Goal: Task Accomplishment & Management: Complete application form

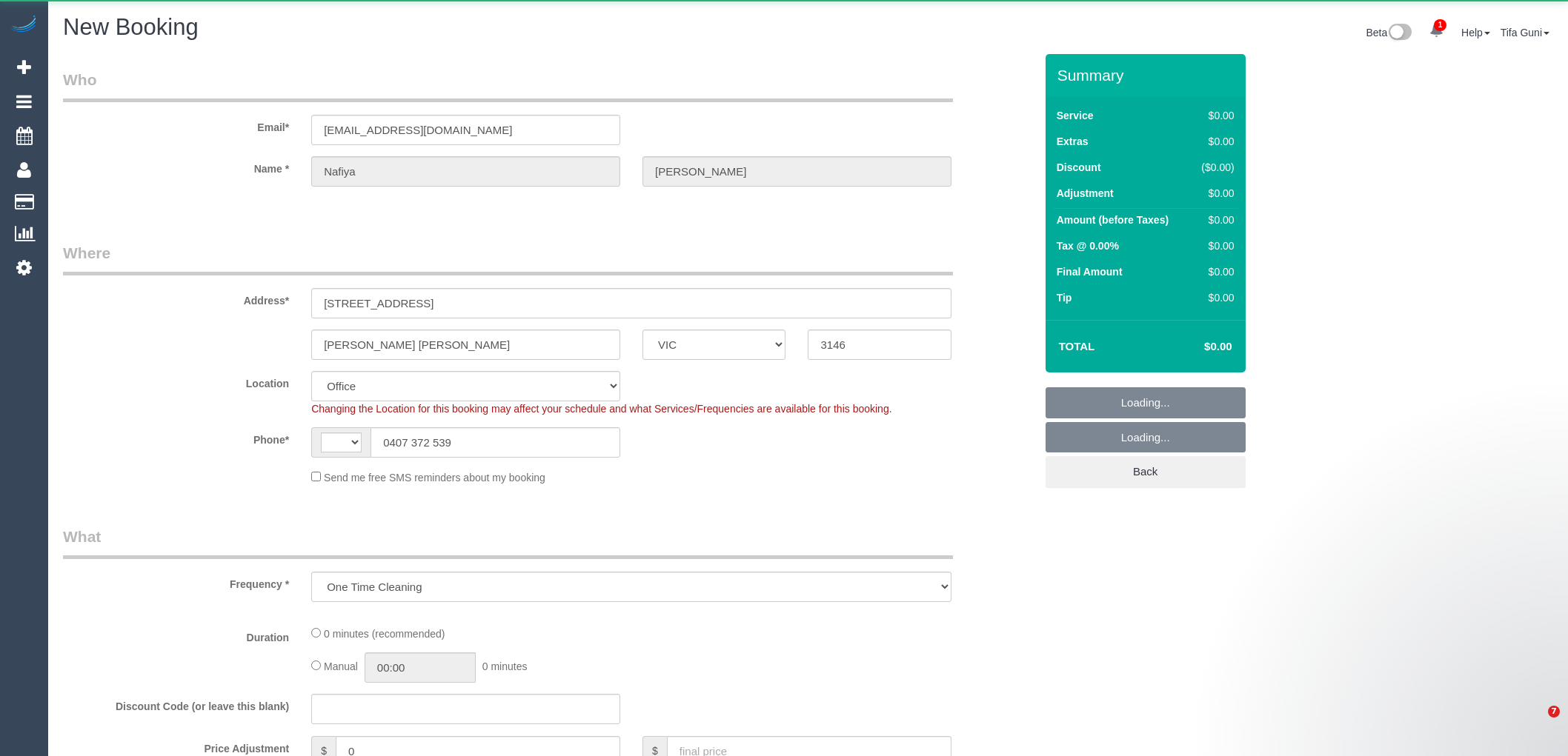
select select "VIC"
select select "object:1365"
select select "string:AU"
select select "string:stripe-card_19LQOv2GScqysDRV1jcieNrg"
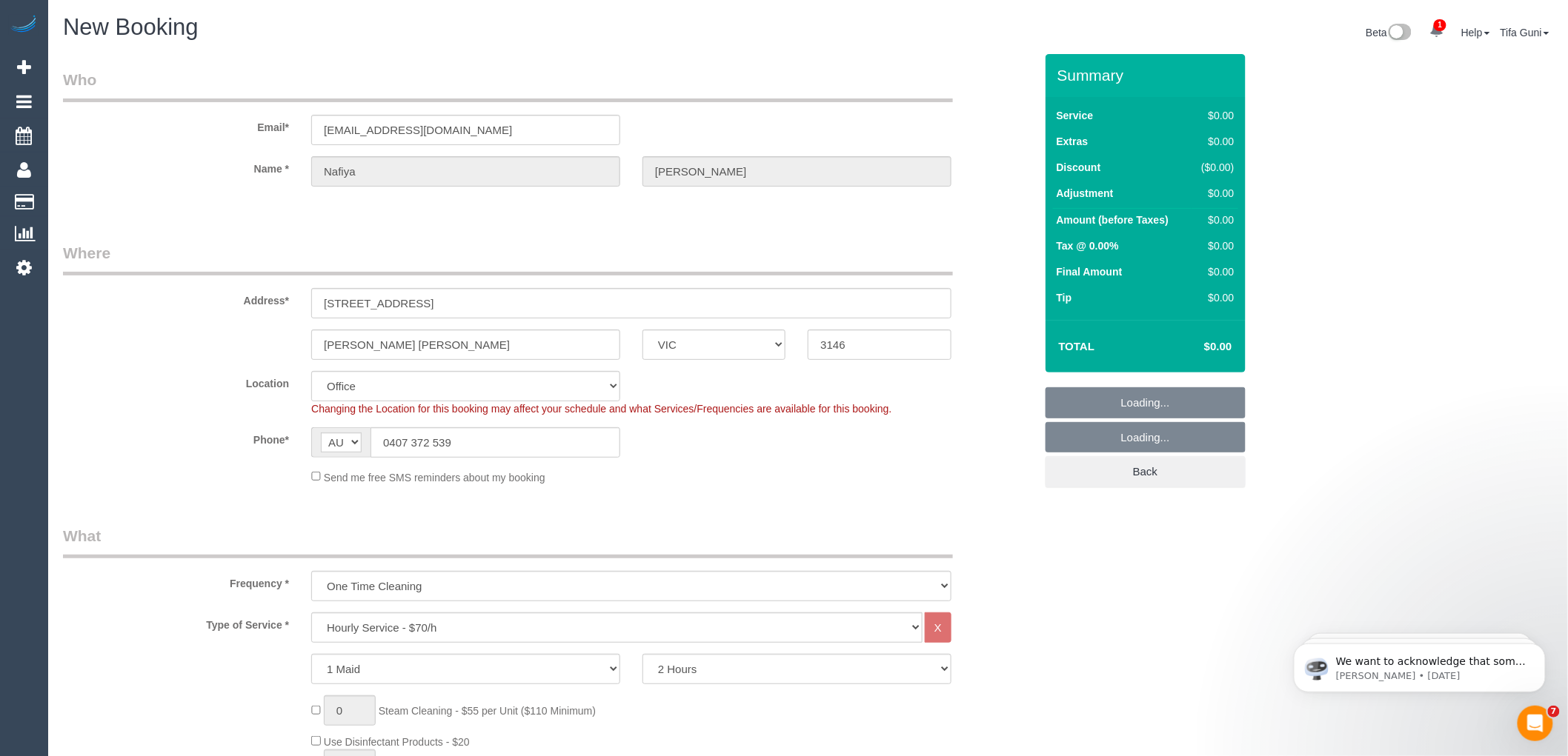
select select "55"
select select "object:2641"
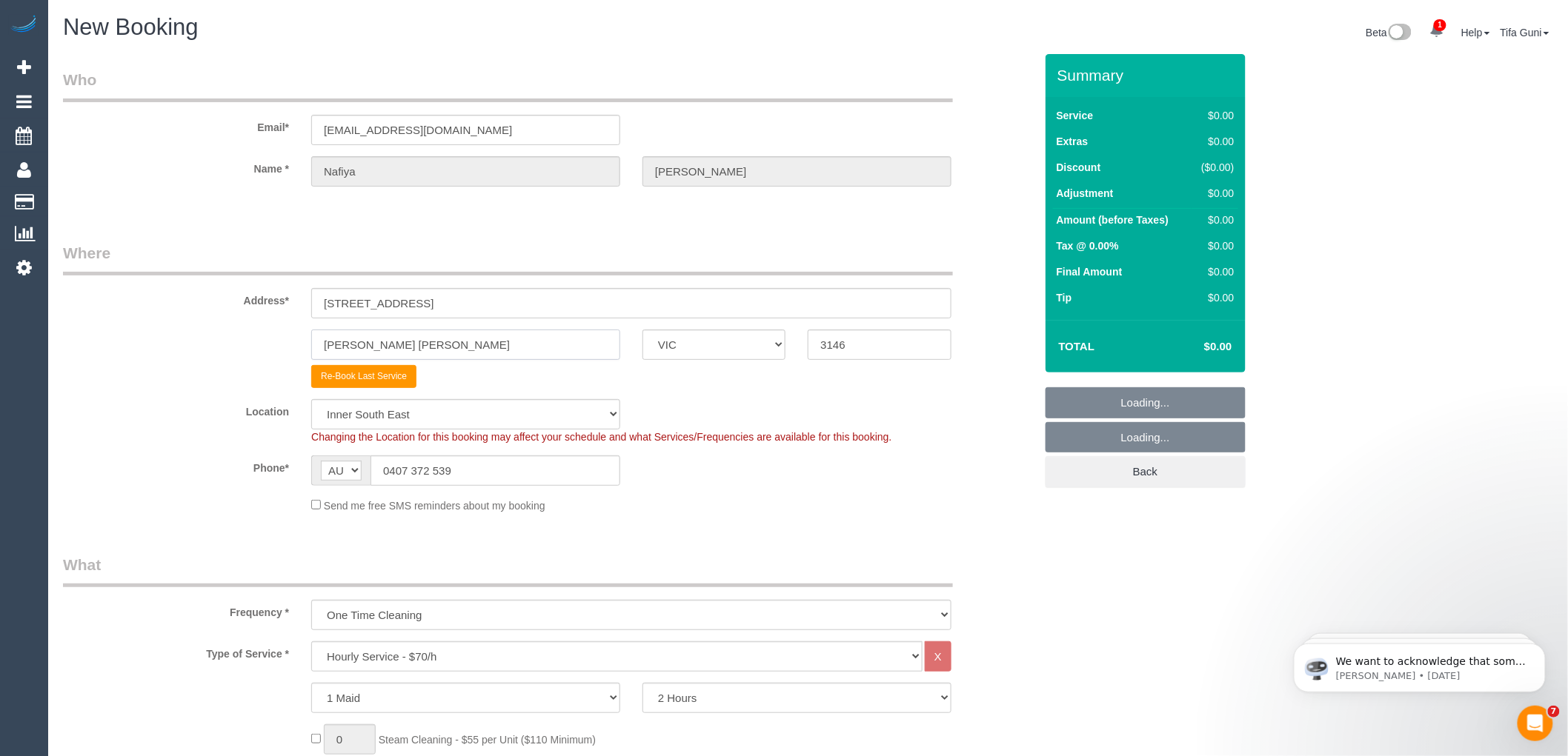
click at [397, 345] on input "Glen Iris" at bounding box center [465, 345] width 309 height 31
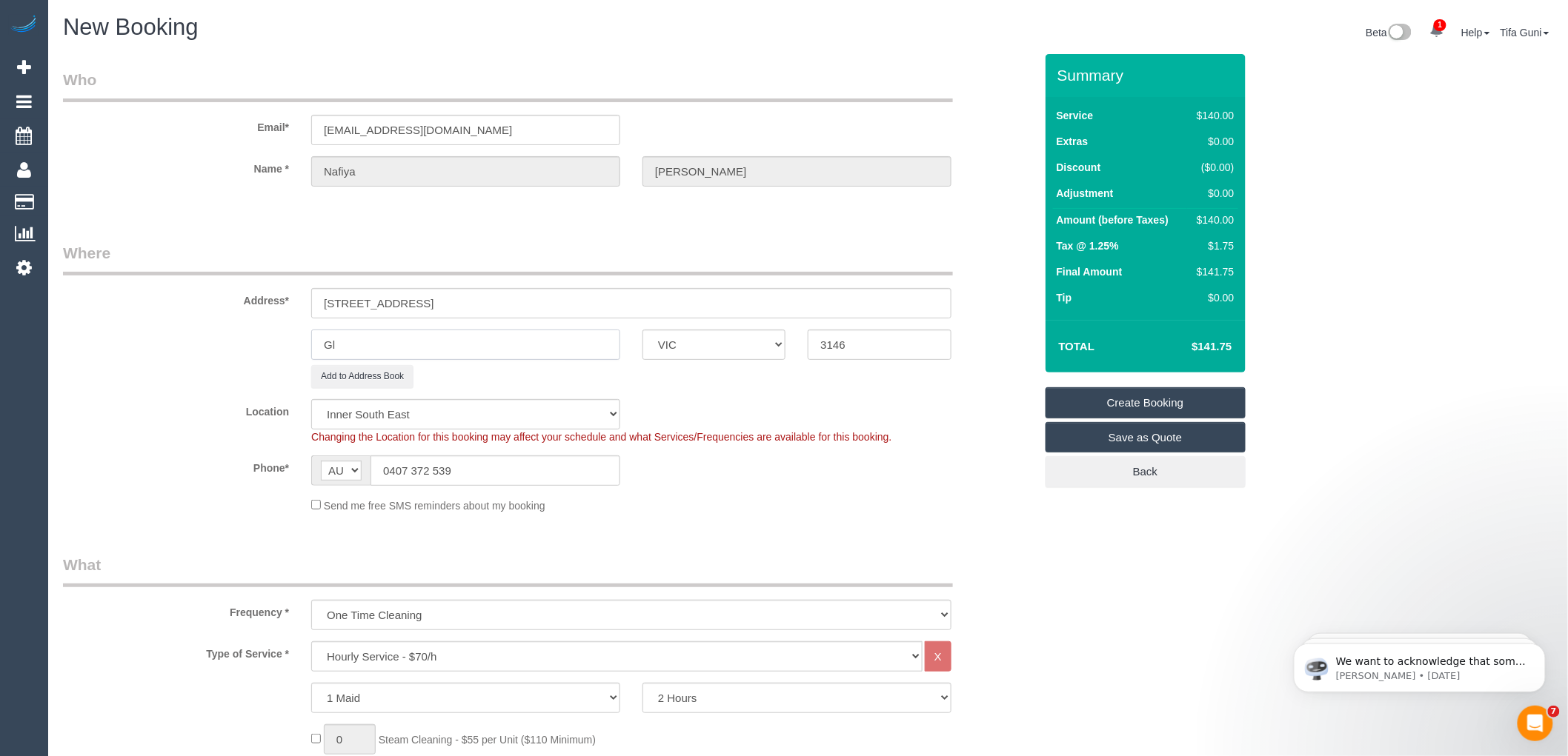
type input "G"
type input "Tempostostow"
click at [857, 344] on input "3146" at bounding box center [879, 345] width 143 height 31
type input "3106"
click at [442, 300] on input "507/770B Toorak Road" at bounding box center [630, 303] width 640 height 31
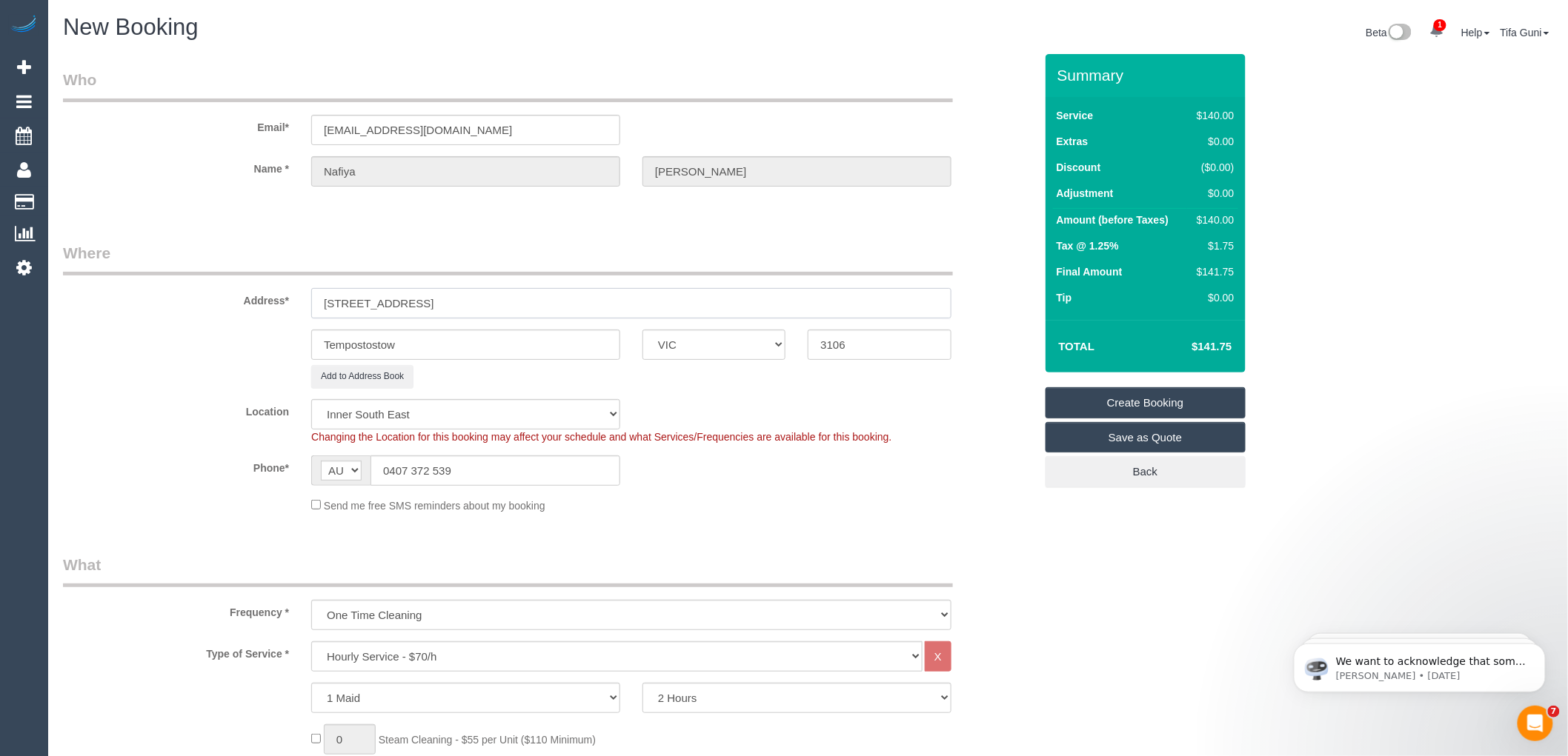
type input "507/770B Toorak Roa"
select select "56"
type input "507/770"
select select "object:3258"
type input "5"
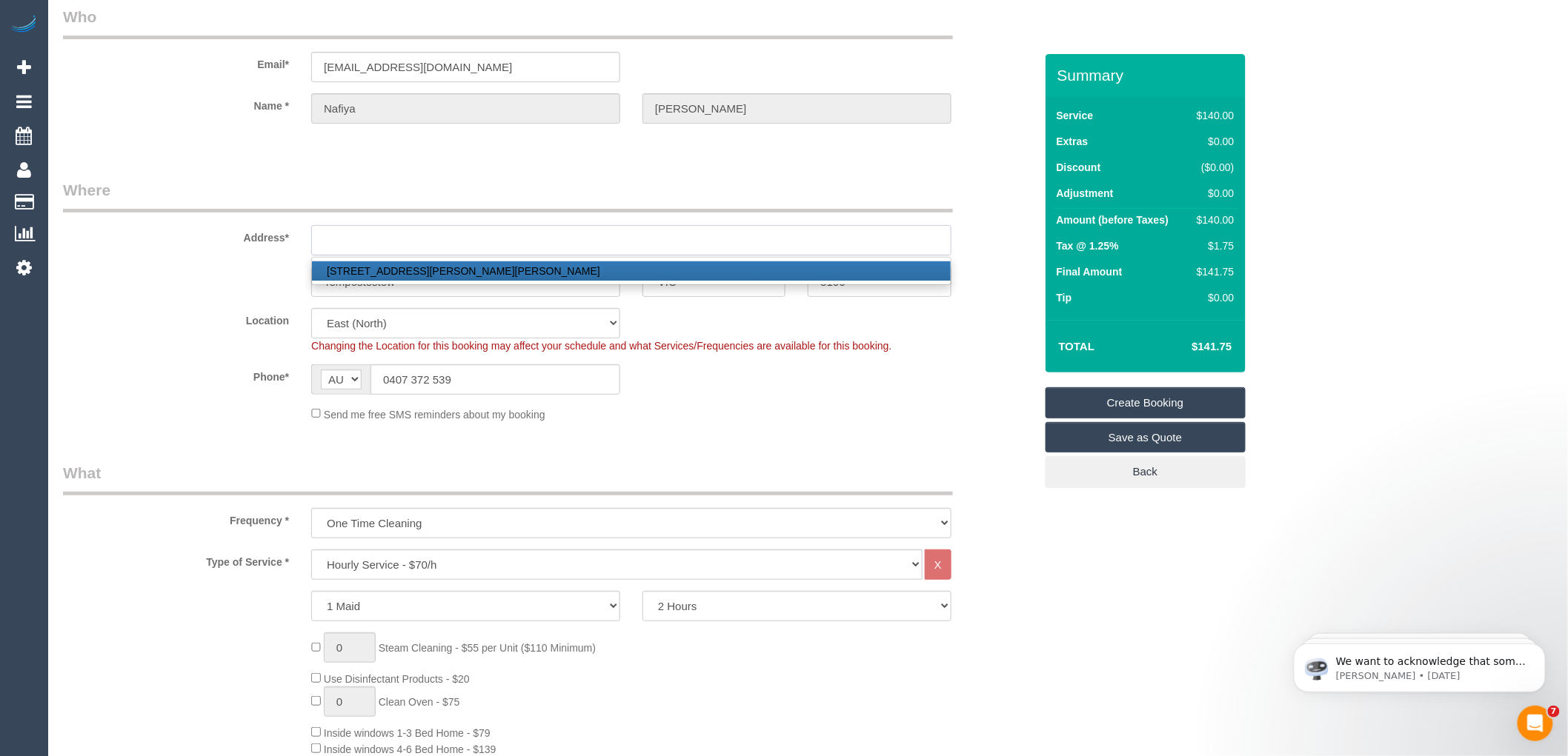
scroll to position [247, 0]
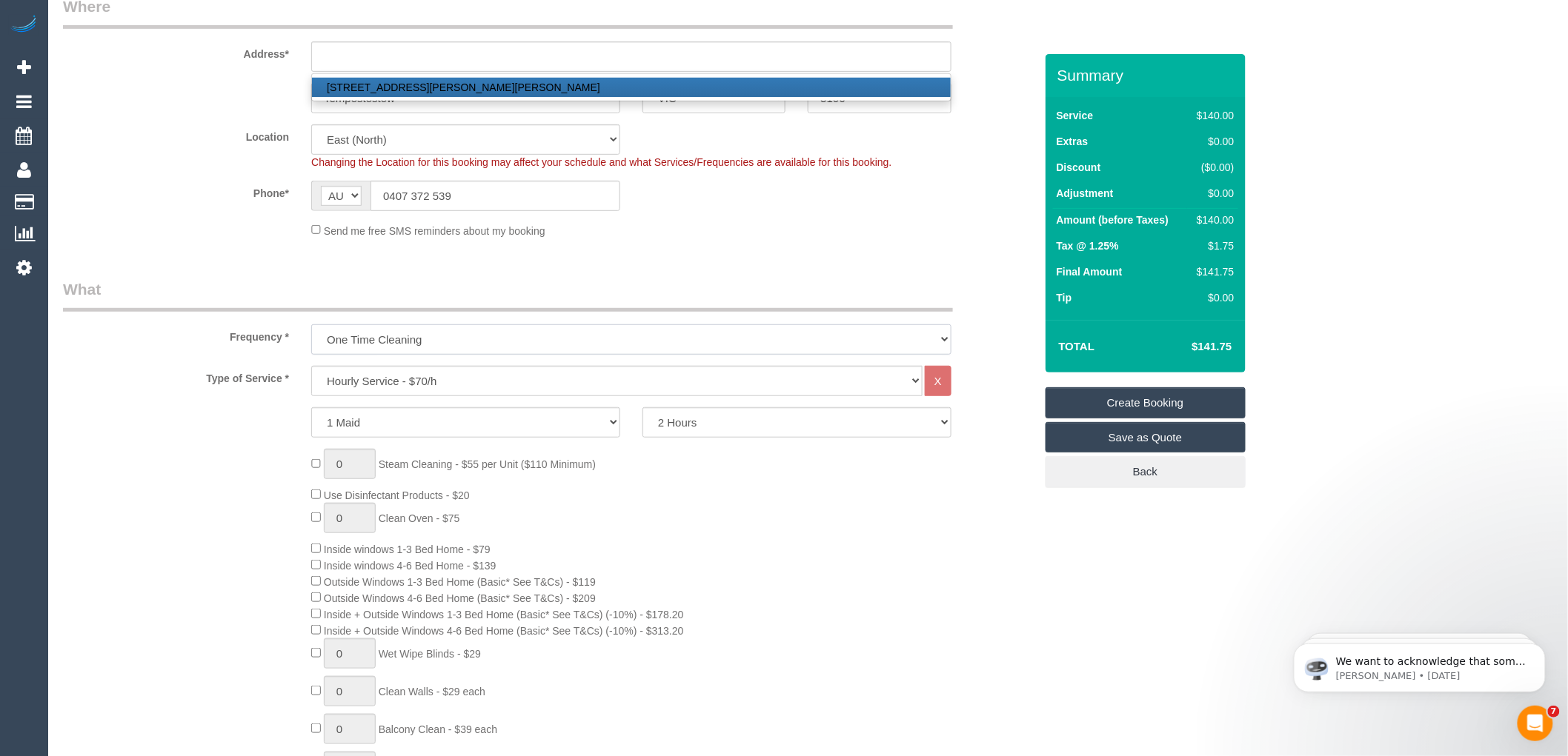
click at [405, 347] on select "One Time Cleaning Weekly - 10% Off - 10.00% (0% for the First Booking) Fortnigh…" at bounding box center [630, 339] width 640 height 31
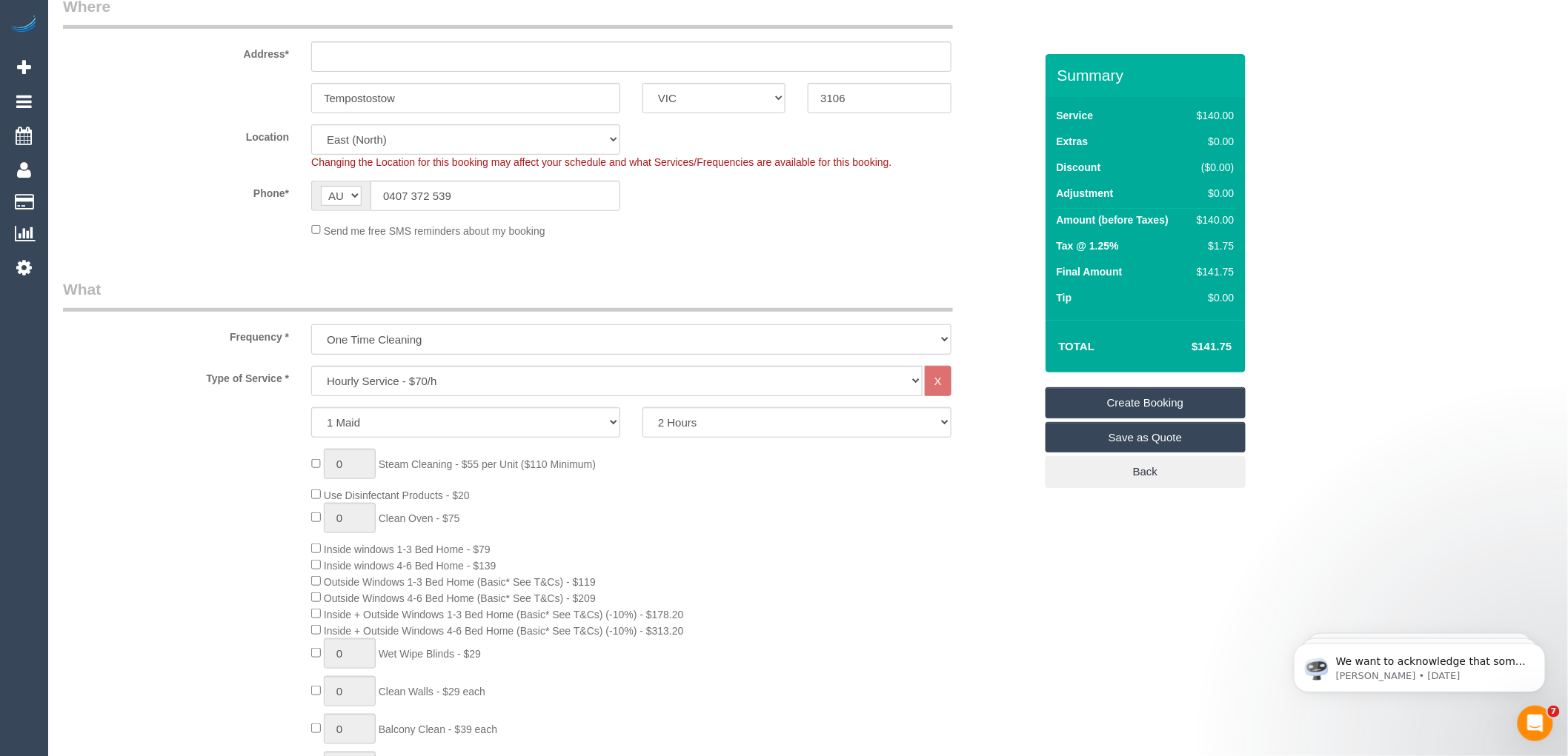
select select "object:3259"
click at [311, 325] on select "One Time Cleaning Weekly - 10% Off - 10.00% (0% for the First Booking) Fortnigh…" at bounding box center [630, 339] width 640 height 31
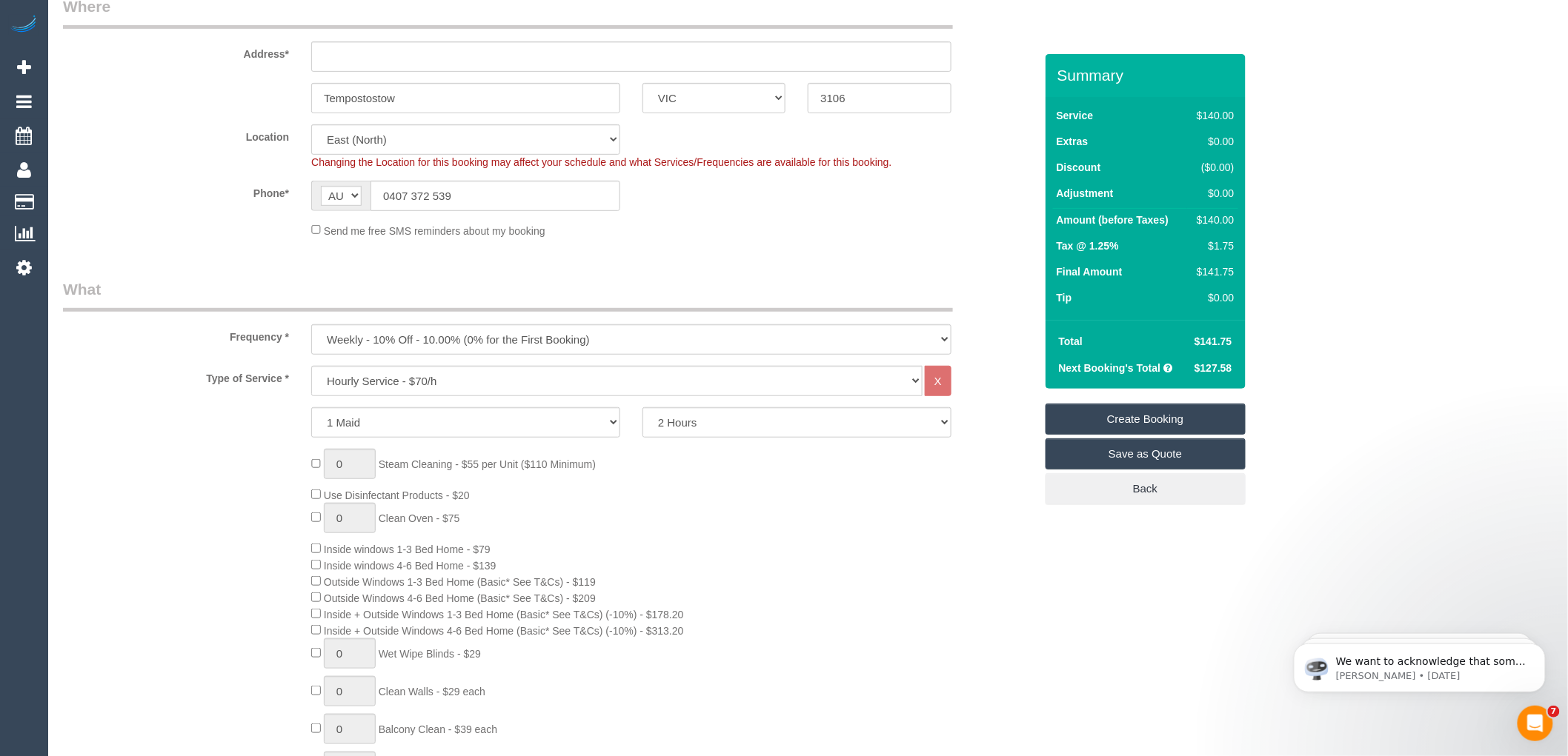
click at [520, 216] on sui-booking-location "Location Office City East (North) East (South) Inner East Inner North (East) In…" at bounding box center [548, 182] width 972 height 114
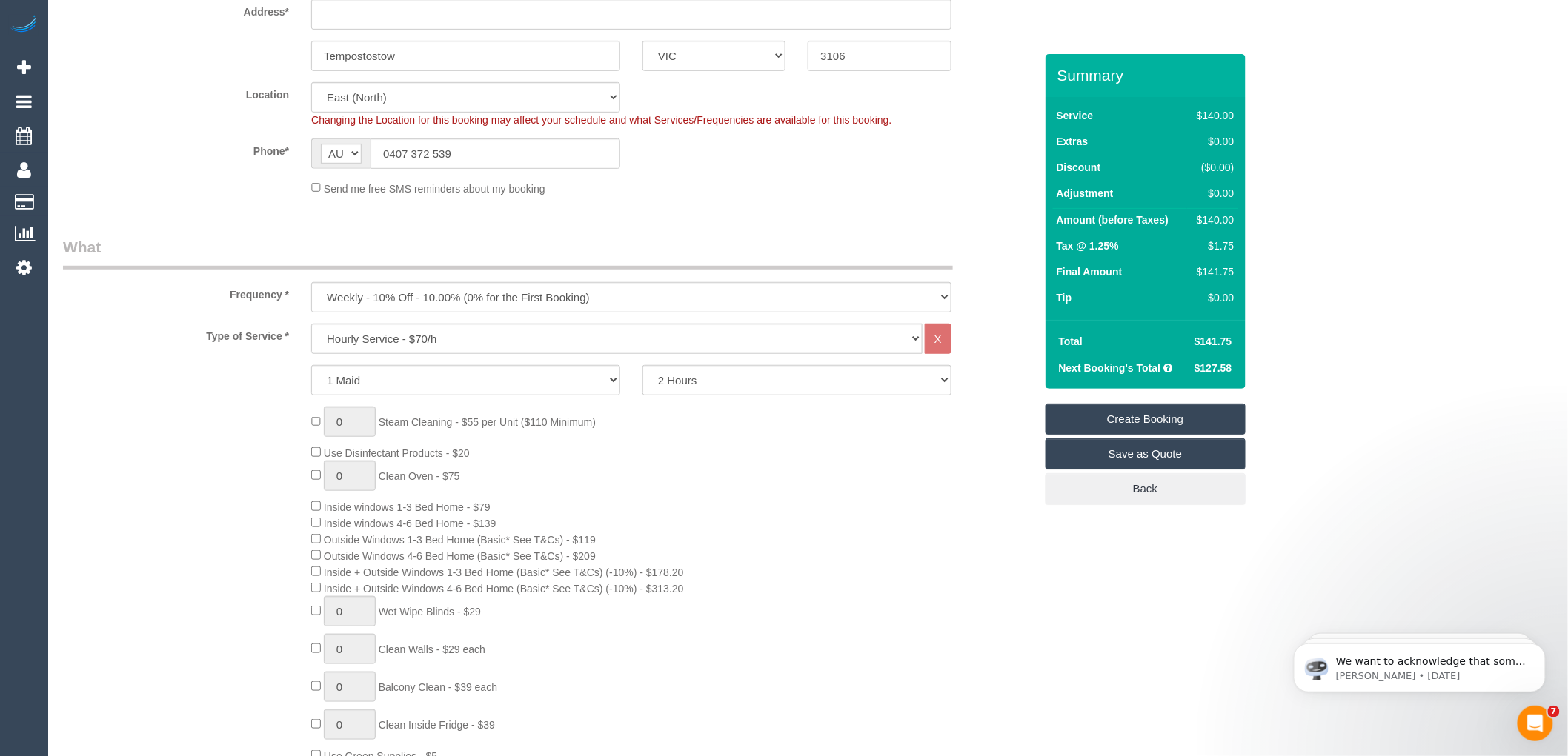
scroll to position [329, 0]
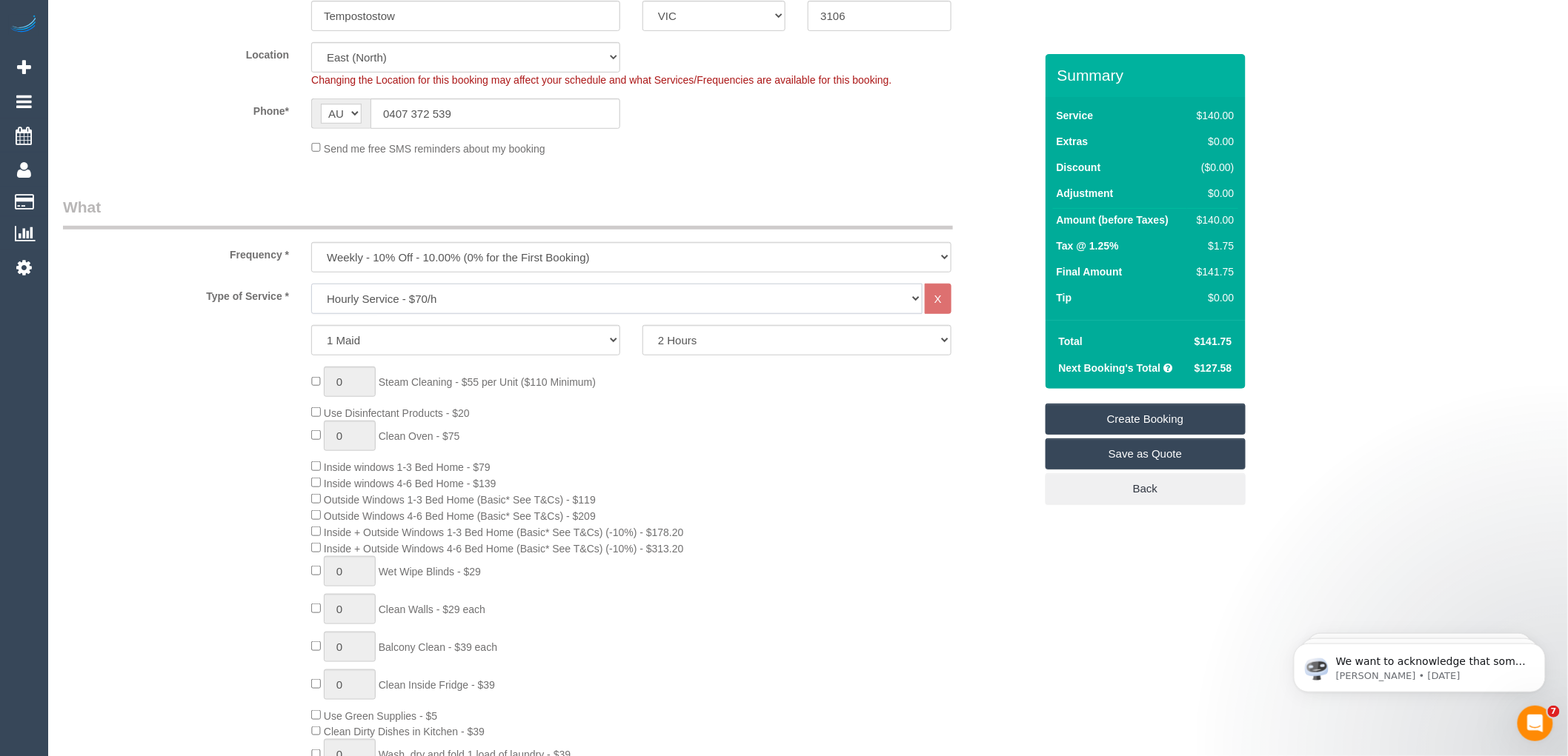
click at [500, 294] on select "Hourly Service - $70/h Hourly Service - $65/h Hourly Service - $60/h Hourly Ser…" at bounding box center [616, 299] width 611 height 31
select select "212"
click at [311, 284] on select "Hourly Service - $70/h Hourly Service - $65/h Hourly Service - $60/h Hourly Ser…" at bounding box center [616, 299] width 611 height 31
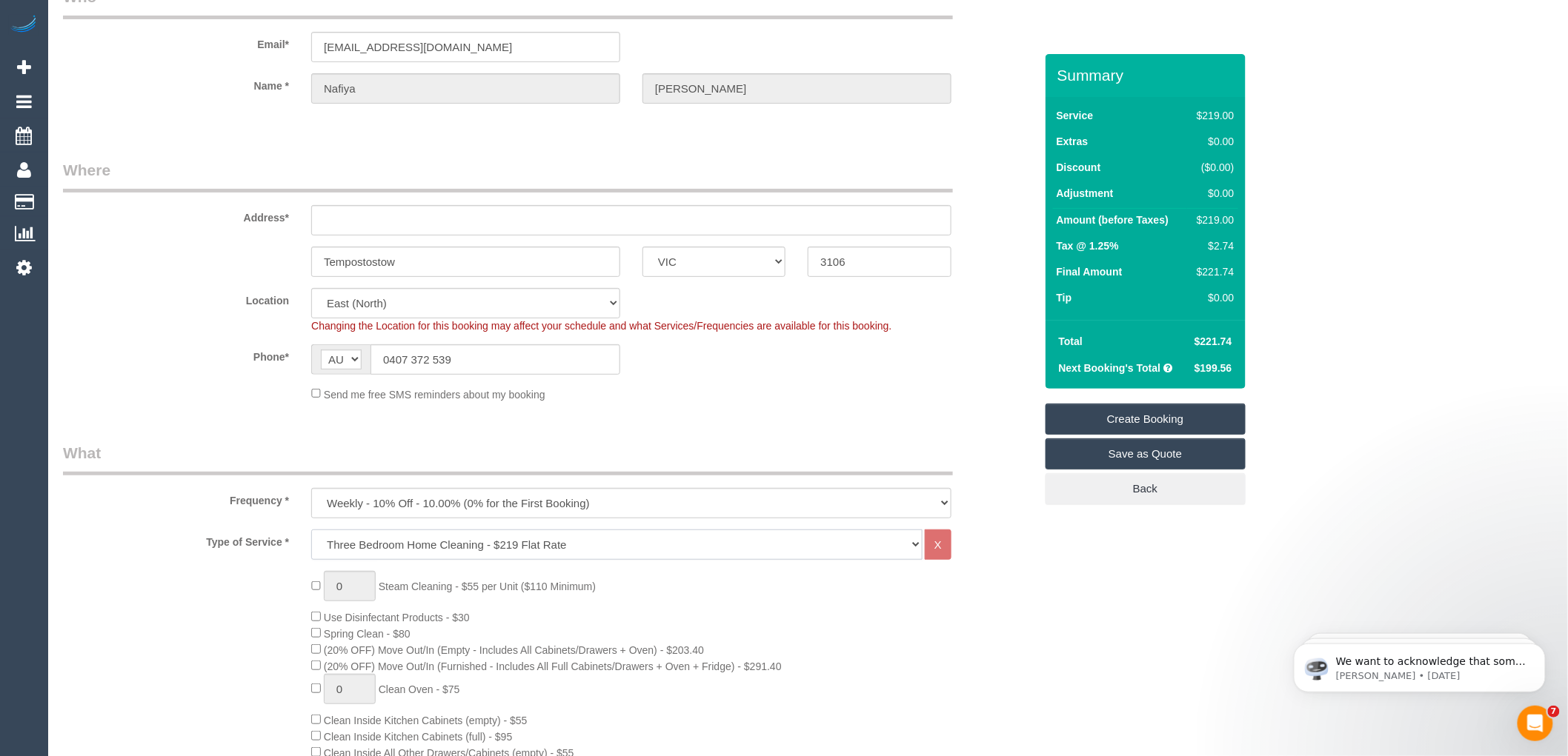
scroll to position [82, 0]
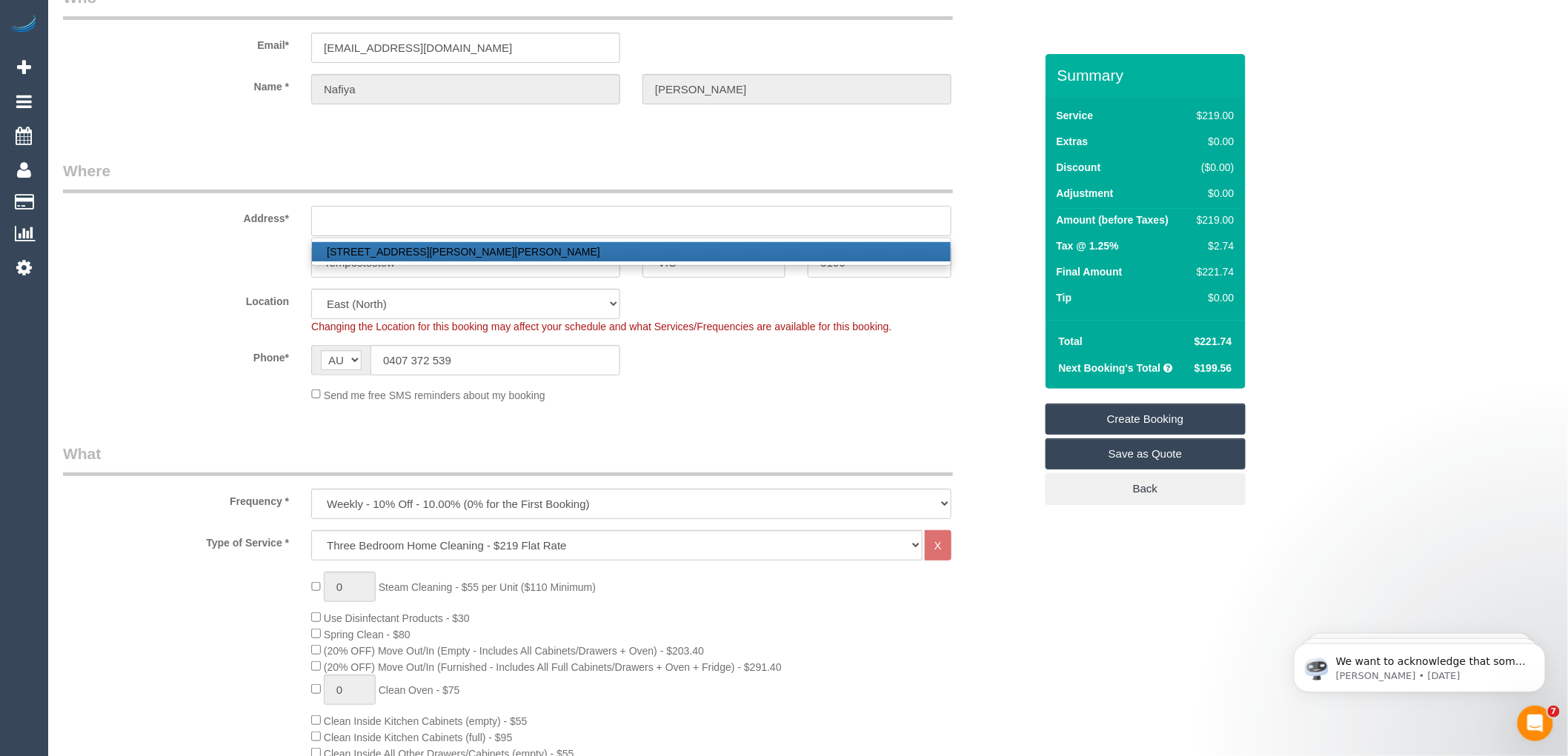
click at [347, 217] on input "text" at bounding box center [630, 221] width 640 height 31
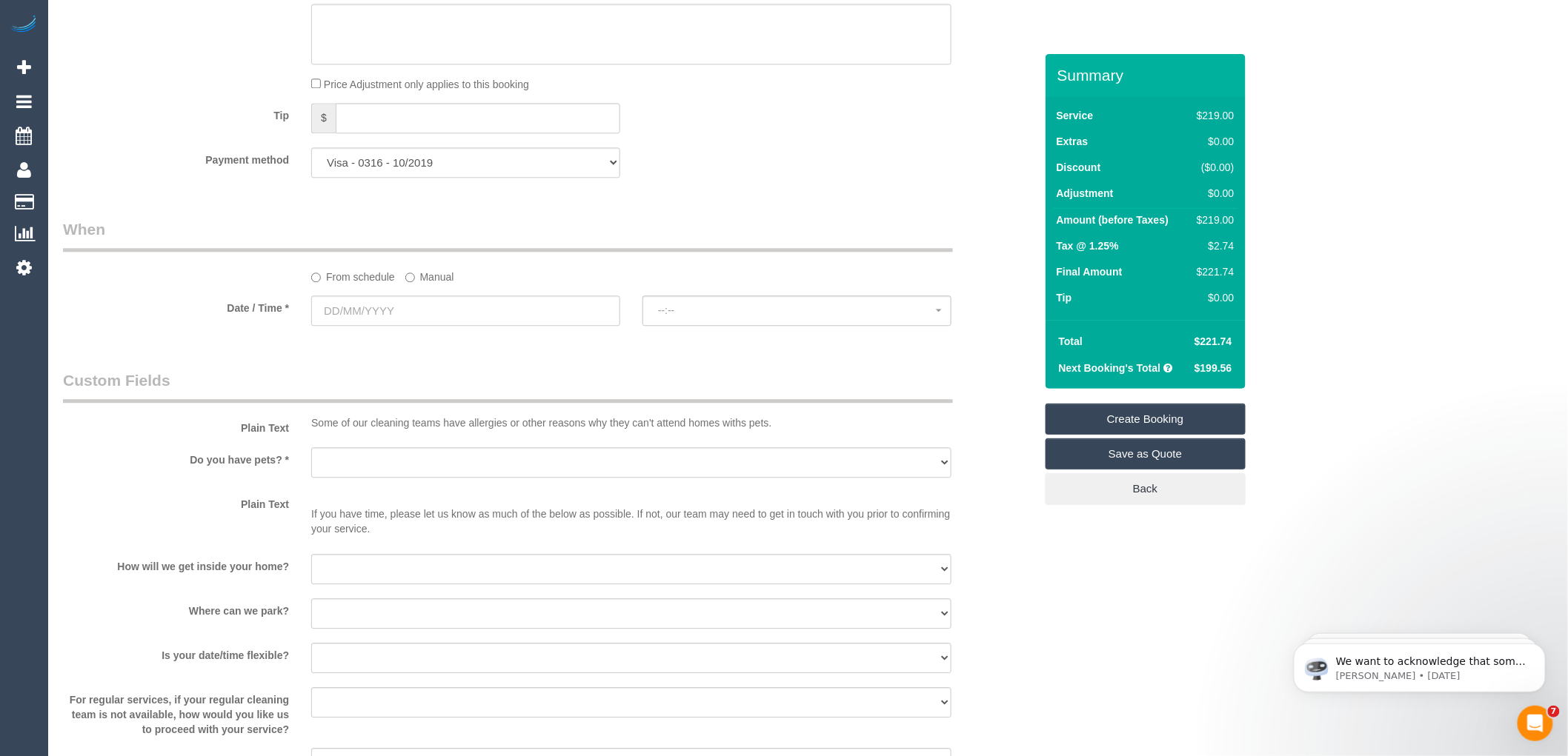
scroll to position [1481, 0]
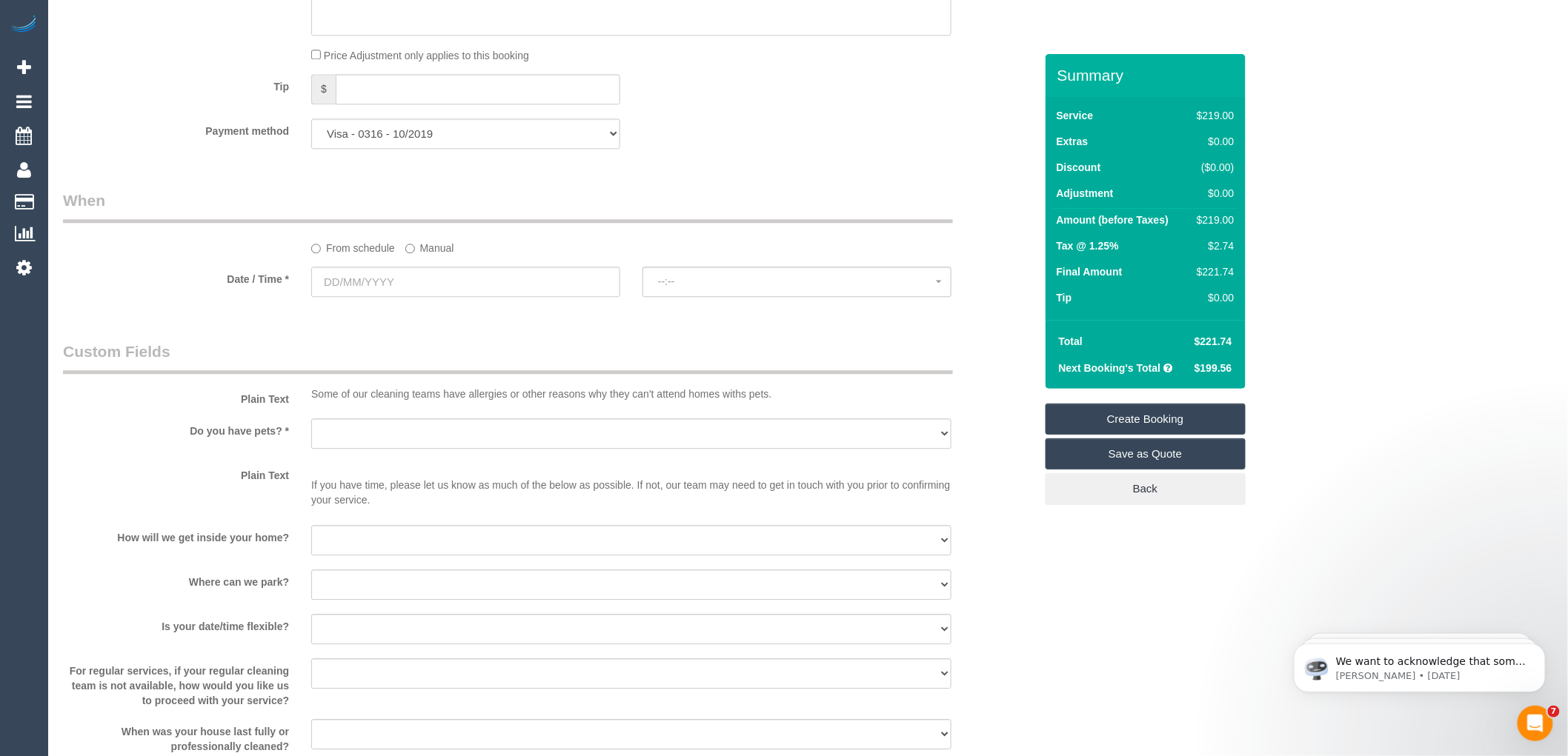
type input "-"
click at [442, 297] on input "text" at bounding box center [465, 282] width 309 height 31
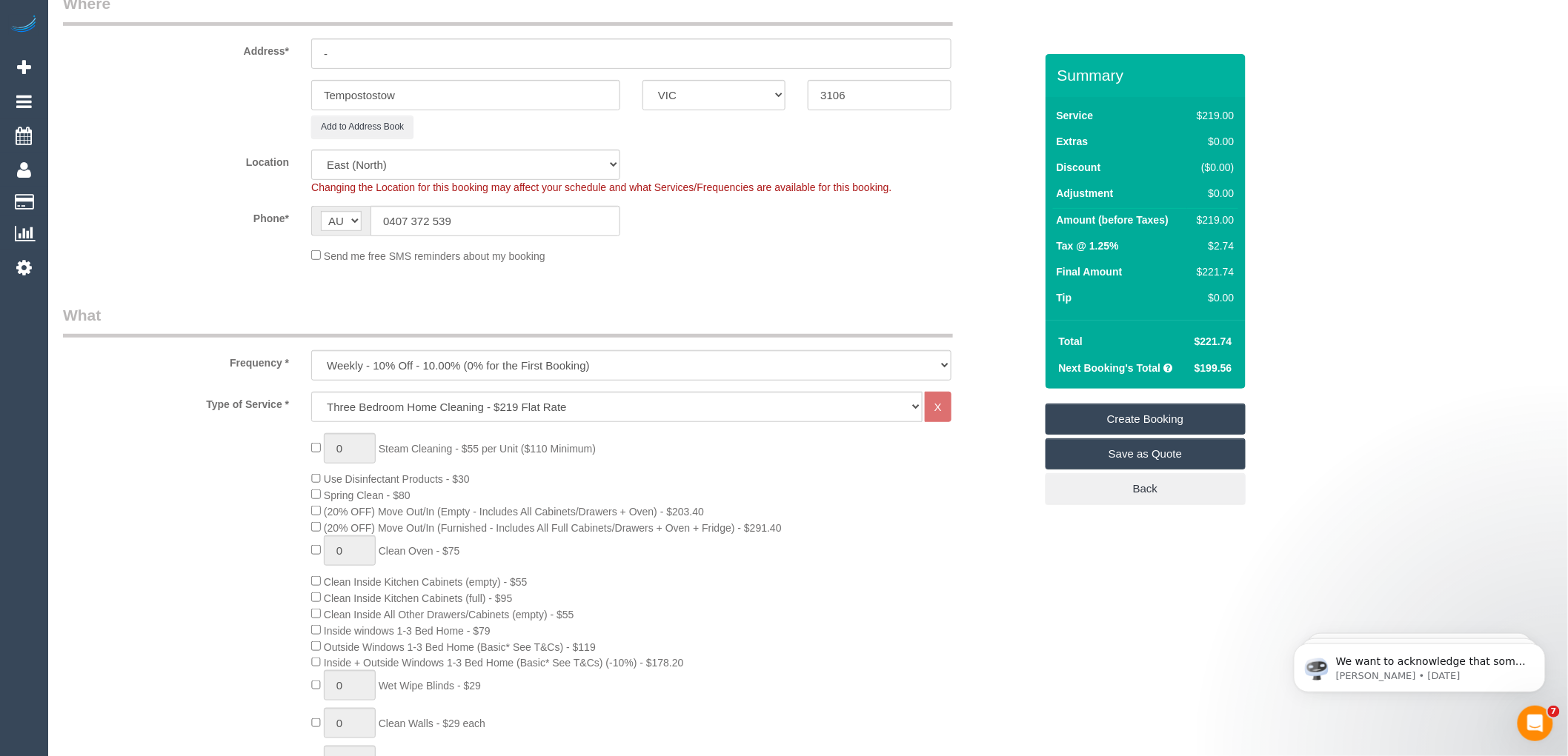
scroll to position [247, 0]
click at [402, 408] on select "Hourly Service - $70/h Hourly Service - $65/h Hourly Service - $60/h Hourly Ser…" at bounding box center [616, 410] width 611 height 31
select select "209"
click at [311, 396] on select "Hourly Service - $70/h Hourly Service - $65/h Hourly Service - $60/h Hourly Ser…" at bounding box center [616, 410] width 611 height 31
select select "1"
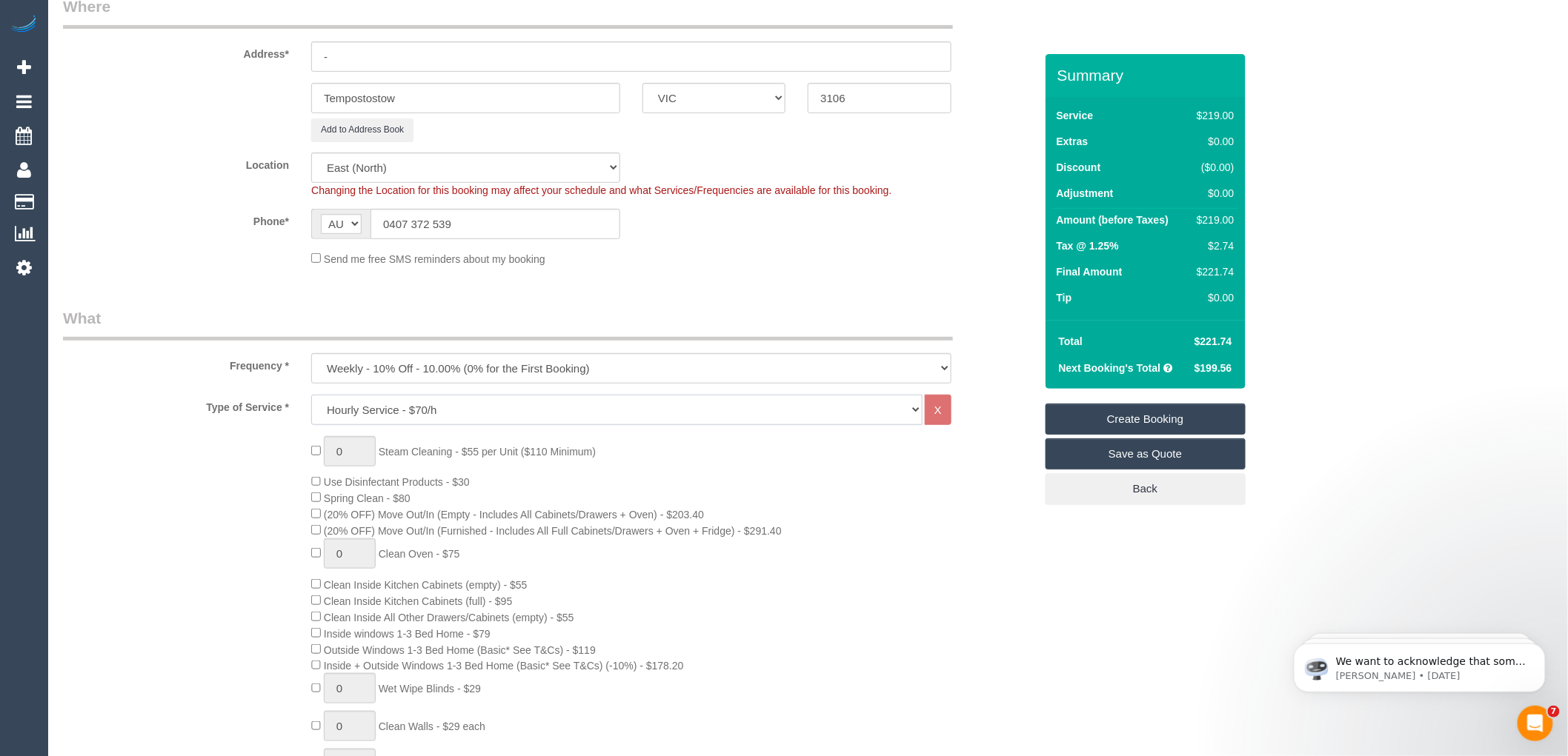
select select "120"
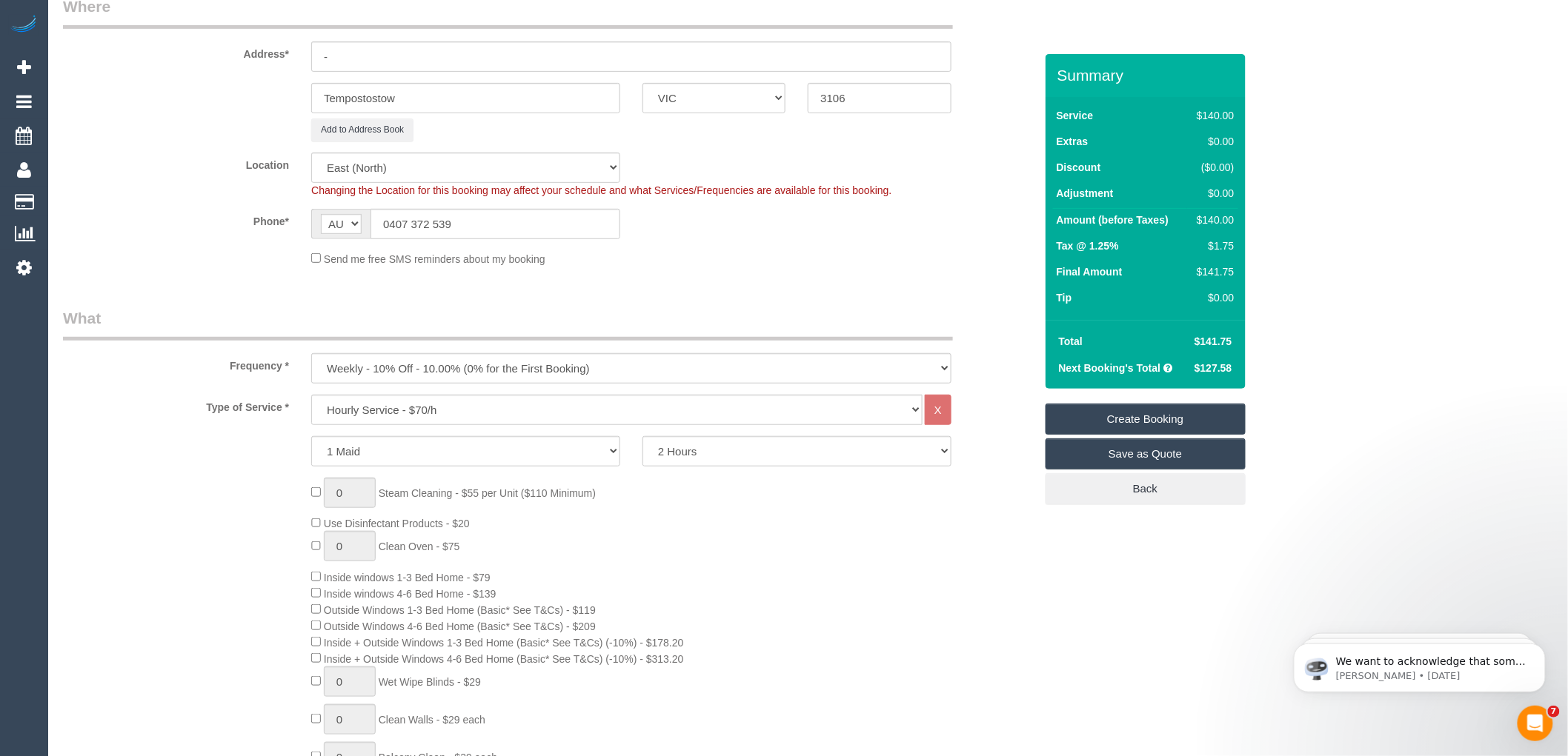
click at [739, 504] on div "0 Steam Cleaning - $55 per Unit ($110 Minimum) Use Disinfectant Products - $20 …" at bounding box center [672, 728] width 745 height 502
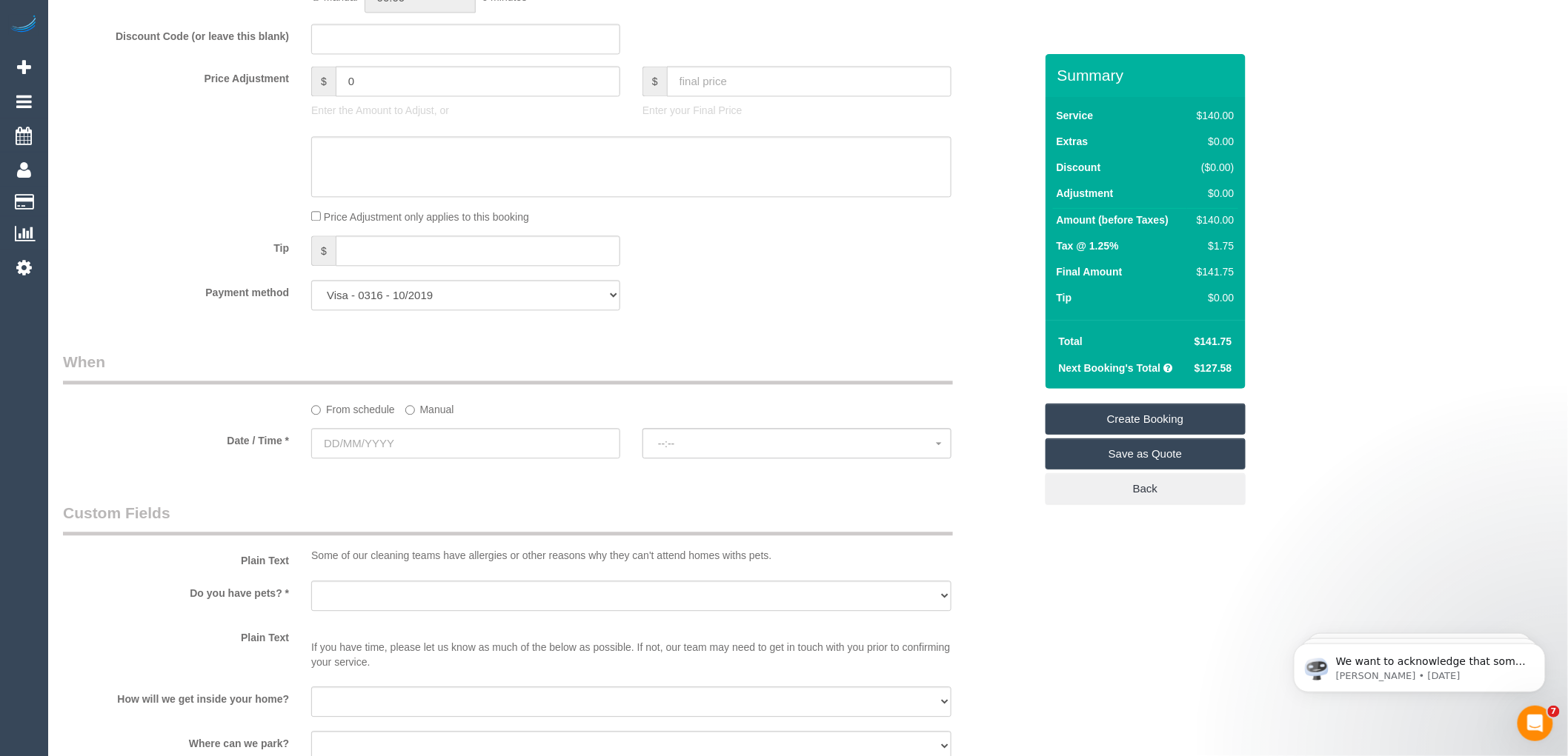
scroll to position [1317, 0]
click at [502, 455] on input "text" at bounding box center [465, 439] width 309 height 31
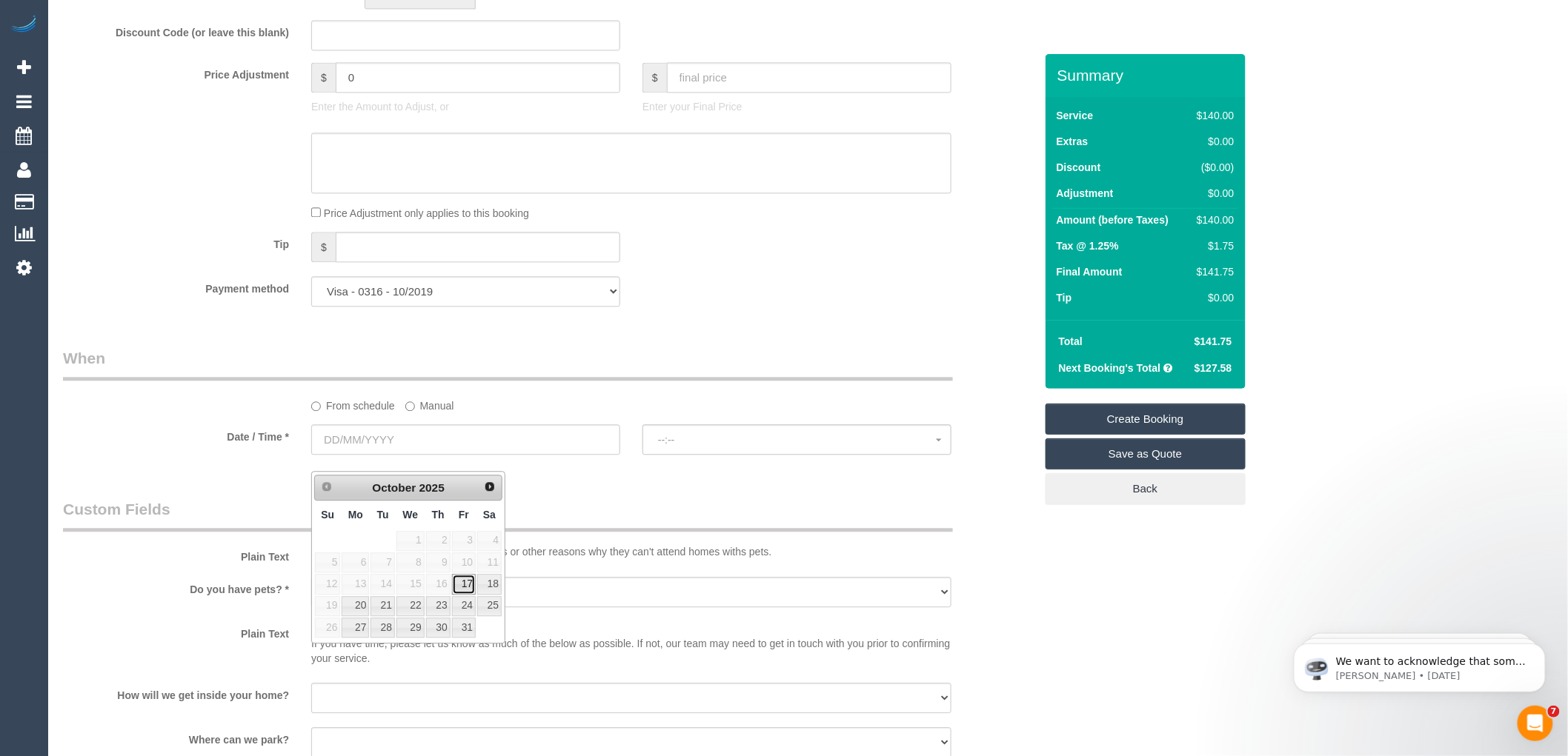
click at [464, 583] on link "17" at bounding box center [464, 583] width 24 height 20
type input "17/10/2025"
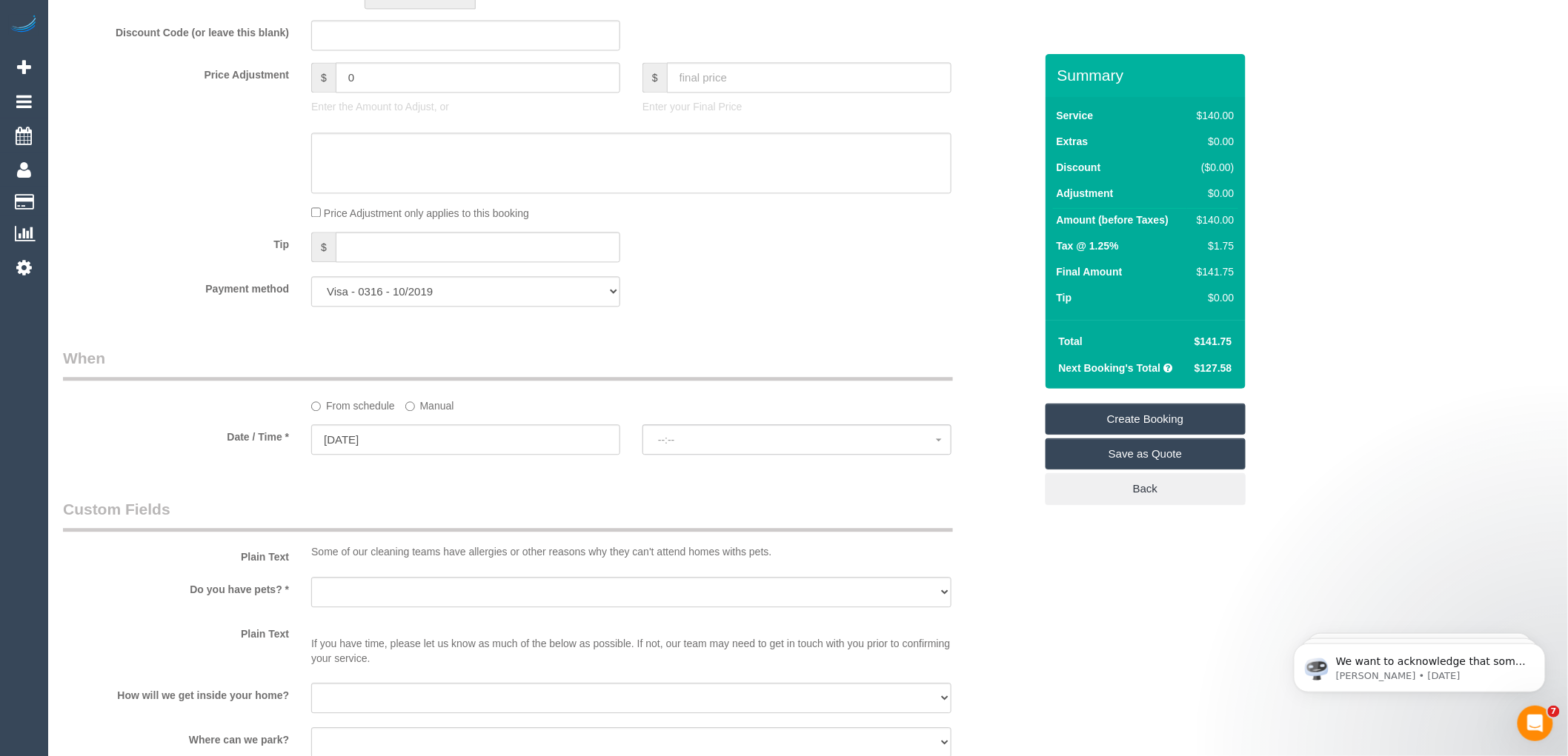
select select "spot1"
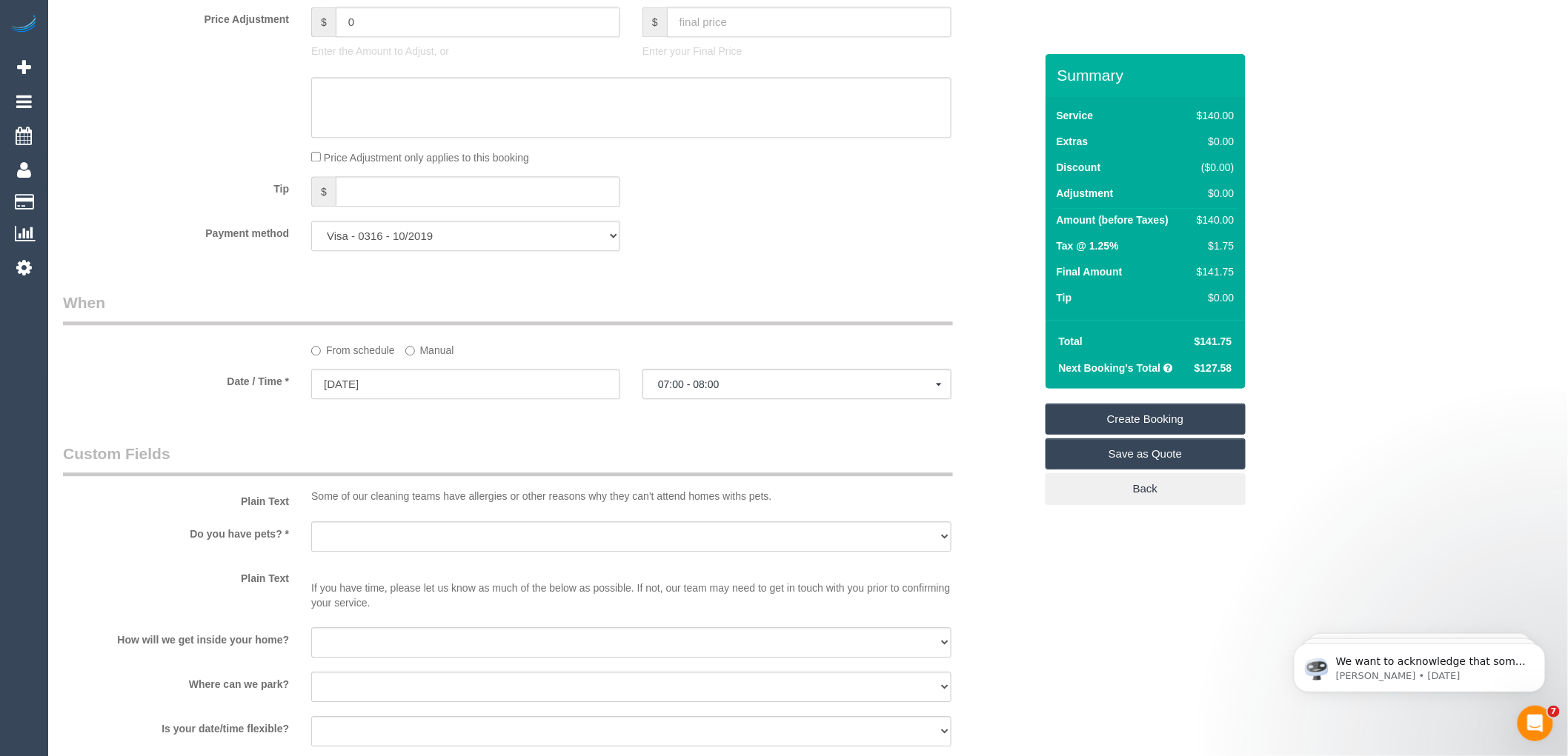
scroll to position [1399, 0]
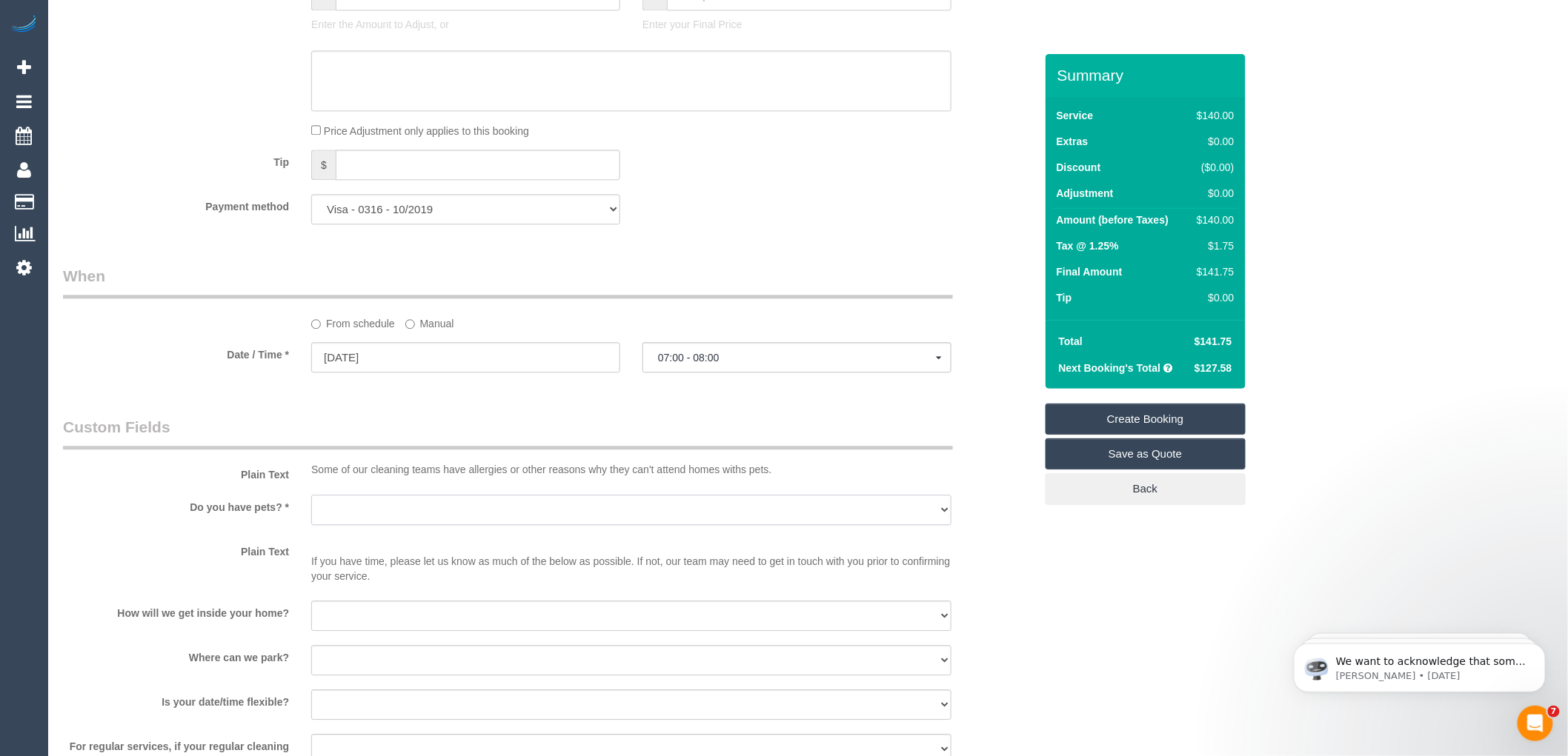
click at [484, 521] on select "Yes - Cats Yes - Dogs No pets Yes - Dogs and Cats Yes - Other" at bounding box center [630, 510] width 640 height 31
click at [761, 364] on span "07:00 - 08:00" at bounding box center [796, 358] width 278 height 11
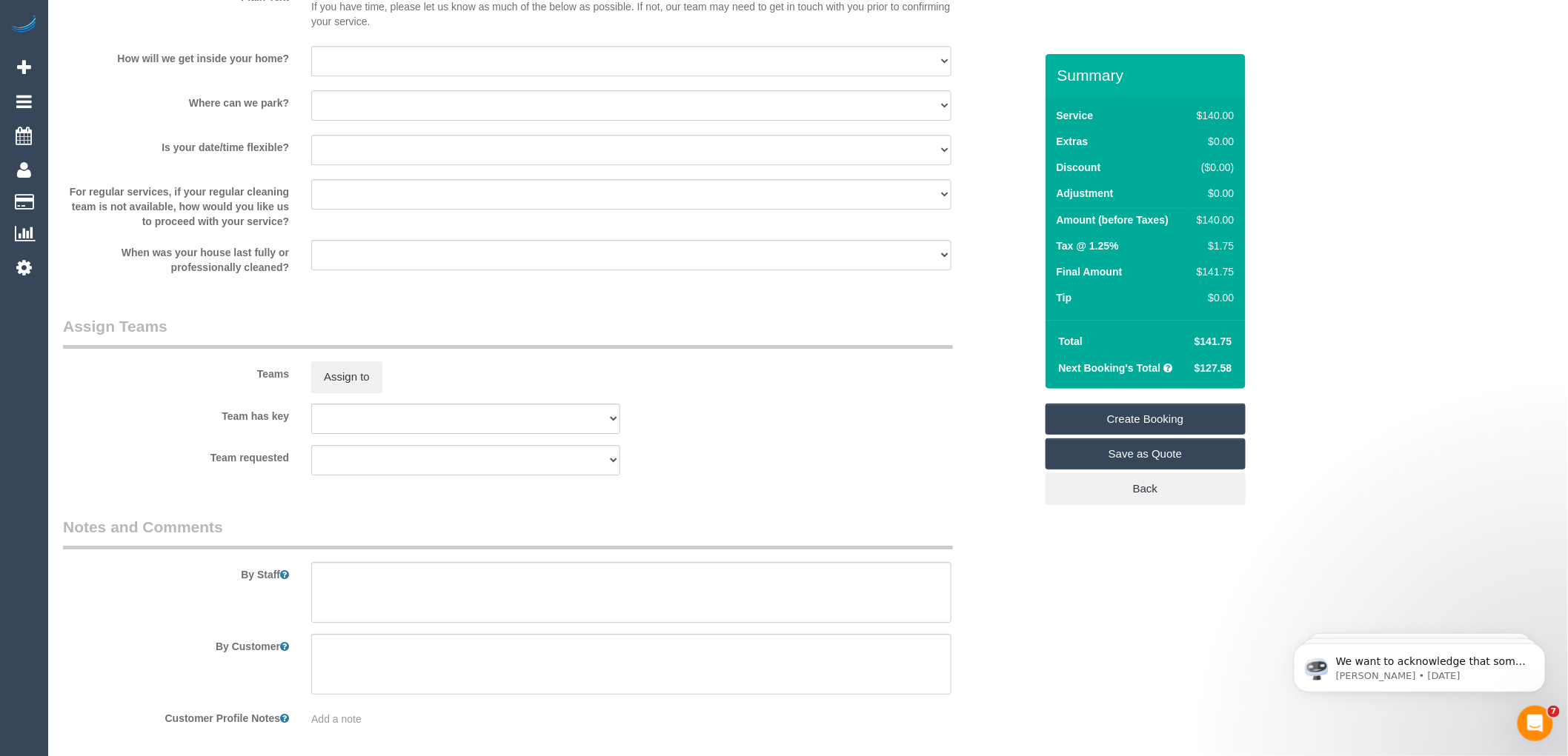
scroll to position [2032, 0]
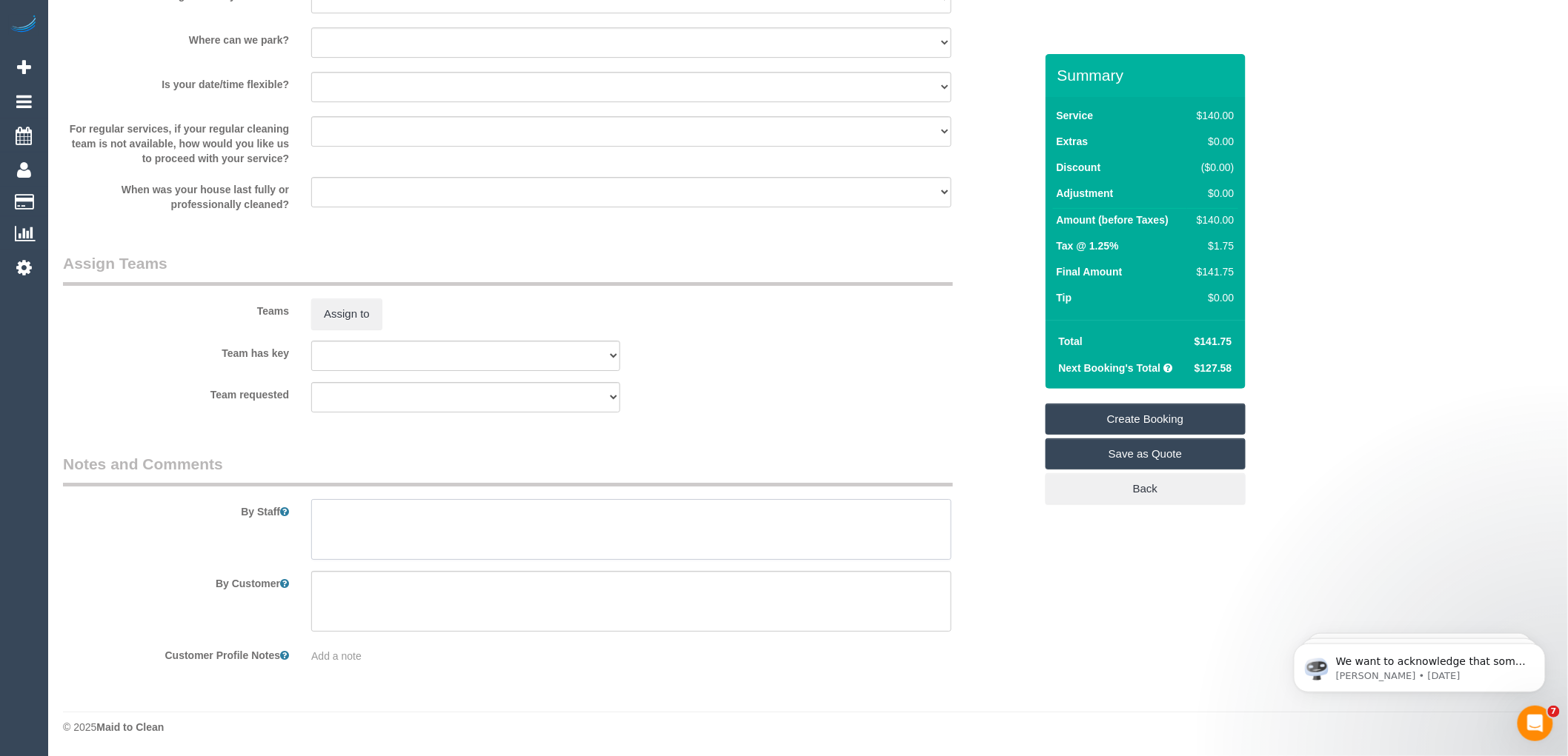
click at [364, 520] on textarea at bounding box center [630, 530] width 640 height 61
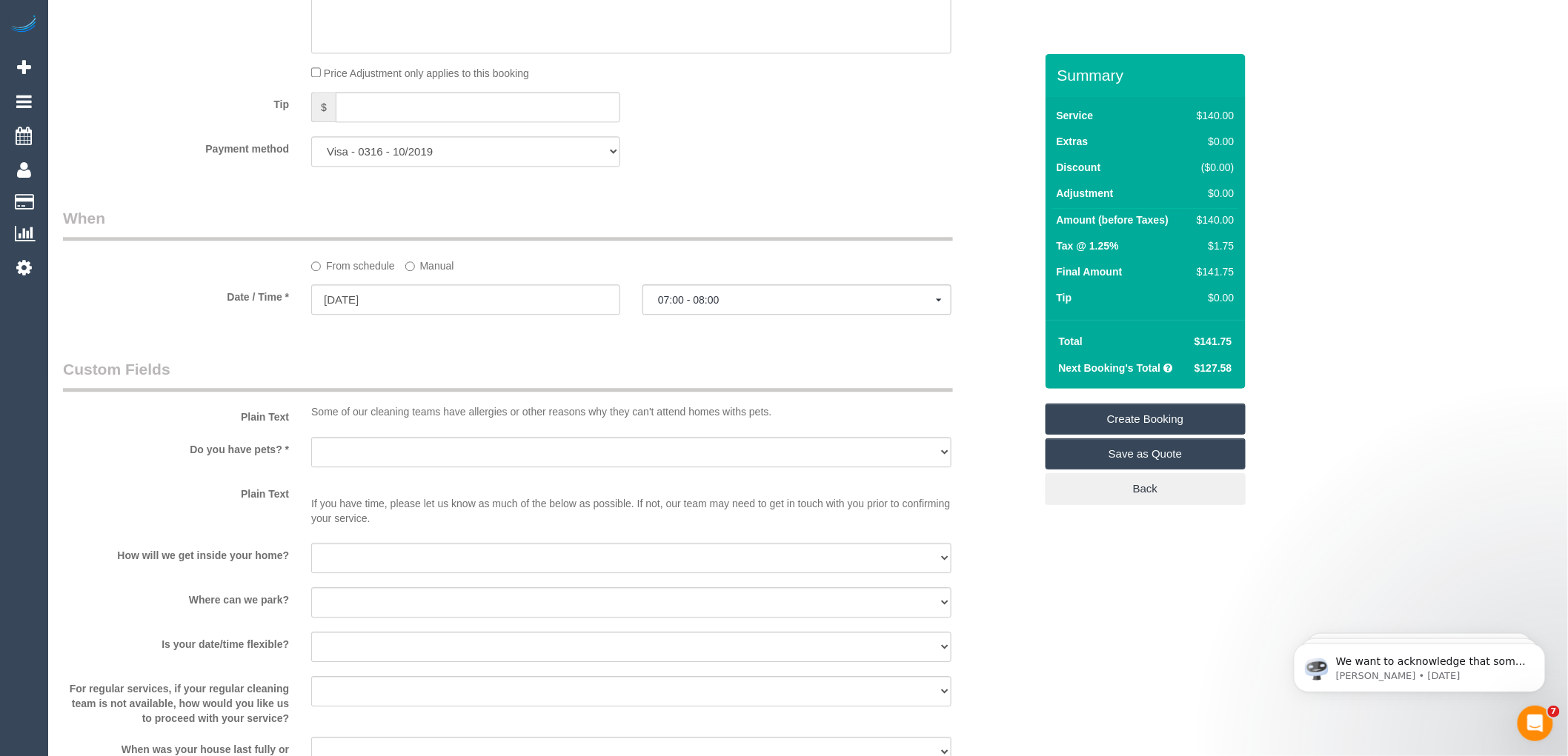
scroll to position [1455, 0]
type textarea "Every Wedesday"
click at [383, 464] on select "Yes - Cats Yes - Dogs No pets Yes - Dogs and Cats Yes - Other" at bounding box center [630, 454] width 640 height 31
click at [758, 307] on span "07:00 - 08:00" at bounding box center [796, 301] width 278 height 11
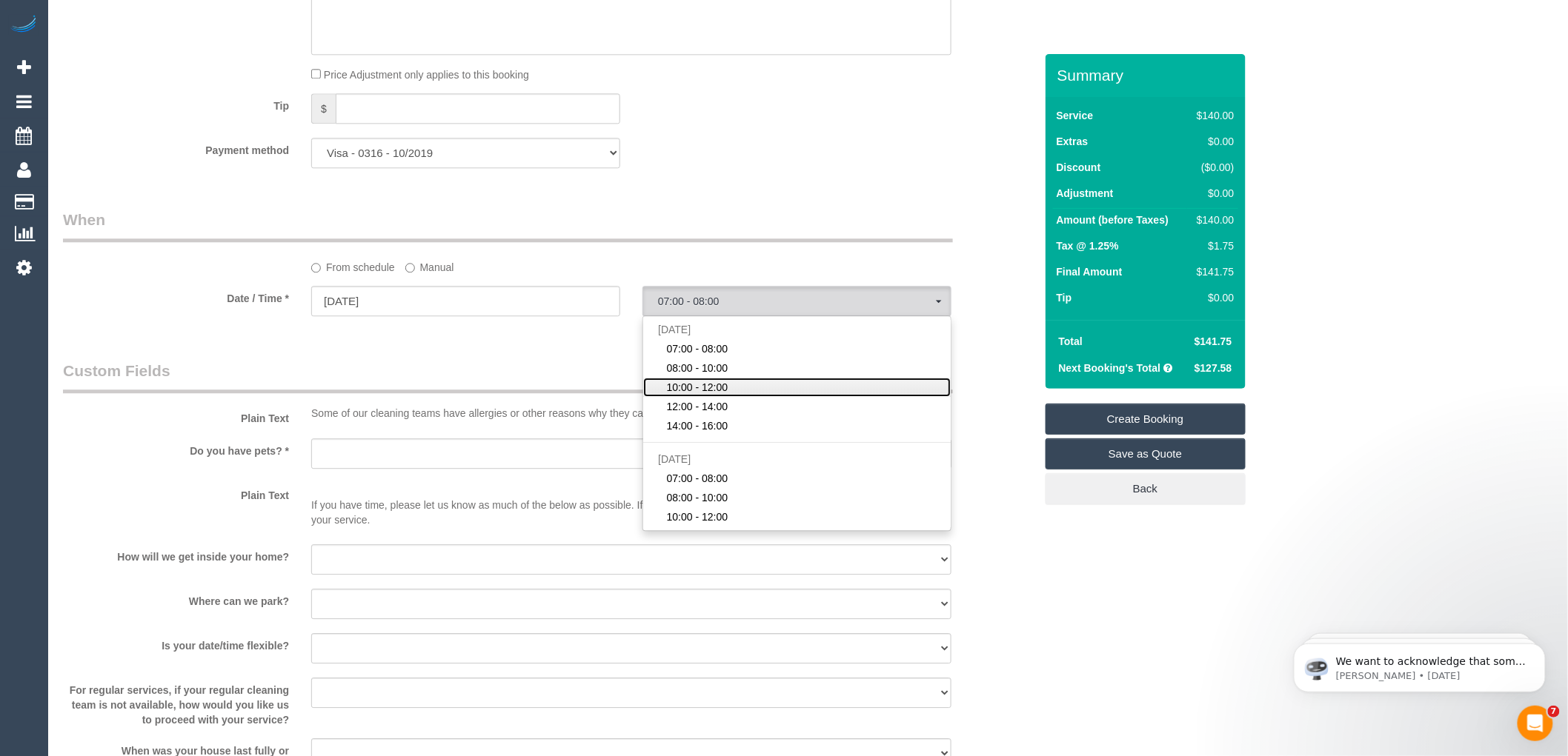
click at [716, 395] on span "10:00 - 12:00" at bounding box center [697, 388] width 61 height 15
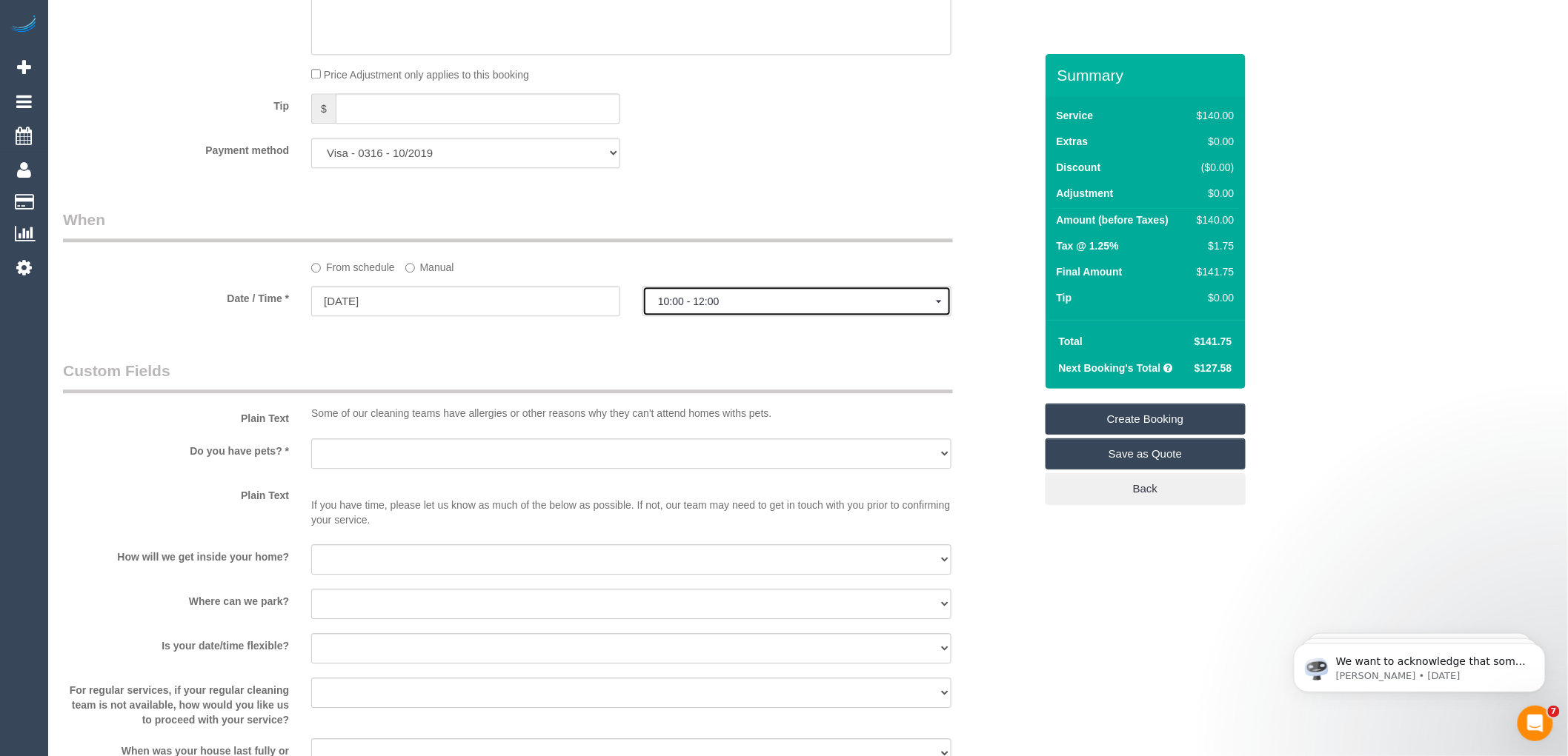
click at [788, 307] on span "10:00 - 12:00" at bounding box center [796, 301] width 278 height 11
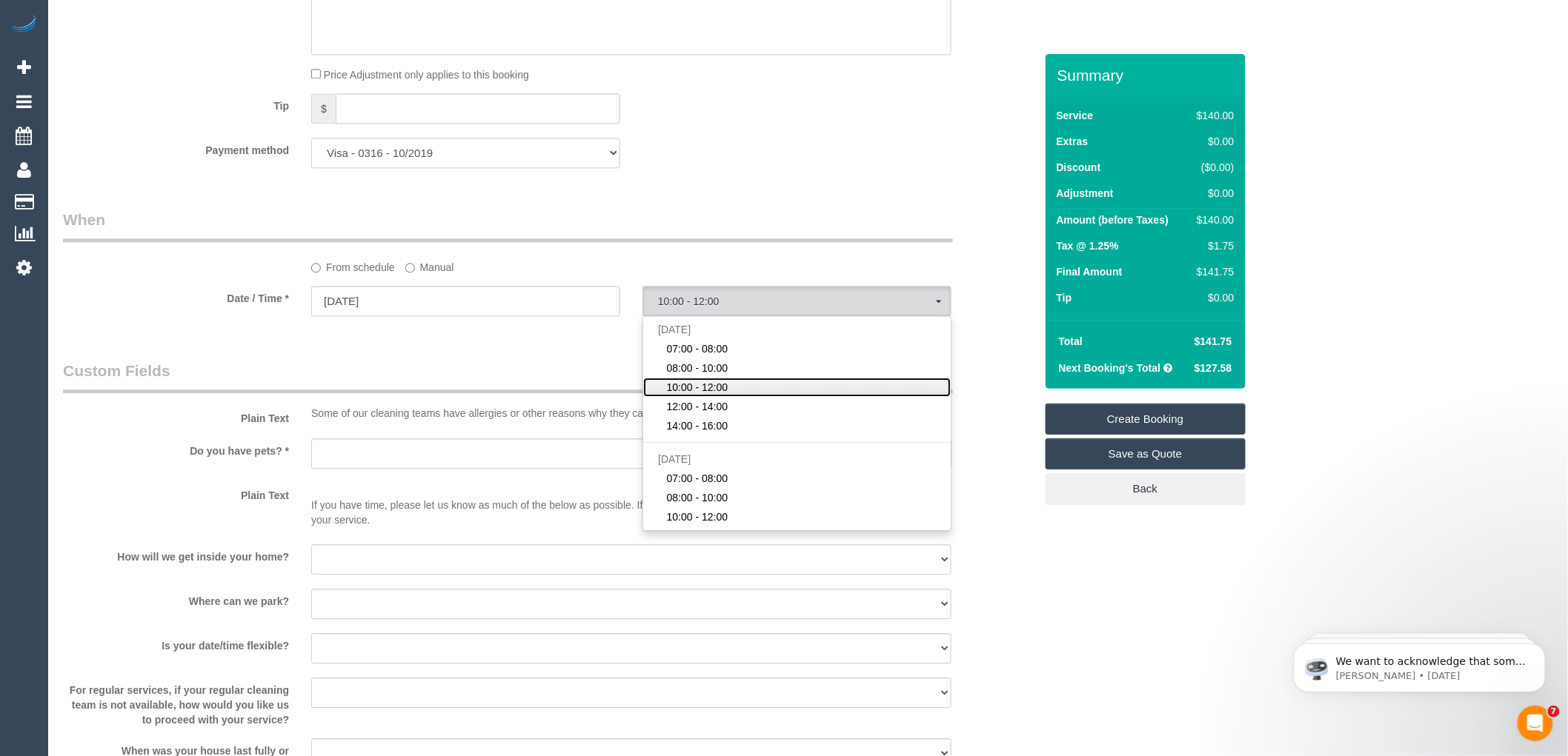
click at [695, 395] on span "10:00 - 12:00" at bounding box center [697, 388] width 61 height 15
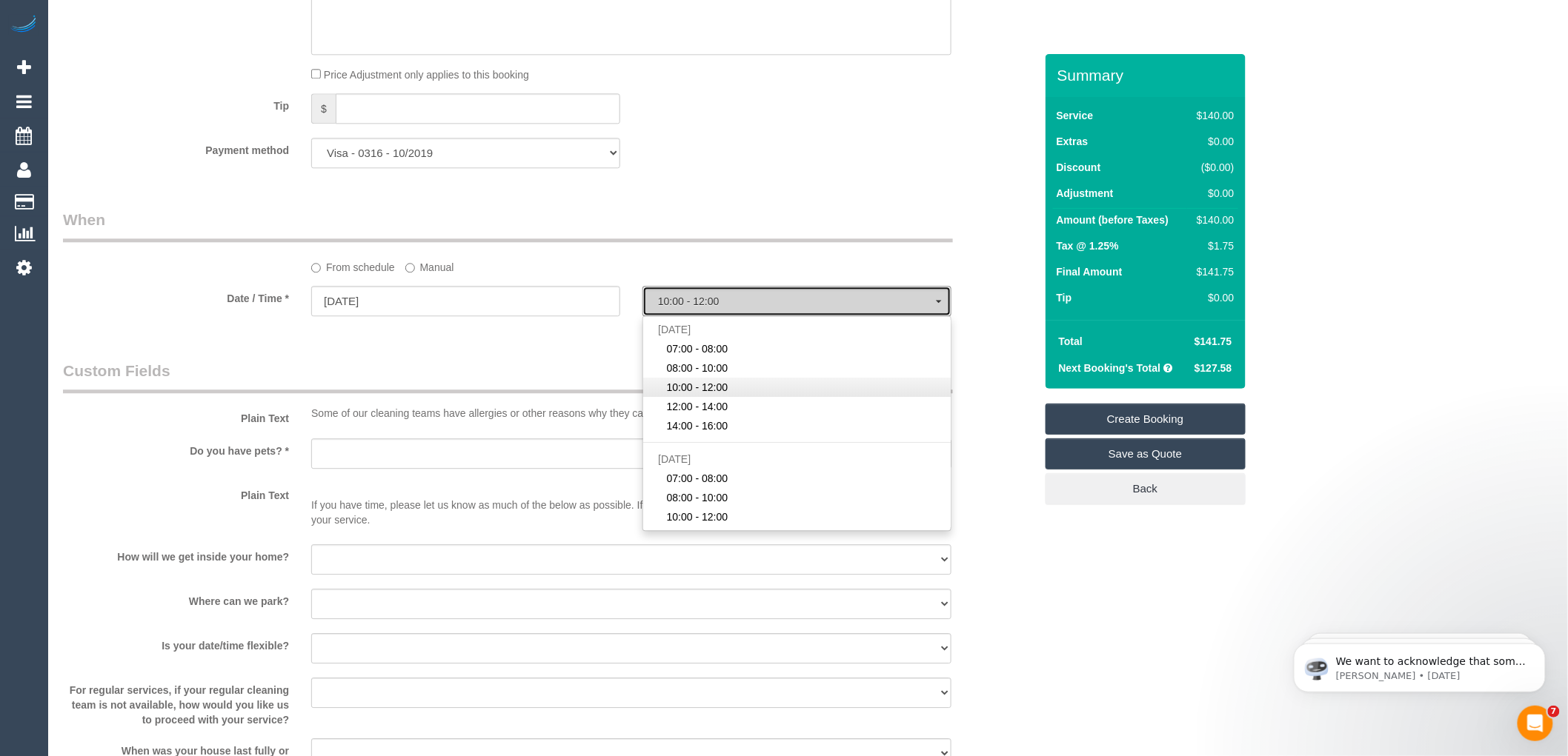
select select "spot3"
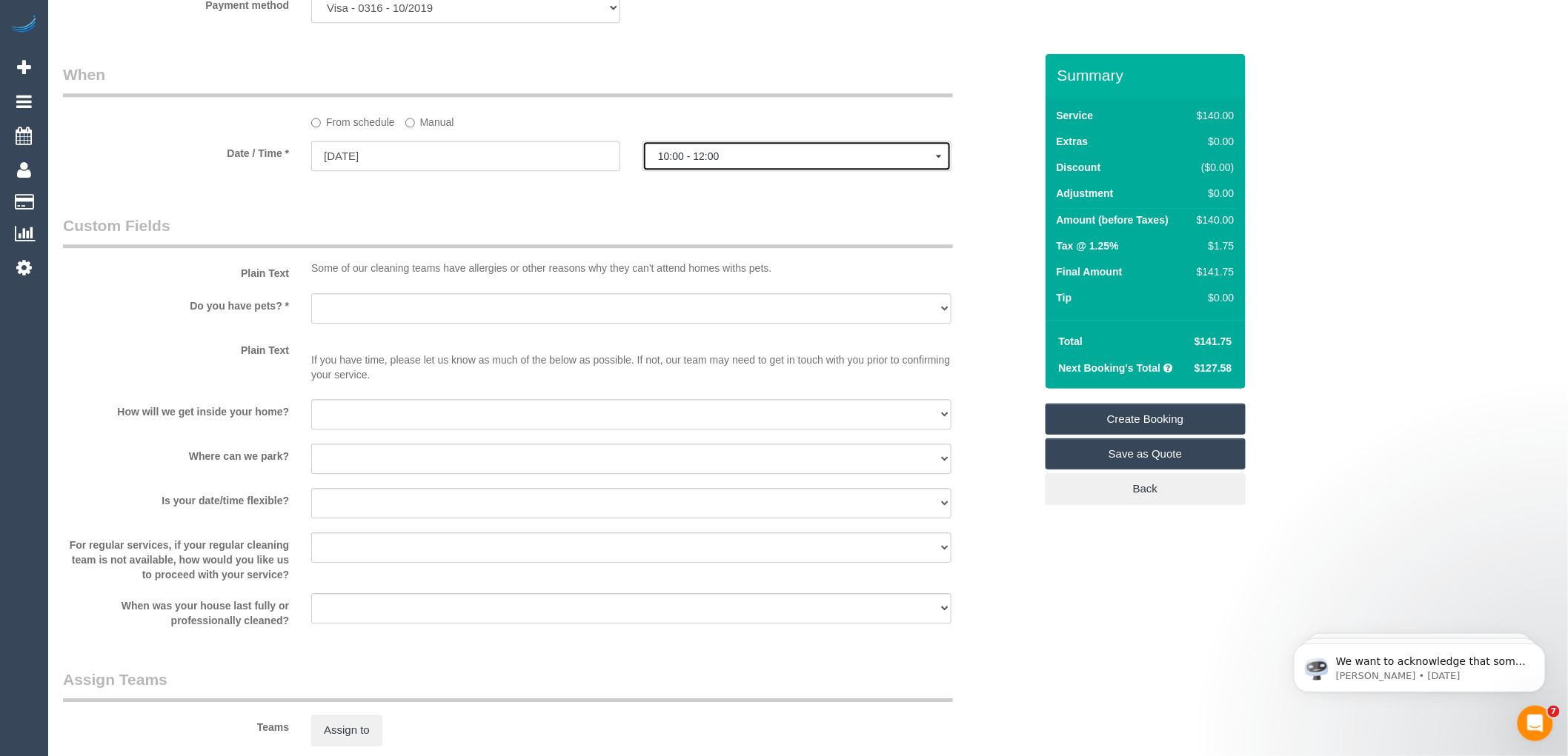
scroll to position [1620, 0]
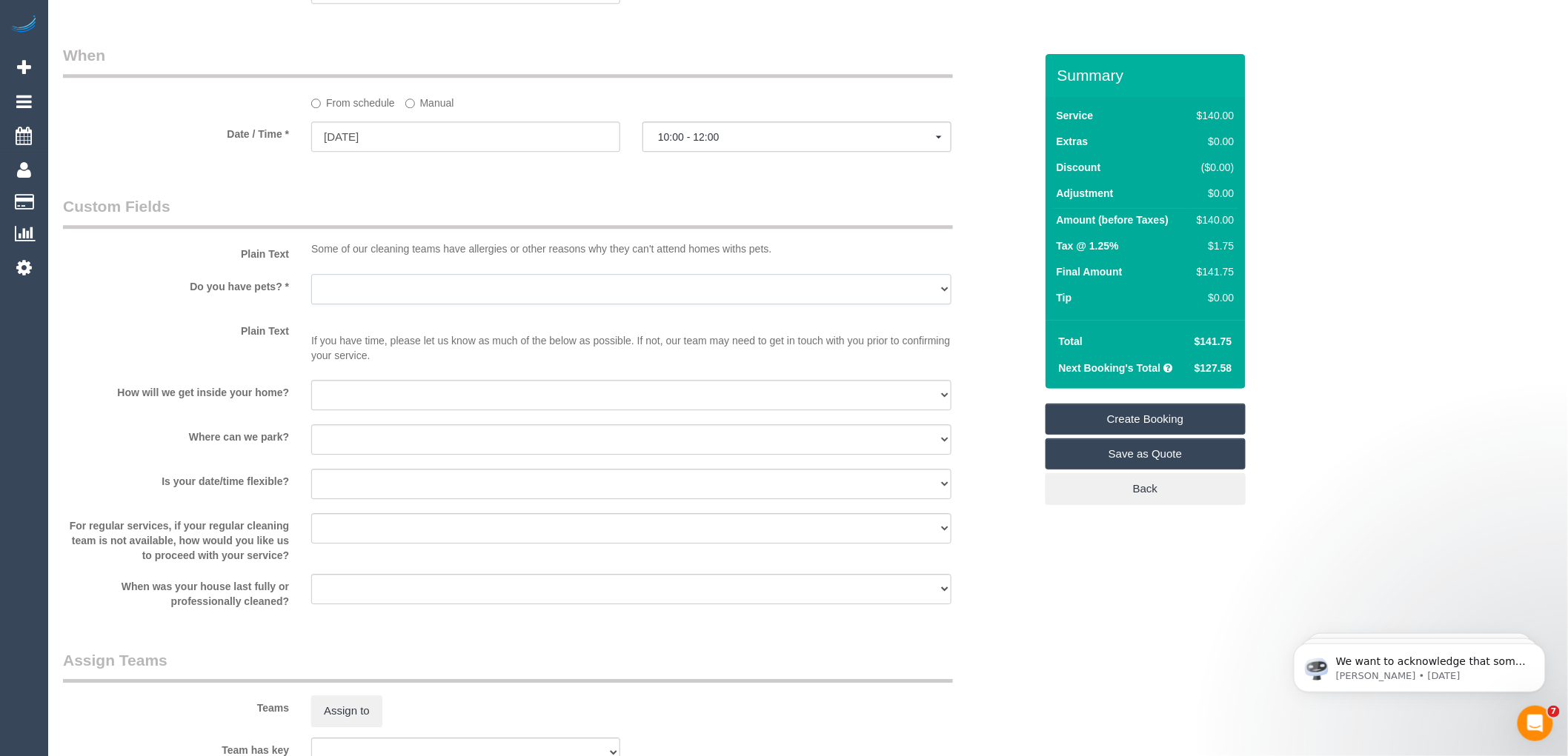
click at [421, 304] on select "Yes - Cats Yes - Dogs No pets Yes - Dogs and Cats Yes - Other" at bounding box center [630, 289] width 640 height 31
select select "number:28"
click at [311, 289] on select "Yes - Cats Yes - Dogs No pets Yes - Dogs and Cats Yes - Other" at bounding box center [630, 289] width 640 height 31
click at [379, 403] on select "I will be home Key will be left (please provide details below) Lock box/Access …" at bounding box center [630, 396] width 640 height 31
select select "number:14"
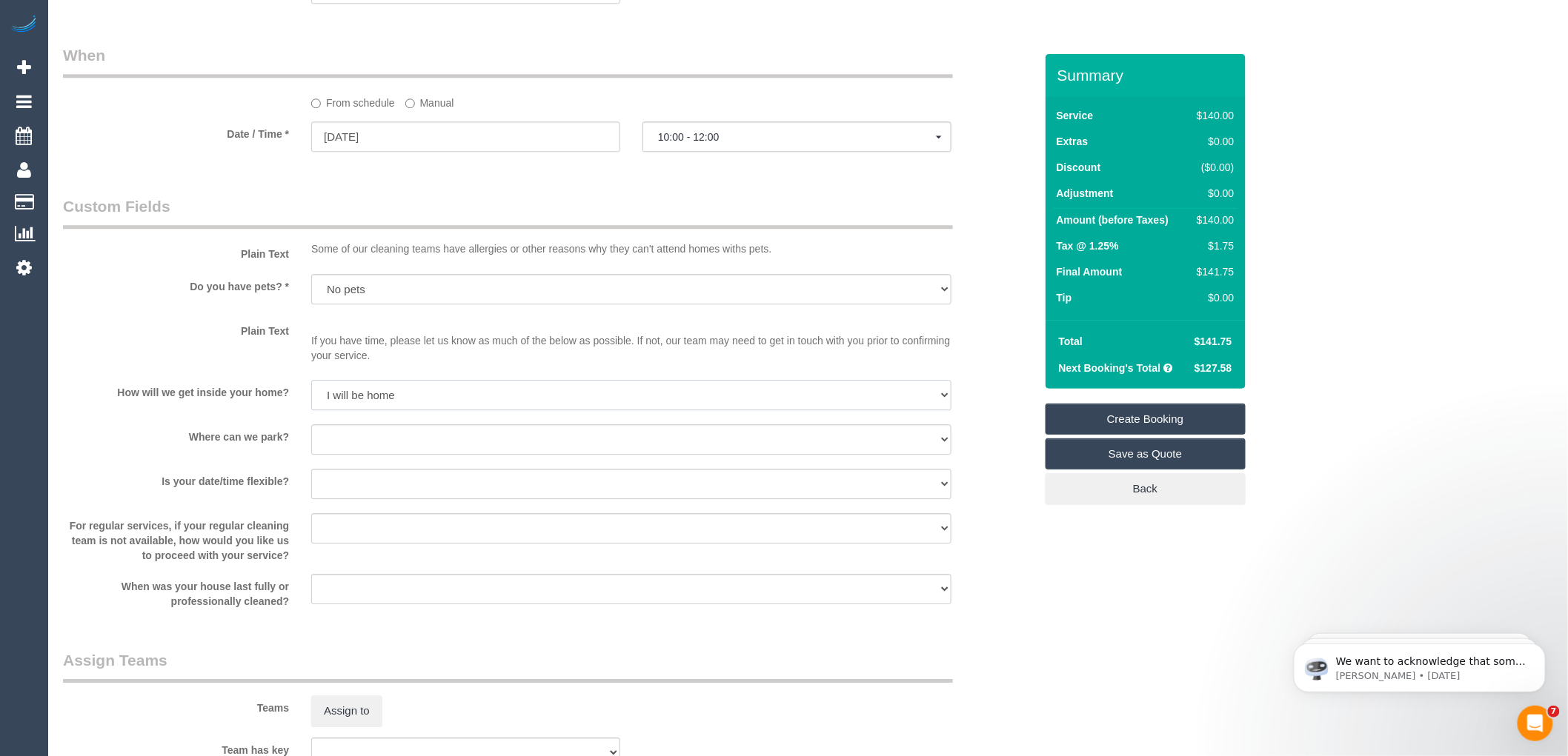
click at [311, 396] on select "I will be home Key will be left (please provide details below) Lock box/Access …" at bounding box center [630, 396] width 640 height 31
click at [371, 450] on select "I will provide parking on-site Free street parking Paid street parking (cost wi…" at bounding box center [630, 439] width 640 height 31
select select "number:18"
click at [311, 440] on select "I will provide parking on-site Free street parking Paid street parking (cost wi…" at bounding box center [630, 439] width 640 height 31
click at [408, 455] on select "I will provide parking on-site Free street parking Paid street parking (cost wi…" at bounding box center [630, 439] width 640 height 31
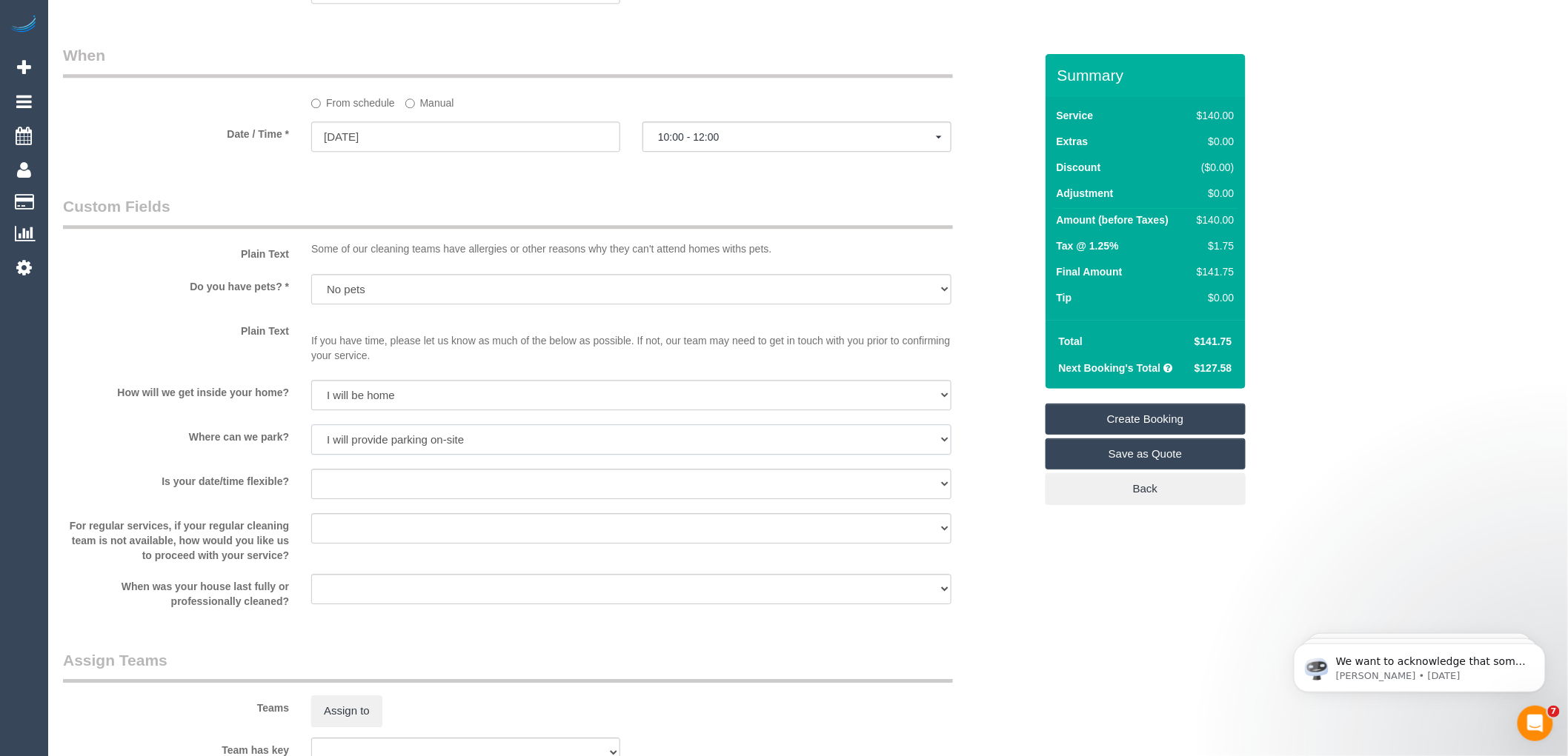
click at [408, 455] on select "I will provide parking on-site Free street parking Paid street parking (cost wi…" at bounding box center [630, 439] width 640 height 31
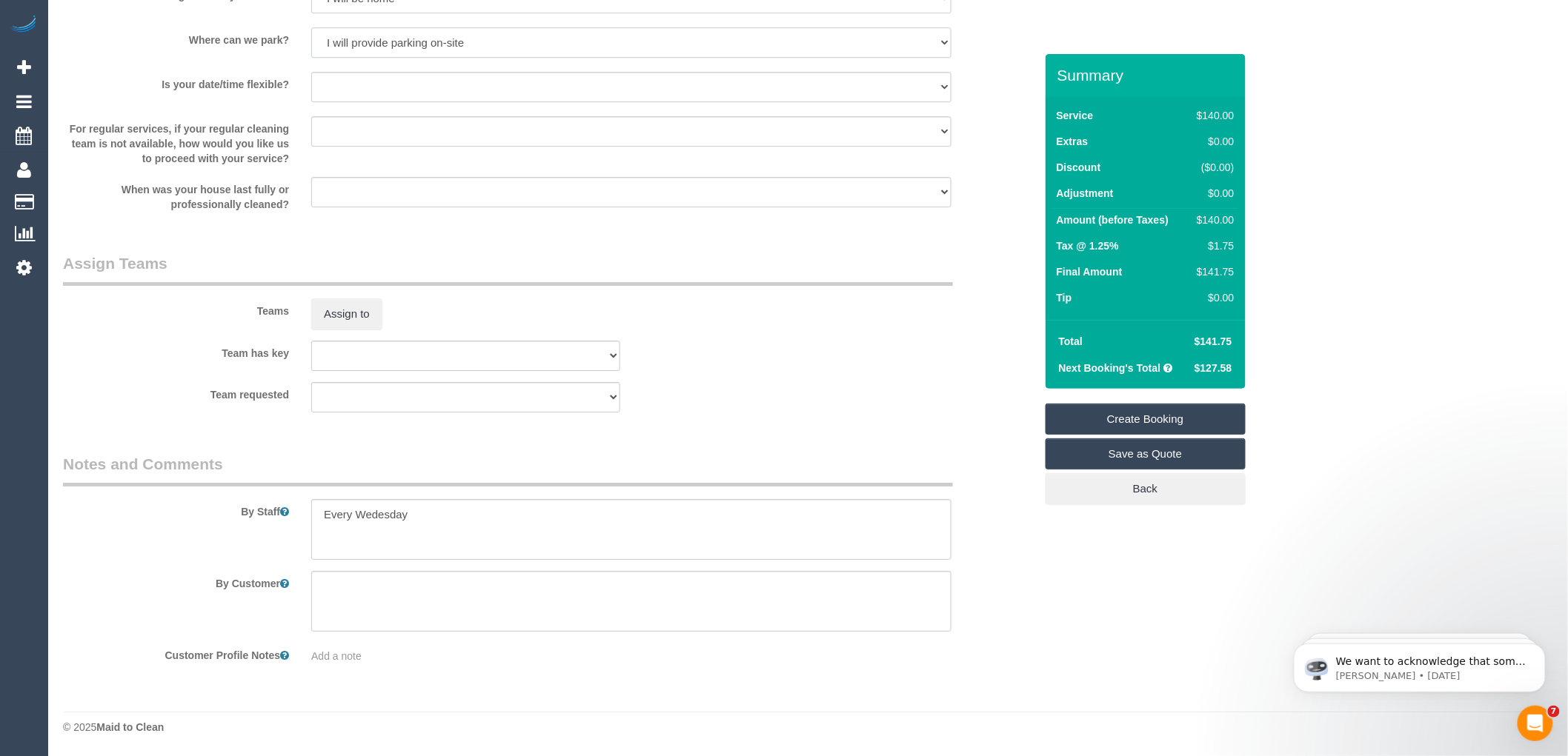
scroll to position [2032, 0]
click at [436, 510] on textarea at bounding box center [630, 530] width 640 height 61
click at [331, 537] on textarea at bounding box center [630, 530] width 640 height 61
paste textarea "61407372539"
drag, startPoint x: 423, startPoint y: 526, endPoint x: 409, endPoint y: 524, distance: 14.1
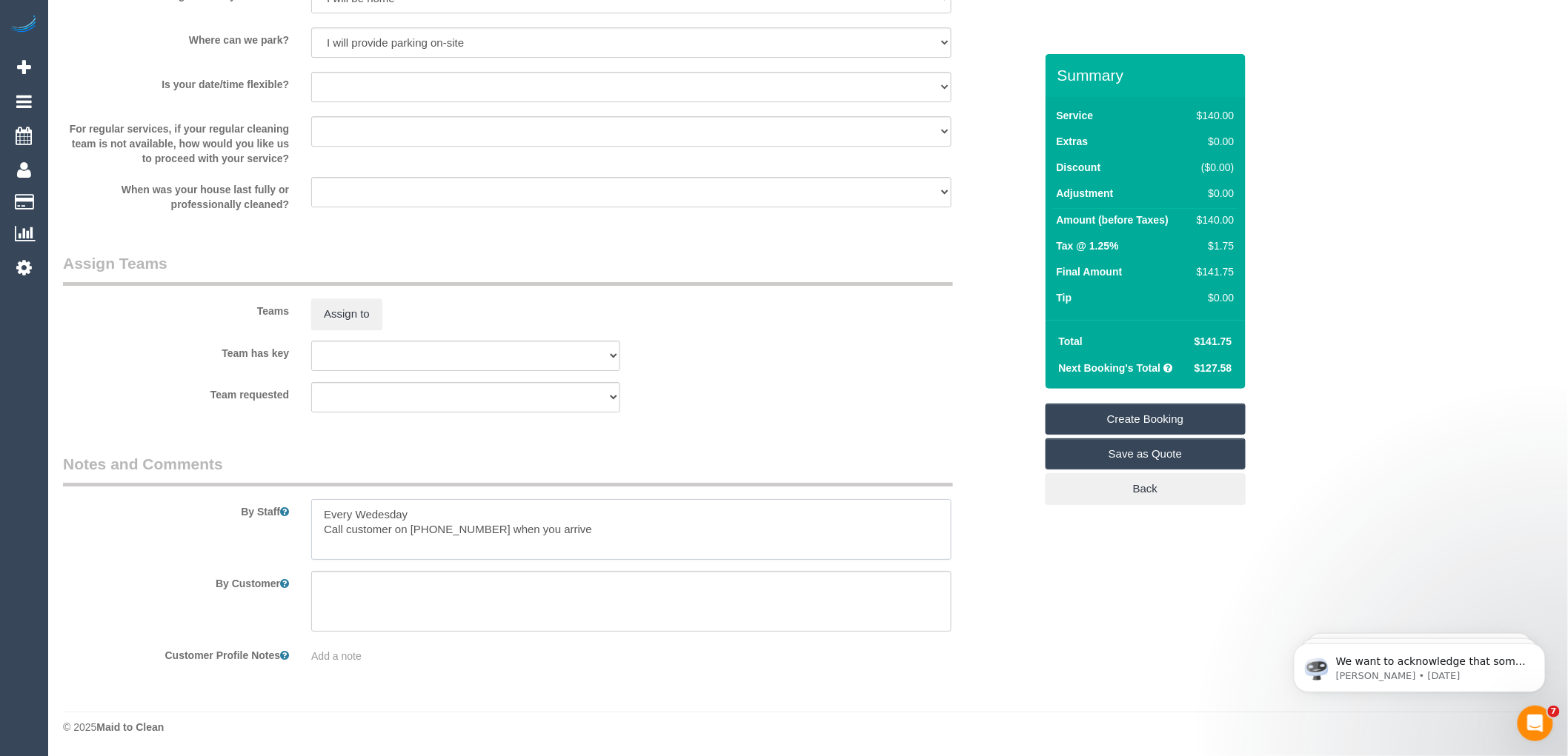
click at [409, 524] on textarea at bounding box center [630, 530] width 640 height 61
click at [565, 529] on textarea at bounding box center [630, 530] width 640 height 61
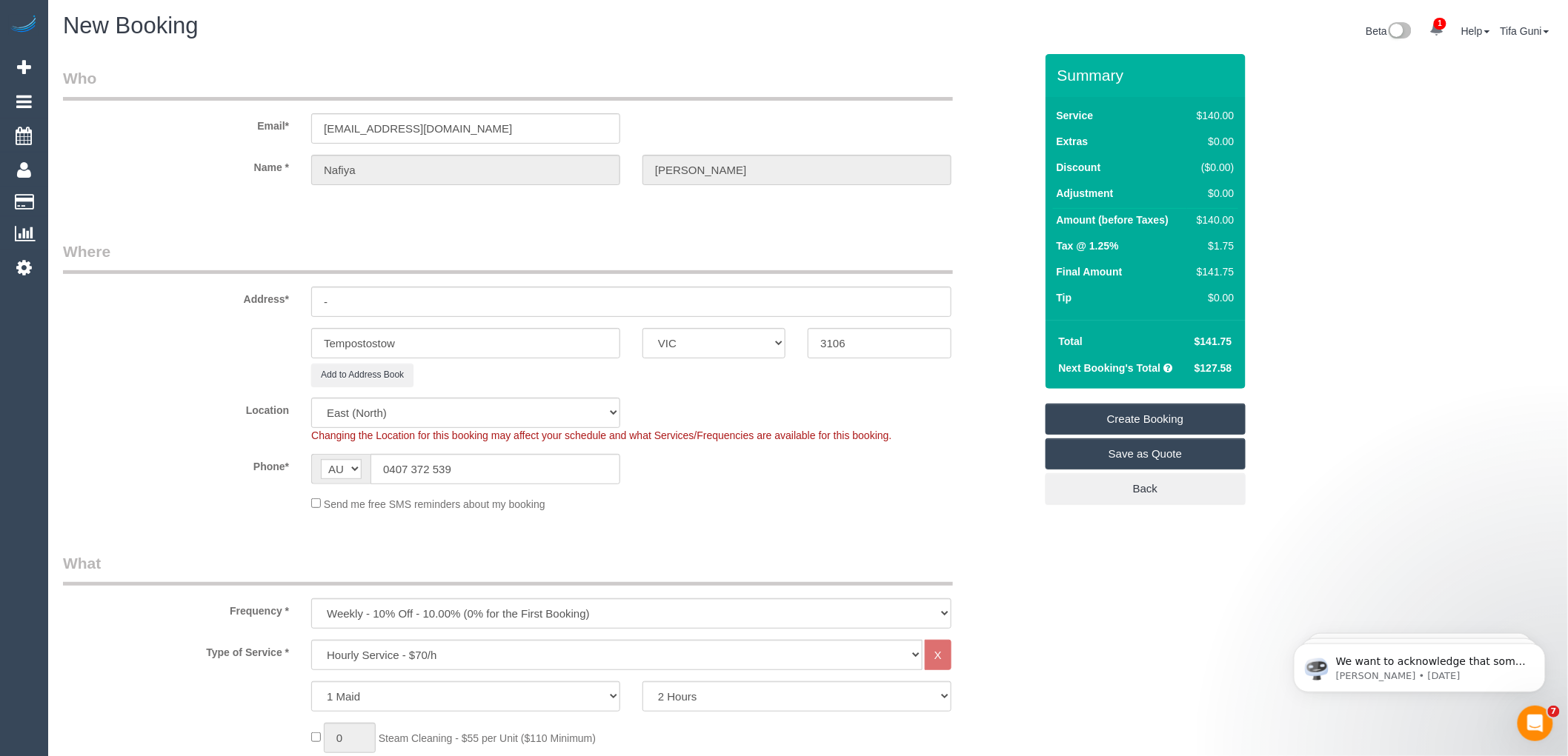
scroll to position [0, 0]
type textarea "Every Wedesday Call customer on 0407372539 when you arrive to arrange for parki…"
click at [341, 297] on input "-" at bounding box center [630, 303] width 640 height 31
type input "G02/200 footestreet"
click at [865, 347] on input "3106" at bounding box center [879, 345] width 143 height 31
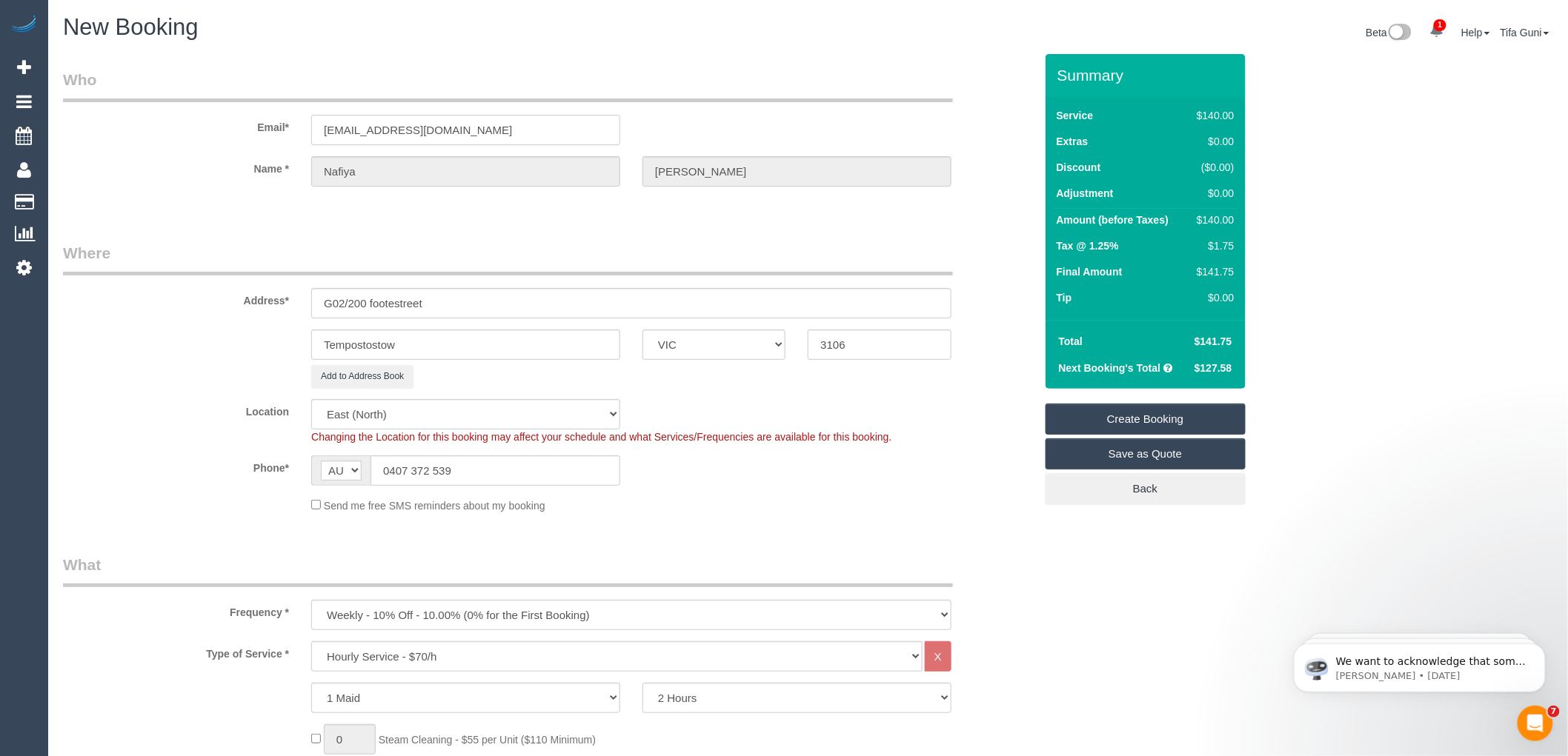
drag, startPoint x: 485, startPoint y: 134, endPoint x: 281, endPoint y: 142, distance: 204.2
click at [281, 142] on div "Email* nafiya.nadeem@gmail.com" at bounding box center [548, 107] width 994 height 76
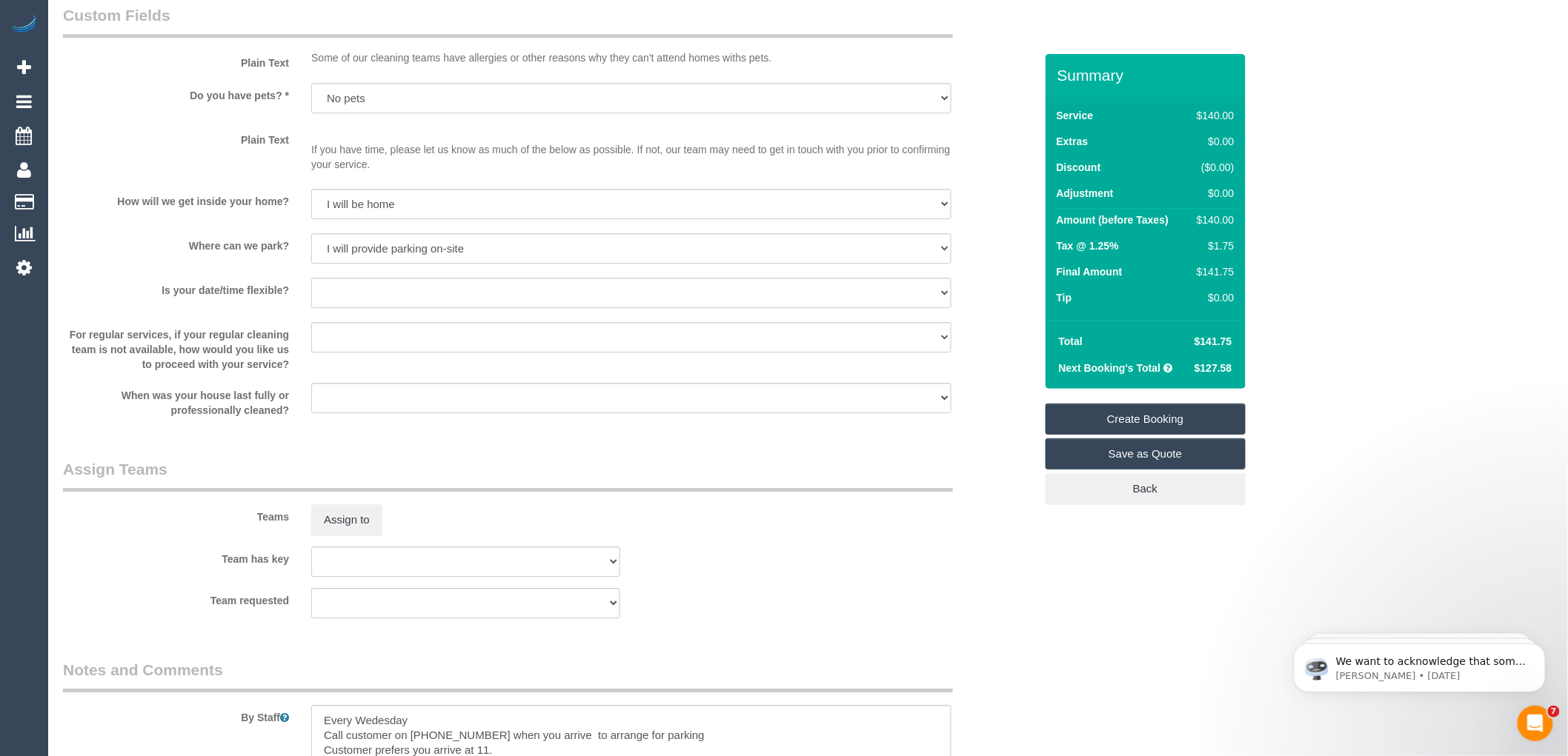
scroll to position [2032, 0]
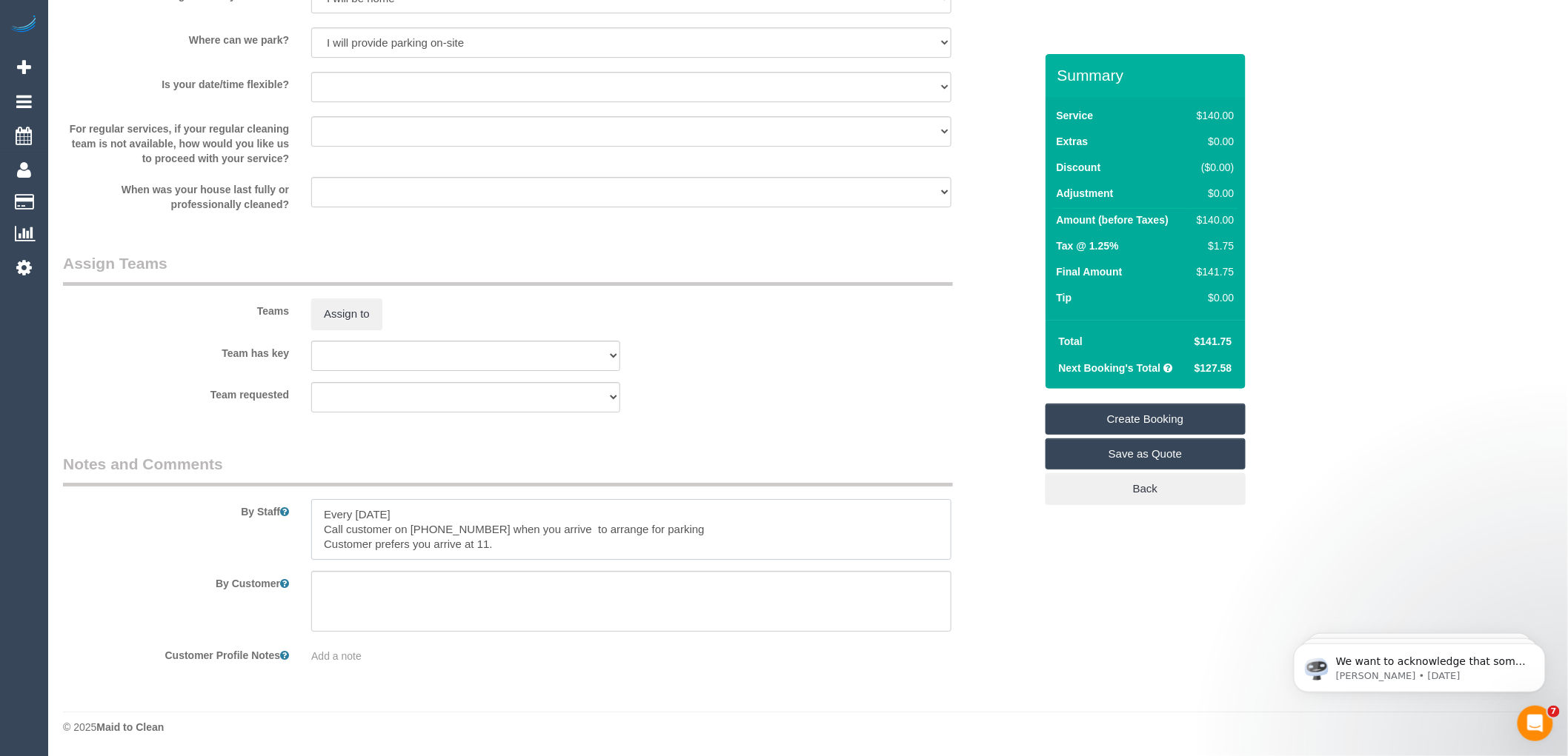
type textarea "Every Wednesday Call customer on 0407372539 when you arrive to arrange for park…"
click at [1131, 419] on link "Create Booking" at bounding box center [1145, 419] width 200 height 31
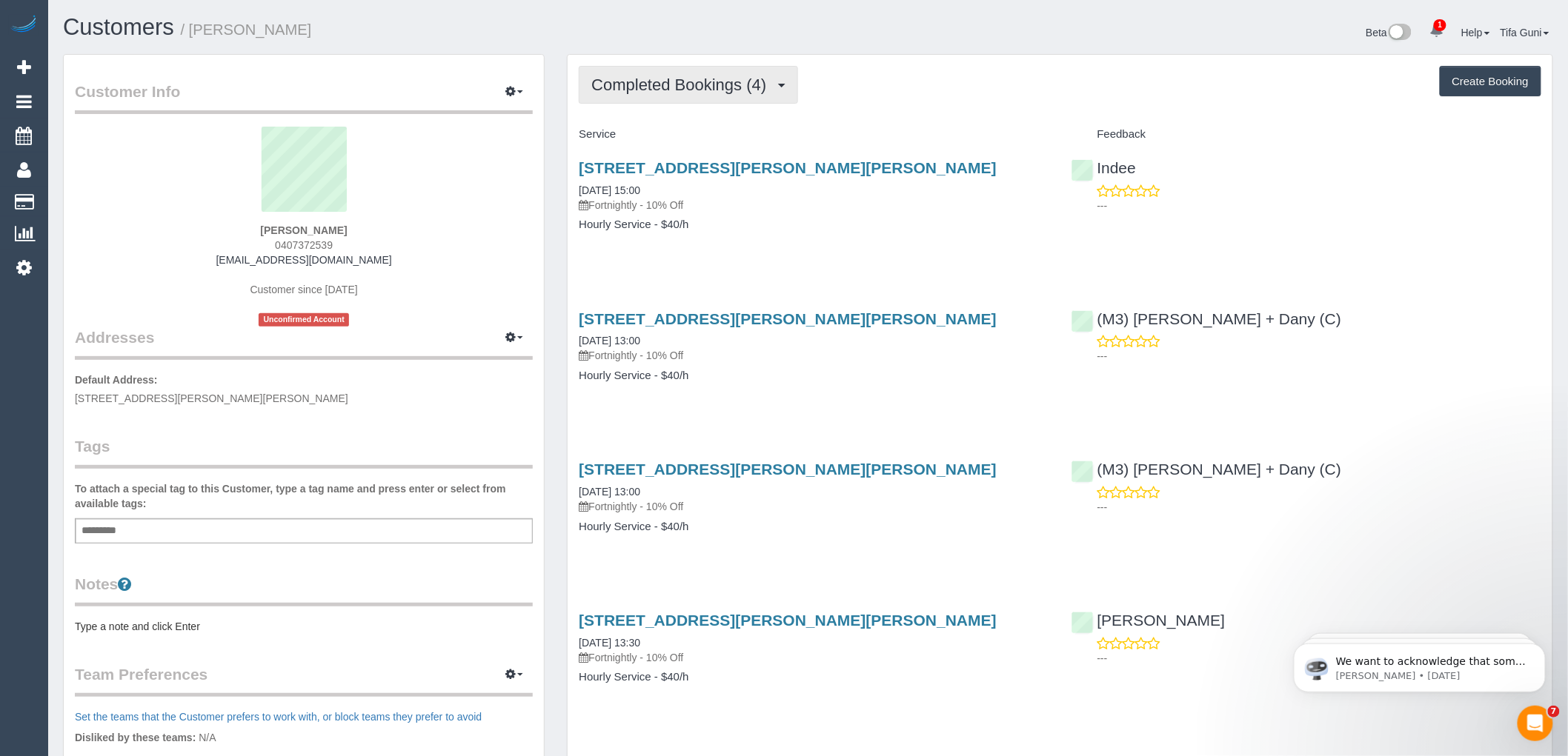
click at [732, 84] on span "Completed Bookings (4)" at bounding box center [682, 84] width 182 height 18
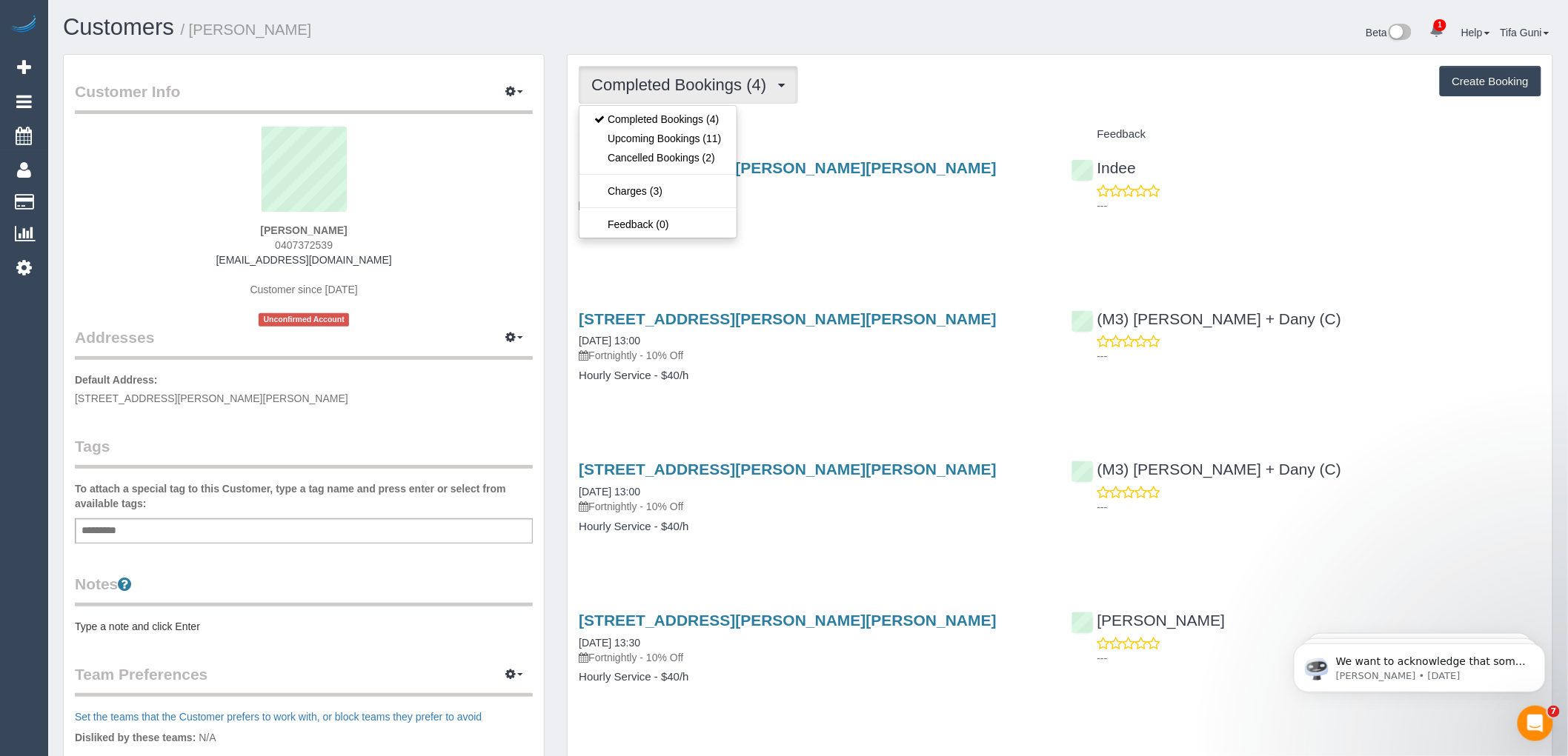
click at [138, 629] on pre "Type a note and click Enter" at bounding box center [303, 627] width 458 height 15
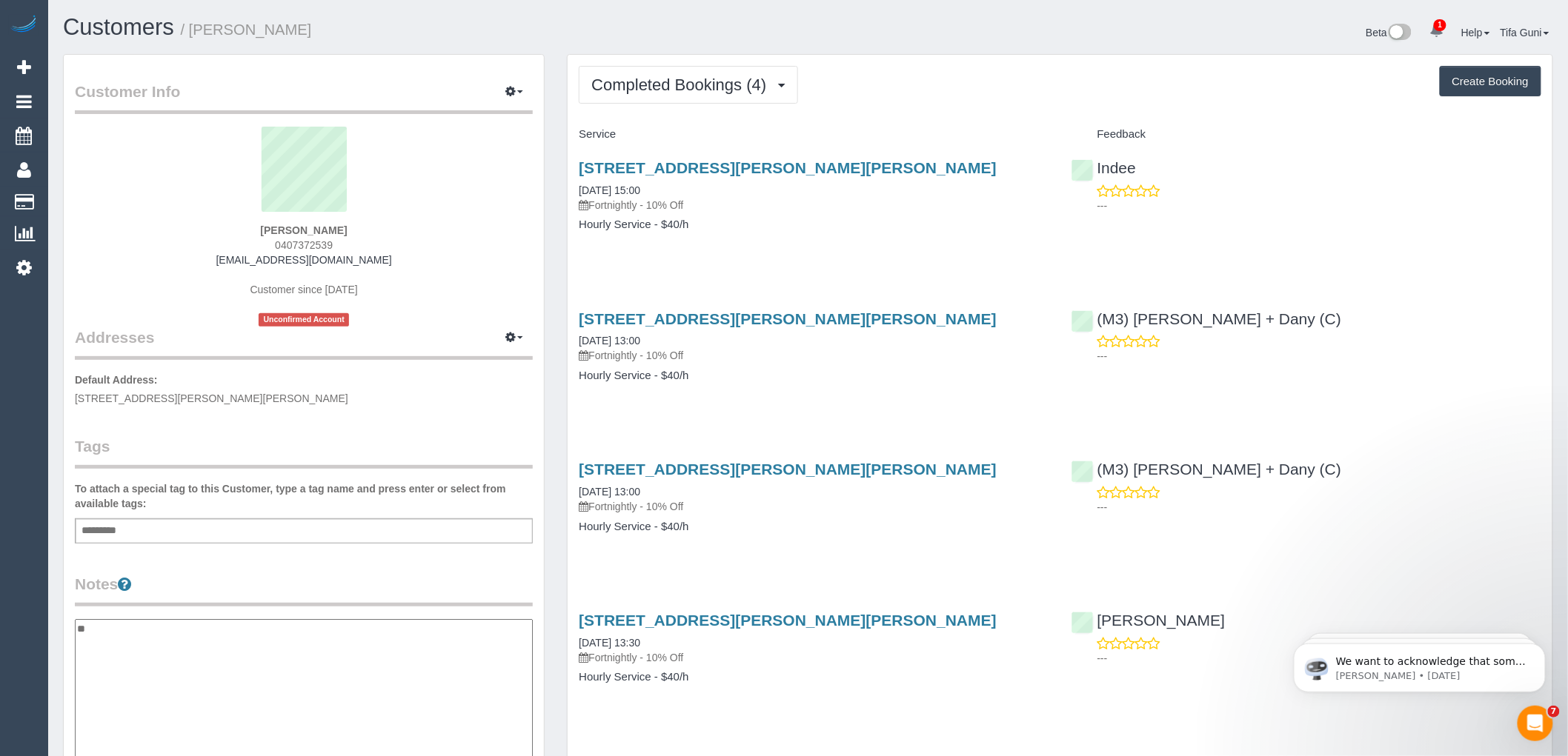
type textarea "*"
click at [167, 628] on textarea "**********" at bounding box center [303, 696] width 458 height 153
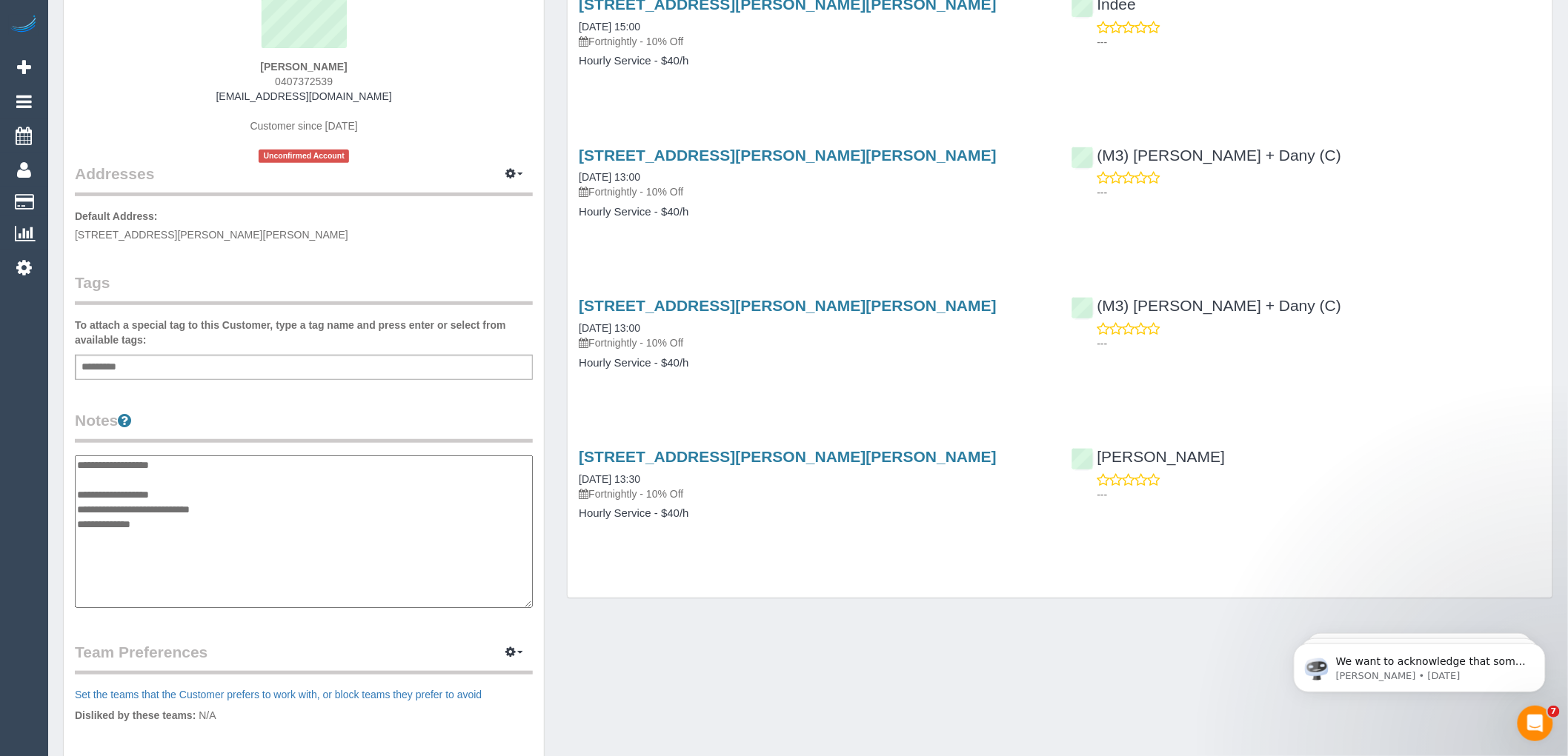
scroll to position [164, 0]
click at [167, 487] on textarea "**********" at bounding box center [303, 531] width 458 height 153
click at [247, 517] on textarea "**********" at bounding box center [303, 531] width 458 height 153
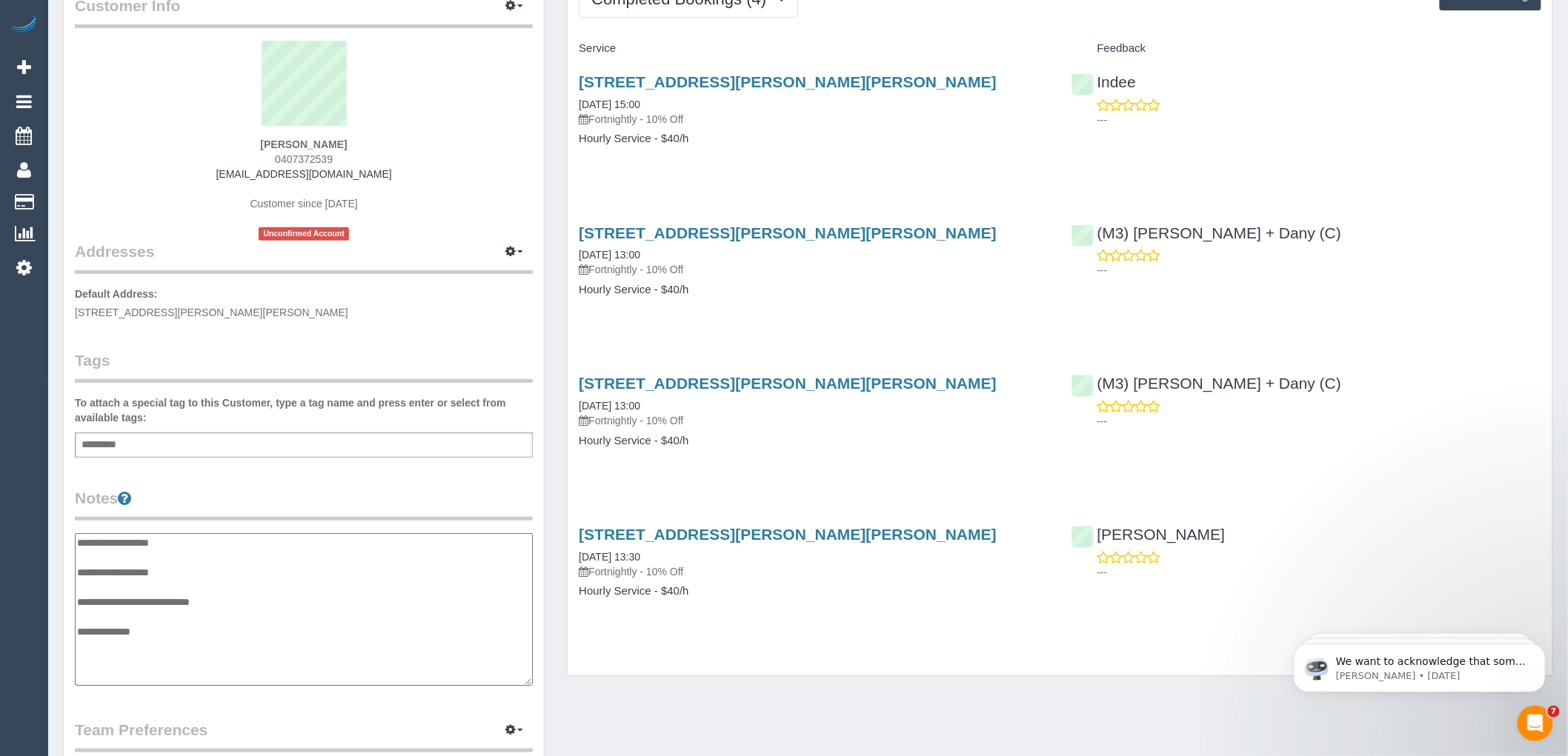
scroll to position [0, 0]
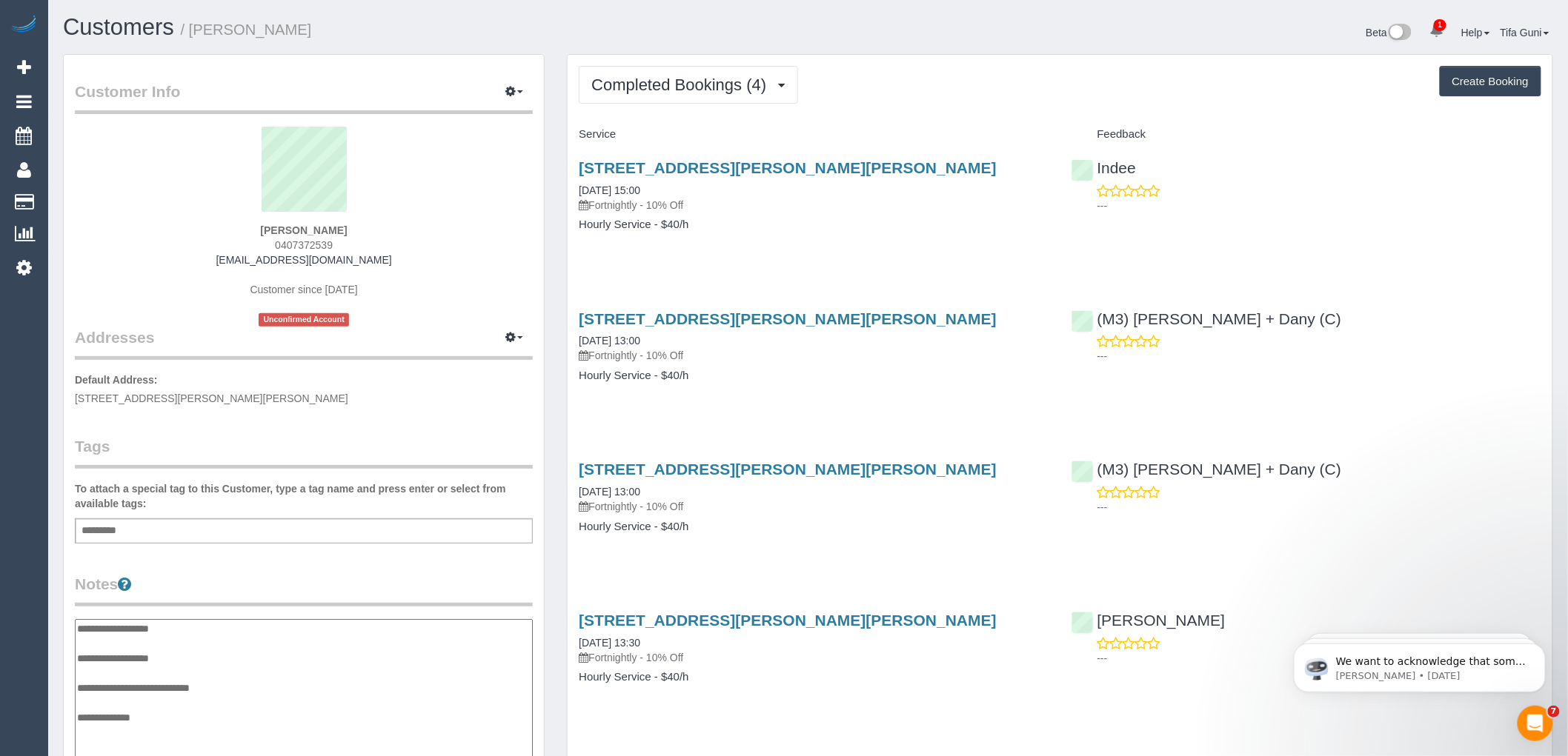
click at [204, 627] on textarea "**********" at bounding box center [303, 696] width 458 height 153
click at [180, 650] on textarea "**********" at bounding box center [303, 696] width 458 height 153
click at [181, 650] on textarea "**********" at bounding box center [303, 696] width 458 height 153
click at [165, 719] on textarea "**********" at bounding box center [303, 696] width 458 height 153
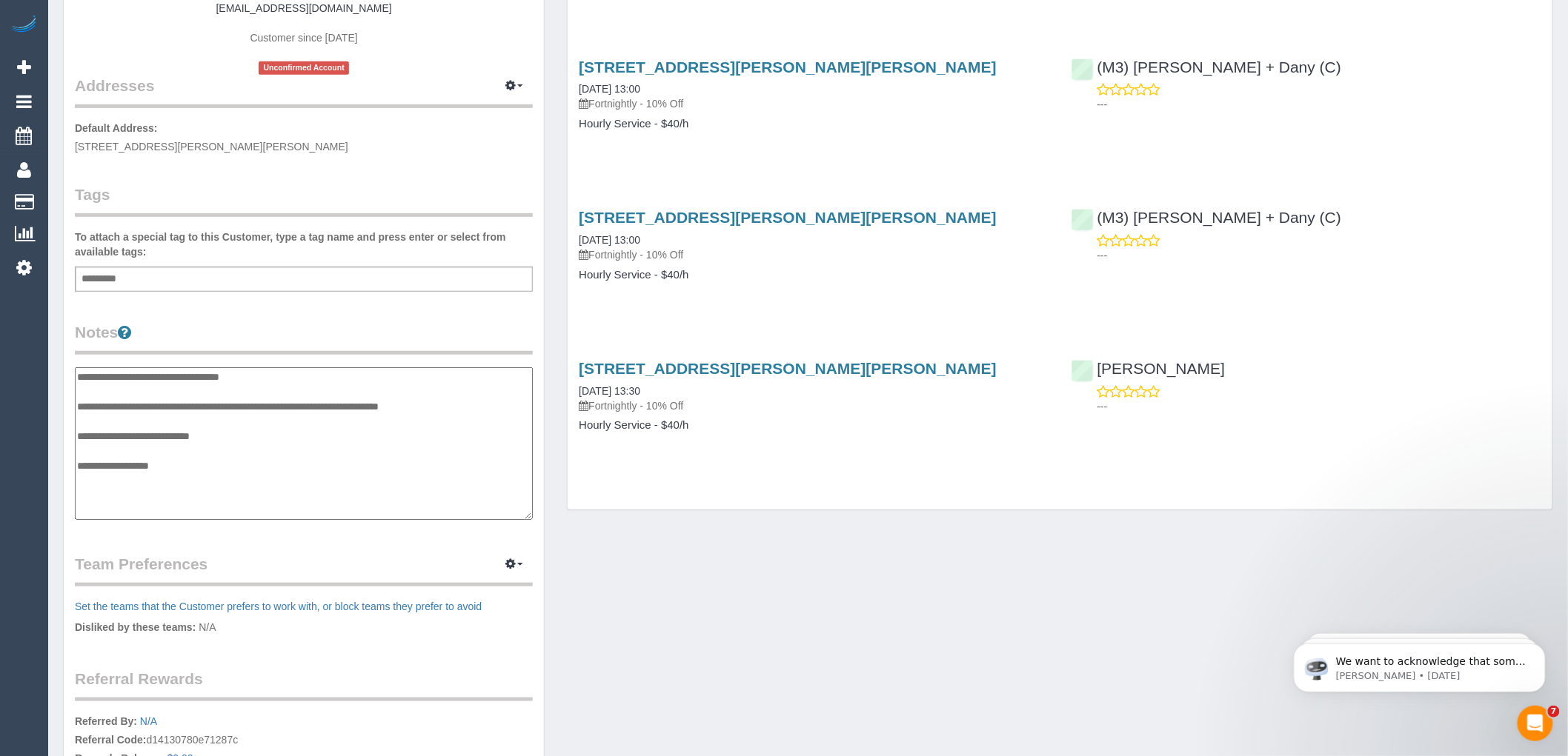
scroll to position [329, 0]
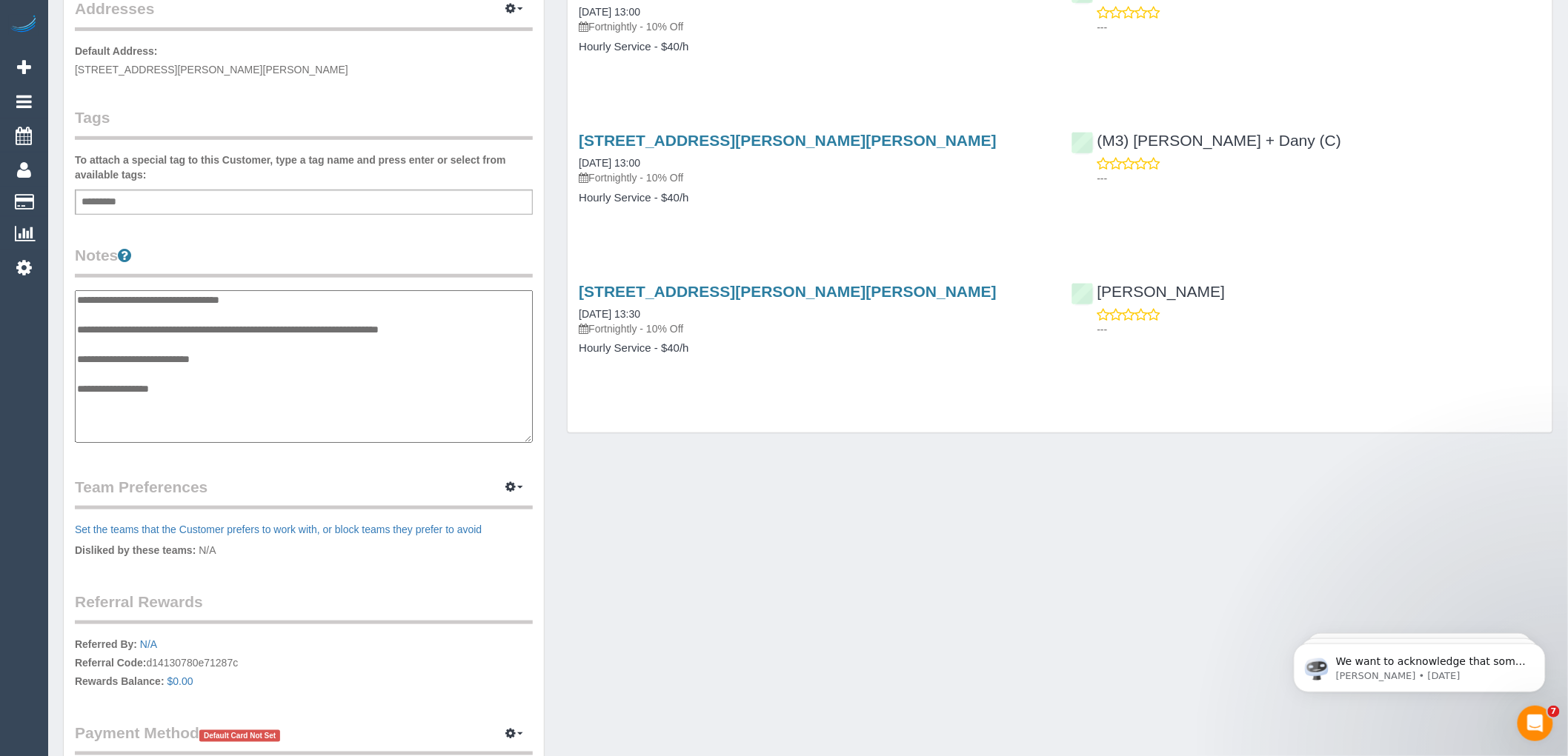
type textarea "**********"
click at [372, 478] on legend "Team Preferences Manage Preferences" at bounding box center [303, 493] width 458 height 33
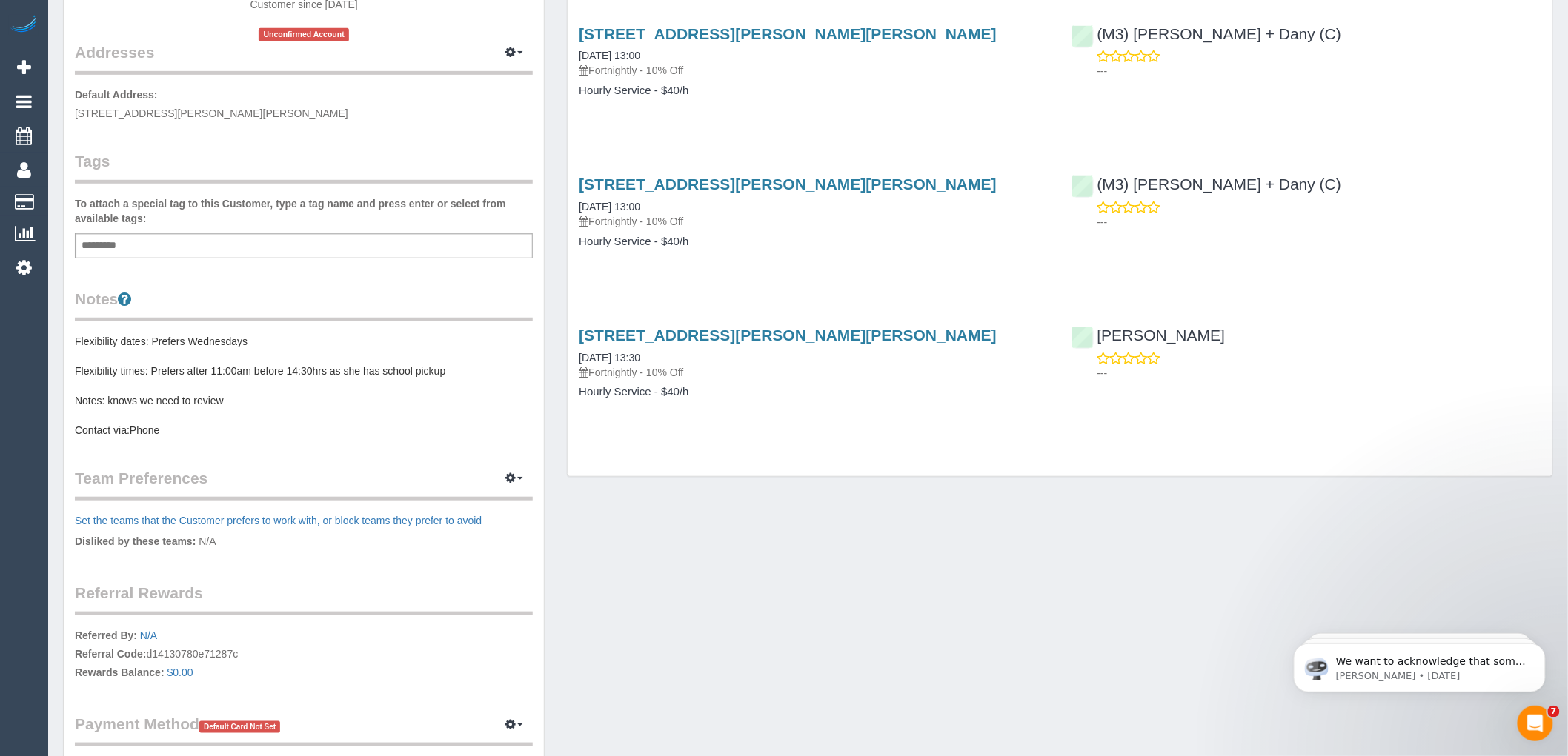
scroll to position [247, 0]
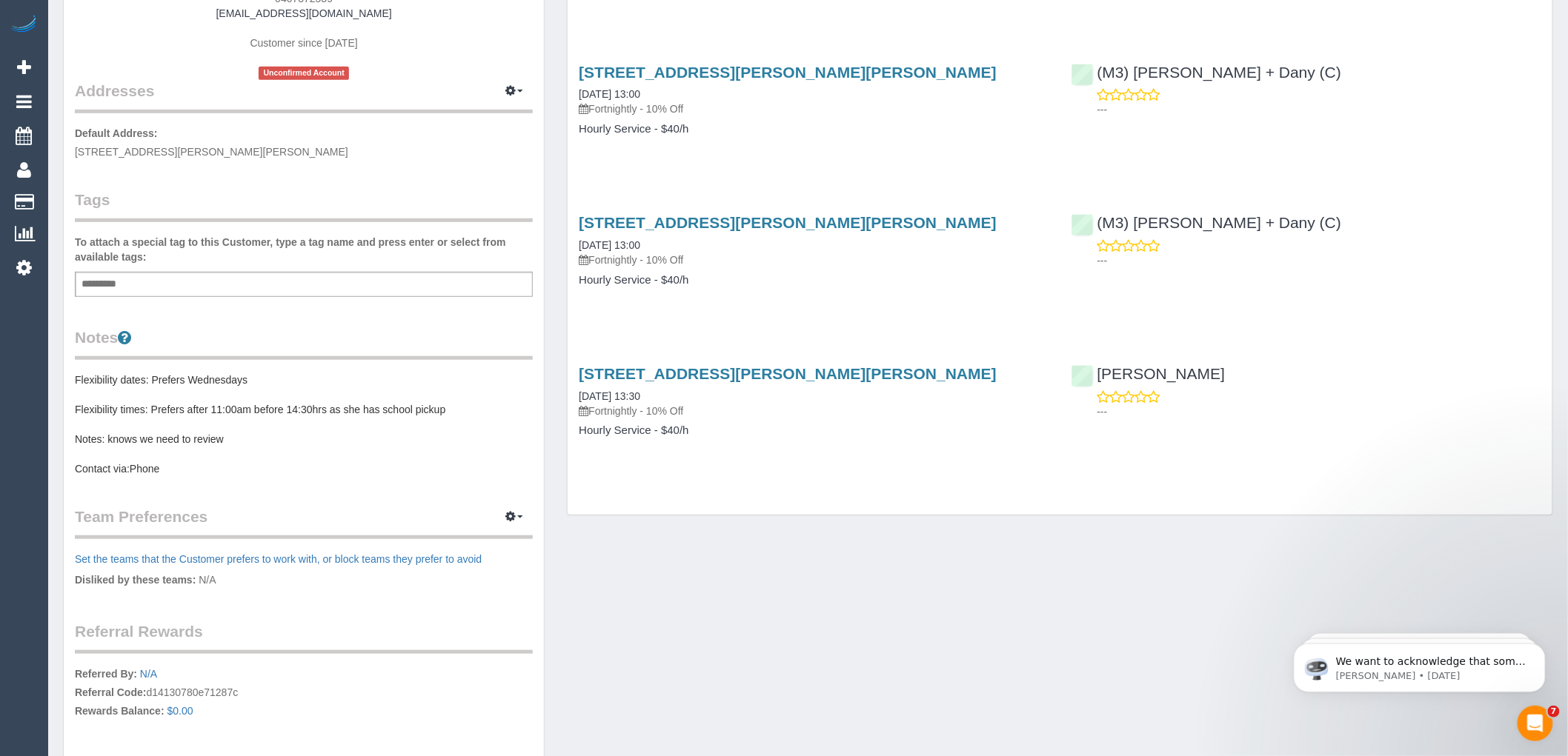
click at [216, 439] on pre "Flexibility dates: Prefers Wednesdays Flexibility times: Prefers after 11:00am …" at bounding box center [303, 424] width 458 height 104
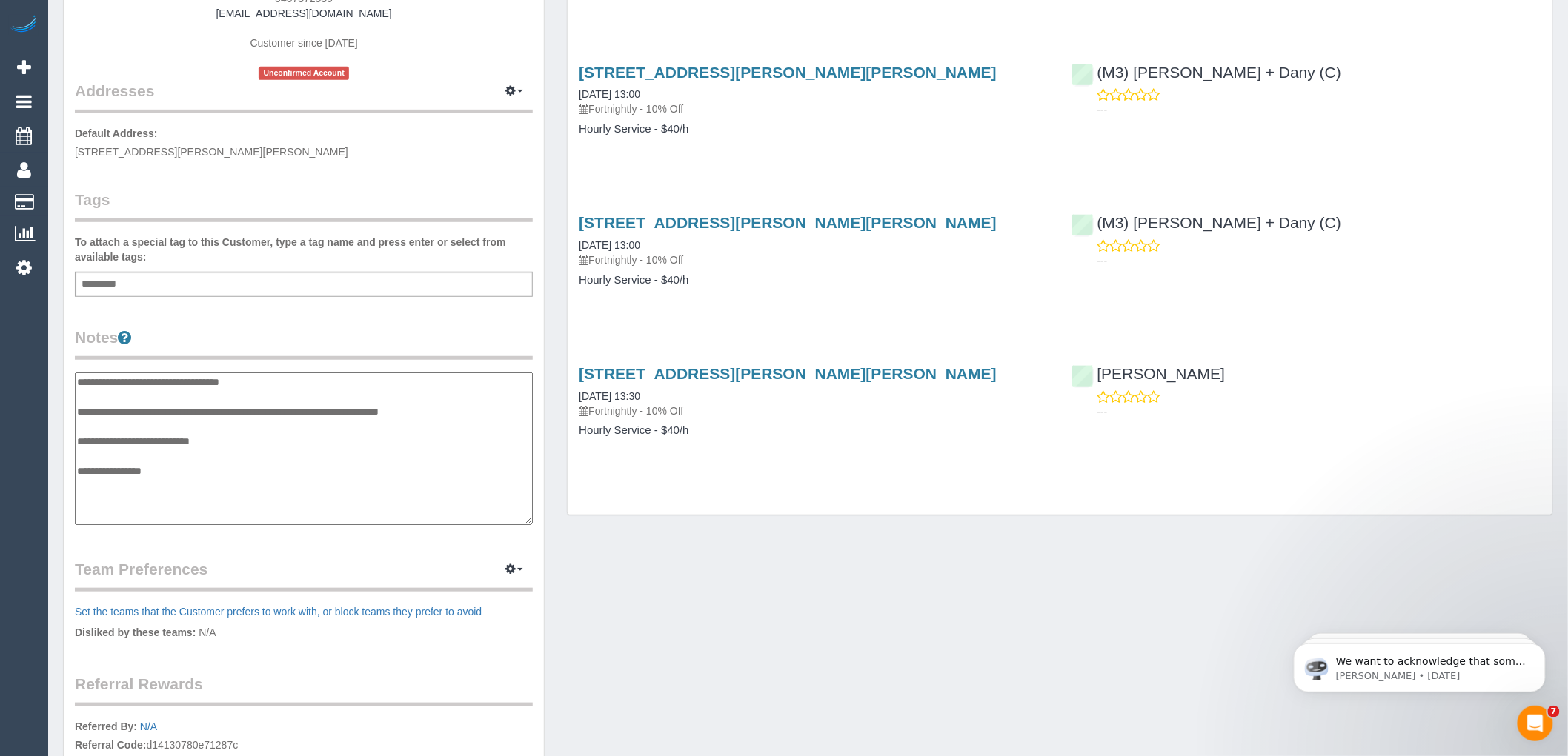
drag, startPoint x: 150, startPoint y: 405, endPoint x: 464, endPoint y: 410, distance: 314.0
click at [464, 410] on textarea "**********" at bounding box center [303, 449] width 458 height 153
drag, startPoint x: 235, startPoint y: 439, endPoint x: 112, endPoint y: 439, distance: 123.0
click at [112, 439] on textarea "**********" at bounding box center [303, 449] width 458 height 153
click at [172, 402] on textarea "**********" at bounding box center [303, 449] width 458 height 153
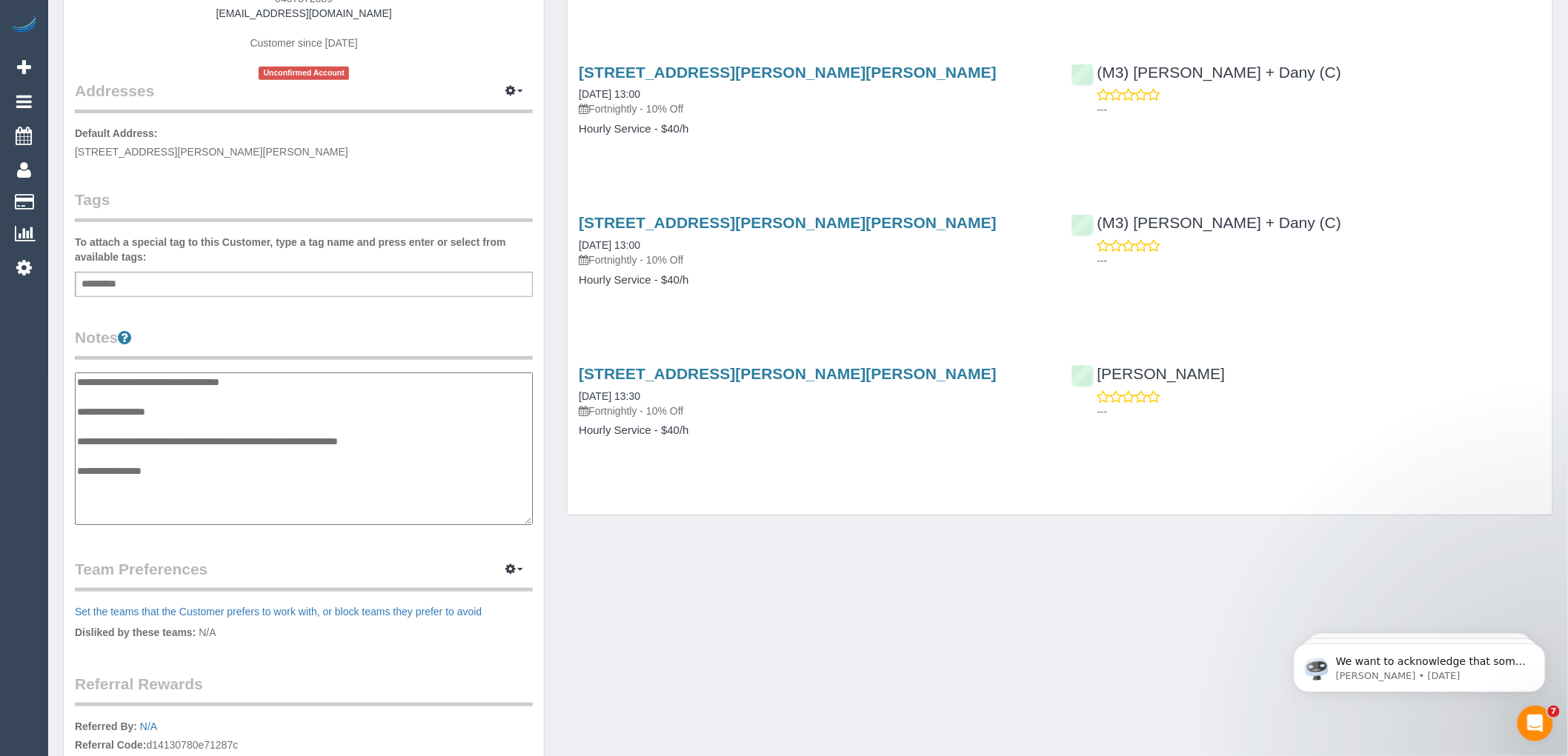
click at [172, 410] on textarea "**********" at bounding box center [303, 449] width 458 height 153
click at [152, 410] on textarea "**********" at bounding box center [303, 449] width 458 height 153
click at [416, 438] on textarea "**********" at bounding box center [303, 449] width 458 height 153
click at [131, 481] on textarea "**********" at bounding box center [303, 449] width 458 height 153
type textarea "**********"
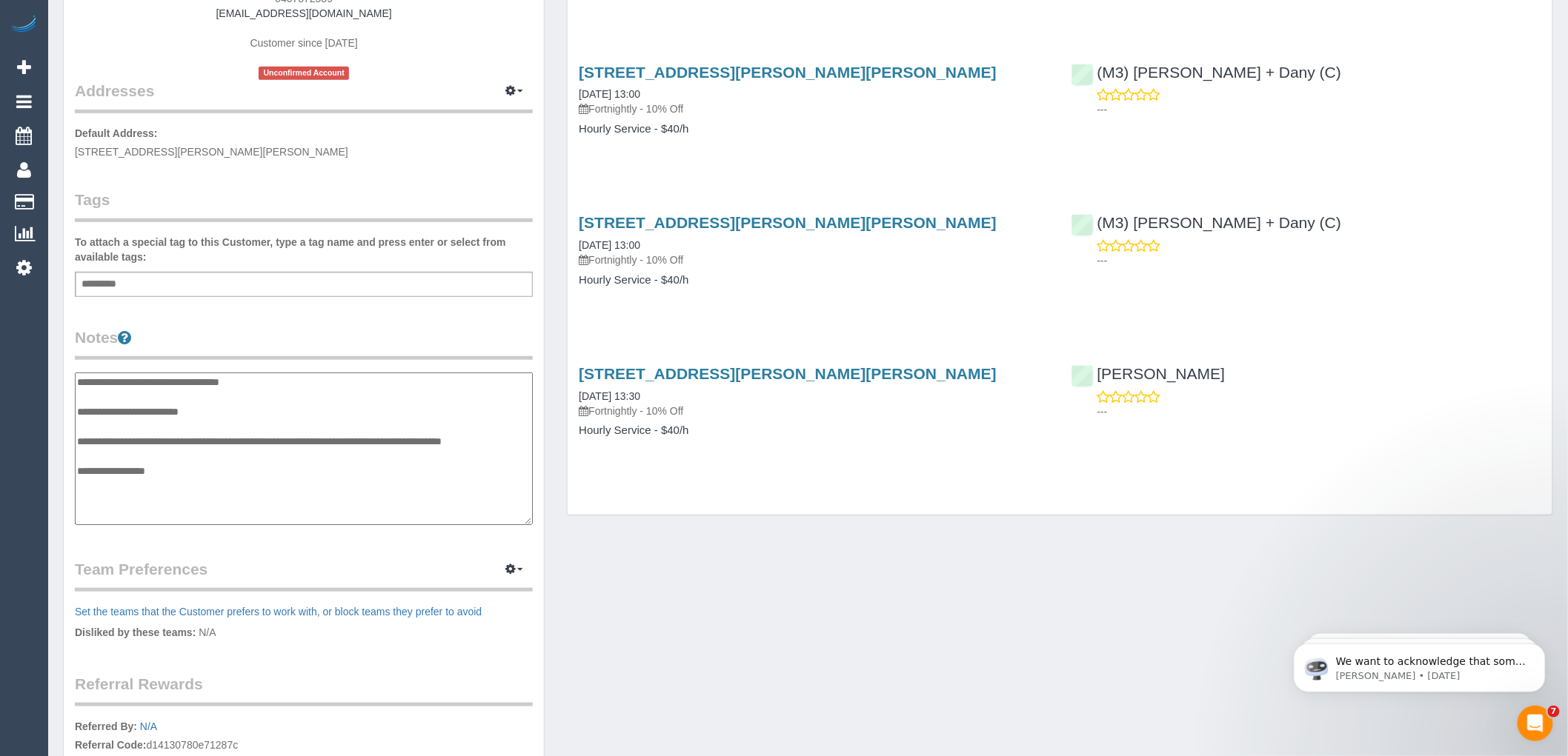
click at [336, 317] on div "Customer Info Edit Contact Info Send Message Email Preferences Special Sales Ta…" at bounding box center [304, 358] width 481 height 1098
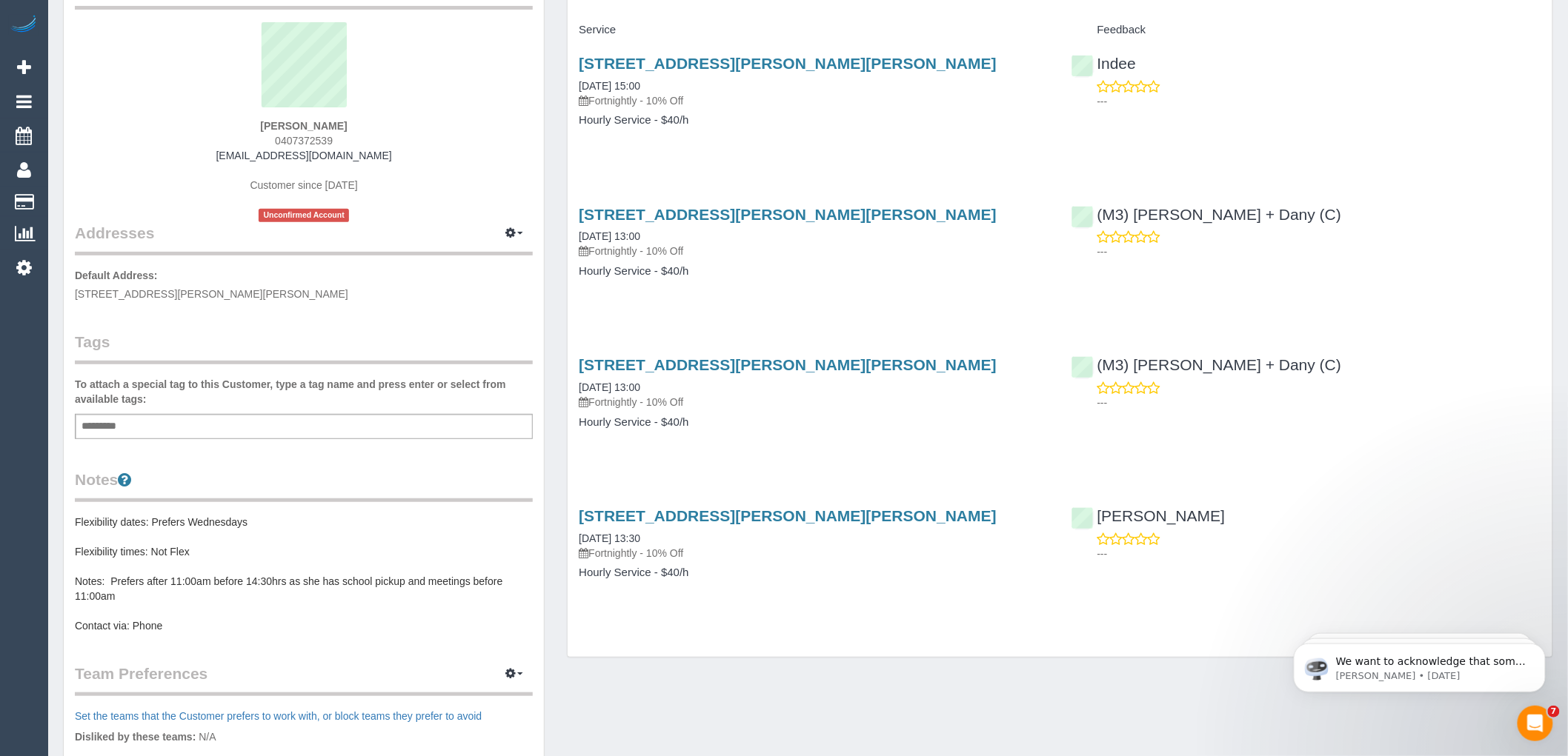
scroll to position [0, 0]
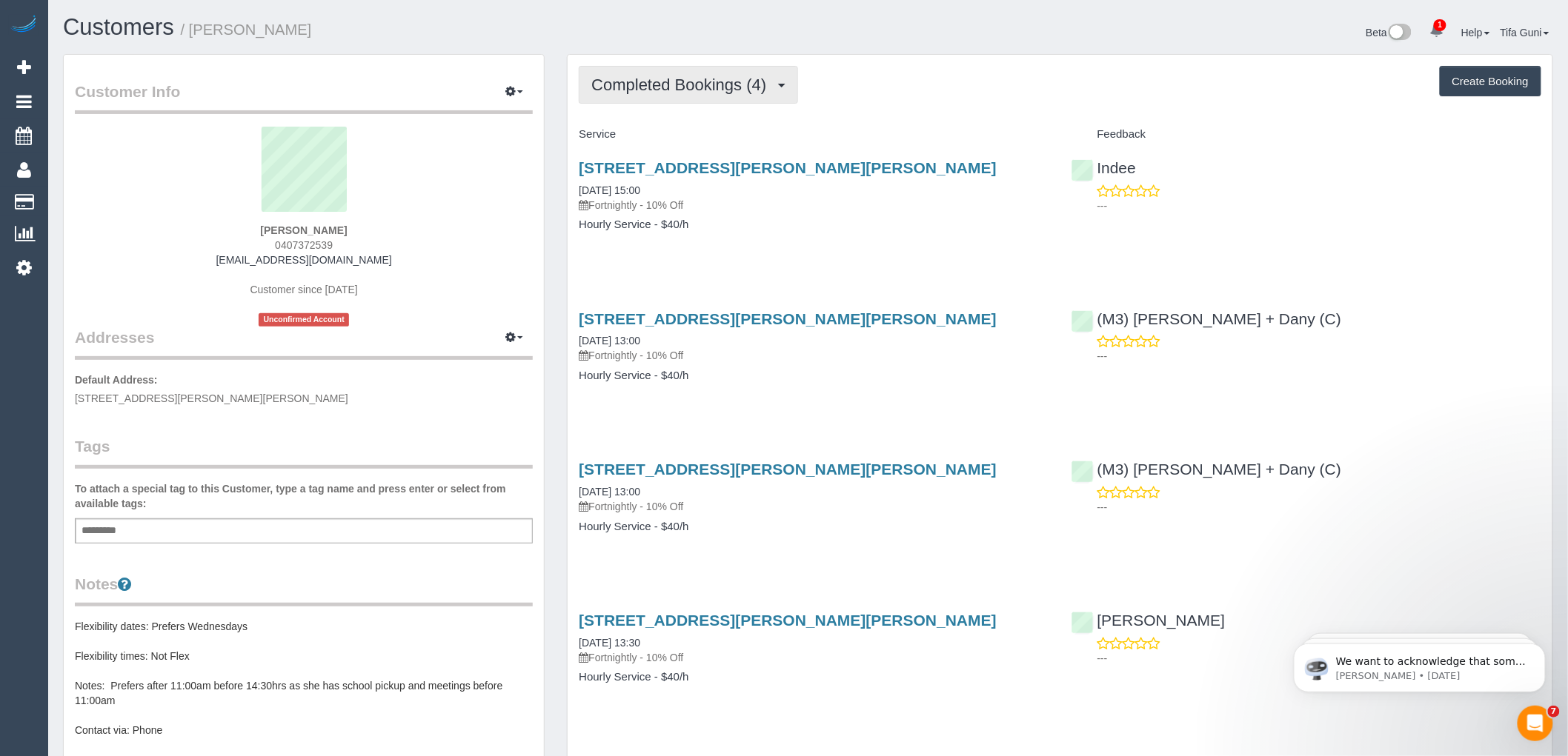
click at [753, 85] on span "Completed Bookings (4)" at bounding box center [682, 84] width 182 height 18
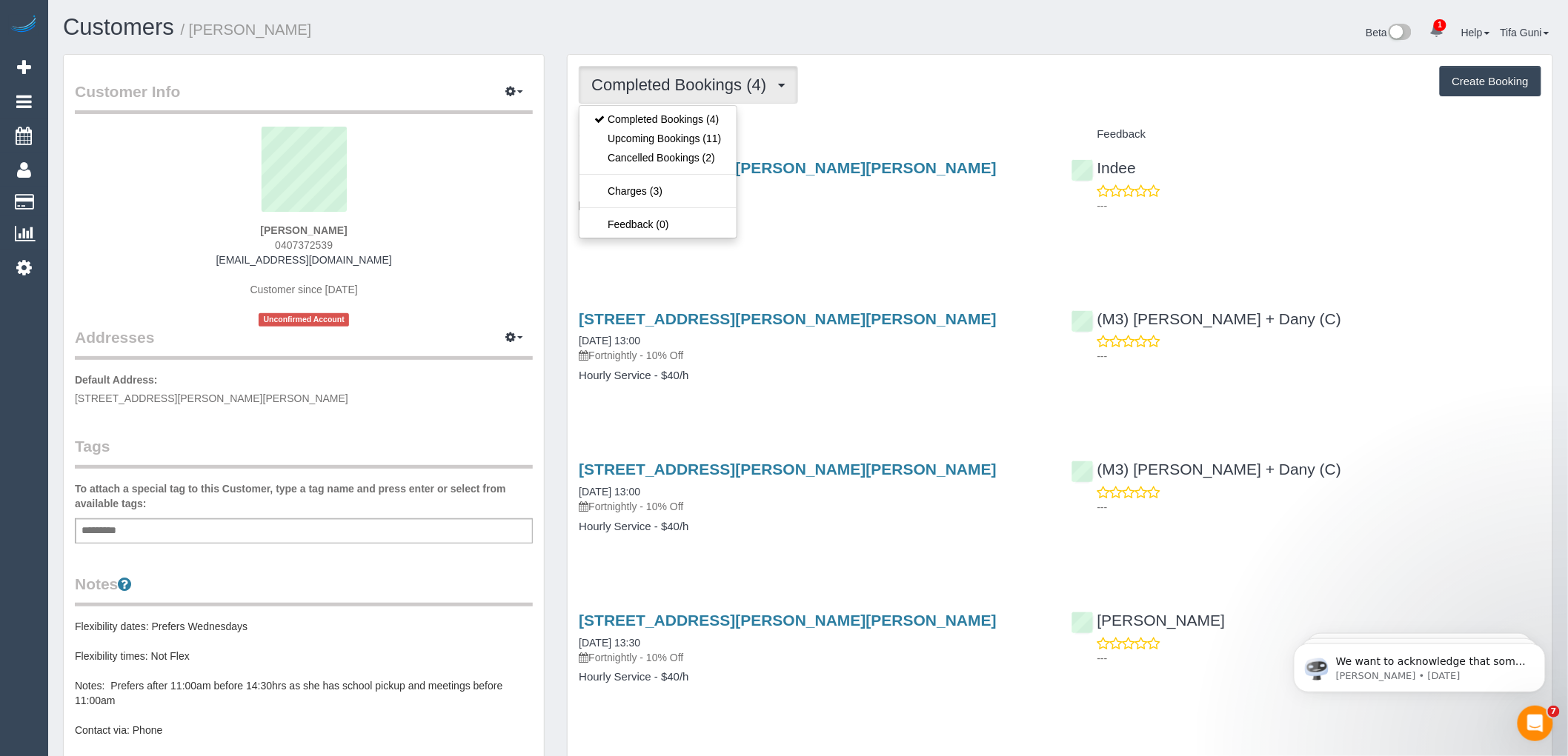
click at [457, 317] on div "Nafiya Nadeen 0407372539 nafiya.nadeem@gmail.com Customer since 2016 Unconfirme…" at bounding box center [303, 227] width 458 height 200
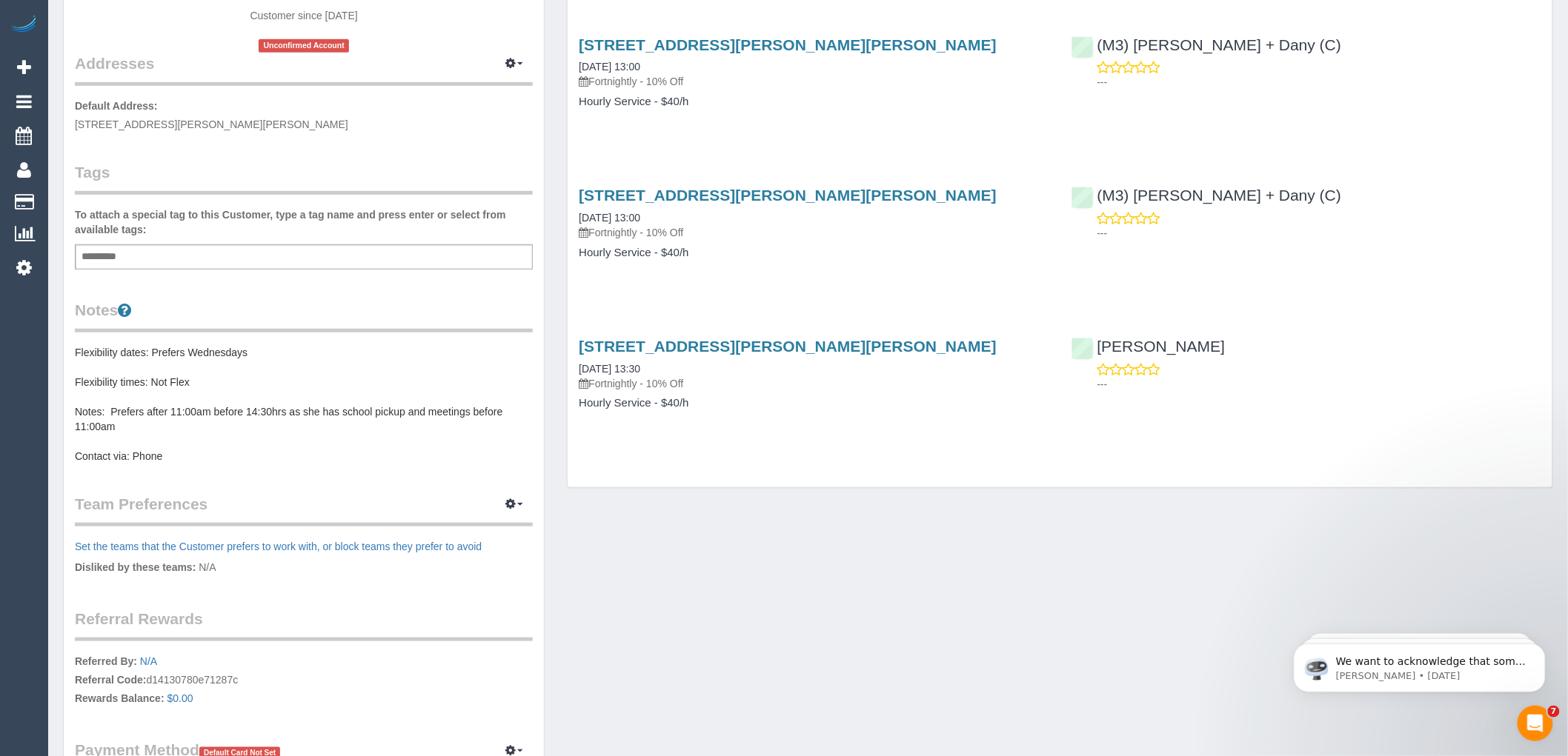
scroll to position [329, 0]
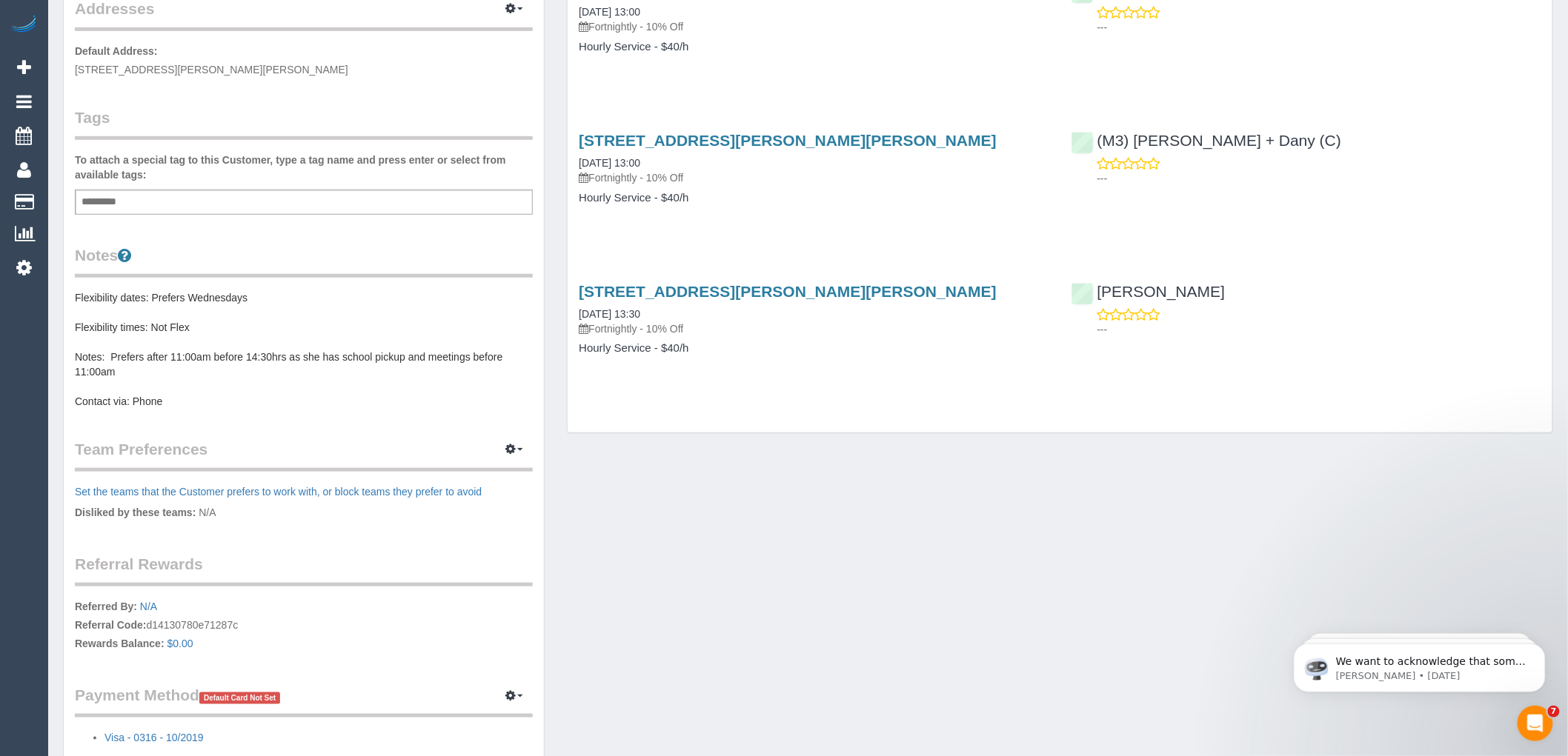
click at [225, 353] on pre "Flexibility dates: Prefers Wednesdays Flexibility times: Not Flex Notes: Prefer…" at bounding box center [303, 350] width 458 height 118
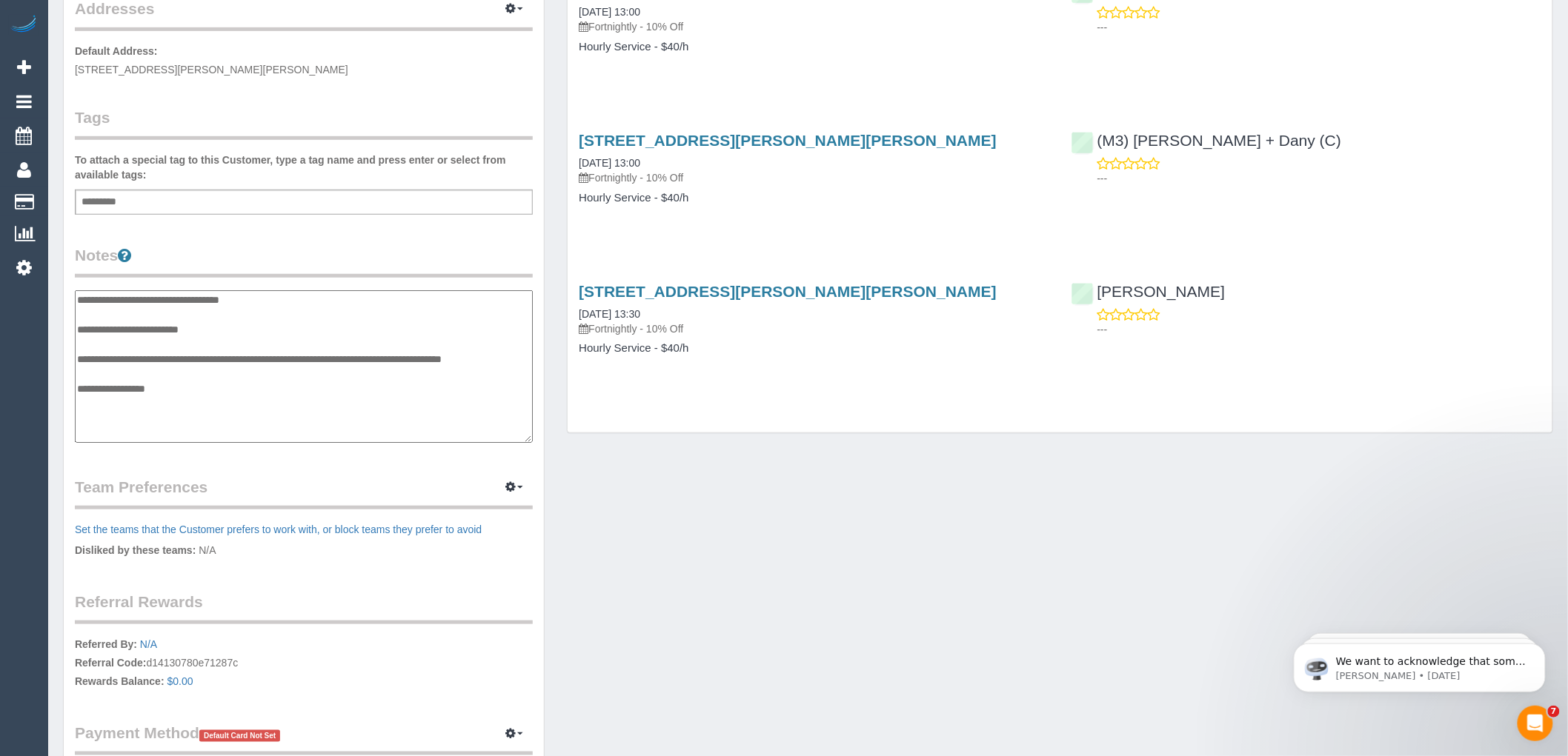
drag, startPoint x: 185, startPoint y: 403, endPoint x: 38, endPoint y: 281, distance: 191.0
click at [38, 281] on div "1 Beta Your Notifications You have 0 alerts × You have 6 to charge for 09/10/20…" at bounding box center [784, 281] width 1568 height 1220
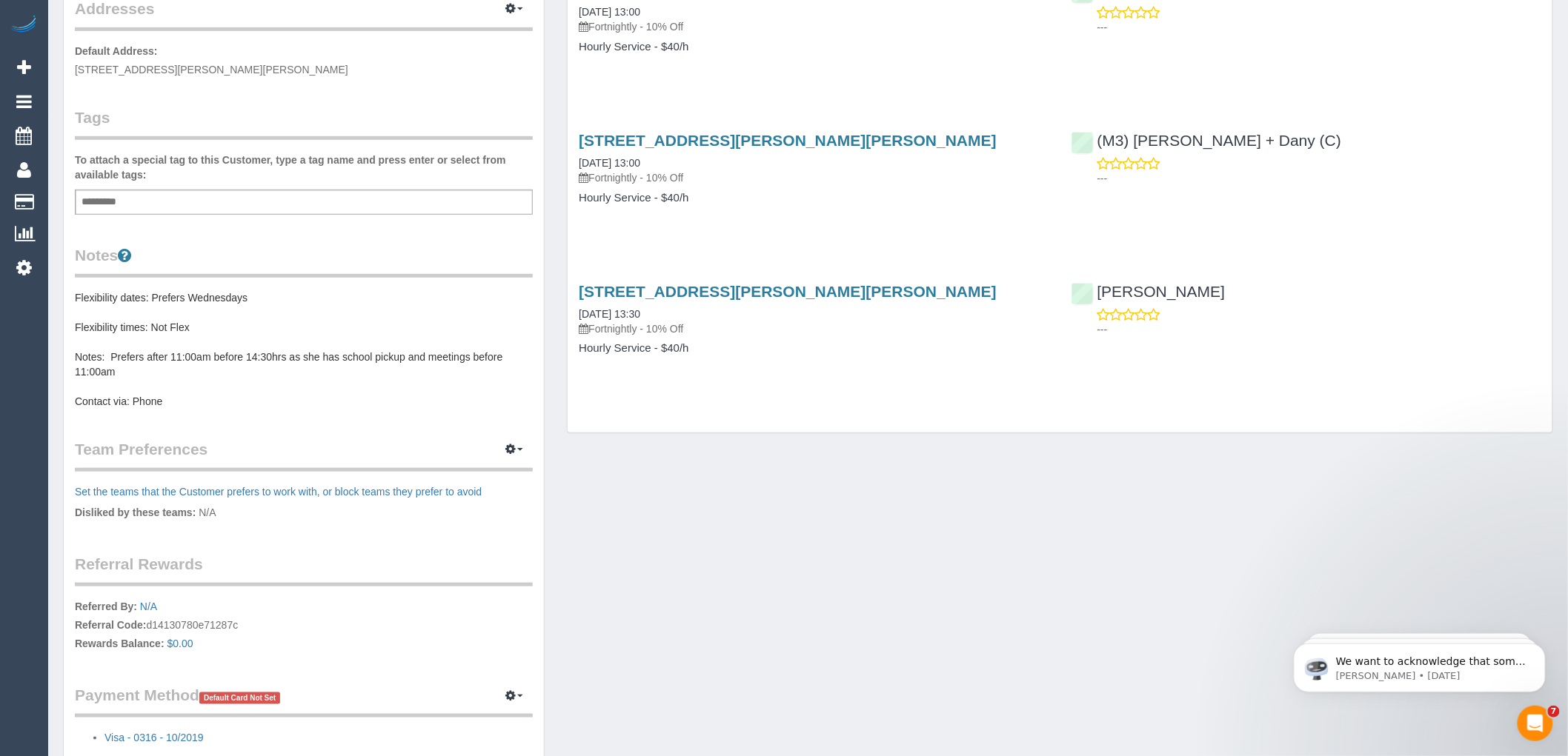
click at [141, 371] on pre "Flexibility dates: Prefers Wednesdays Flexibility times: Not Flex Notes: Prefer…" at bounding box center [303, 350] width 458 height 118
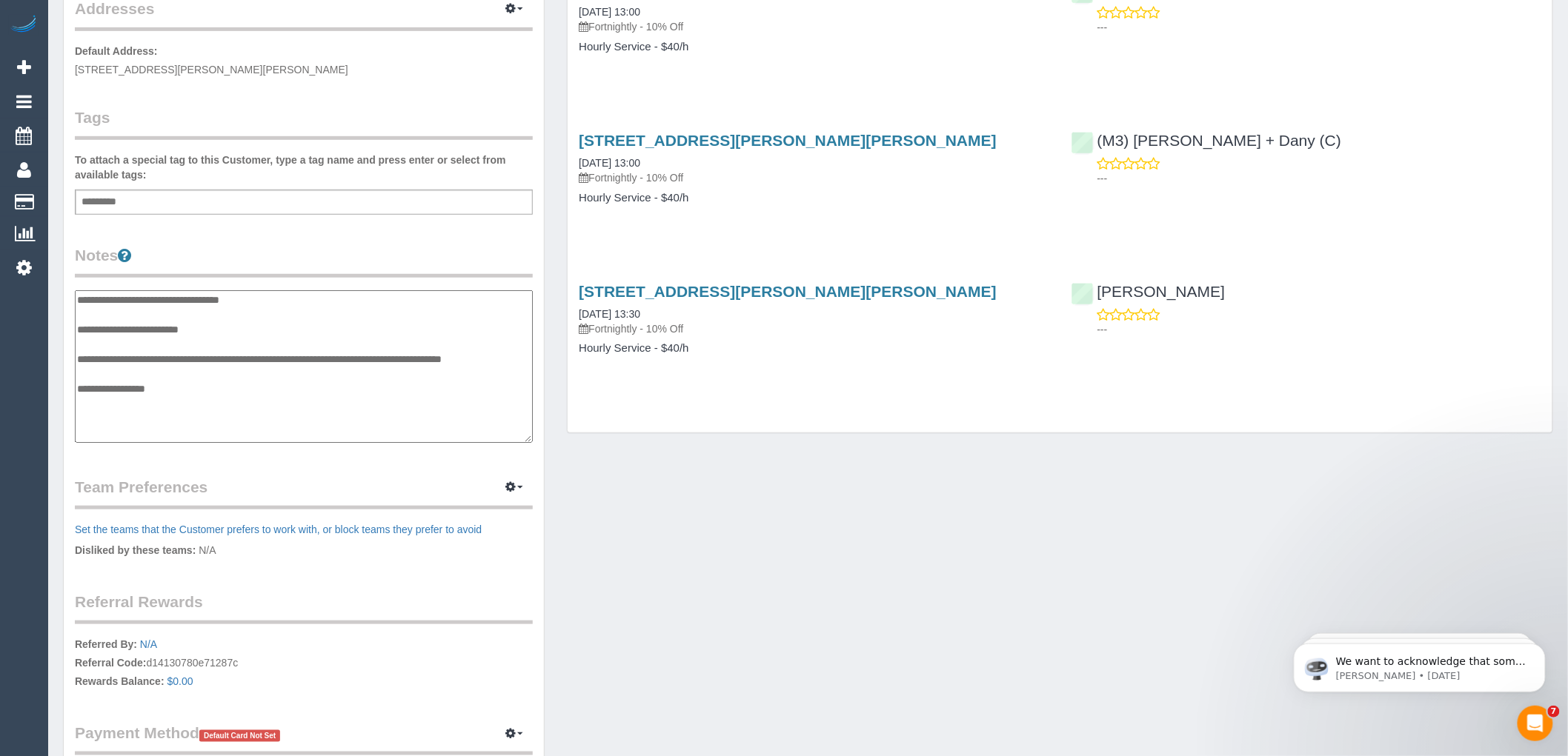
drag, startPoint x: 169, startPoint y: 402, endPoint x: 65, endPoint y: 287, distance: 155.1
click at [65, 287] on div "Customer Info Edit Contact Info Send Message Email Preferences Special Sales Ta…" at bounding box center [304, 276] width 481 height 1098
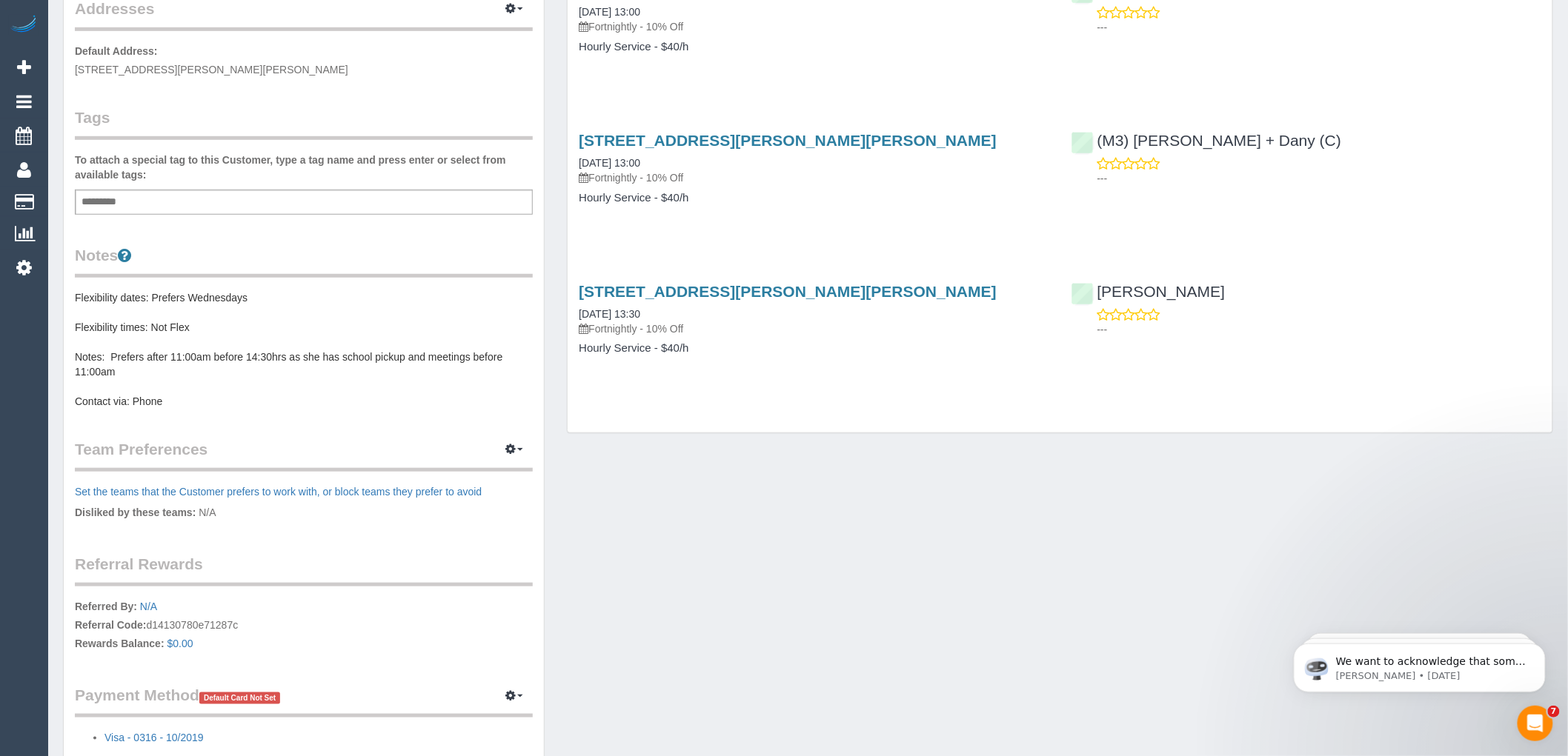
click at [168, 374] on pre "Flexibility dates: Prefers Wednesdays Flexibility times: Not Flex Notes: Prefer…" at bounding box center [303, 350] width 458 height 118
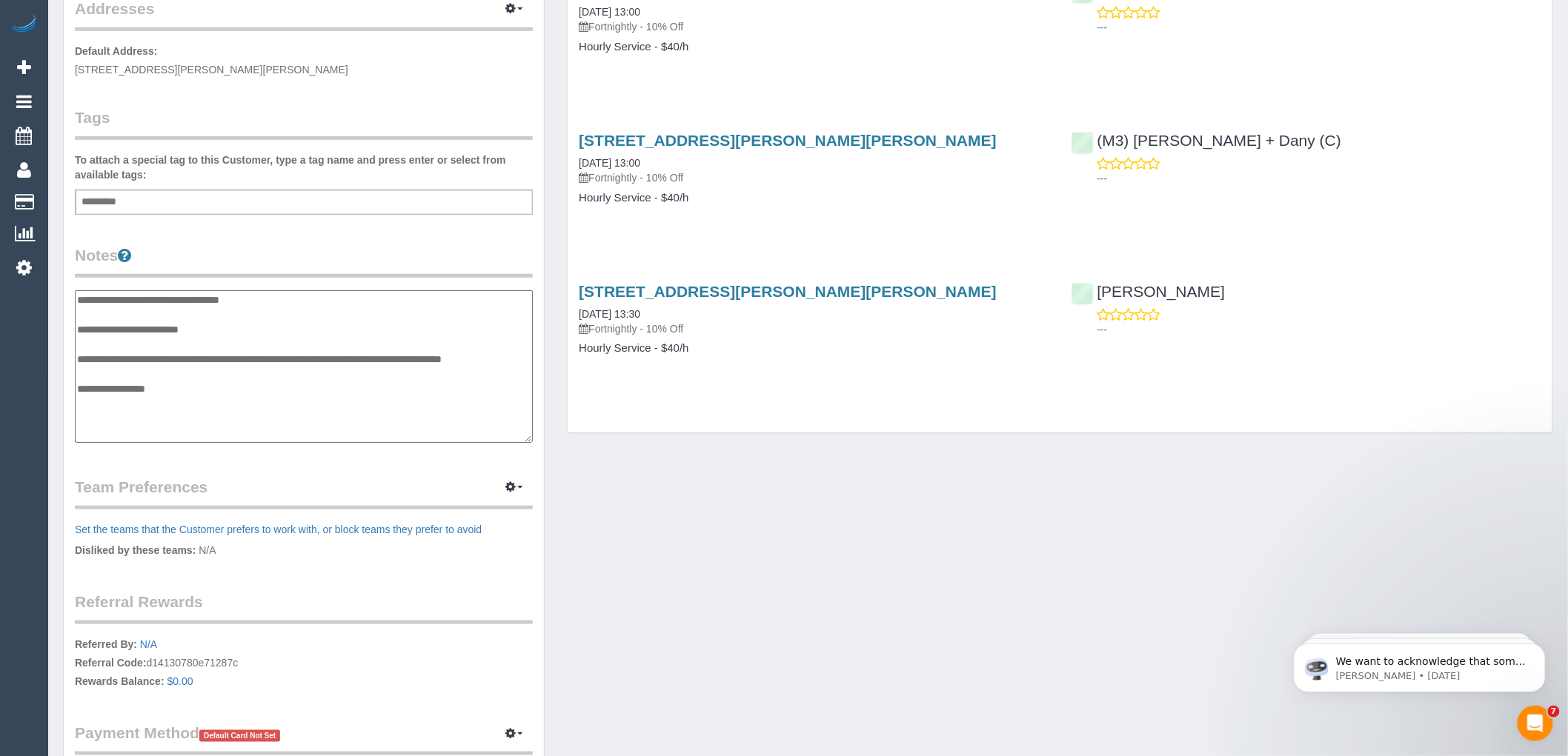
drag, startPoint x: 173, startPoint y: 401, endPoint x: 76, endPoint y: 290, distance: 147.4
click at [76, 291] on textarea "**********" at bounding box center [303, 367] width 458 height 153
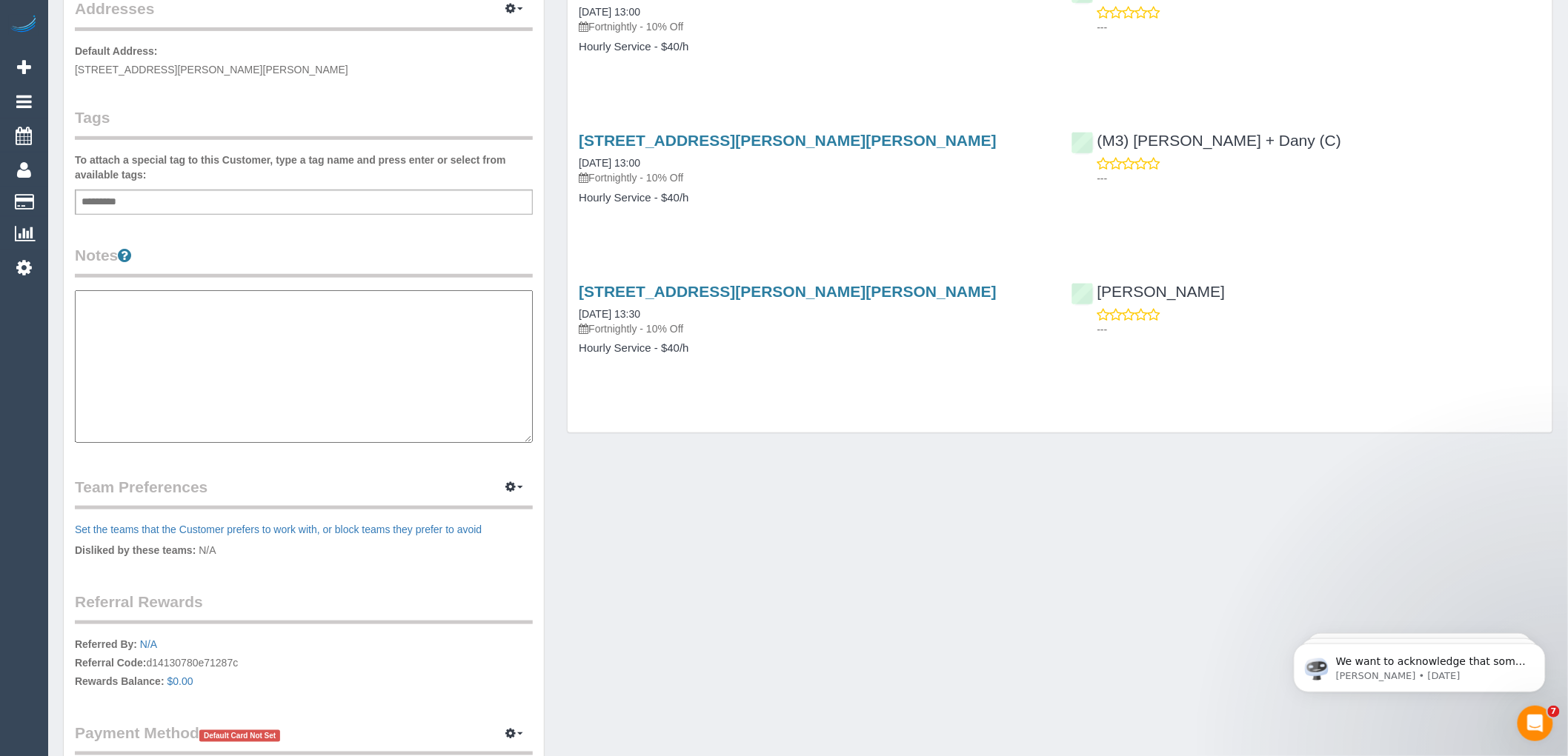
click at [89, 319] on textarea at bounding box center [303, 367] width 458 height 153
type textarea "*"
paste textarea "**********"
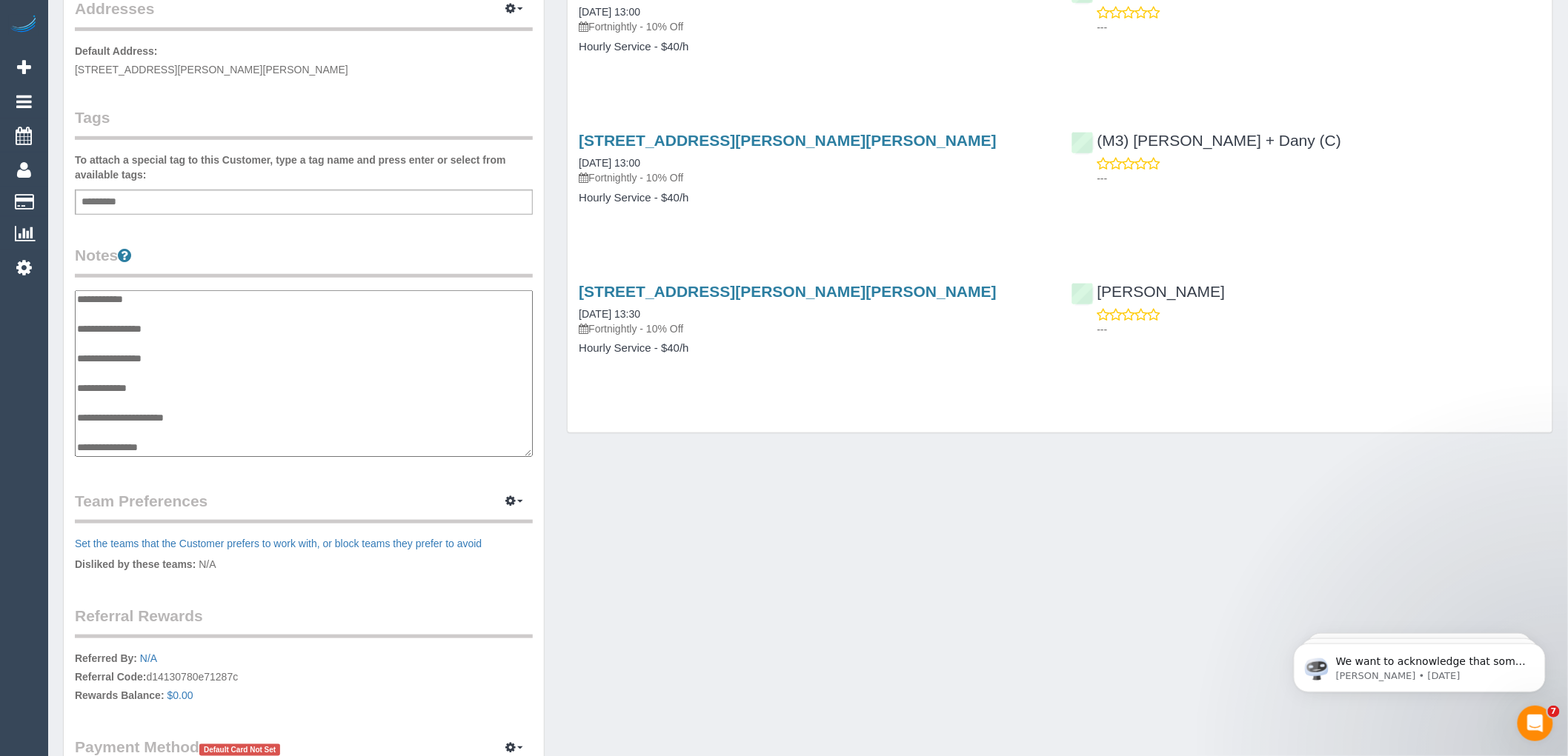
scroll to position [0, 0]
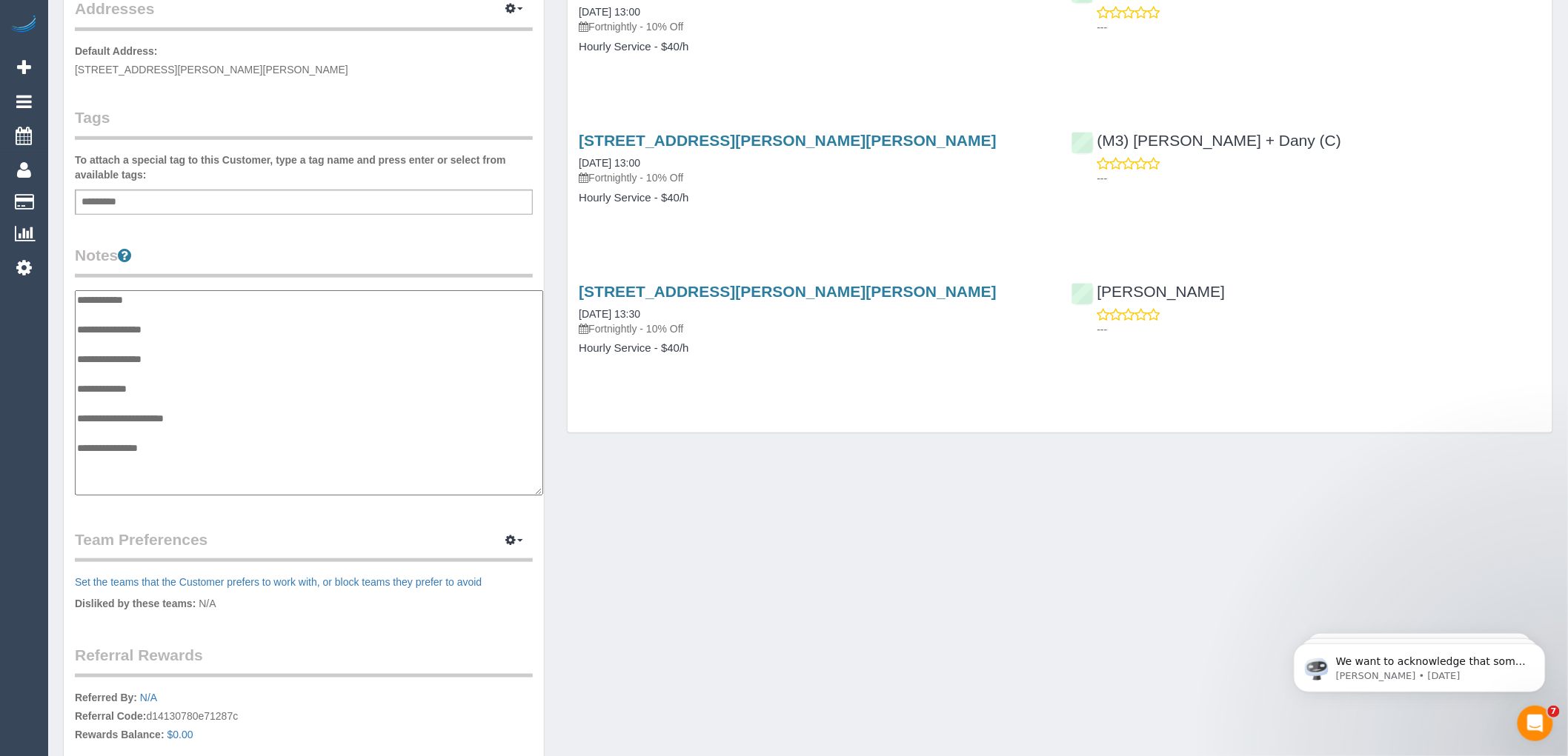
drag, startPoint x: 530, startPoint y: 437, endPoint x: 541, endPoint y: 491, distance: 55.1
click at [541, 491] on textarea "**********" at bounding box center [308, 394] width 468 height 206
click at [168, 294] on textarea "**********" at bounding box center [308, 394] width 468 height 206
drag, startPoint x: 175, startPoint y: 450, endPoint x: 184, endPoint y: 450, distance: 9.0
click at [184, 450] on textarea "**********" at bounding box center [308, 394] width 468 height 206
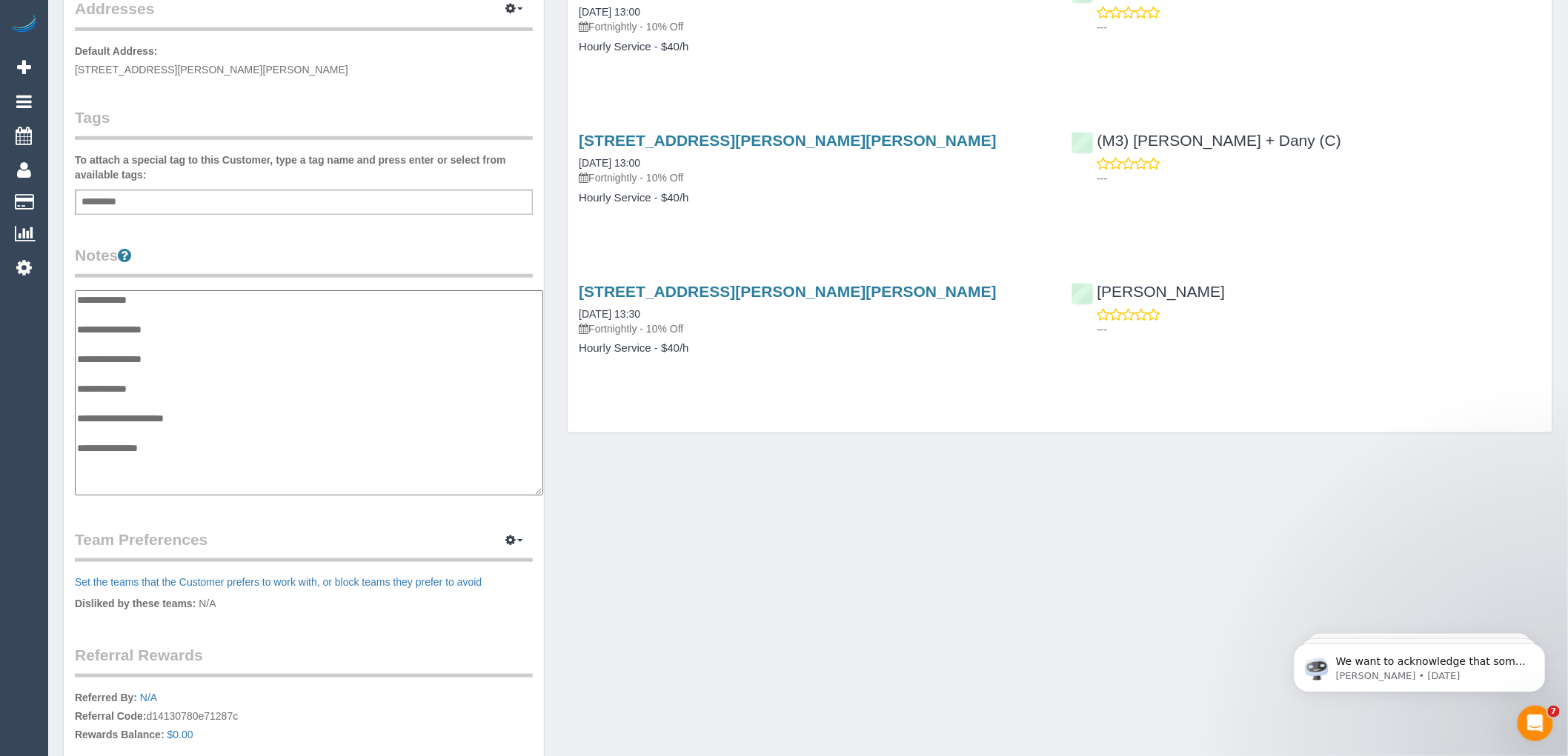
click at [184, 324] on textarea "**********" at bounding box center [308, 394] width 468 height 206
click at [76, 339] on textarea "**********" at bounding box center [308, 394] width 468 height 206
click at [134, 342] on textarea "**********" at bounding box center [308, 394] width 468 height 206
click at [134, 343] on textarea "**********" at bounding box center [308, 394] width 468 height 206
click at [334, 344] on textarea "**********" at bounding box center [308, 394] width 468 height 206
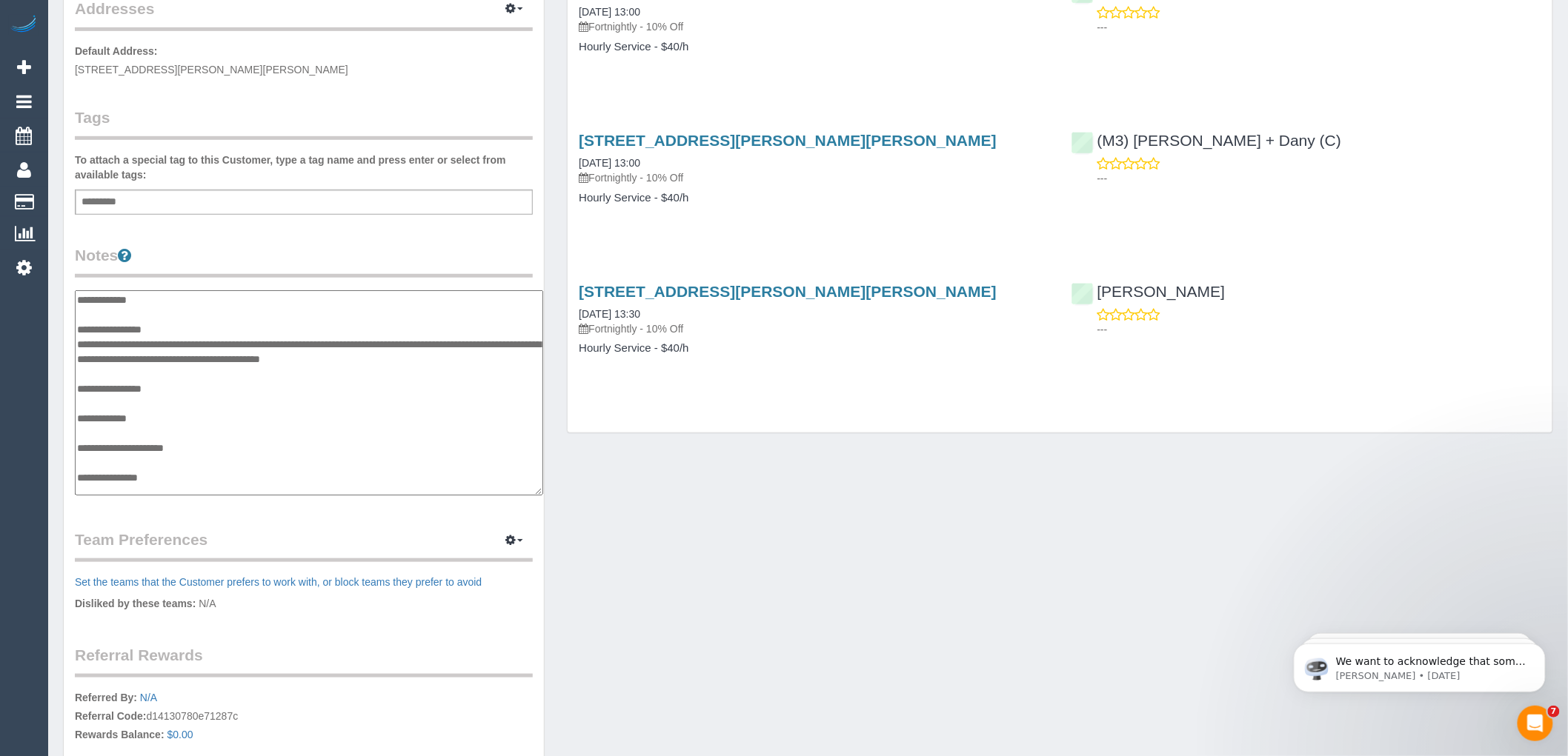
type textarea "**********"
click at [439, 244] on legend "Notes" at bounding box center [303, 260] width 458 height 33
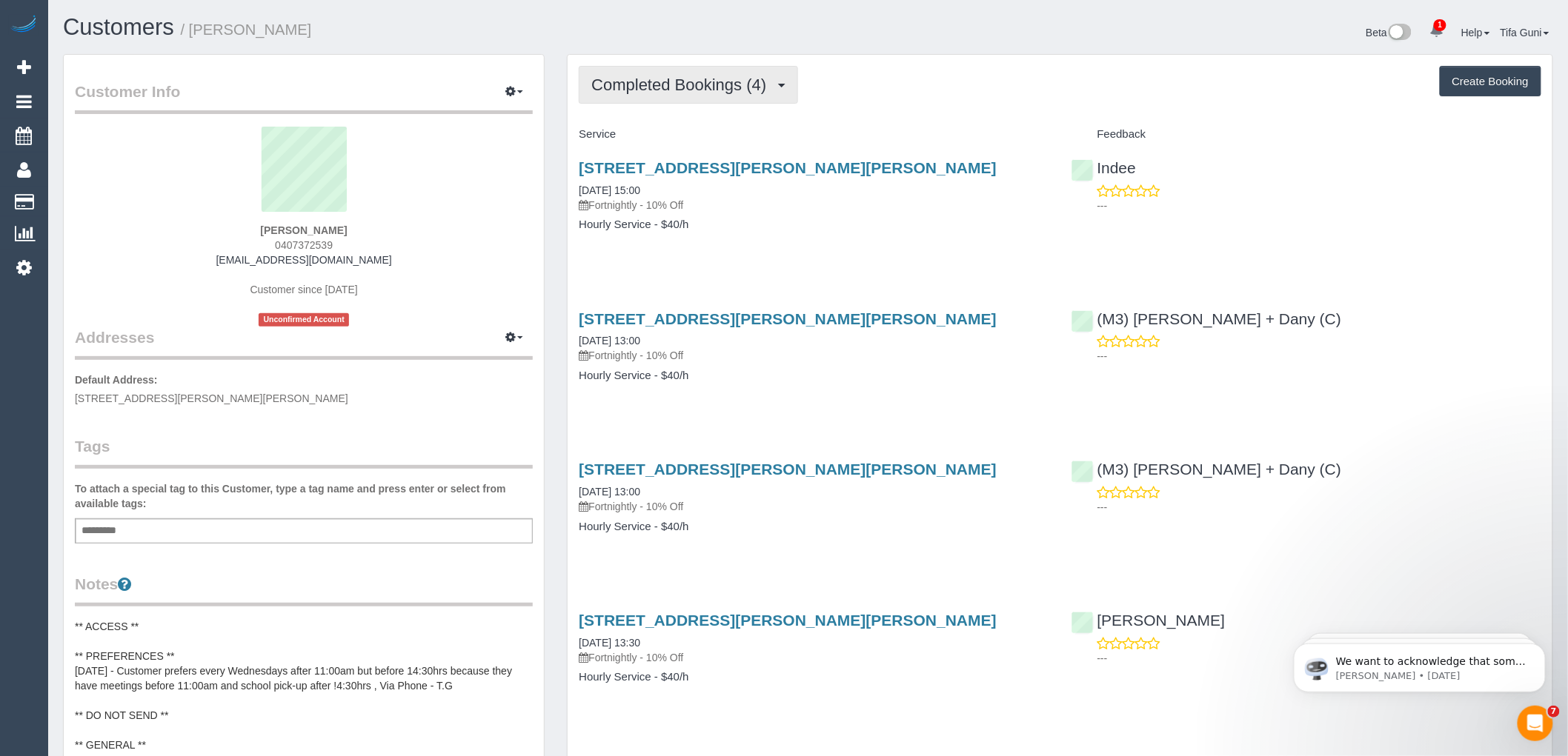
click at [761, 83] on span "Completed Bookings (4)" at bounding box center [682, 84] width 182 height 18
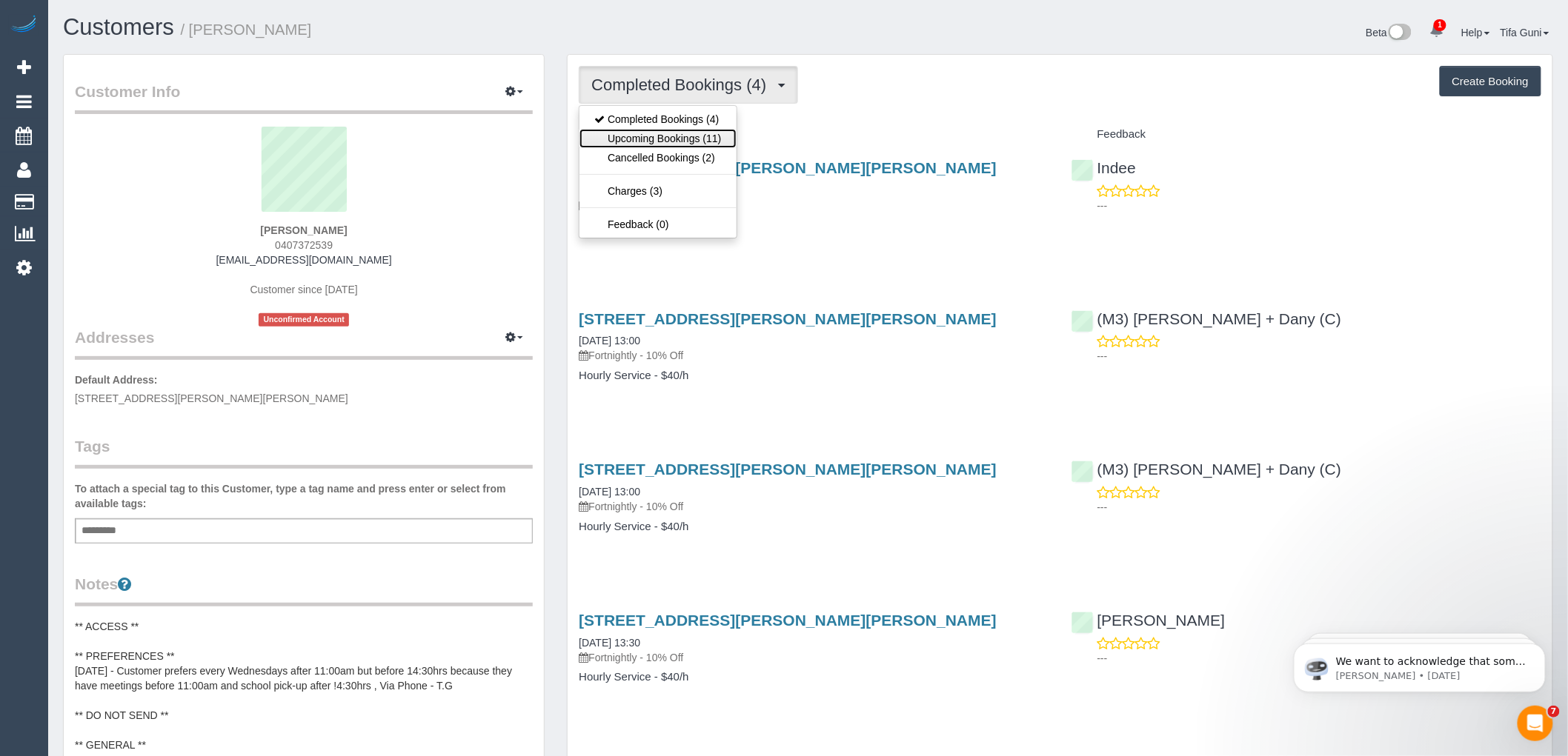
click at [700, 135] on link "Upcoming Bookings (11)" at bounding box center [658, 138] width 156 height 19
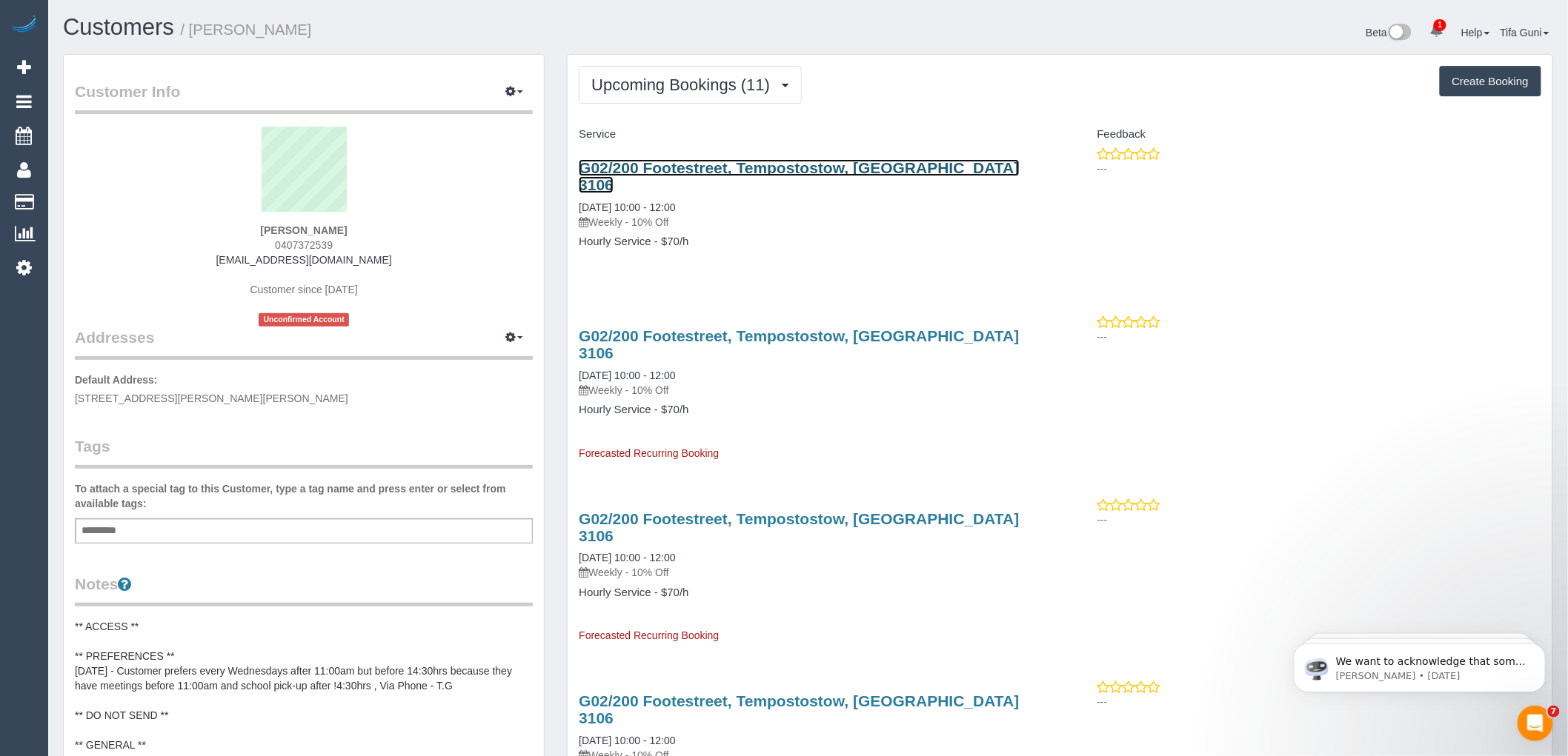
click at [719, 171] on link "G02/200 Footestreet, Tempostostow, VIC 3106" at bounding box center [799, 176] width 441 height 34
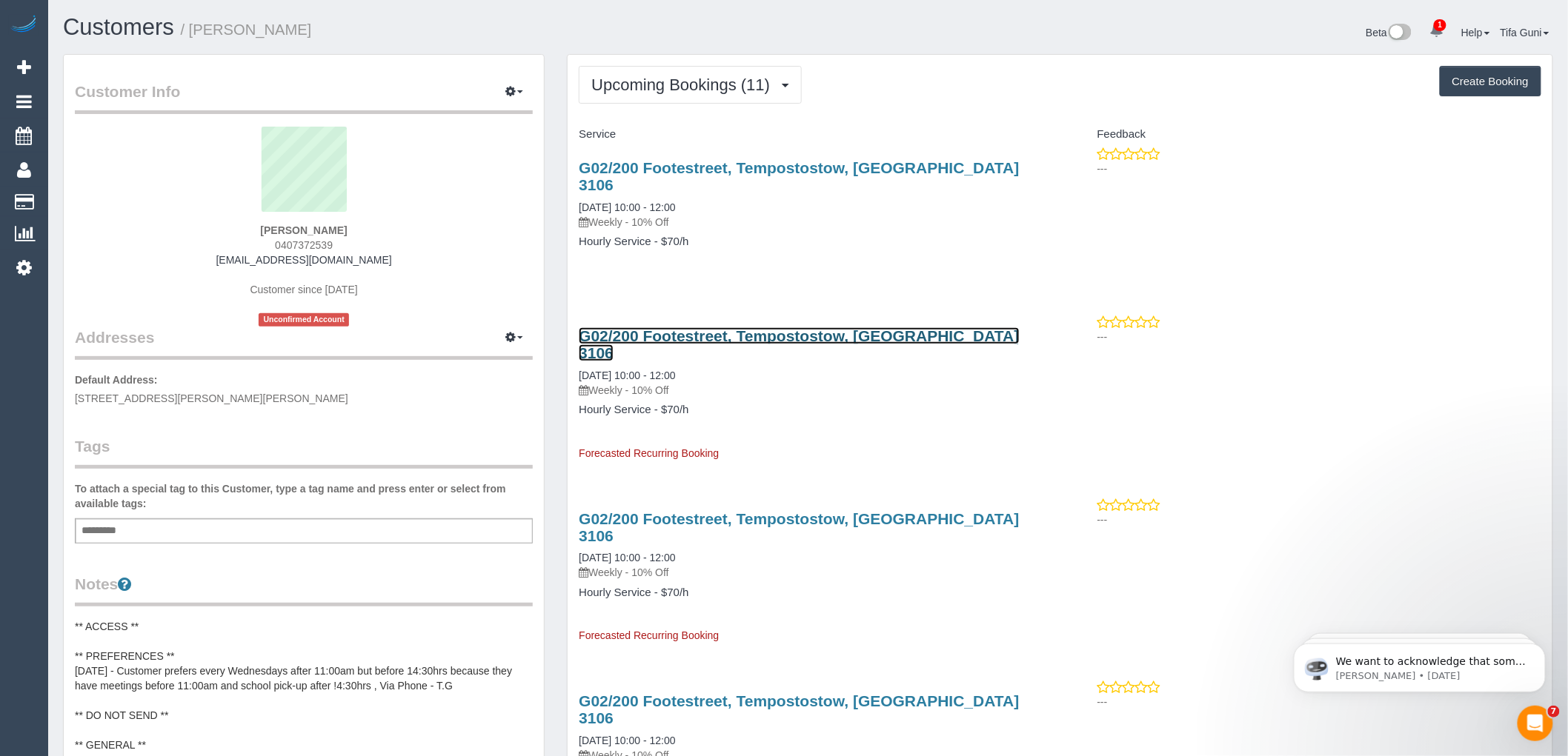
click at [700, 327] on link "G02/200 Footestreet, Tempostostow, VIC 3106" at bounding box center [799, 344] width 441 height 34
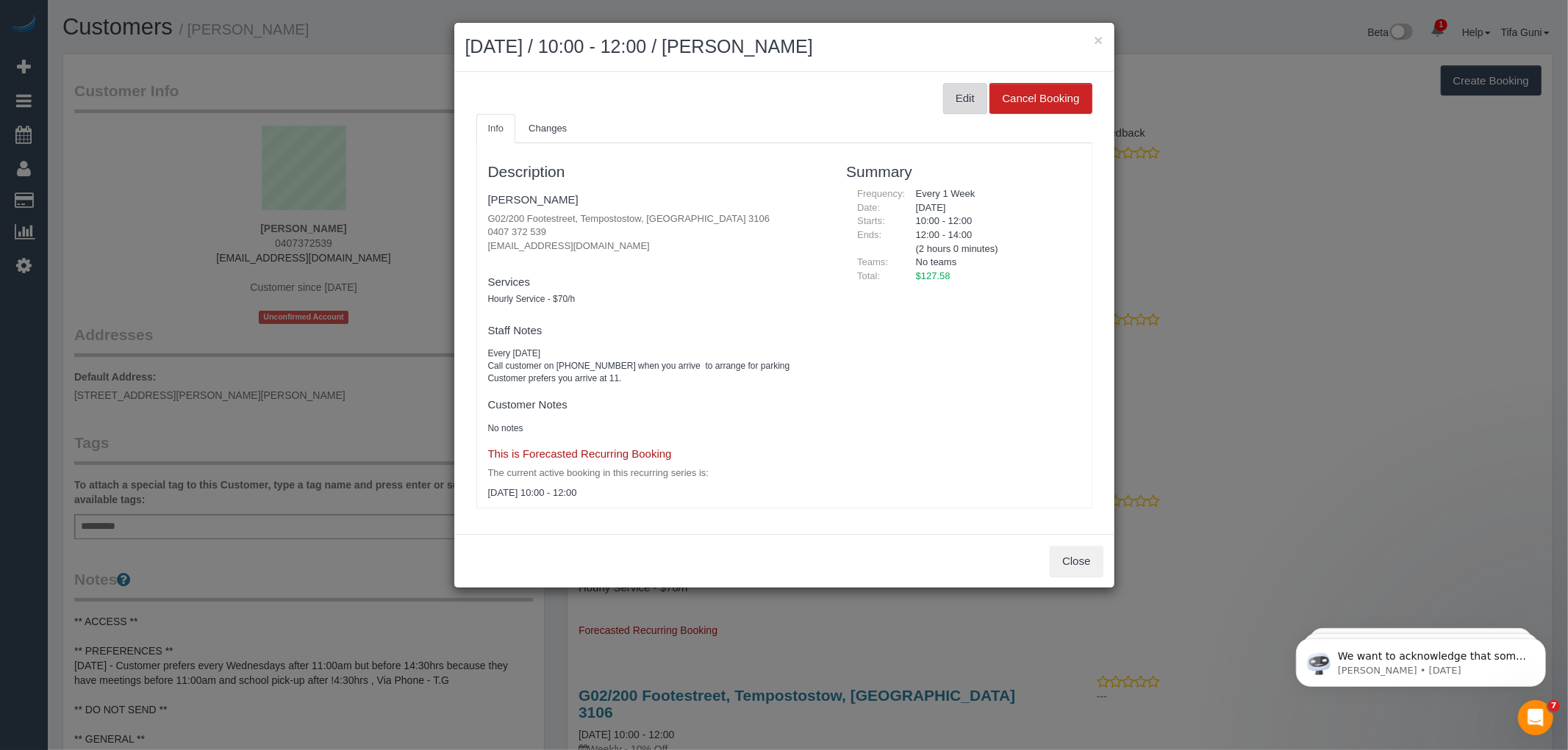
click at [957, 99] on button "Edit" at bounding box center [965, 98] width 44 height 31
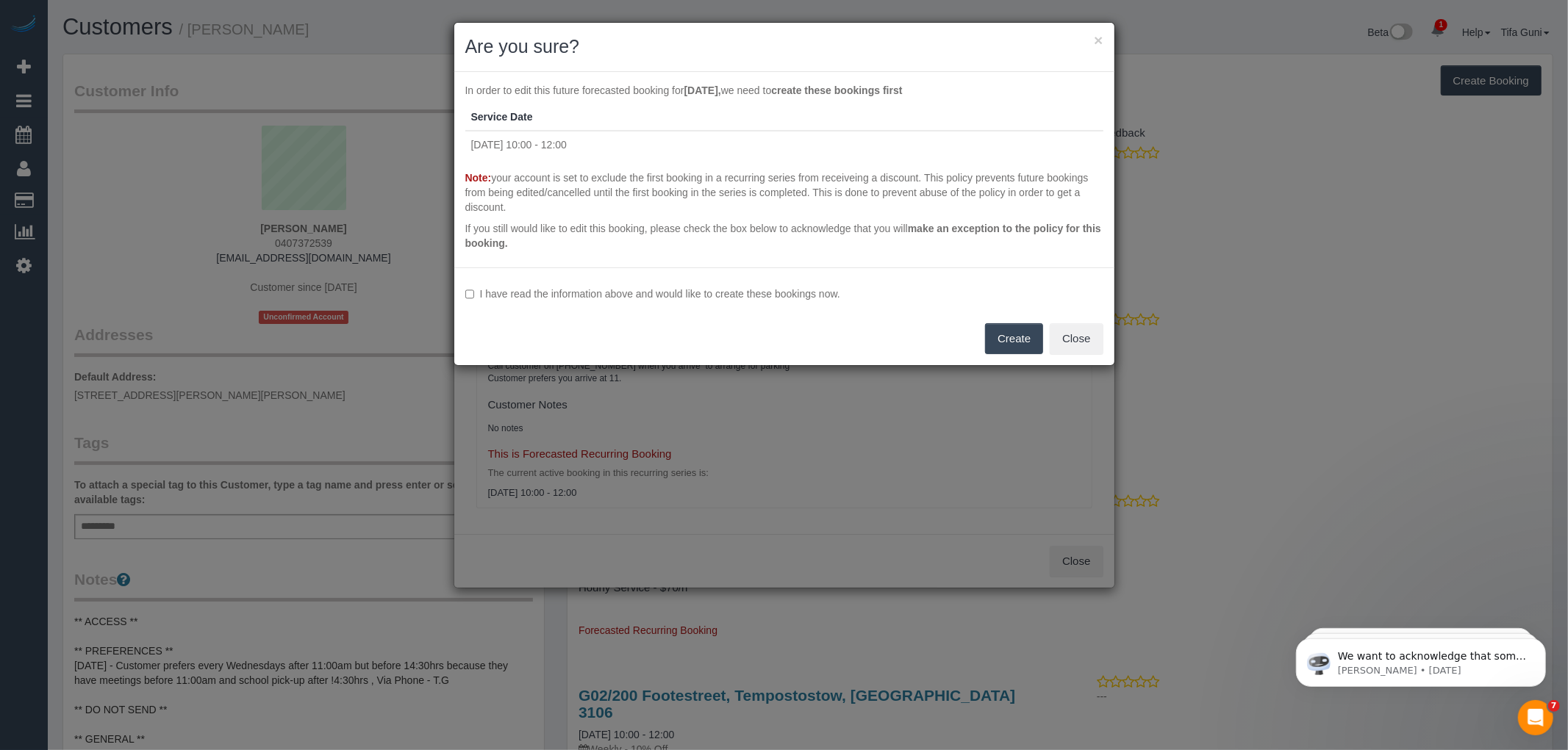
click at [1008, 335] on button "Create" at bounding box center [1013, 339] width 58 height 31
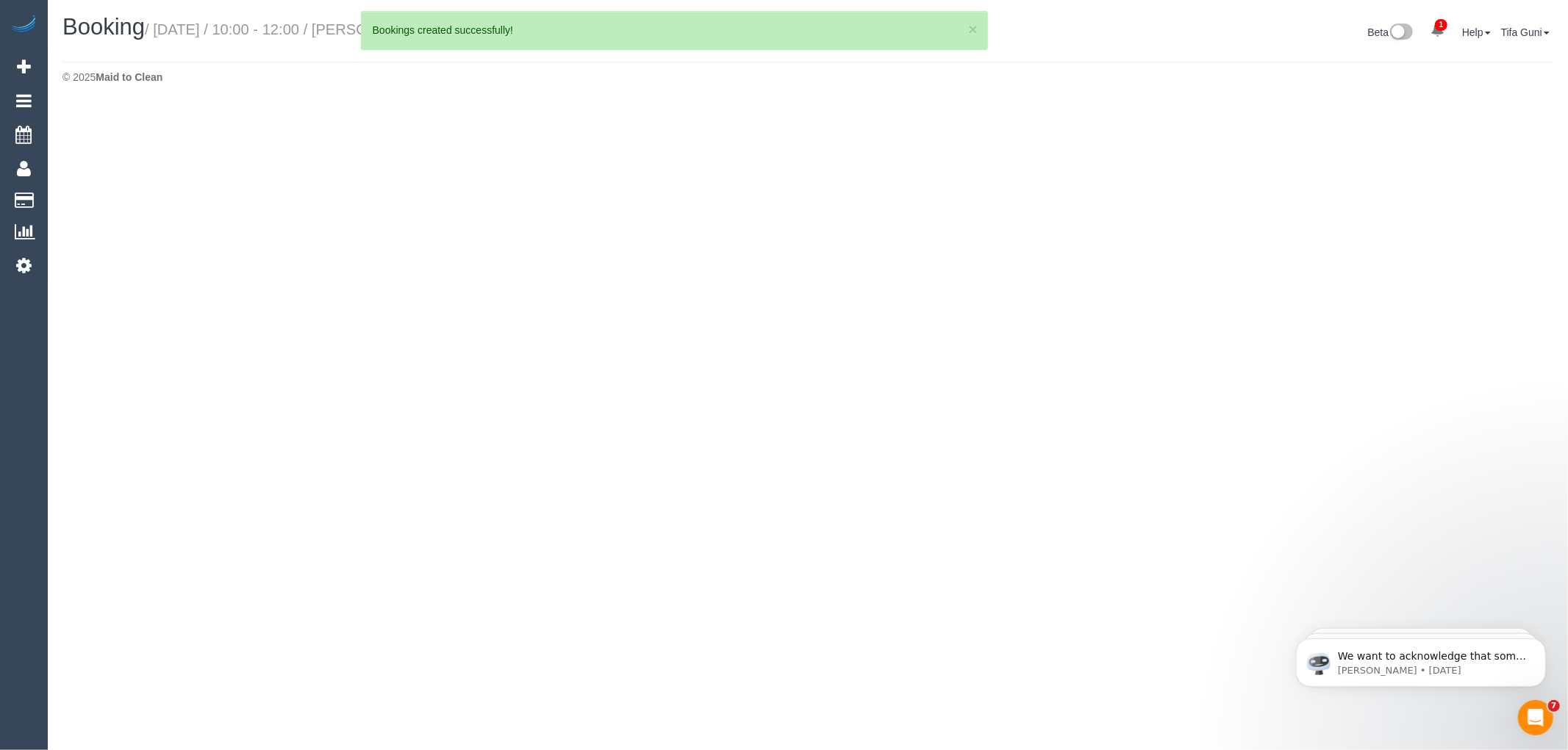
select select "VIC"
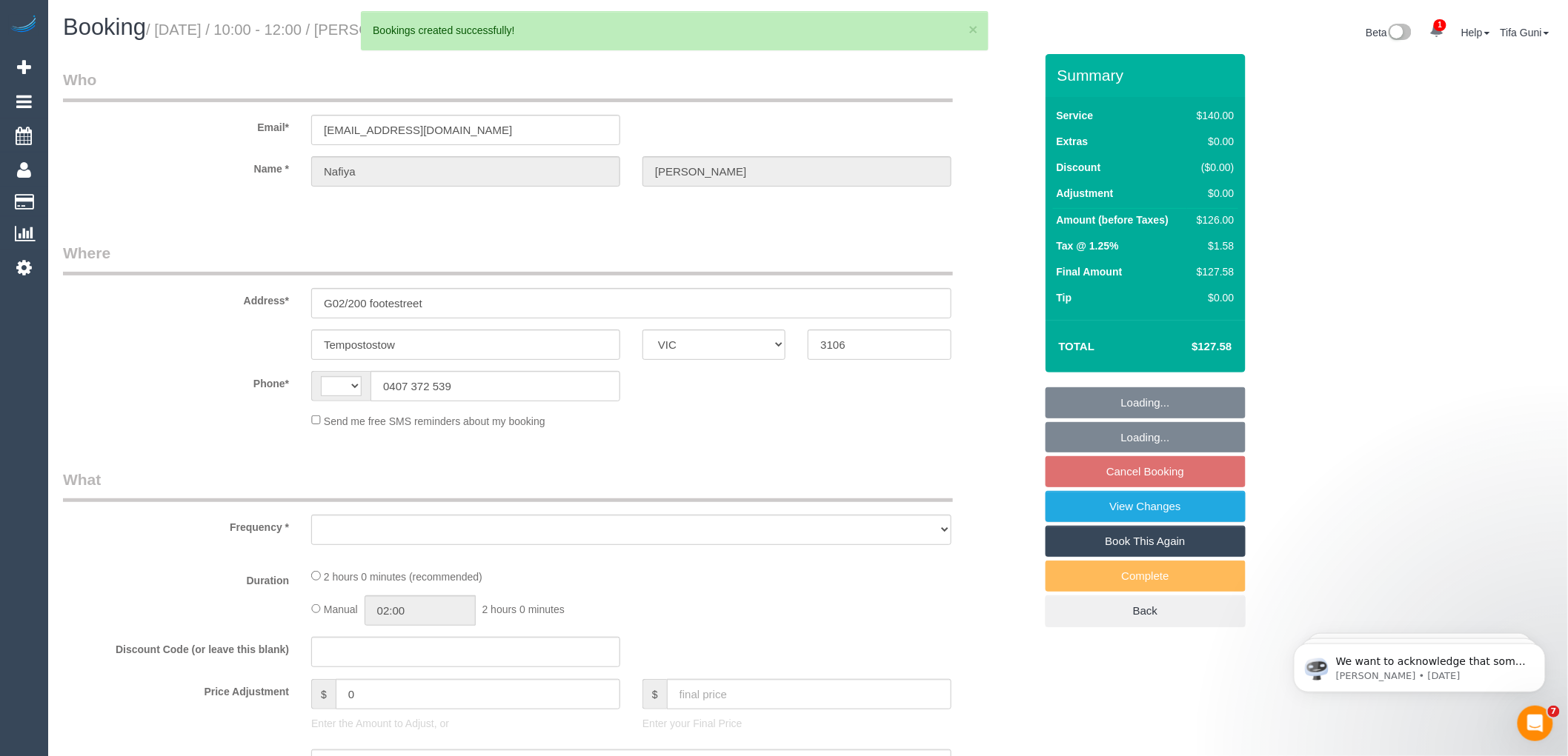
select select "string:AU"
select select "object:1466"
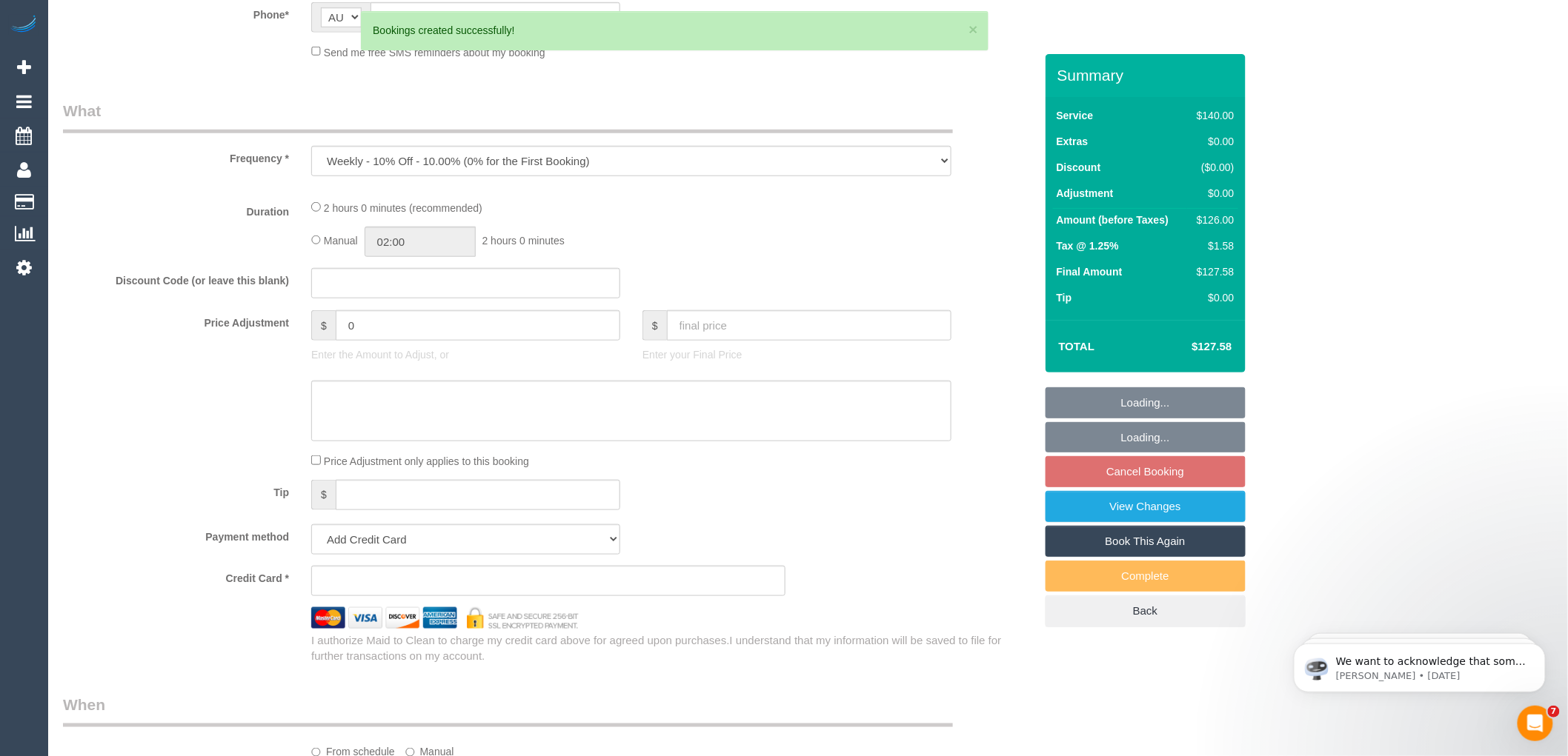
select select "number:28"
select select "number:14"
select select "number:18"
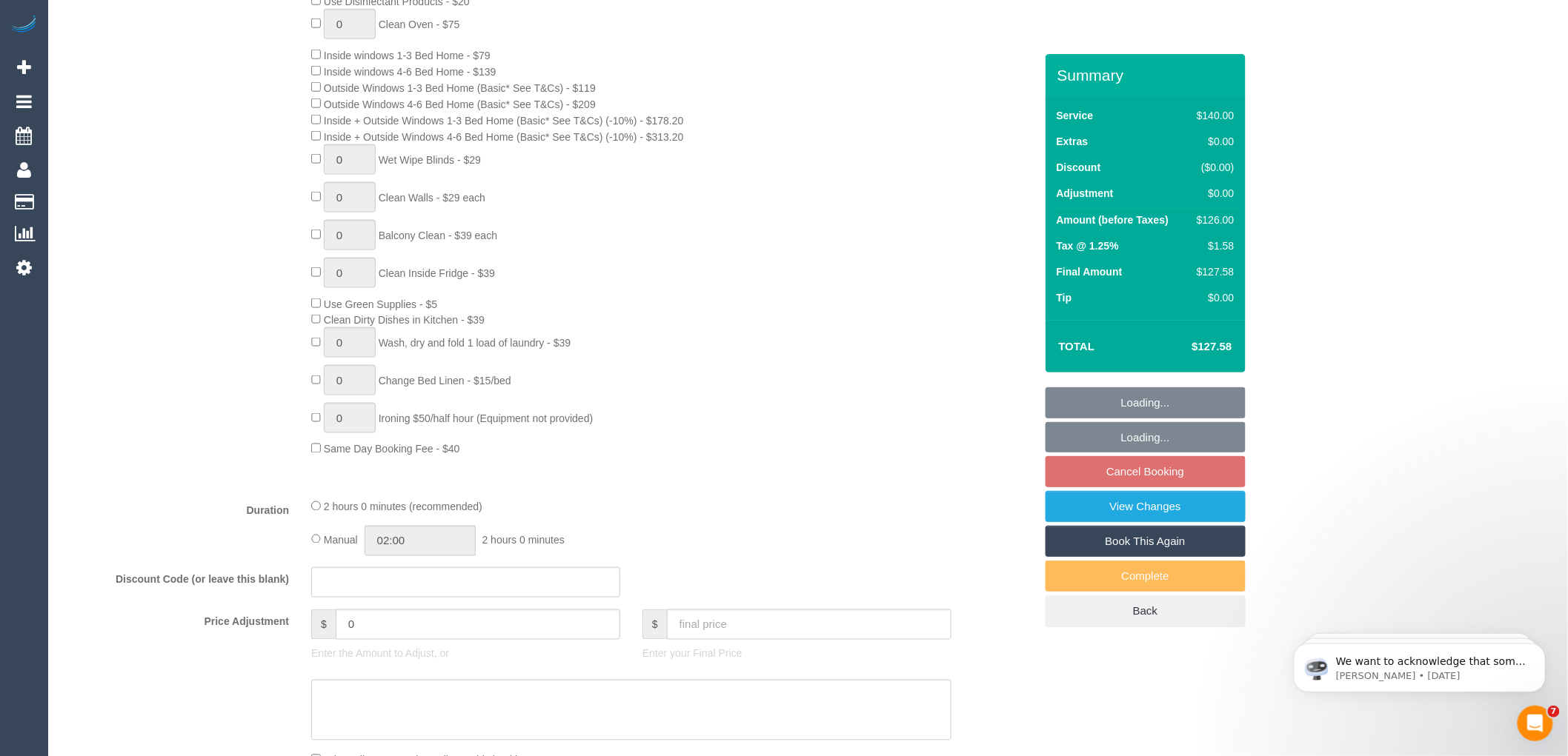
select select "spot3"
select select "string:stripe-card_19LQOv2GScqysDRV1jcieNrg"
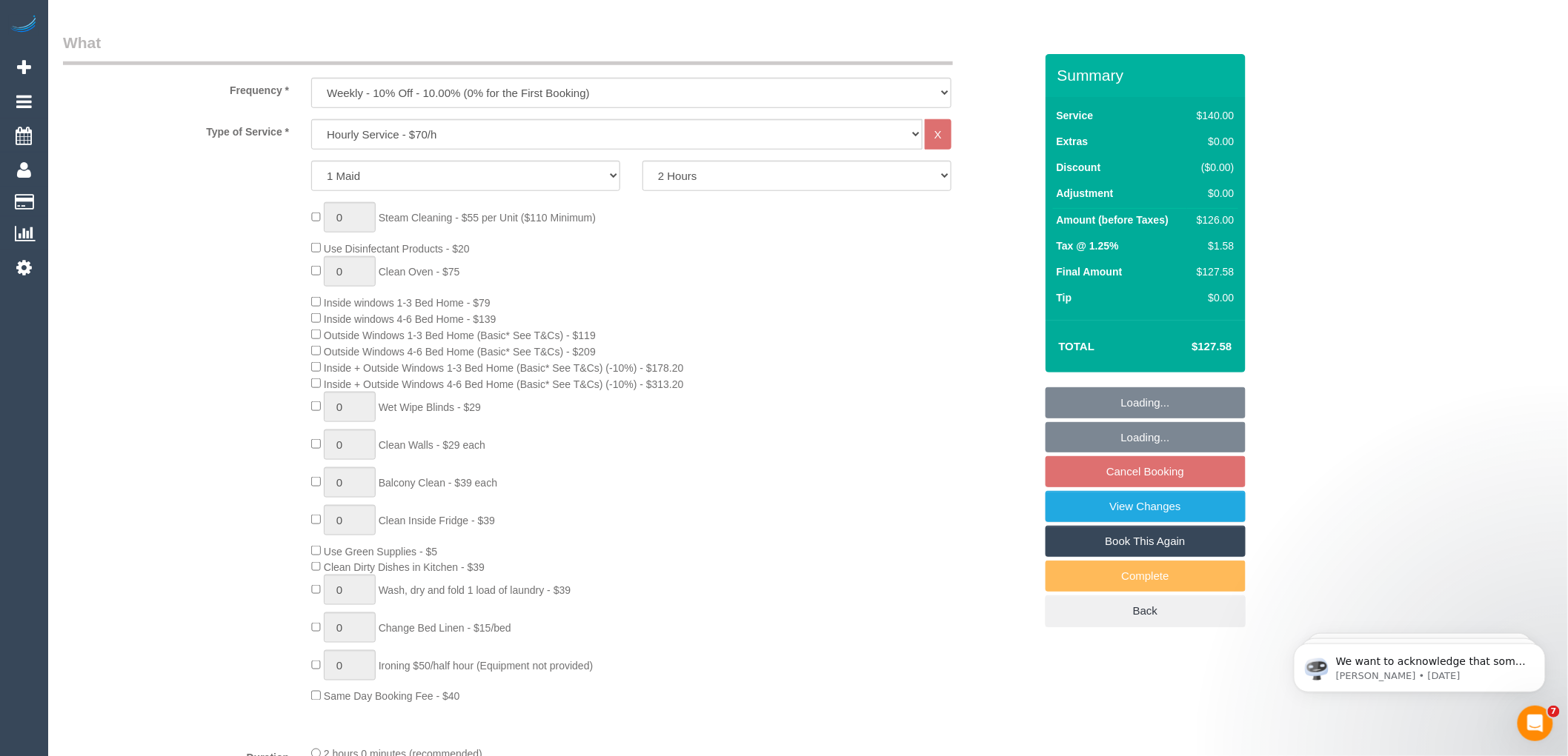
select select "object:1800"
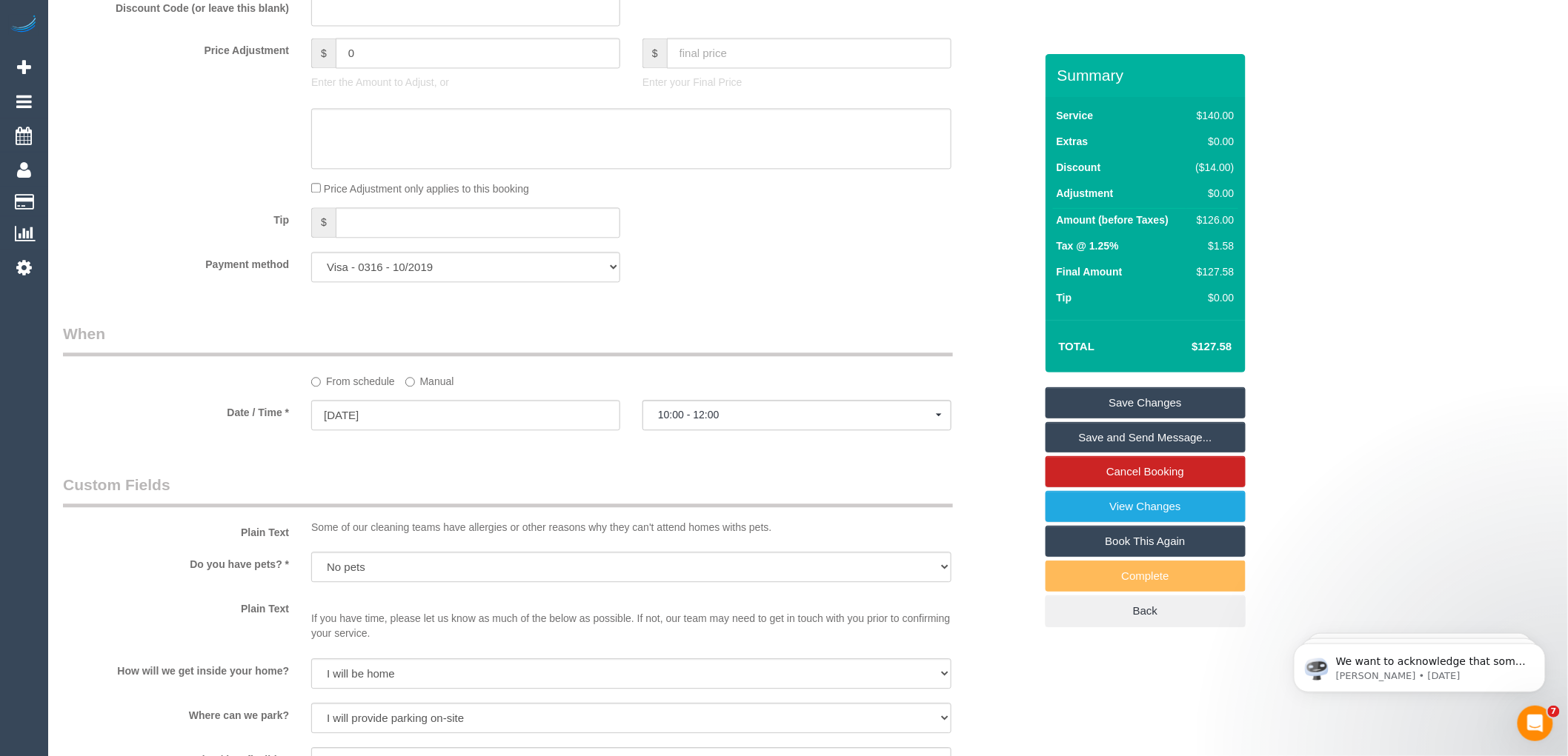
scroll to position [1317, 0]
click at [388, 419] on input "24/10/2025" at bounding box center [465, 412] width 309 height 31
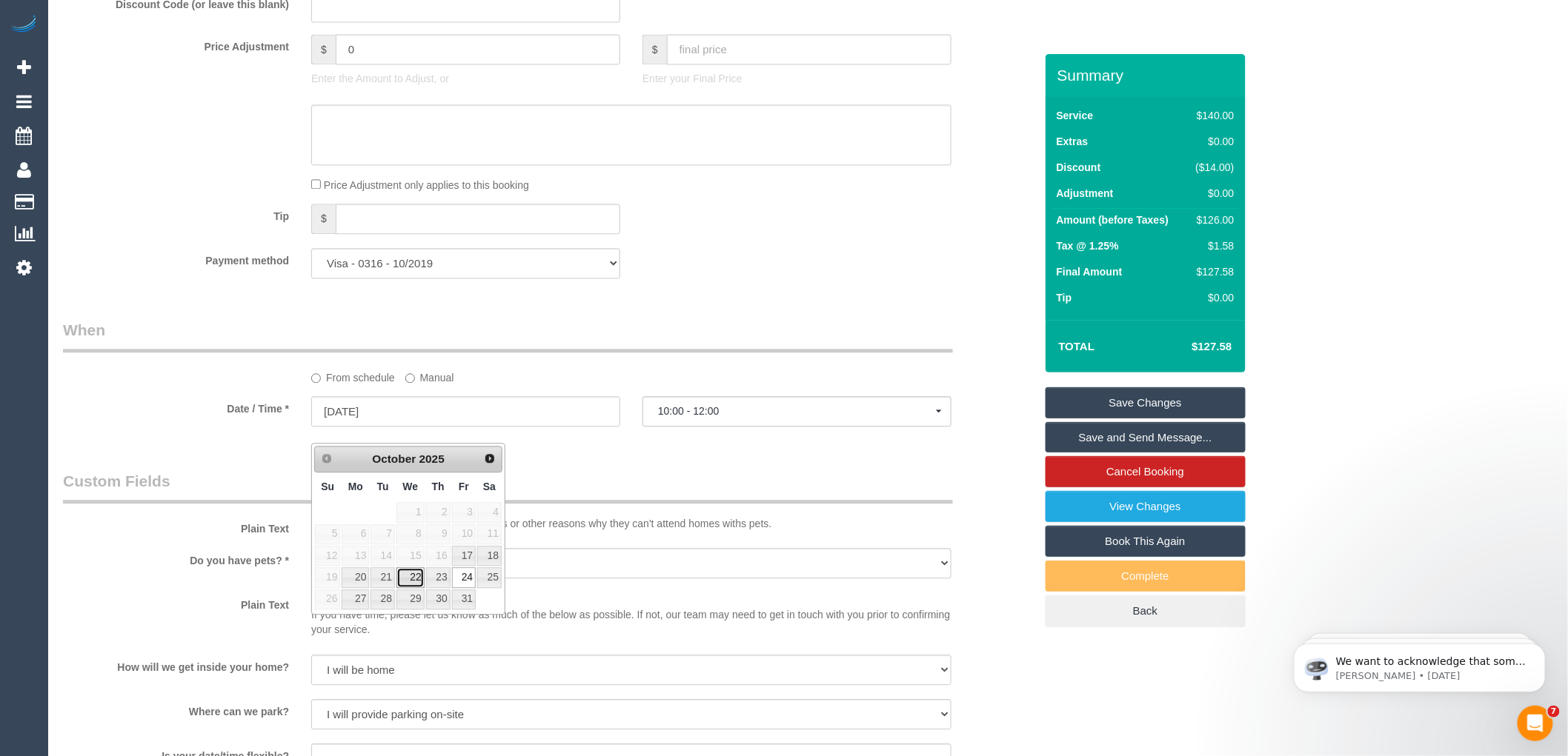
click at [412, 579] on link "22" at bounding box center [411, 577] width 29 height 20
type input "22/10/2025"
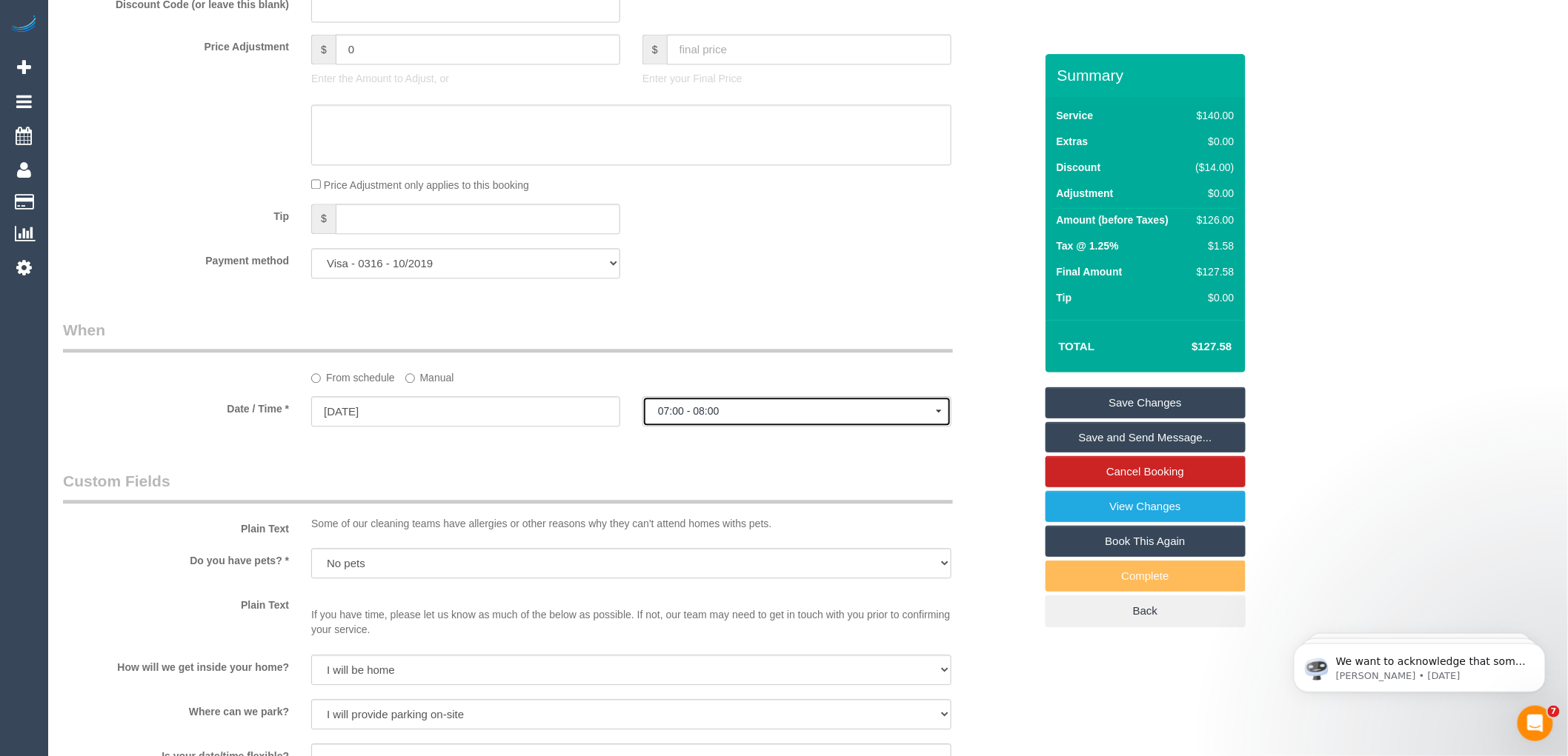
click at [691, 417] on span "07:00 - 08:00" at bounding box center [796, 411] width 278 height 11
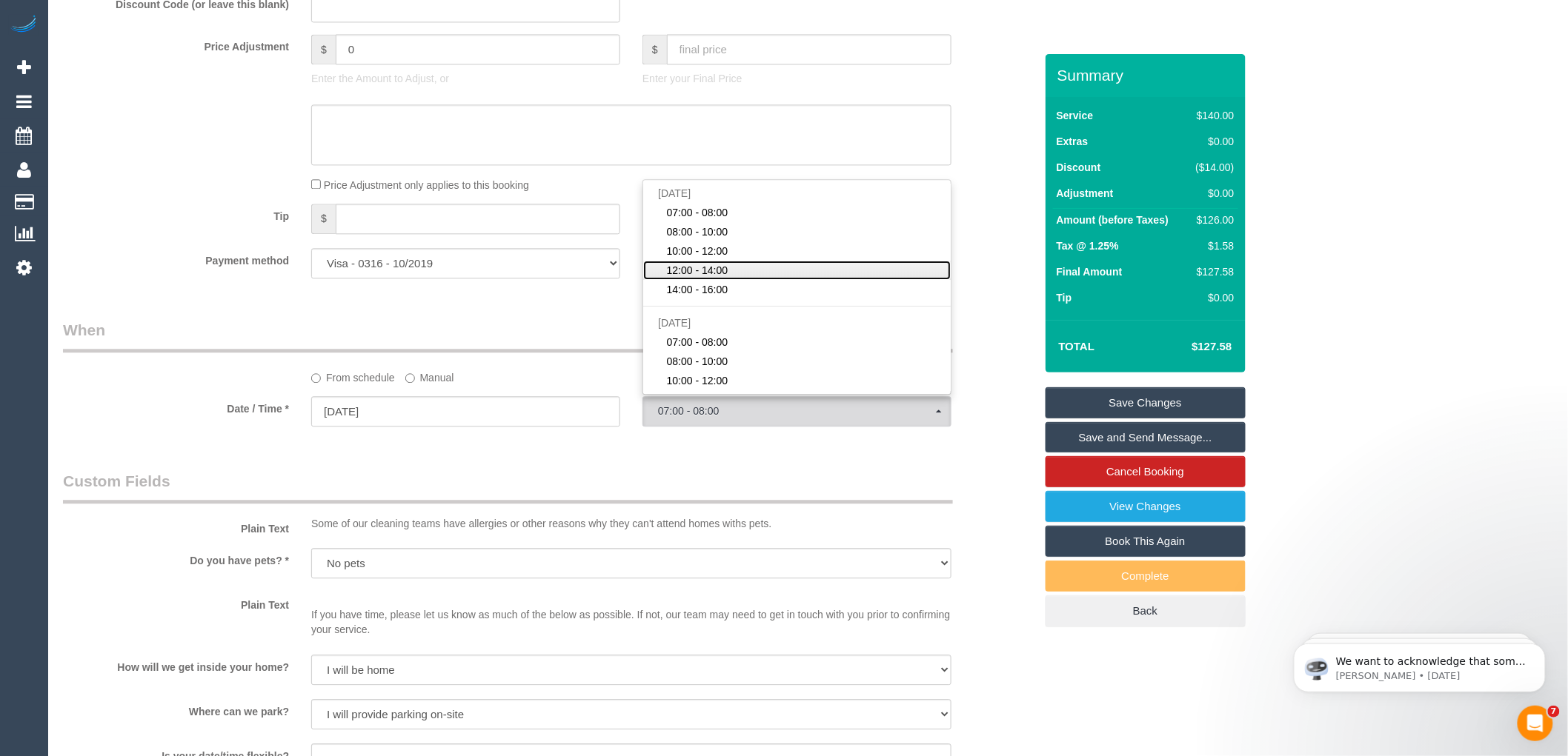
click at [699, 277] on span "12:00 - 14:00" at bounding box center [697, 271] width 61 height 15
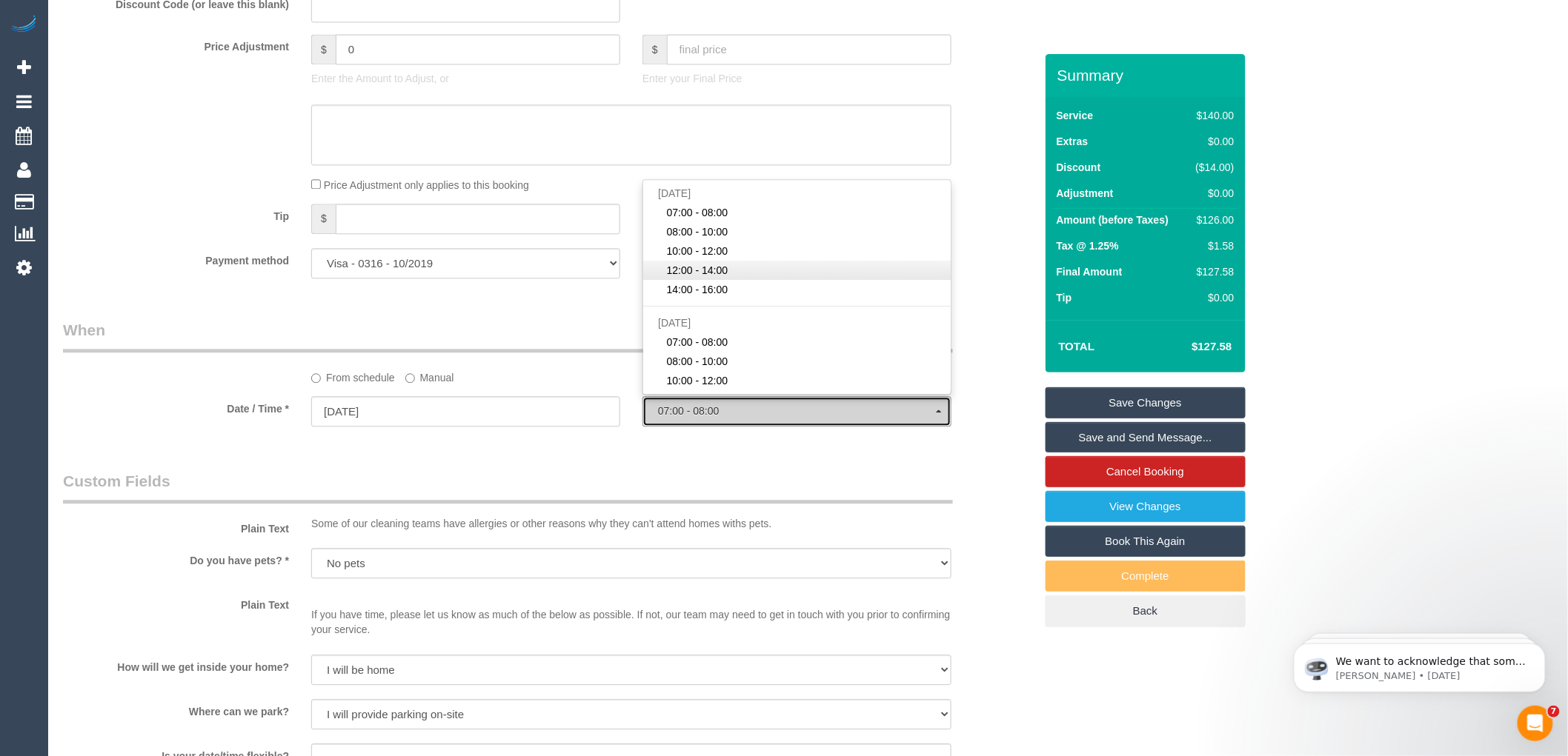
select select "spot25"
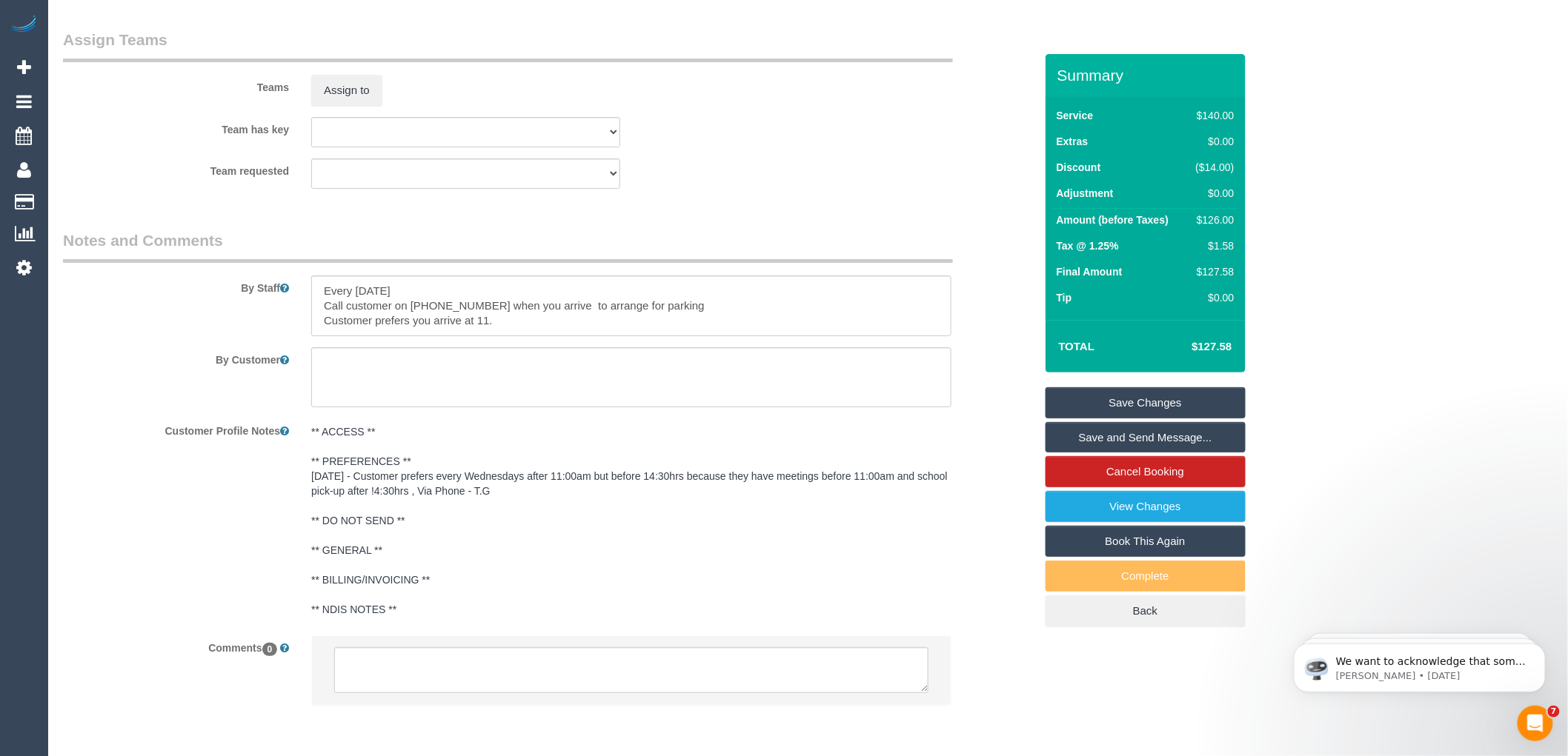
scroll to position [2284, 0]
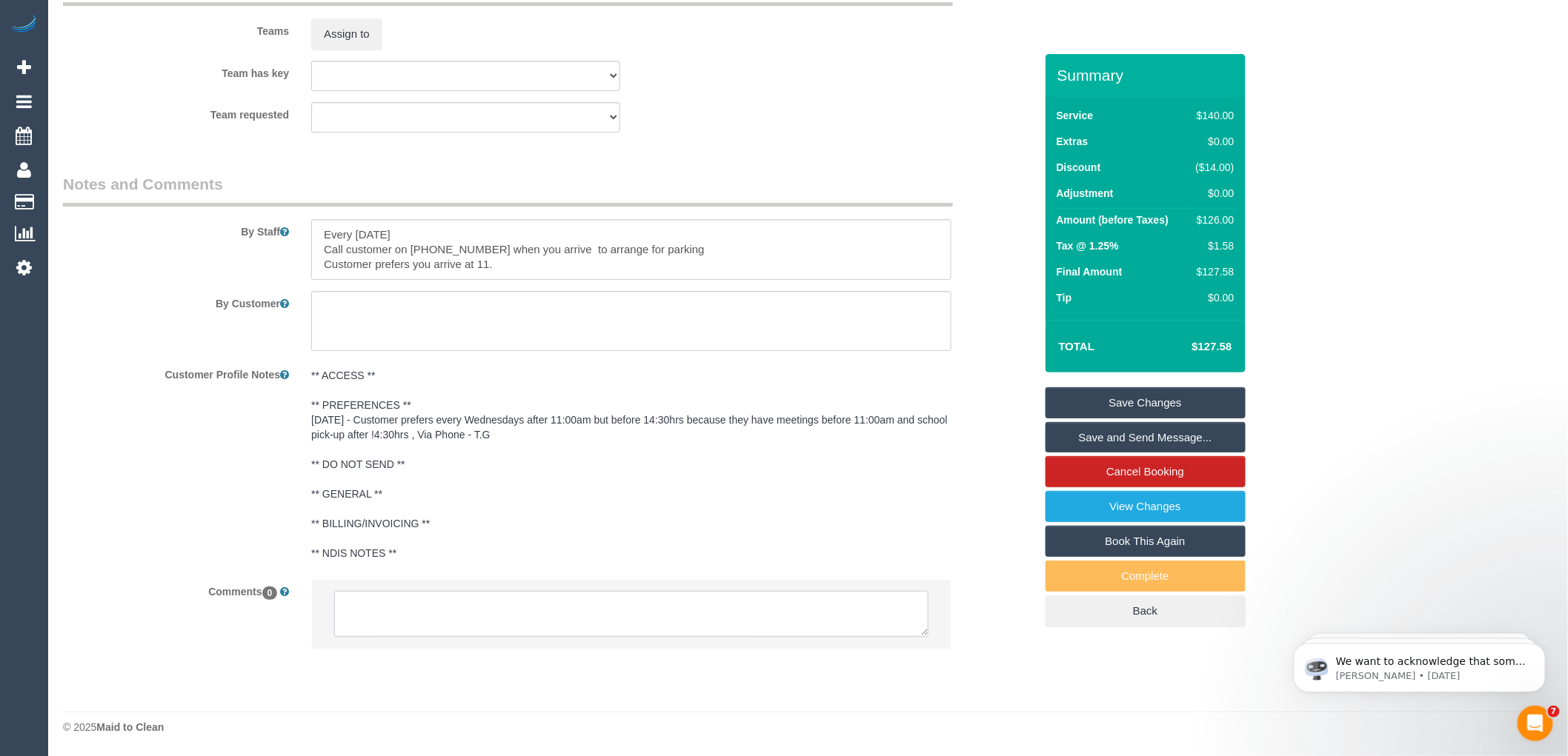
click at [416, 610] on textarea at bounding box center [630, 614] width 594 height 46
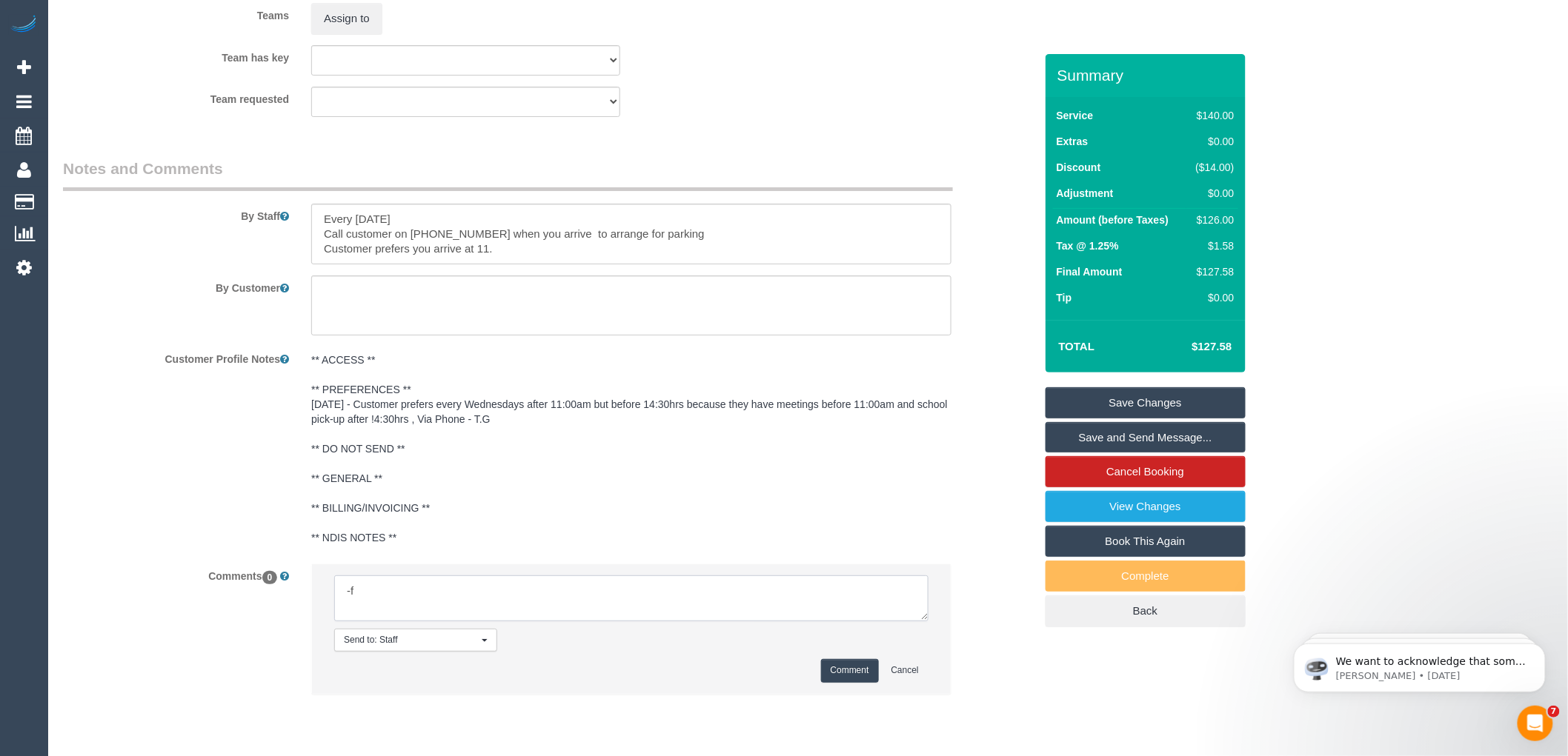
type textarea "-"
paste textarea "Flexibility dates: Flexibility times: Notes: knows we need to review Contact vi…"
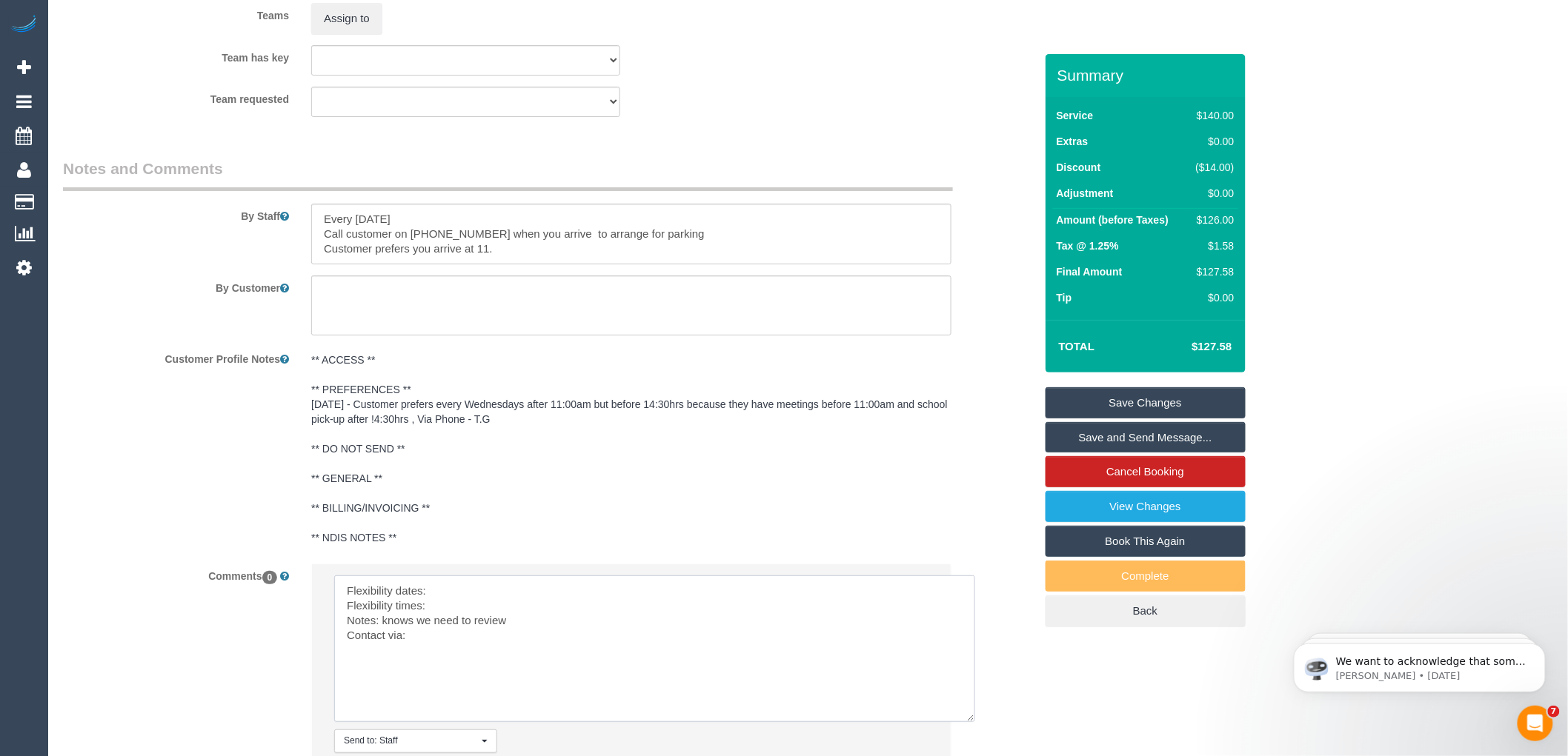
drag, startPoint x: 926, startPoint y: 633, endPoint x: 853, endPoint y: 725, distance: 117.4
click at [976, 723] on textarea at bounding box center [654, 649] width 641 height 147
drag, startPoint x: 513, startPoint y: 635, endPoint x: 386, endPoint y: 639, distance: 127.1
click at [386, 639] on textarea at bounding box center [655, 651] width 643 height 152
click at [550, 635] on textarea at bounding box center [655, 651] width 643 height 152
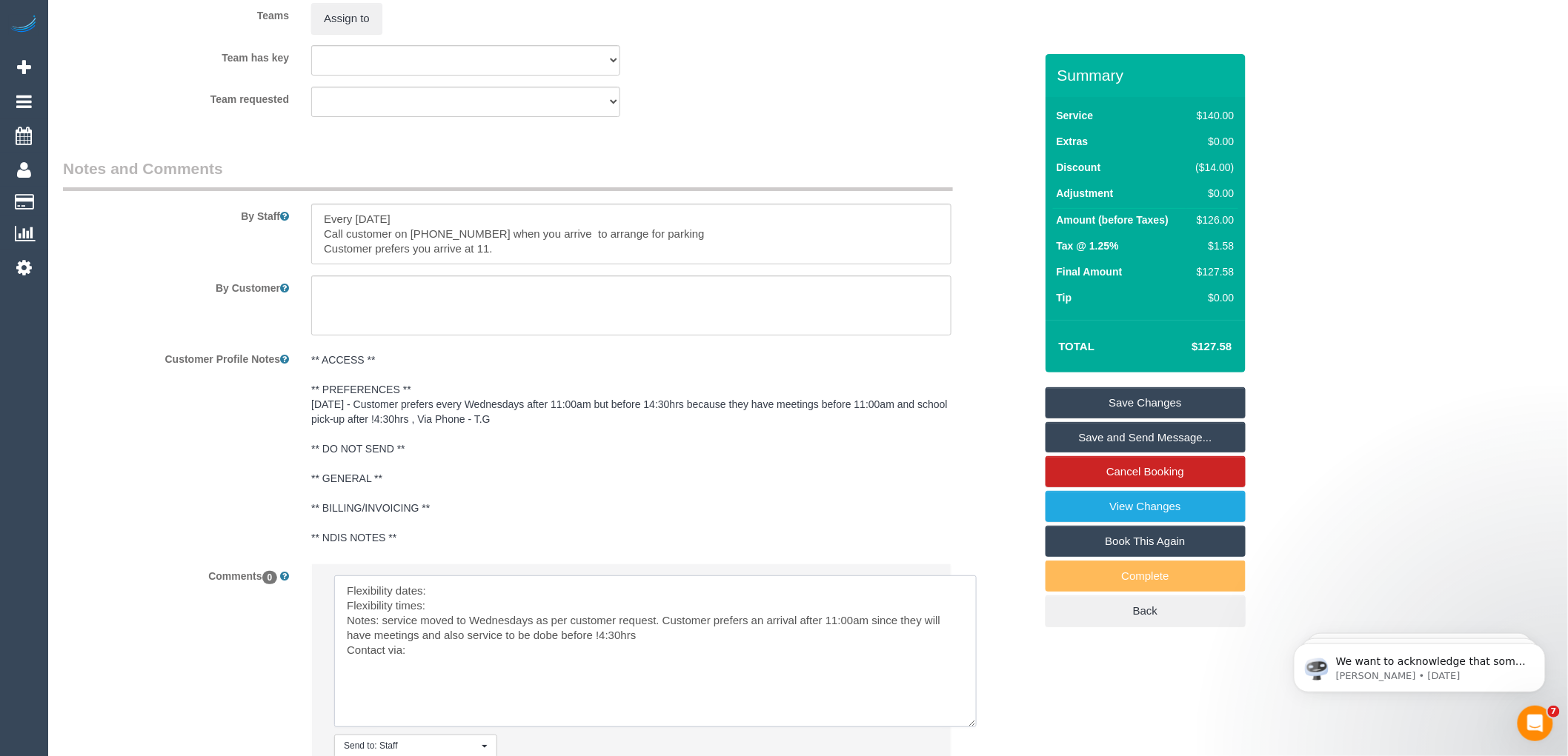
drag, startPoint x: 547, startPoint y: 653, endPoint x: 537, endPoint y: 673, distance: 22.4
click at [537, 673] on textarea at bounding box center [655, 651] width 643 height 152
click at [550, 646] on textarea at bounding box center [655, 651] width 643 height 152
click at [664, 633] on textarea at bounding box center [655, 651] width 643 height 152
click at [640, 645] on textarea at bounding box center [655, 651] width 643 height 152
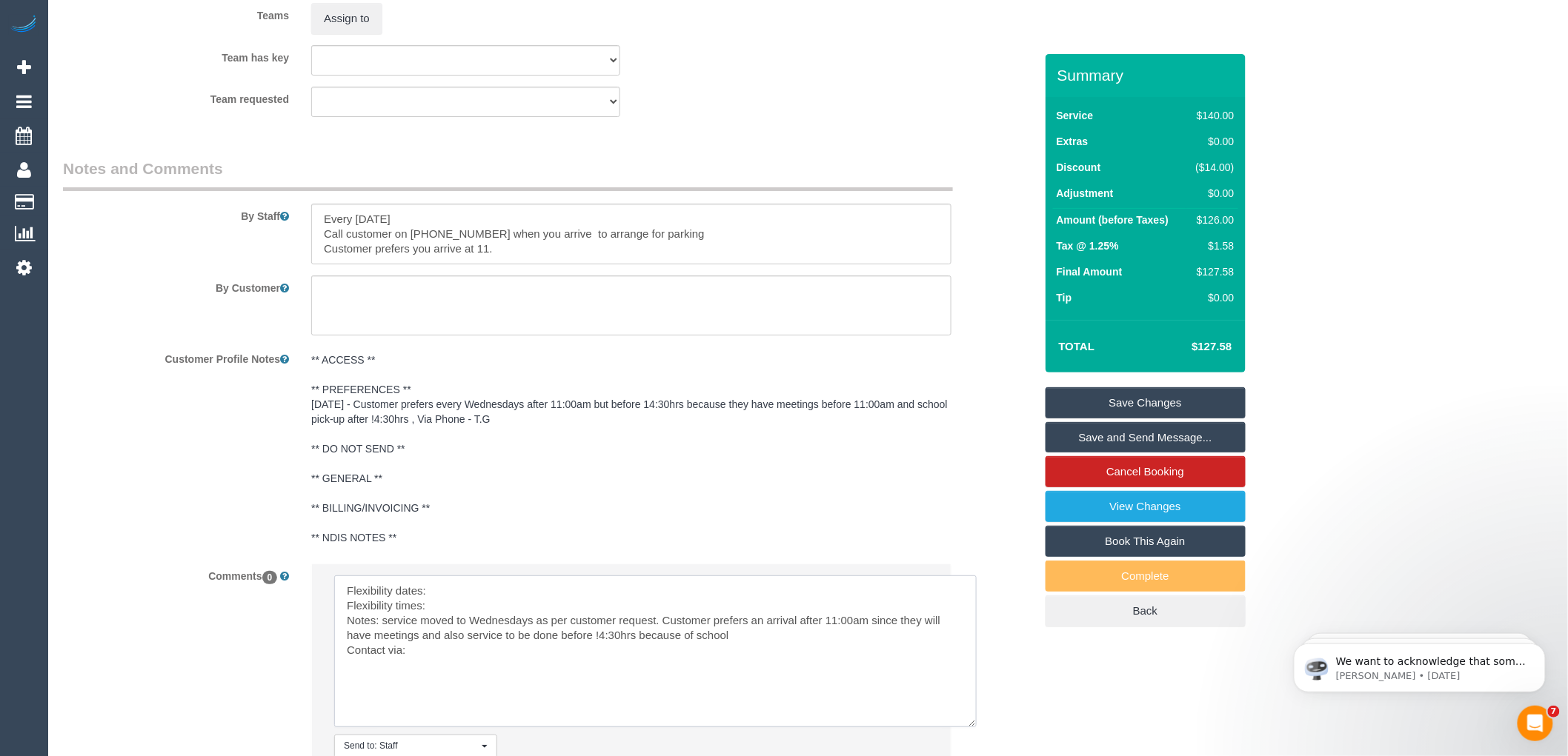
click at [435, 671] on textarea at bounding box center [655, 651] width 643 height 152
click at [744, 650] on textarea at bounding box center [655, 651] width 643 height 152
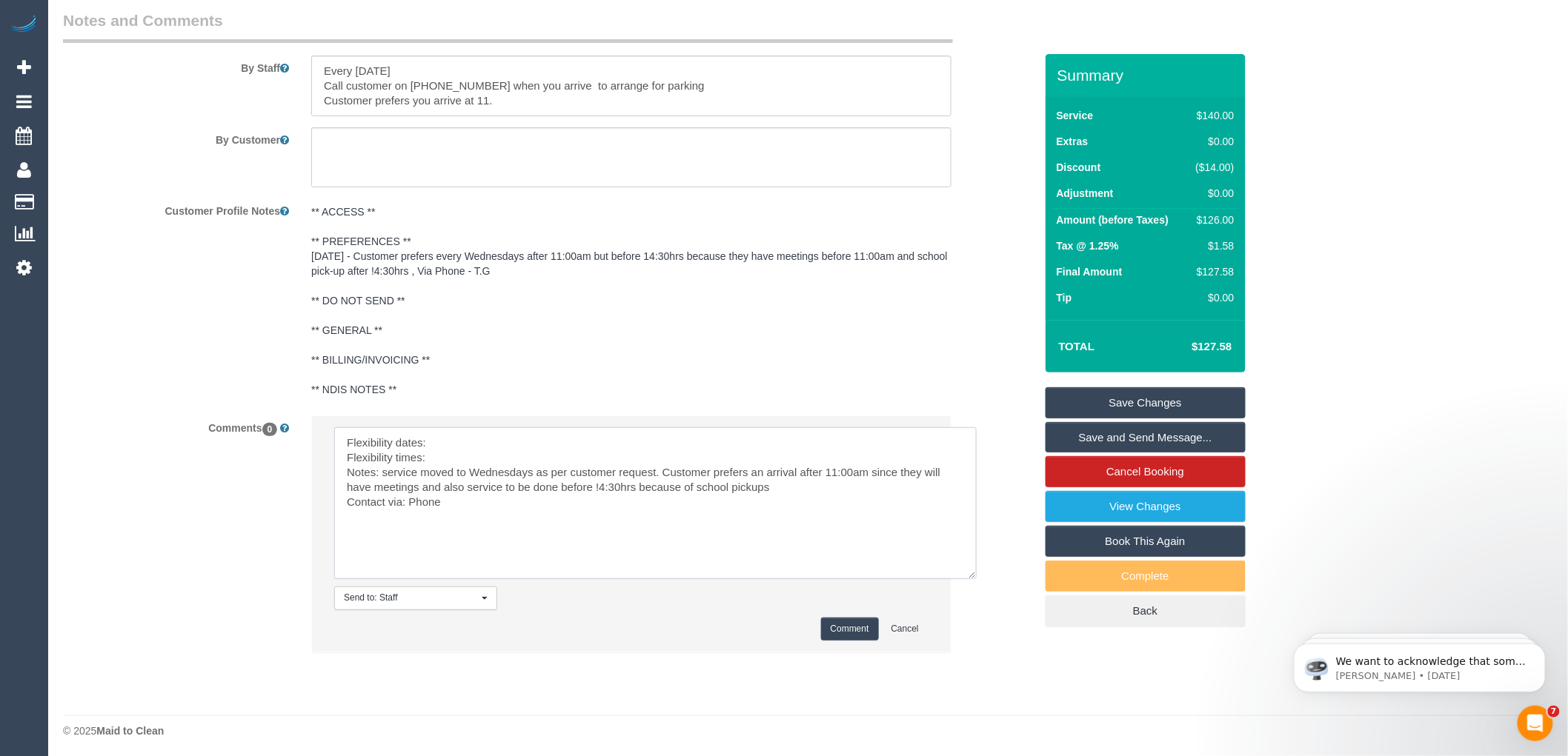
scroll to position [2450, 0]
type textarea "Flexibility dates: Flexibility times: Notes: service moved to Wednesdays as per…"
click at [842, 625] on button "Comment" at bounding box center [850, 625] width 58 height 23
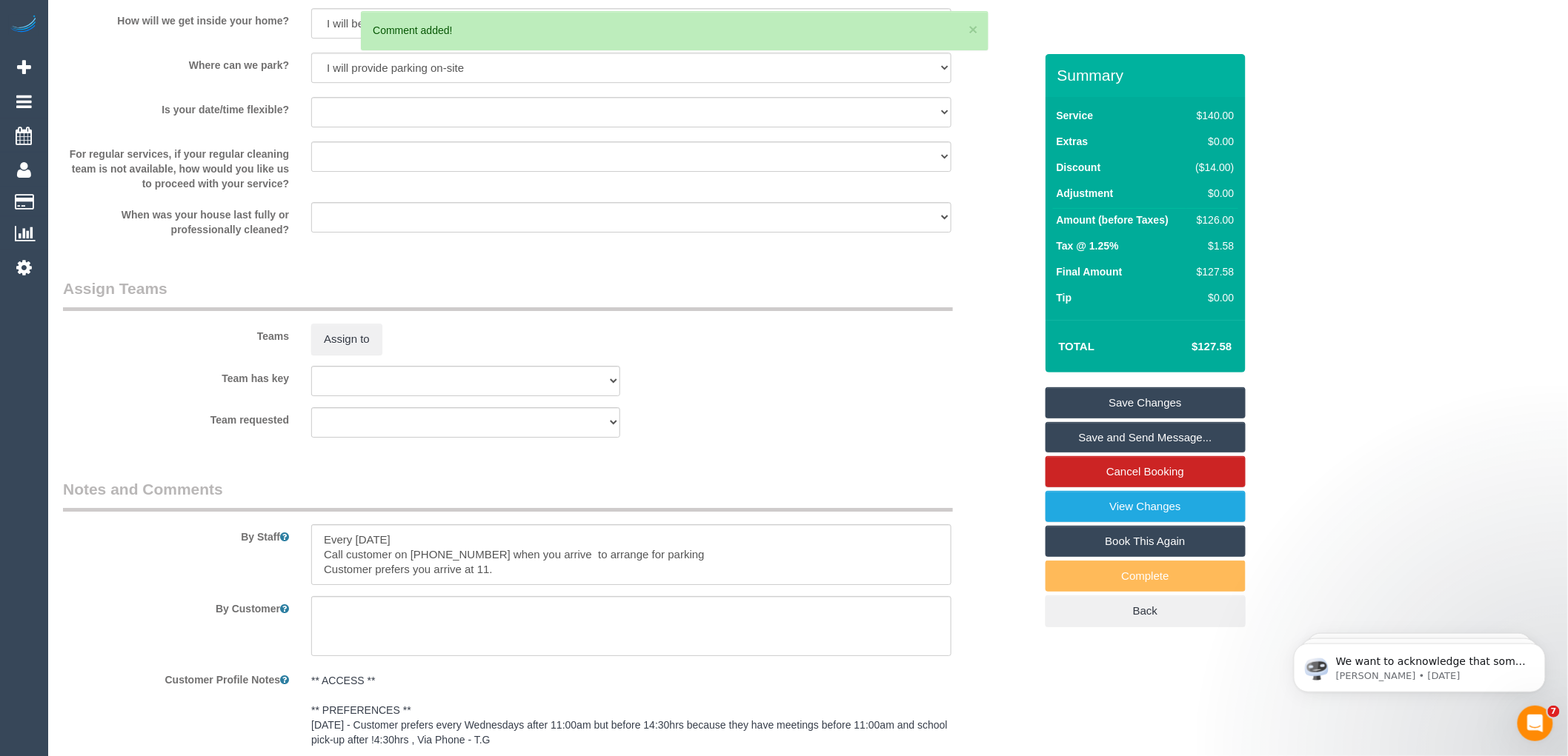
scroll to position [1957, 0]
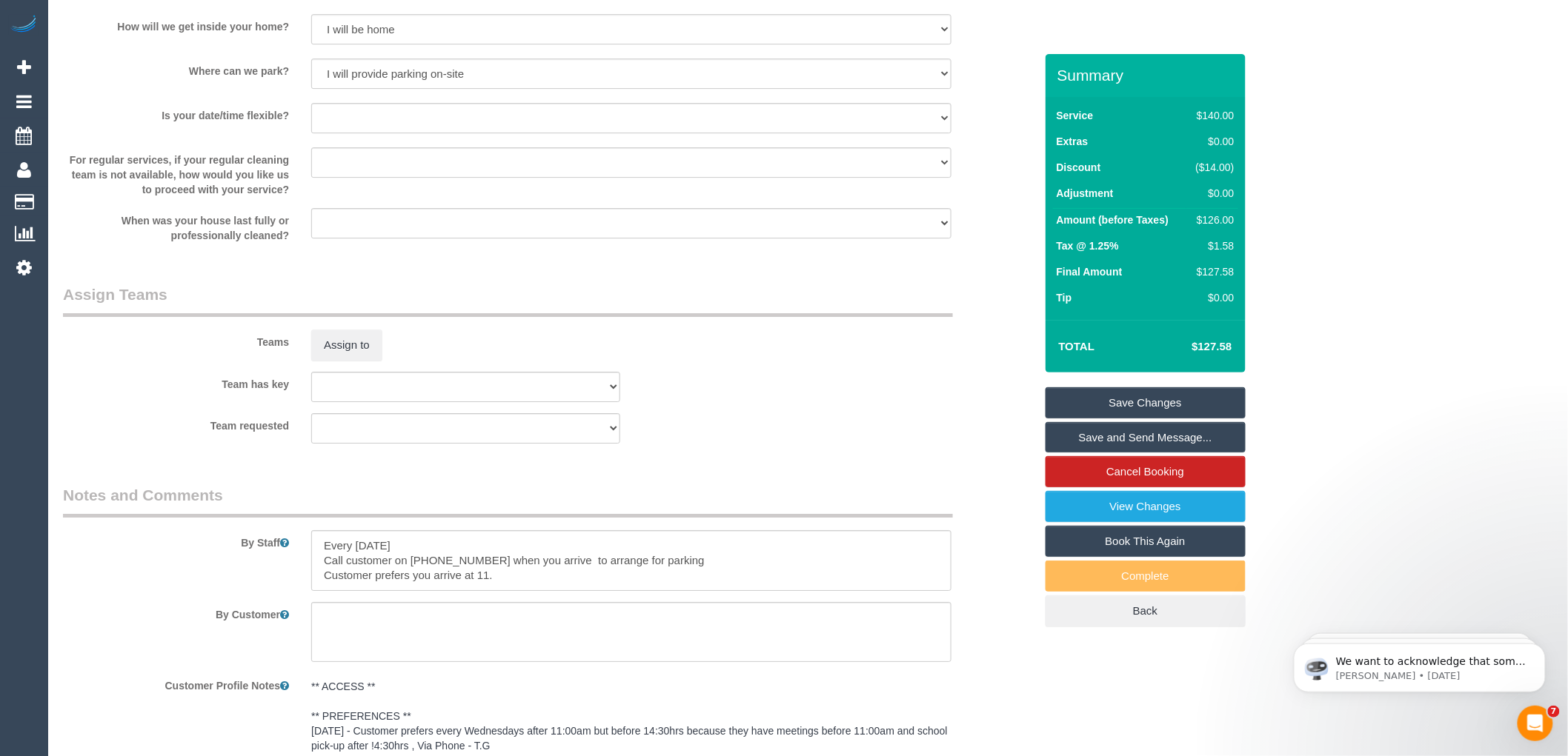
click at [1148, 400] on link "Save Changes" at bounding box center [1145, 402] width 200 height 31
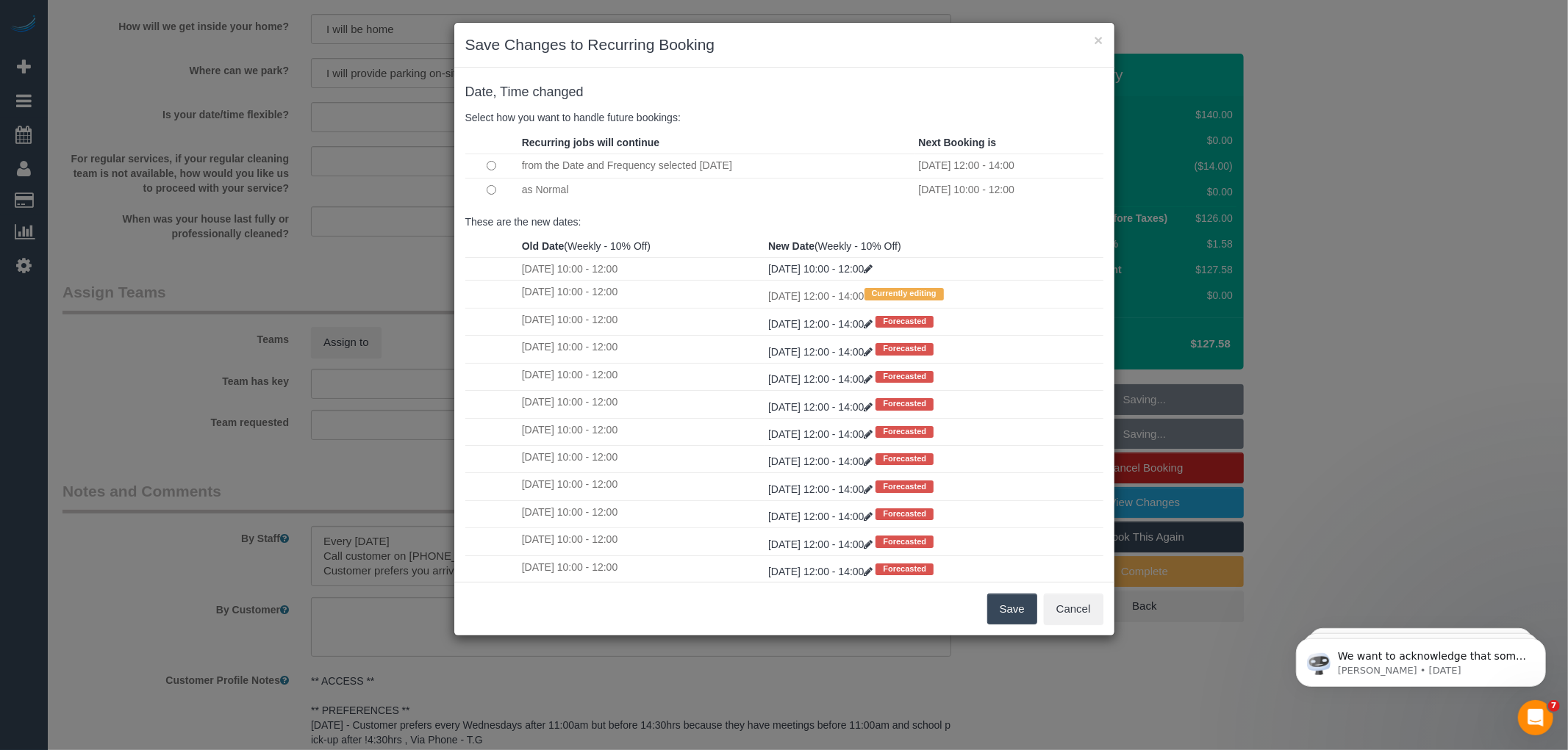
click at [1008, 605] on button "Save" at bounding box center [1013, 609] width 50 height 31
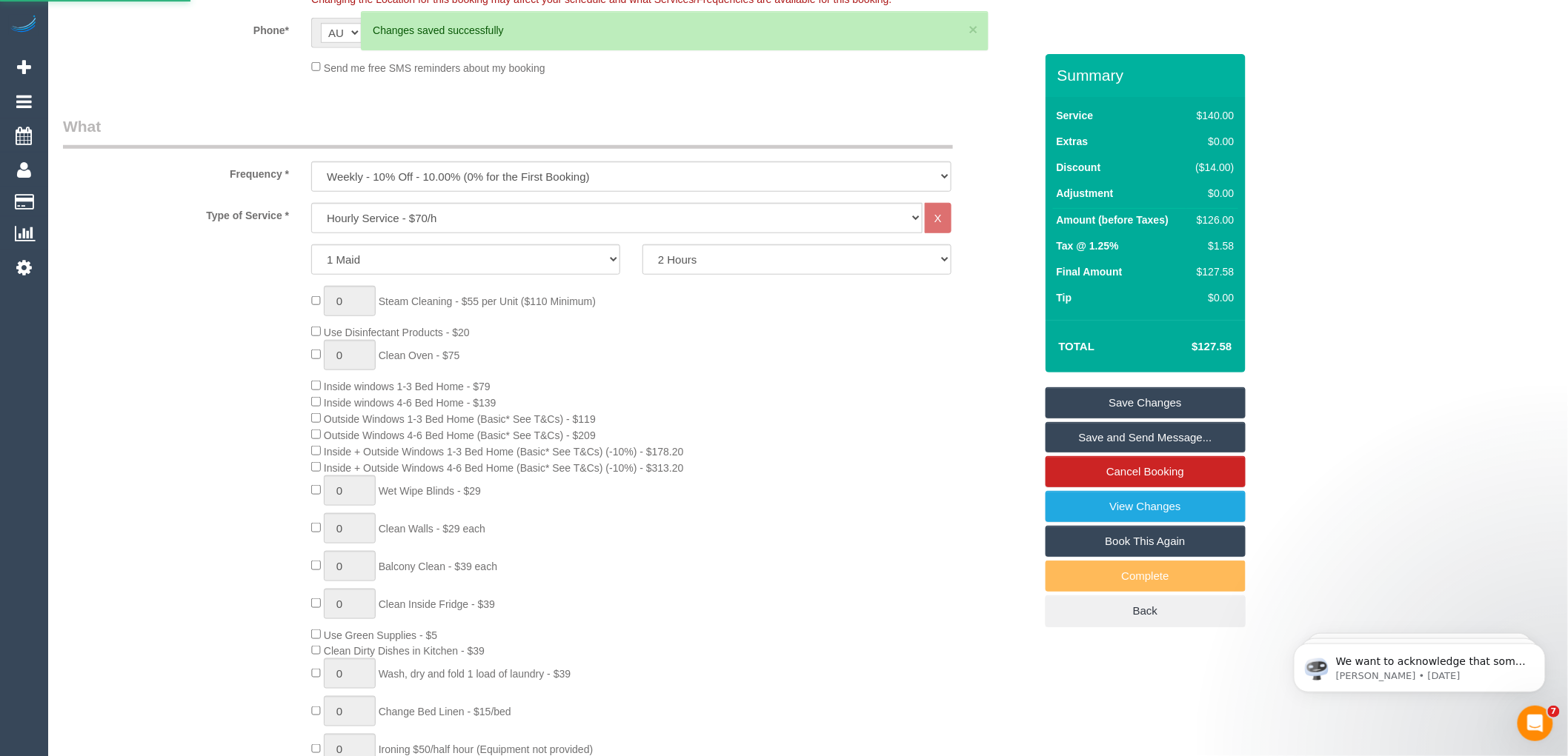
scroll to position [228, 0]
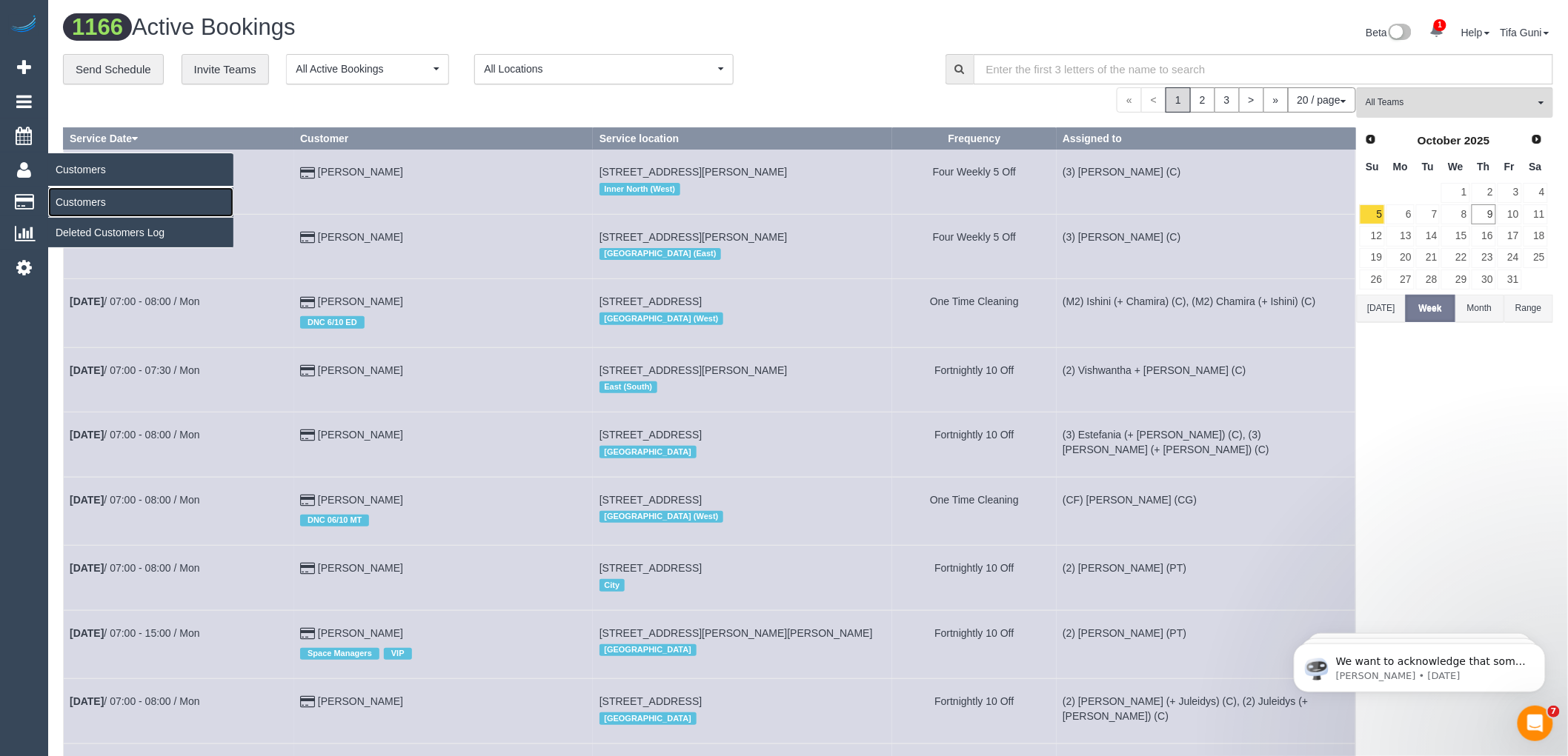
click at [80, 204] on link "Customers" at bounding box center [141, 202] width 185 height 30
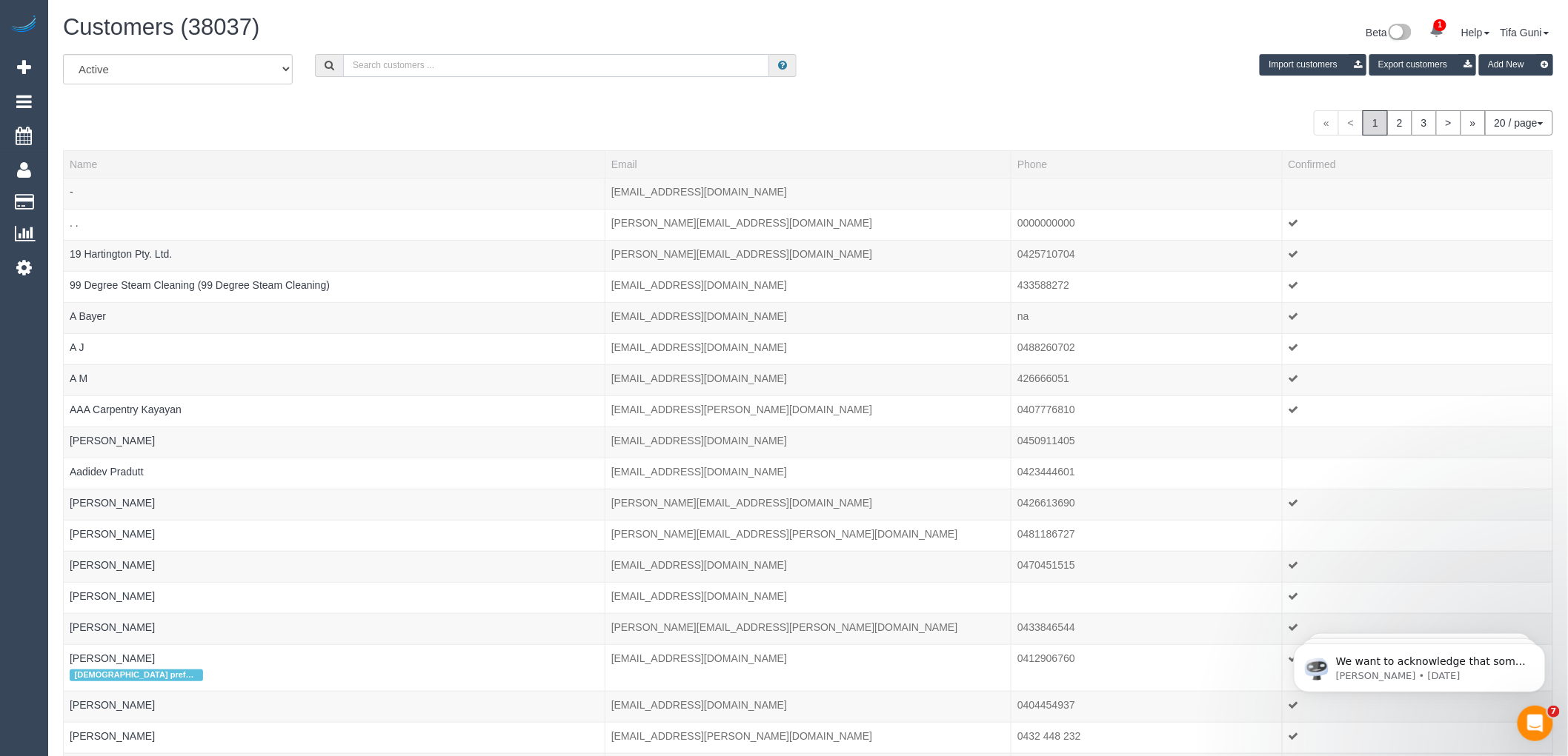
paste input "Prefers after 11:00am before 14:30hrs as she has school pickup"
type input "Prefers after 11:00am before 14:30hrs as she has school pickup"
drag, startPoint x: 627, startPoint y: 65, endPoint x: 287, endPoint y: 78, distance: 340.2
click at [287, 78] on div "All Active Archived Prefers after 11:00am before 14:30hrs as she has school pic…" at bounding box center [808, 75] width 1513 height 42
paste input "nafiya.nadeem@gmail.com"
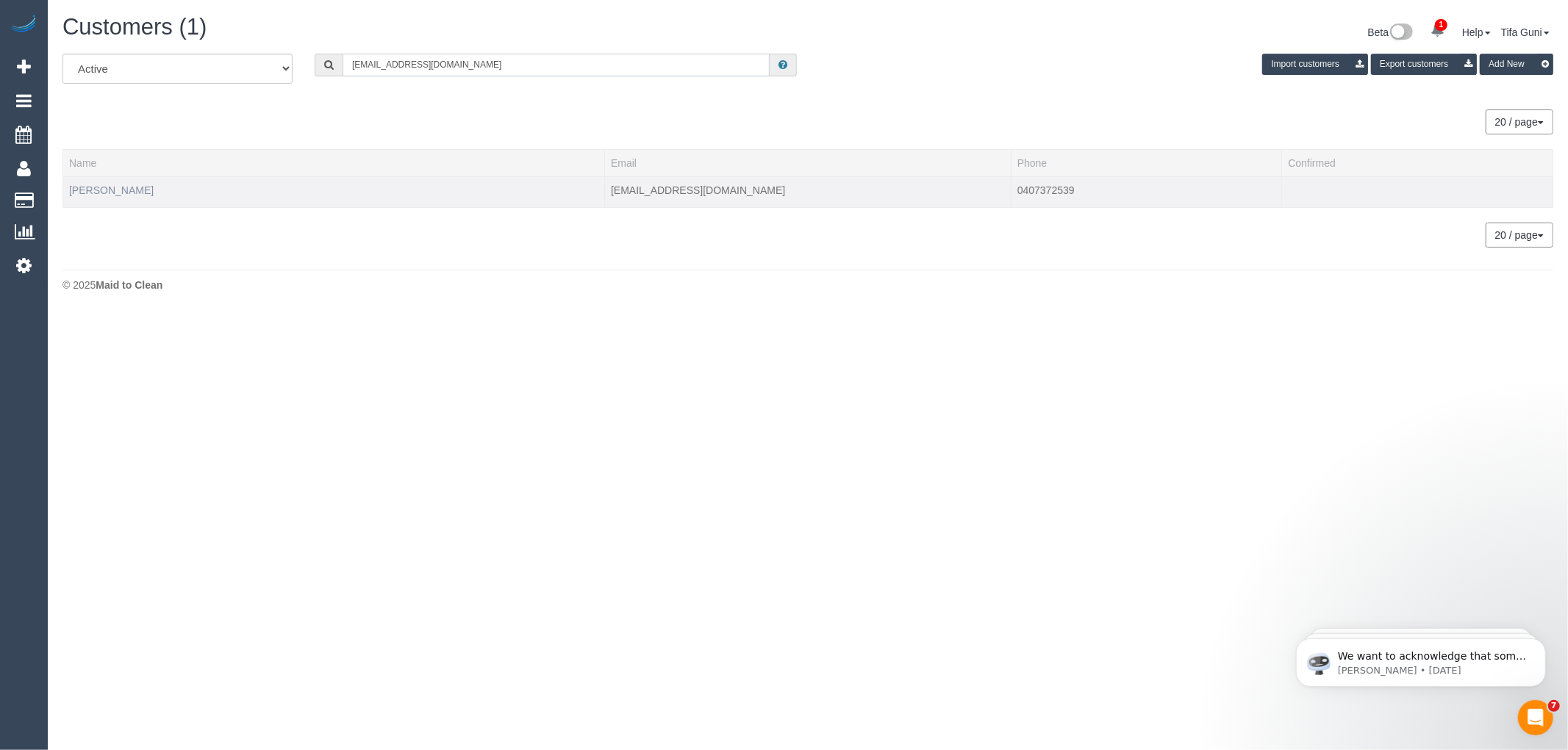
type input "nafiya.nadeem@gmail.com"
click at [123, 188] on link "Nafiya Nadeen" at bounding box center [111, 190] width 84 height 11
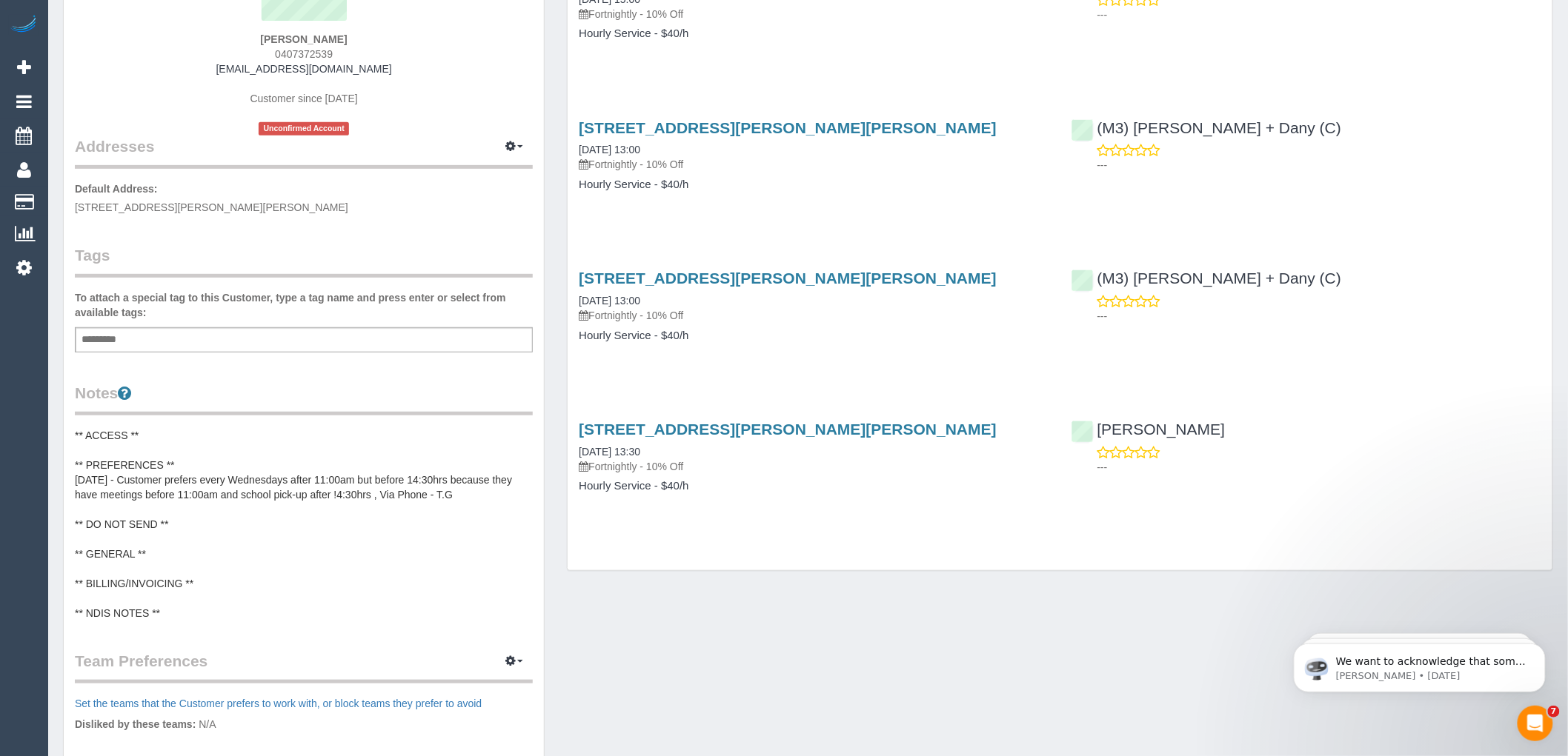
scroll to position [247, 0]
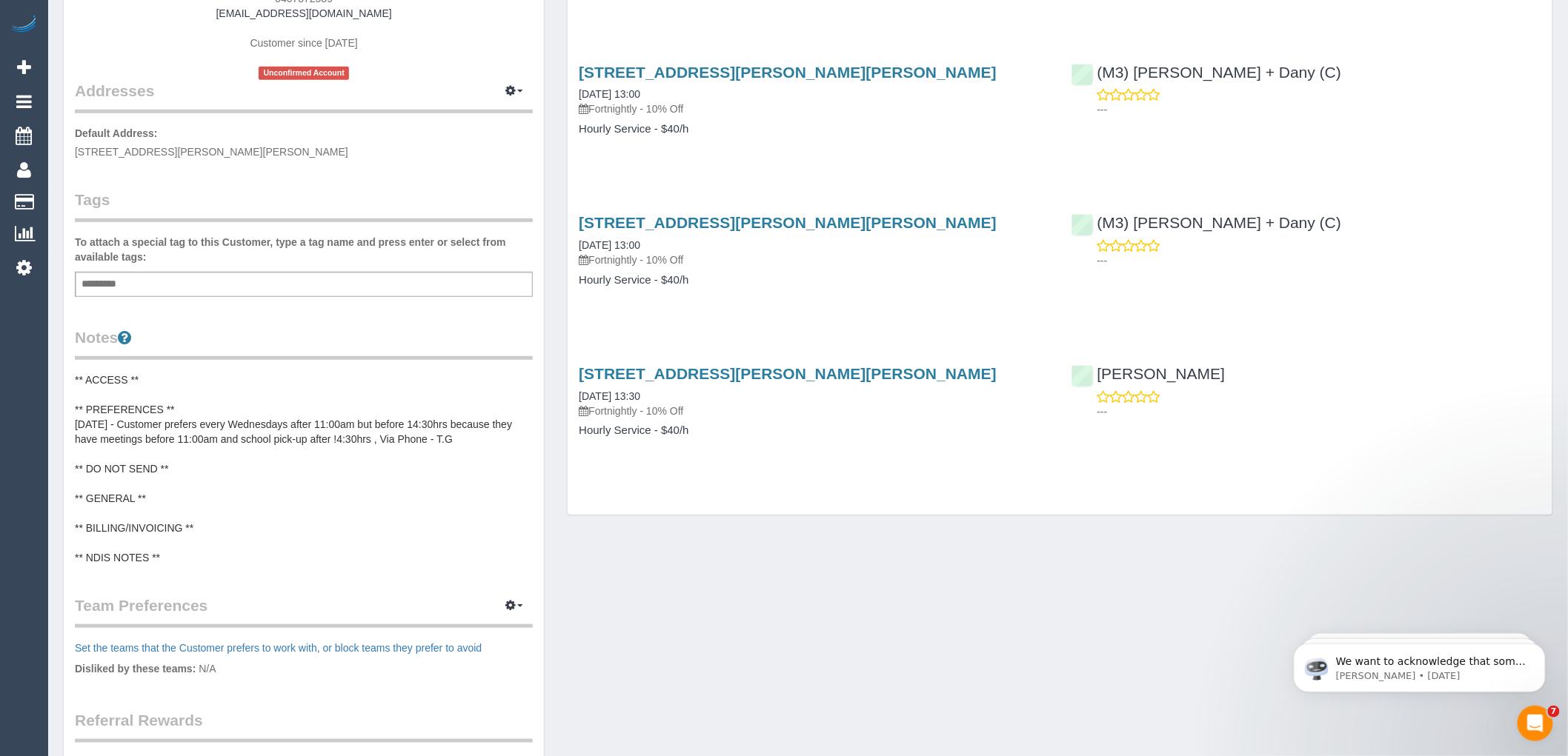
click at [248, 433] on pre "** ACCESS ** ** PREFERENCES ** 09/10/2025 - Customer prefers every Wednesdays a…" at bounding box center [303, 469] width 458 height 193
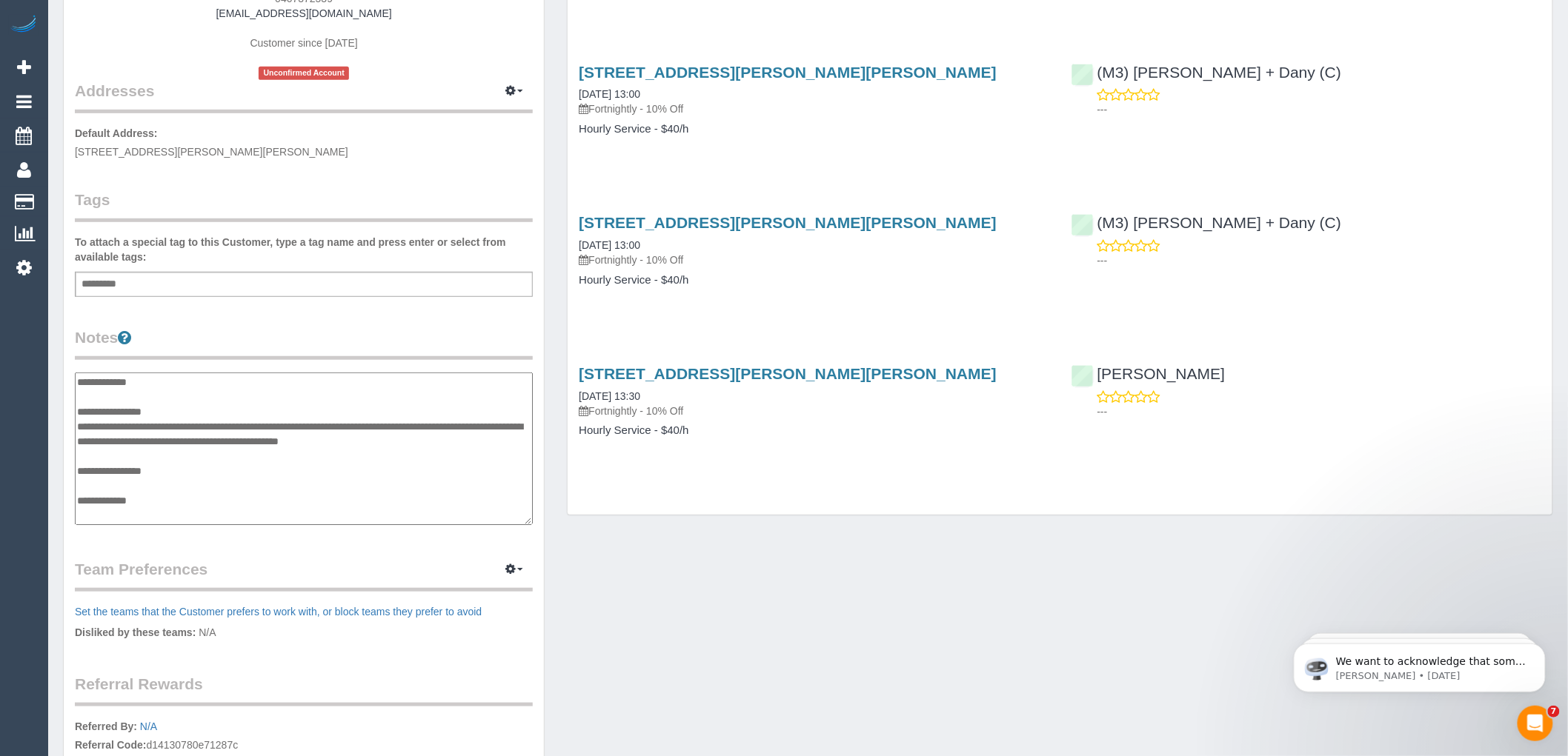
scroll to position [45, 0]
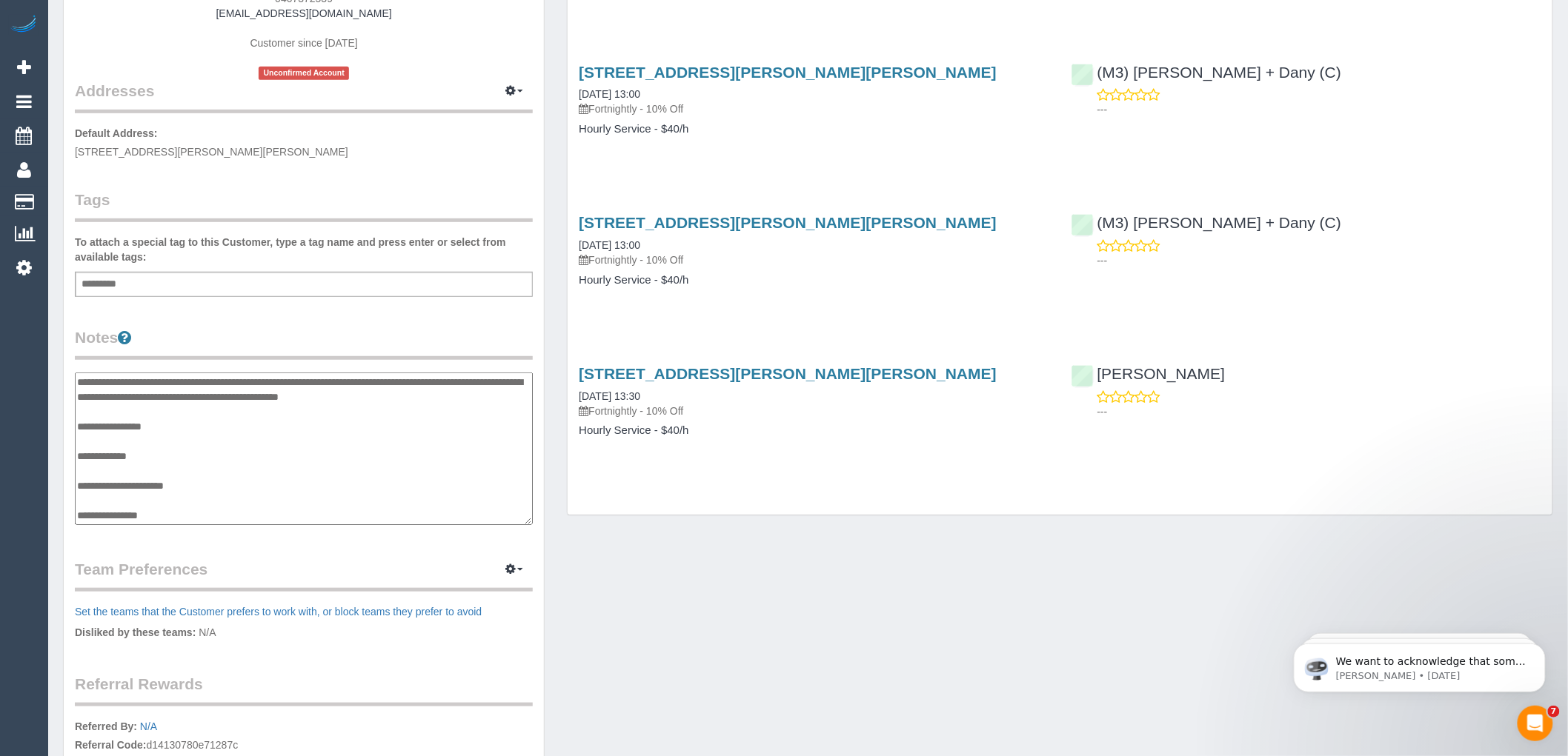
click at [397, 380] on textarea "**********" at bounding box center [303, 449] width 458 height 153
click at [312, 378] on textarea "**********" at bounding box center [303, 449] width 458 height 153
type textarea "**********"
click at [416, 319] on div "Customer Info Edit Contact Info Send Message Email Preferences Special Sales Ta…" at bounding box center [304, 358] width 481 height 1098
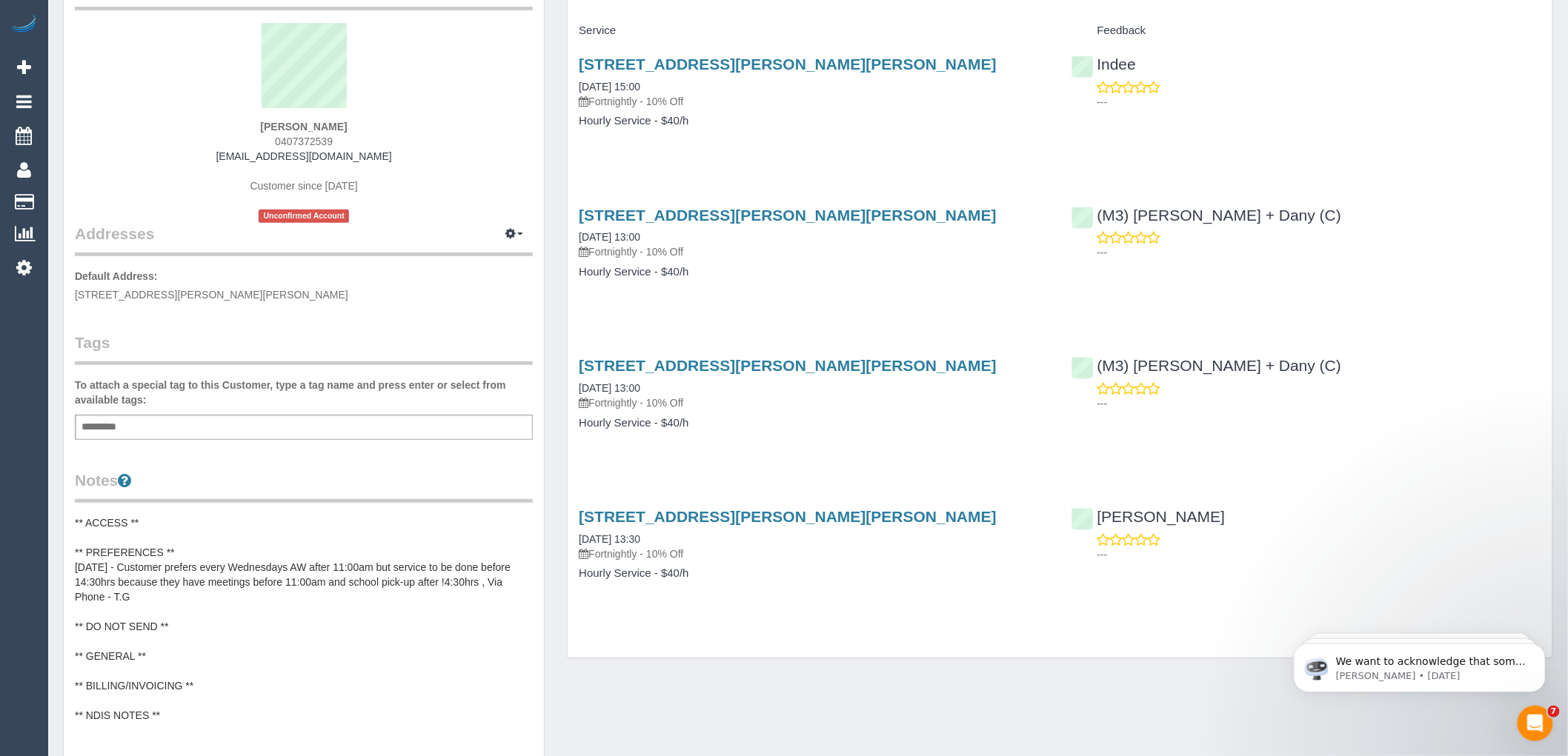
scroll to position [0, 0]
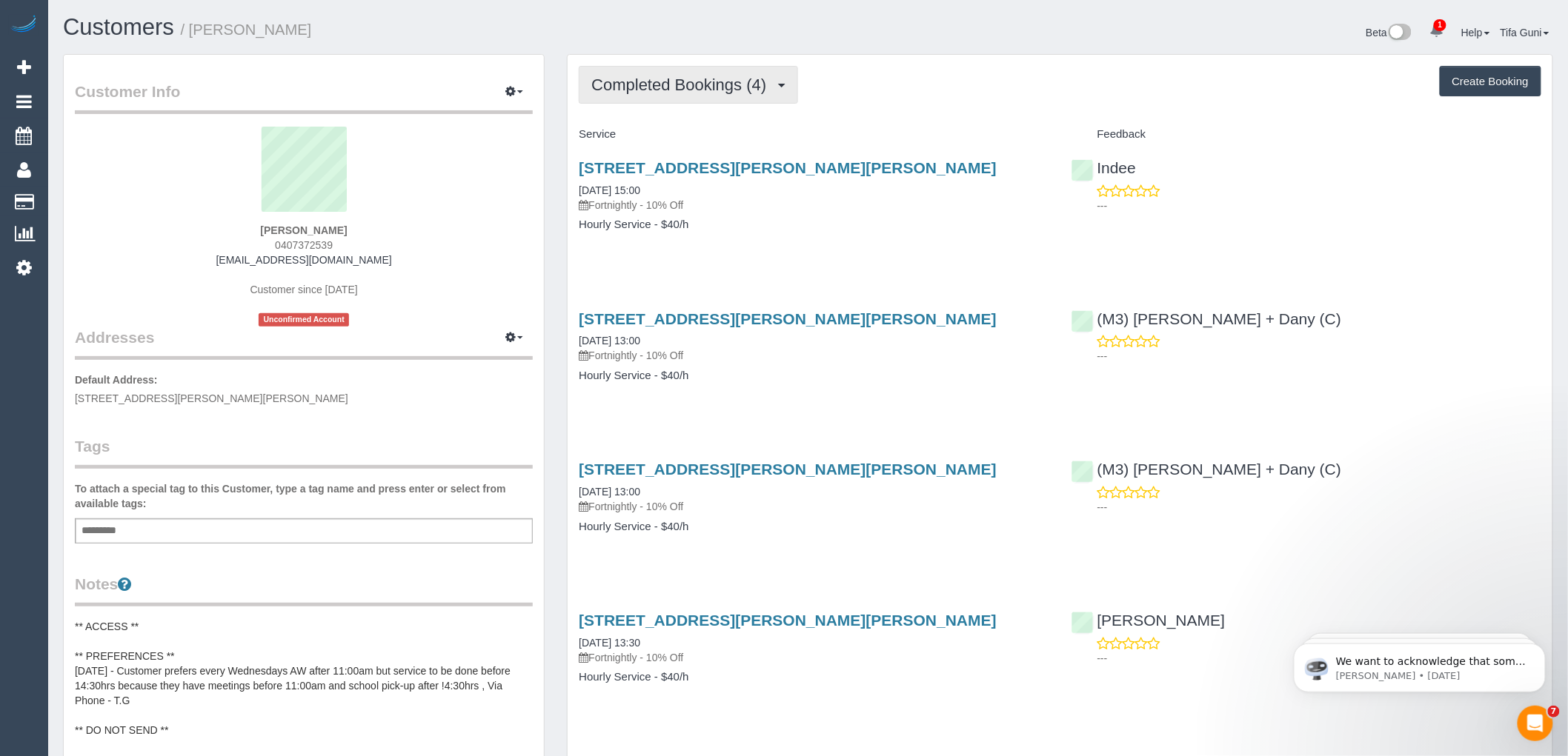
click at [765, 86] on span "Completed Bookings (4)" at bounding box center [682, 84] width 182 height 18
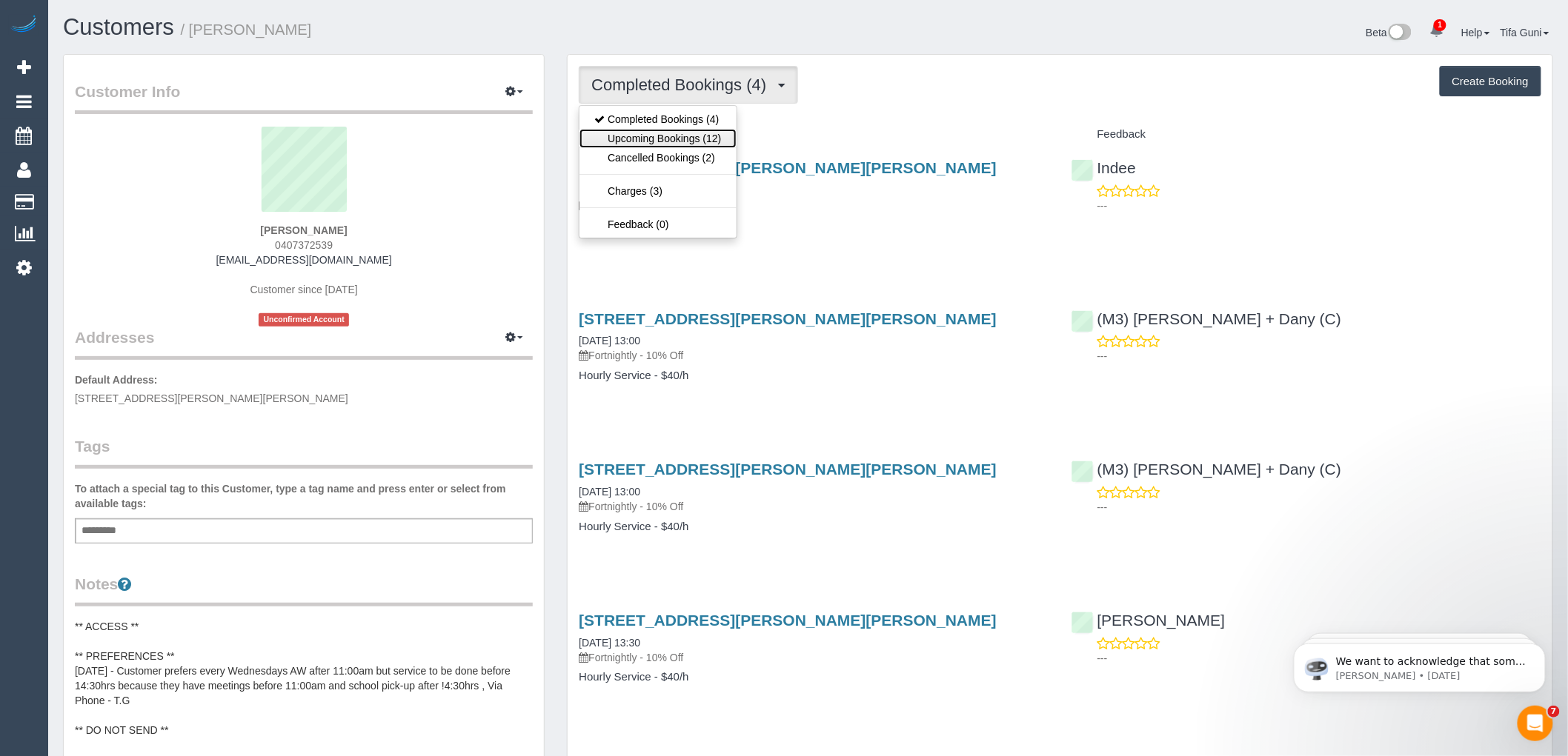
click at [690, 135] on link "Upcoming Bookings (12)" at bounding box center [658, 138] width 156 height 19
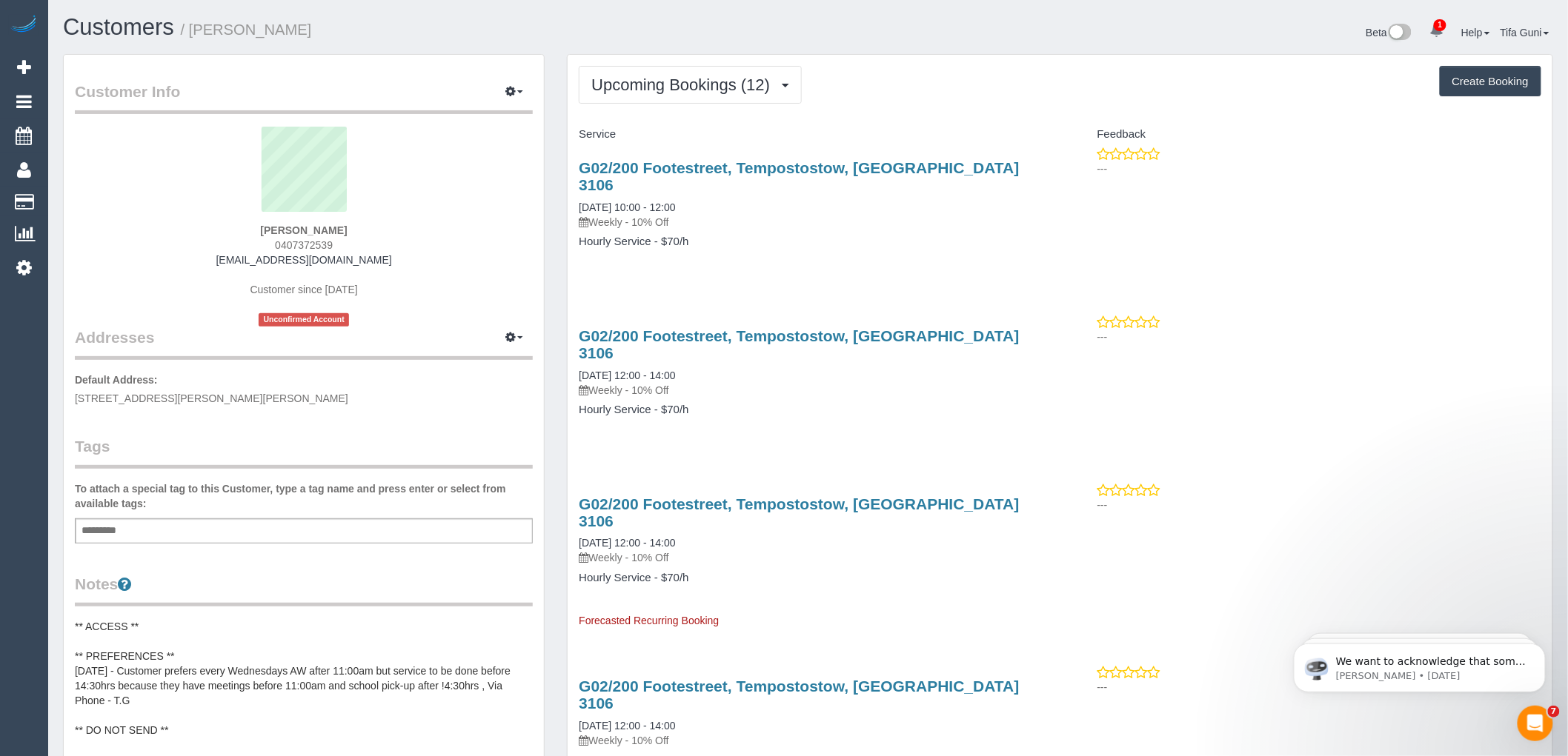
click at [432, 403] on p "Default Address: 507/770B Toorak Road, Glen Iris, VIC 3146" at bounding box center [303, 389] width 458 height 33
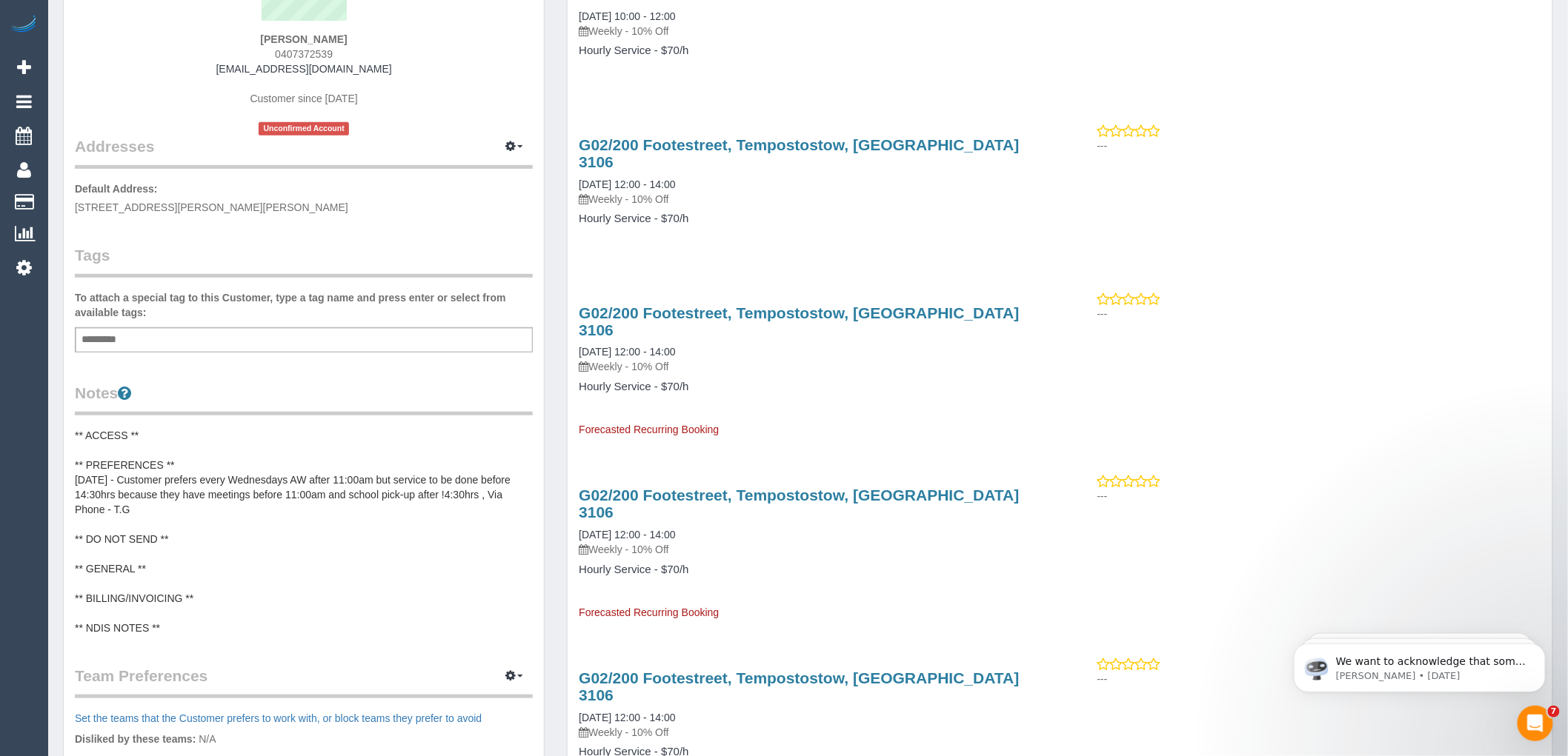
scroll to position [164, 0]
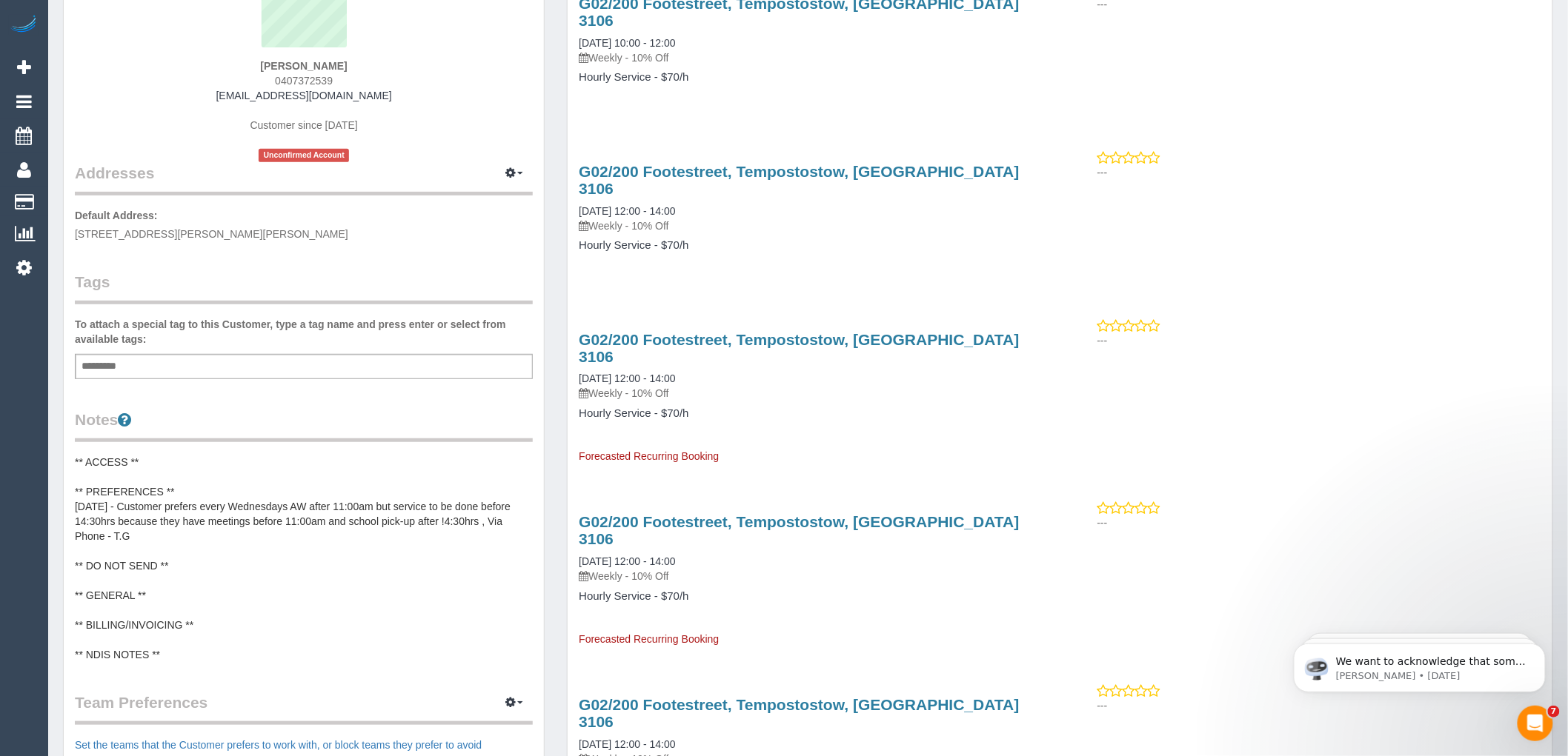
click at [187, 503] on pre "** ACCESS ** ** PREFERENCES ** 09/10/2025 - Customer prefers every Wednesdays A…" at bounding box center [303, 559] width 458 height 208
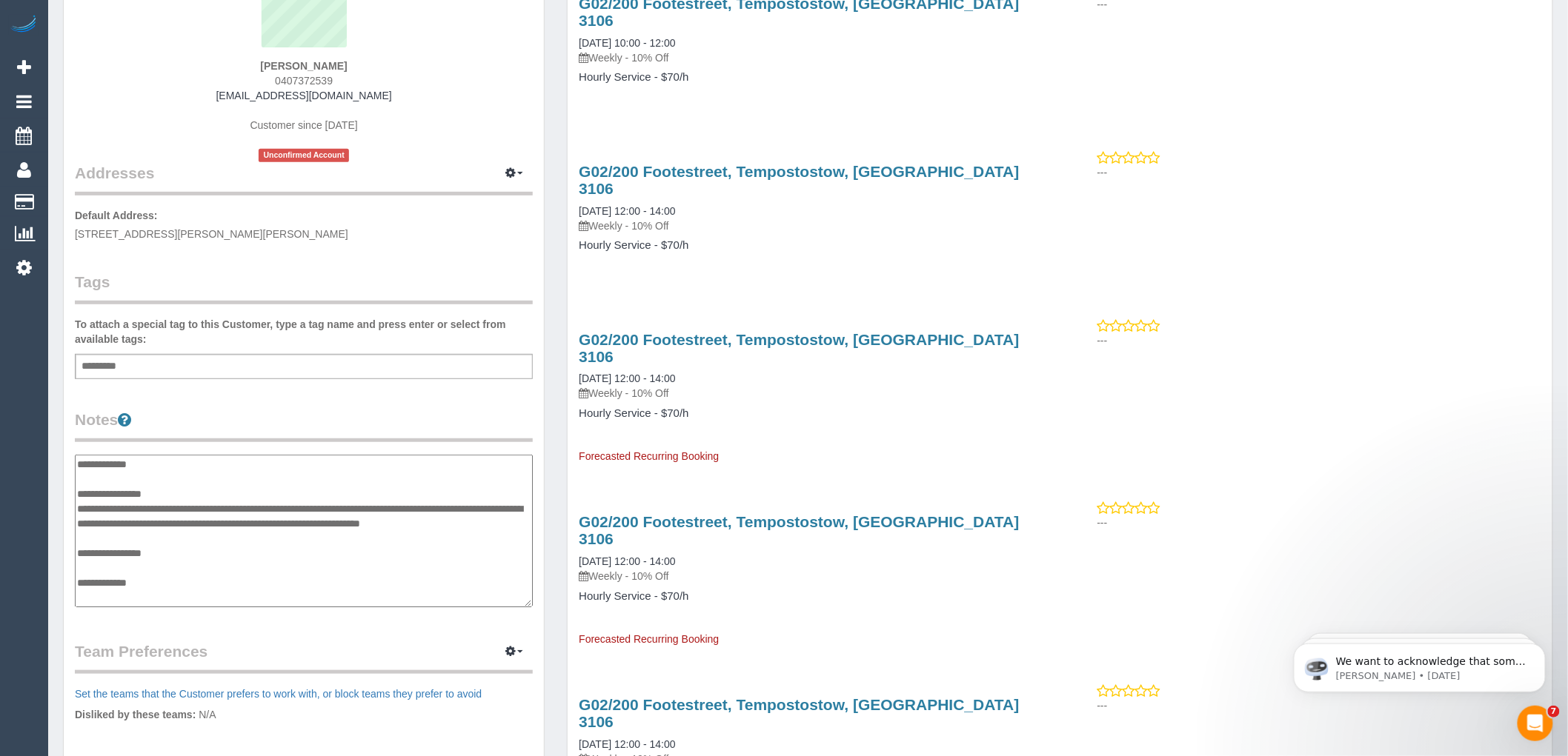
scroll to position [59, 0]
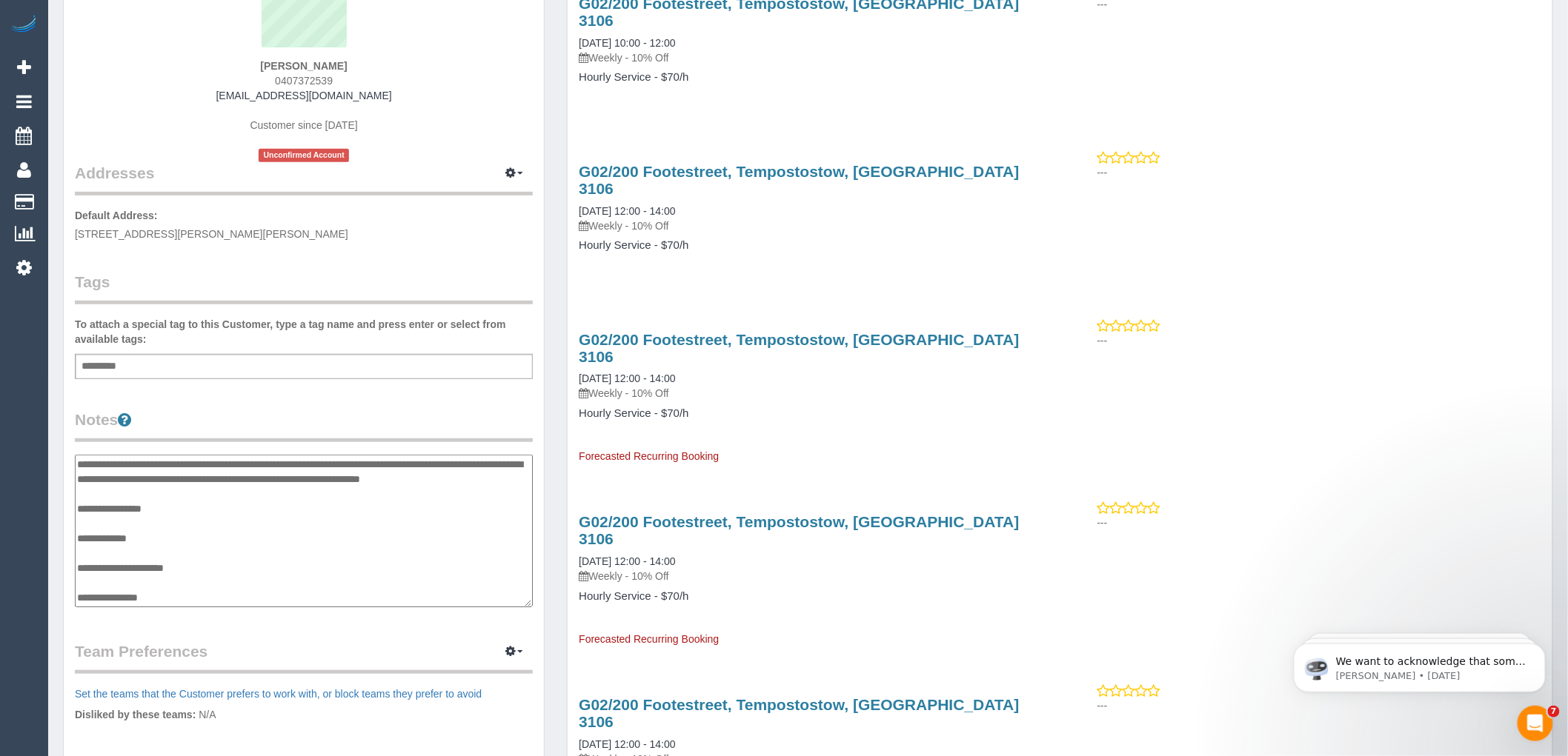
click at [285, 396] on div "Customer Info Edit Contact Info Send Message Email Preferences Special Sales Ta…" at bounding box center [304, 439] width 481 height 1098
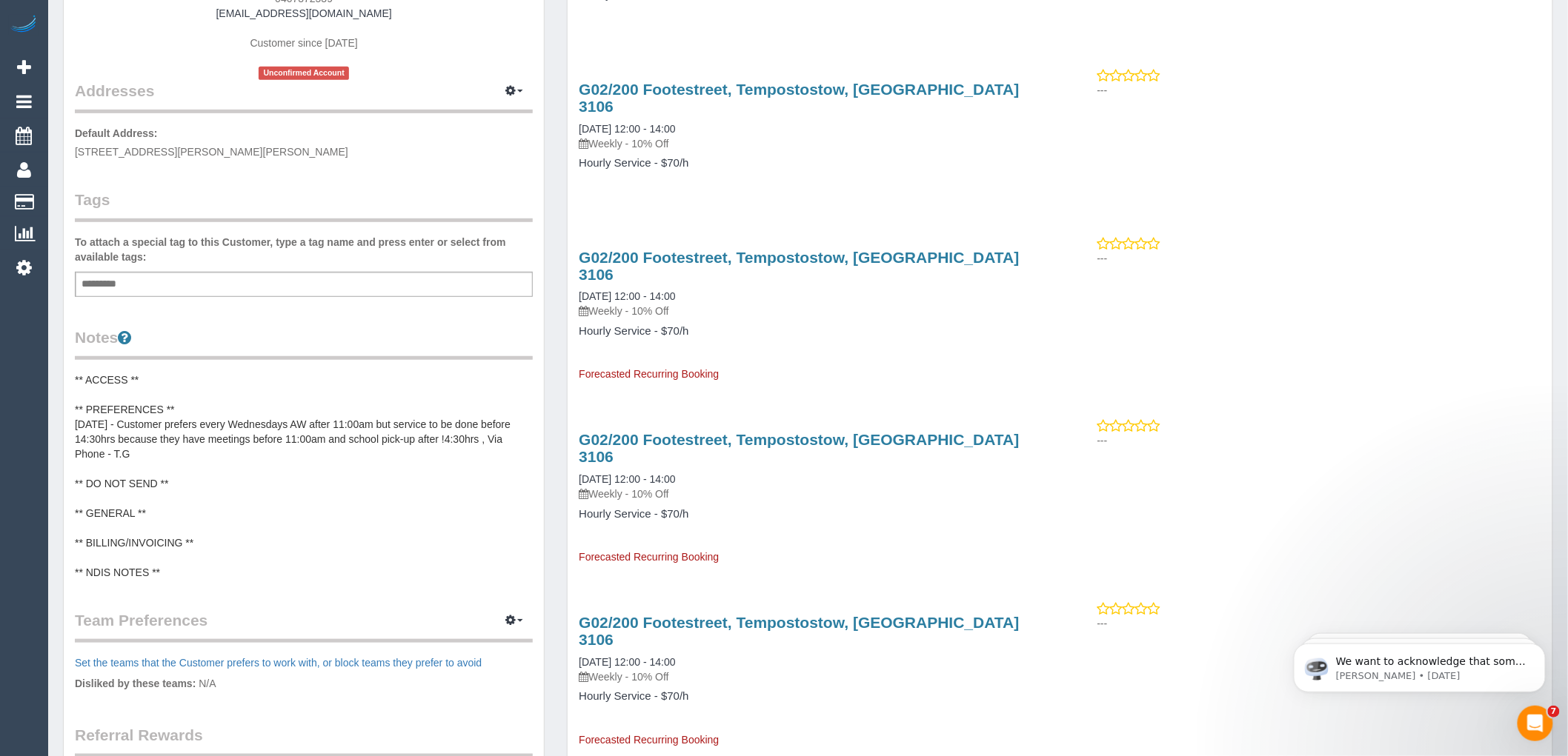
scroll to position [0, 0]
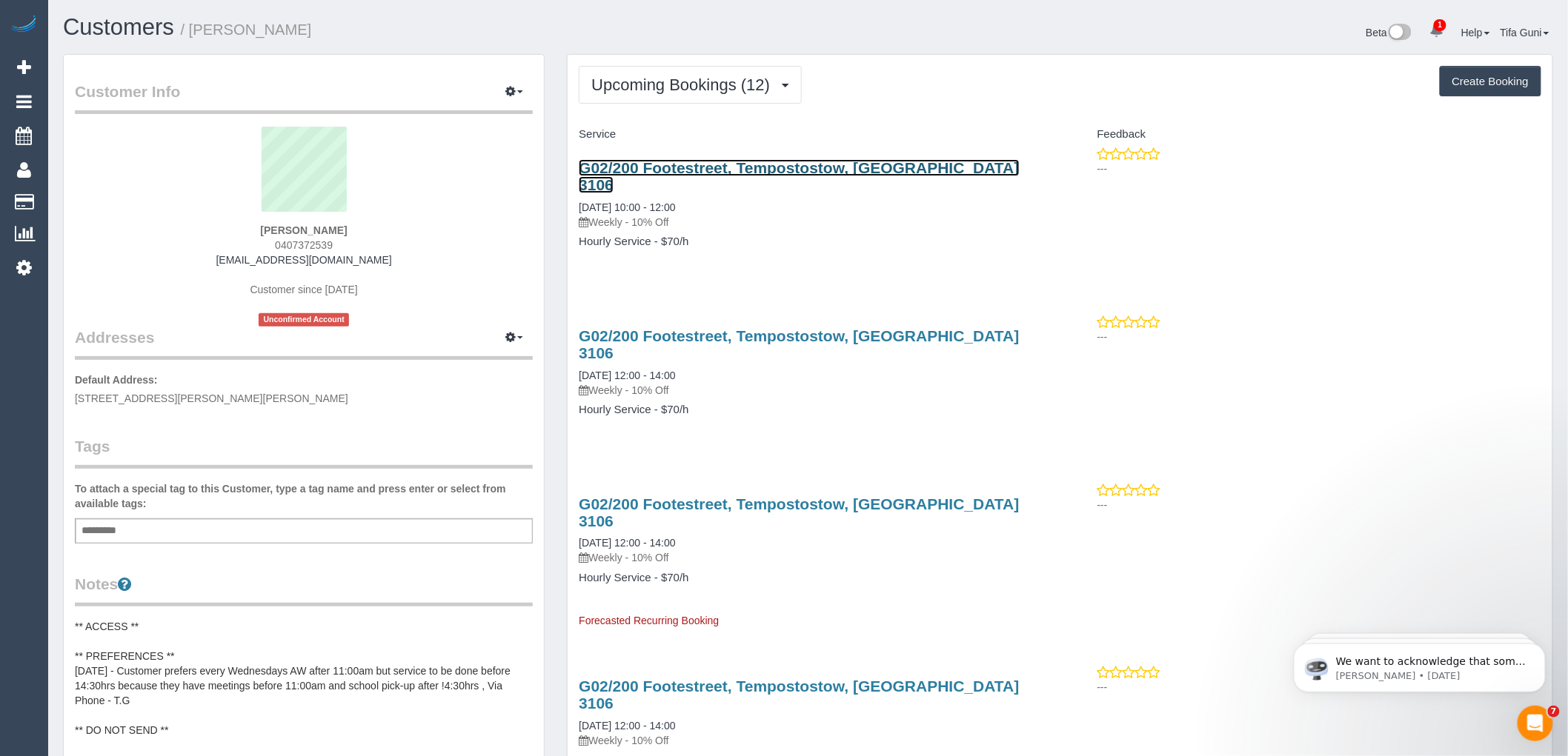
click at [641, 167] on link "G02/200 Footestreet, Tempostostow, VIC 3106" at bounding box center [799, 176] width 441 height 34
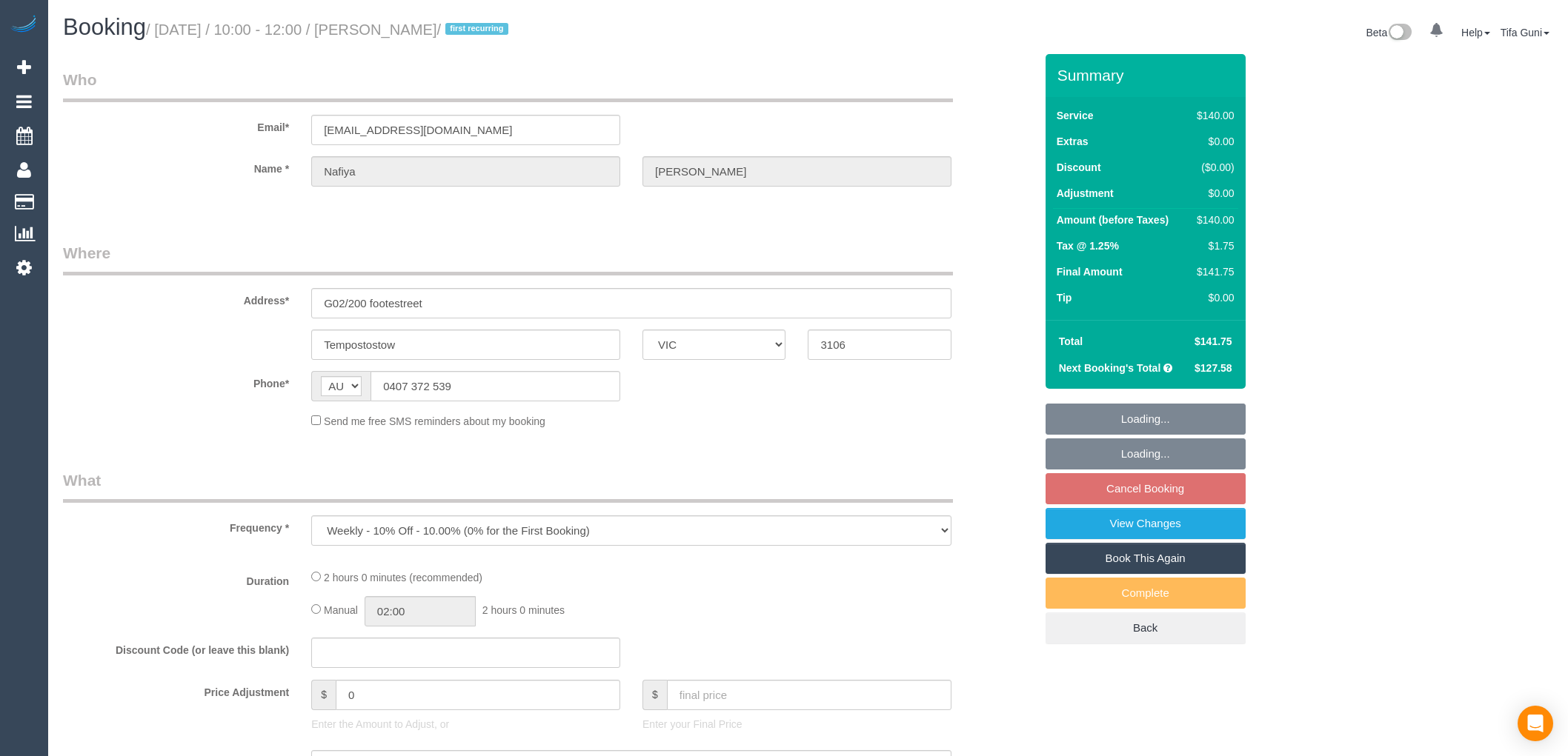
select select "VIC"
select select "string:stripe-card_19LQOv2GScqysDRV1jcieNrg"
select select "number:28"
select select "number:14"
select select "number:18"
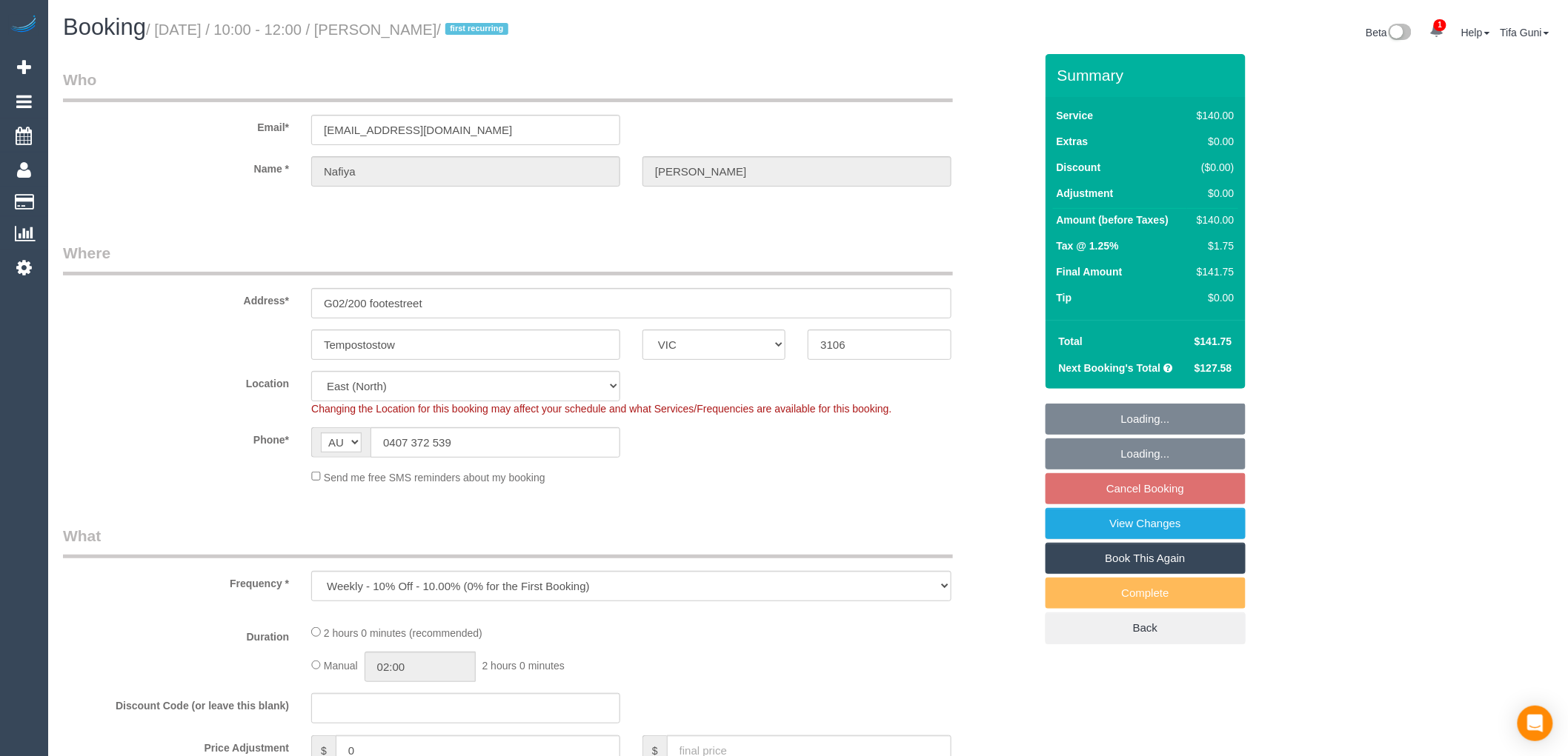
select select "object:691"
select select "spot3"
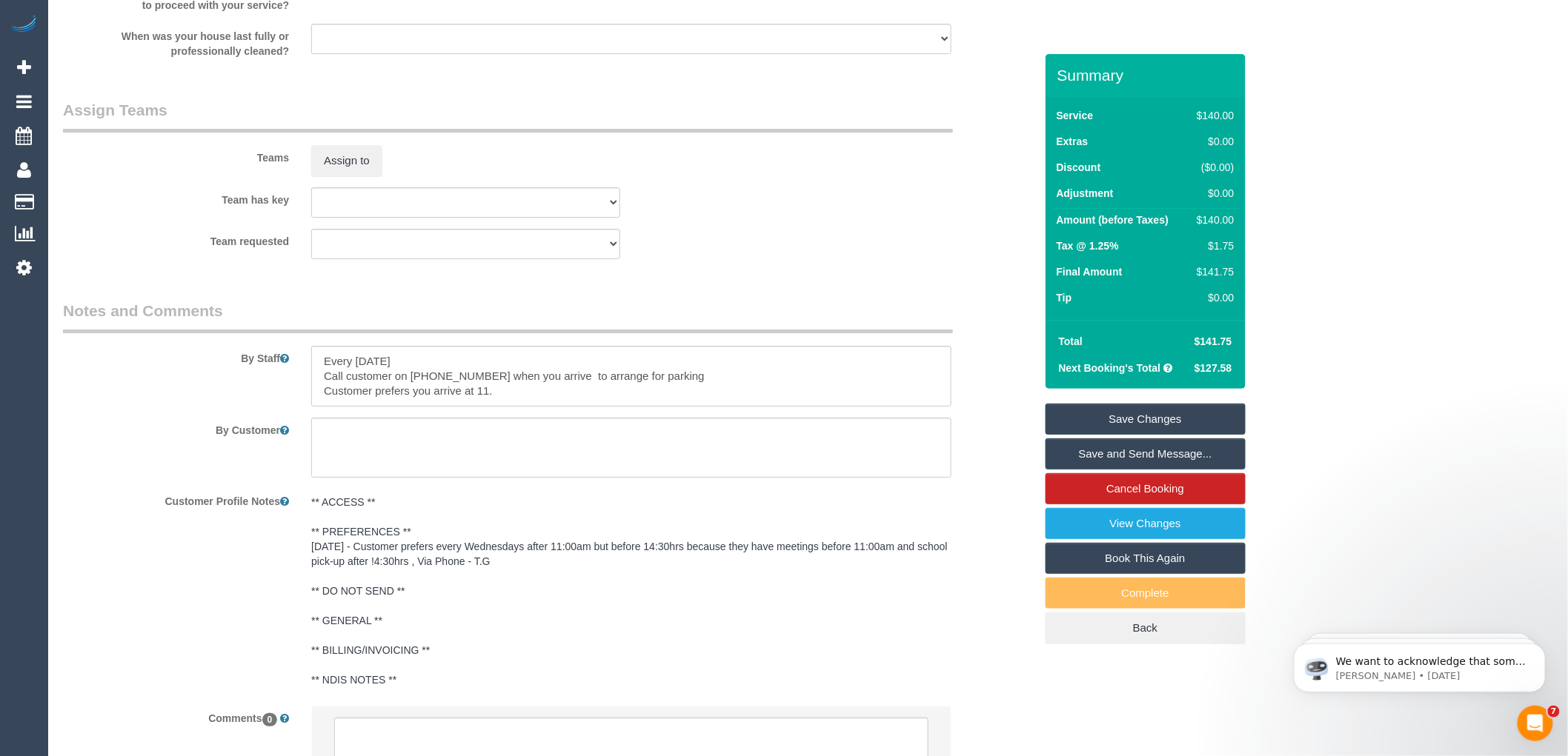
scroll to position [2284, 0]
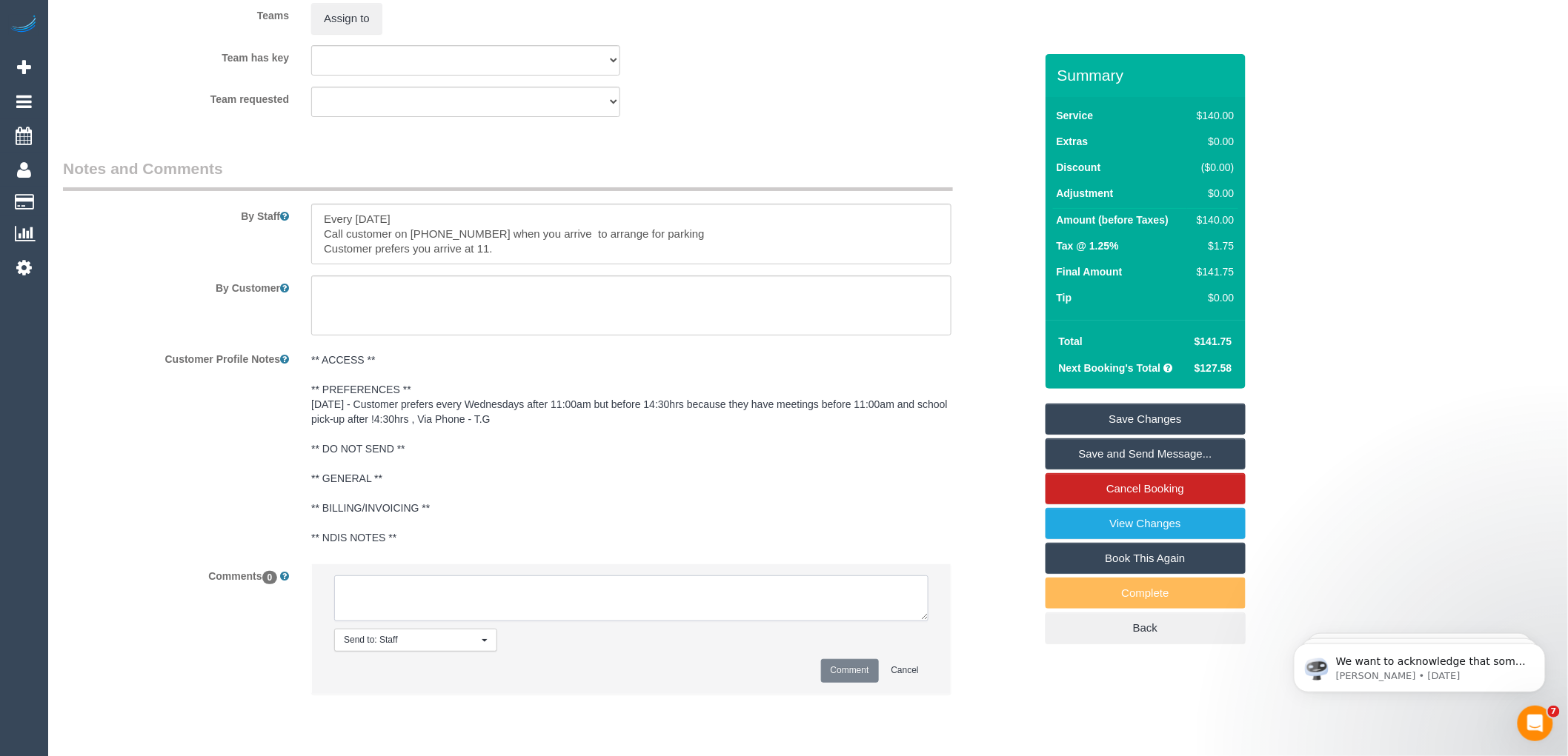
click at [413, 603] on textarea at bounding box center [630, 599] width 594 height 46
type textarea "-"
paste textarea "Flexibility dates: Flexibility times: Notes: knows we need to review Contact vi…"
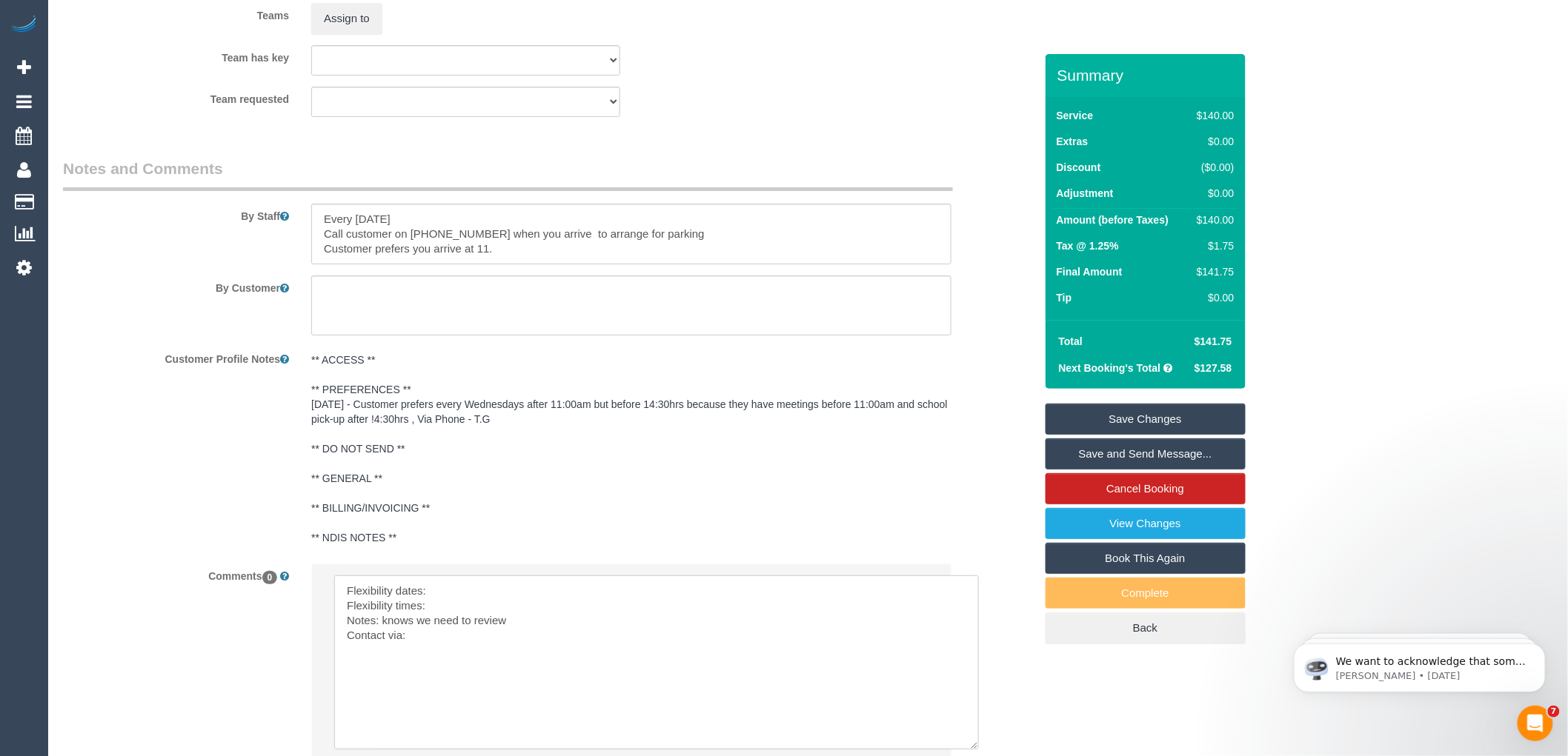
drag, startPoint x: 919, startPoint y: 629, endPoint x: 969, endPoint y: 758, distance: 138.4
click at [460, 597] on textarea at bounding box center [656, 663] width 645 height 174
click at [473, 605] on textarea at bounding box center [656, 663] width 645 height 174
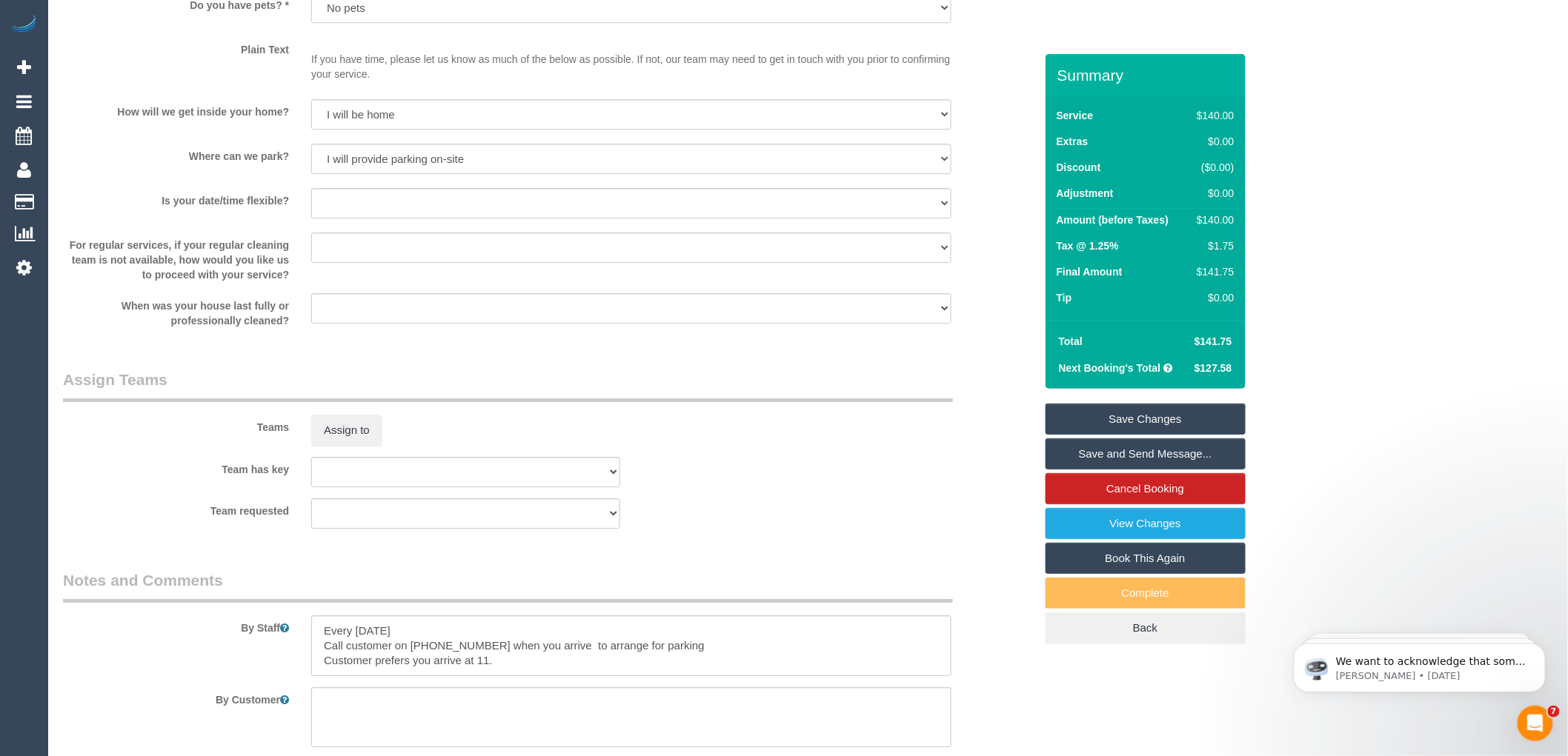
scroll to position [1625, 0]
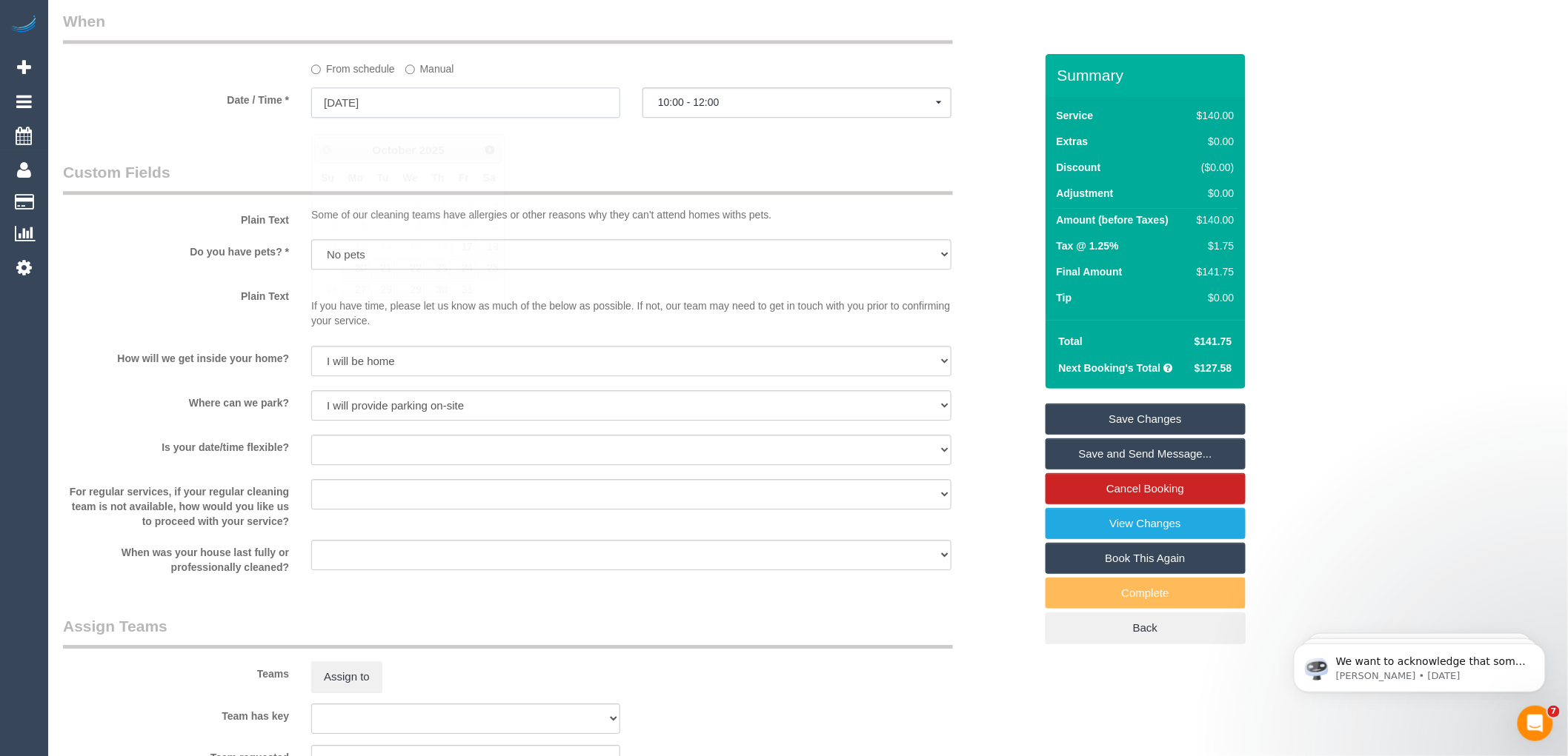
click at [390, 118] on input "17/10/2025" at bounding box center [465, 103] width 309 height 31
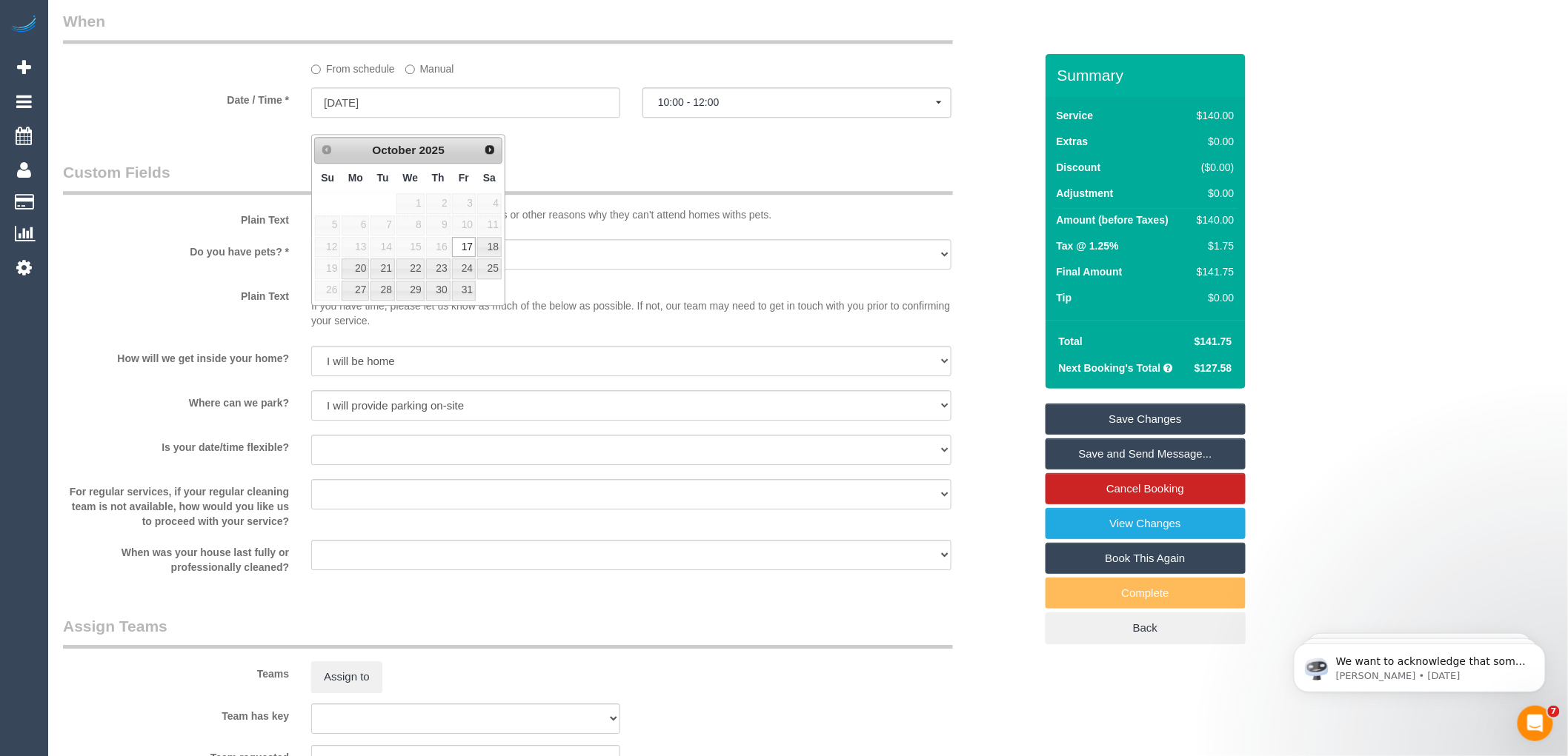
click at [587, 177] on legend "Custom Fields" at bounding box center [507, 177] width 890 height 33
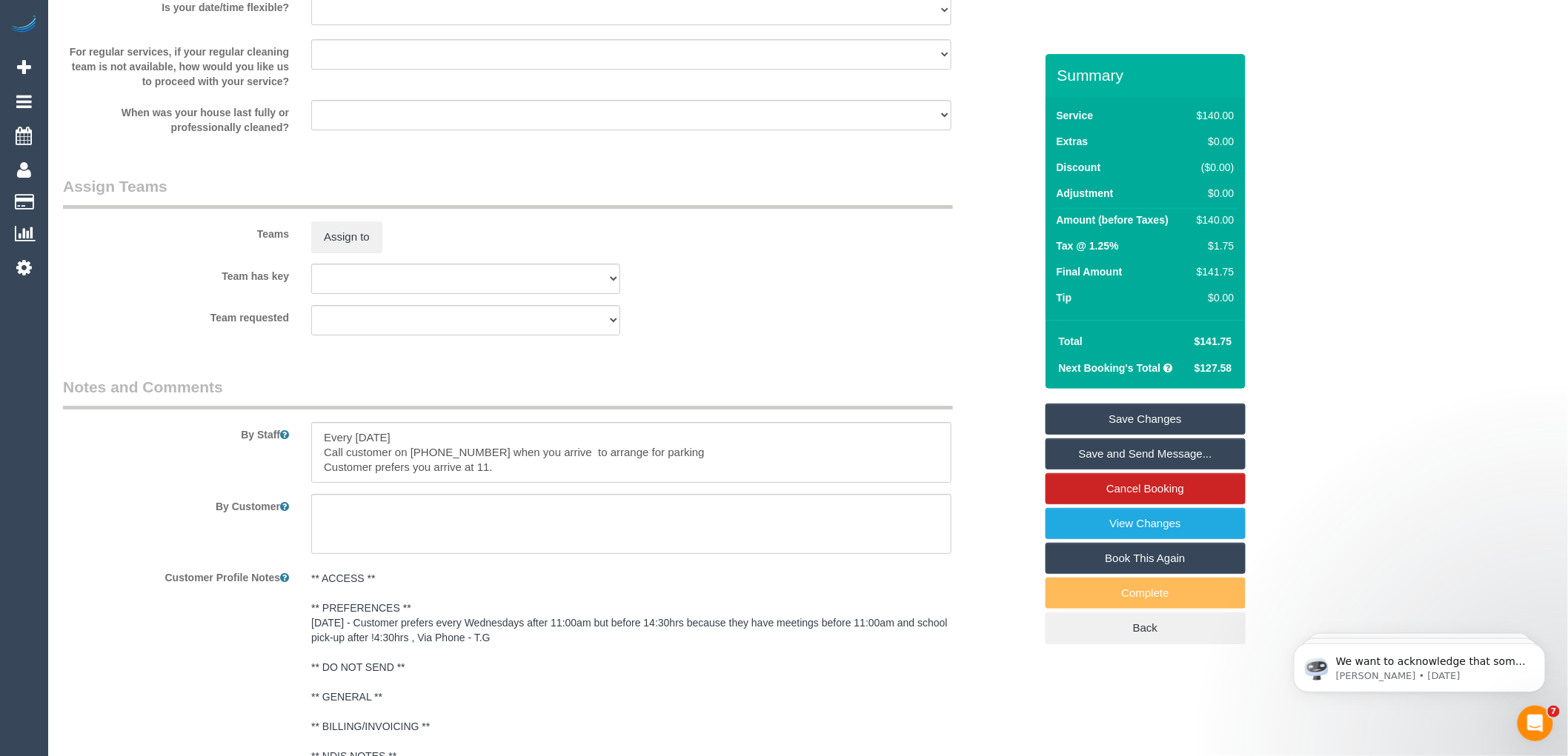
scroll to position [2366, 0]
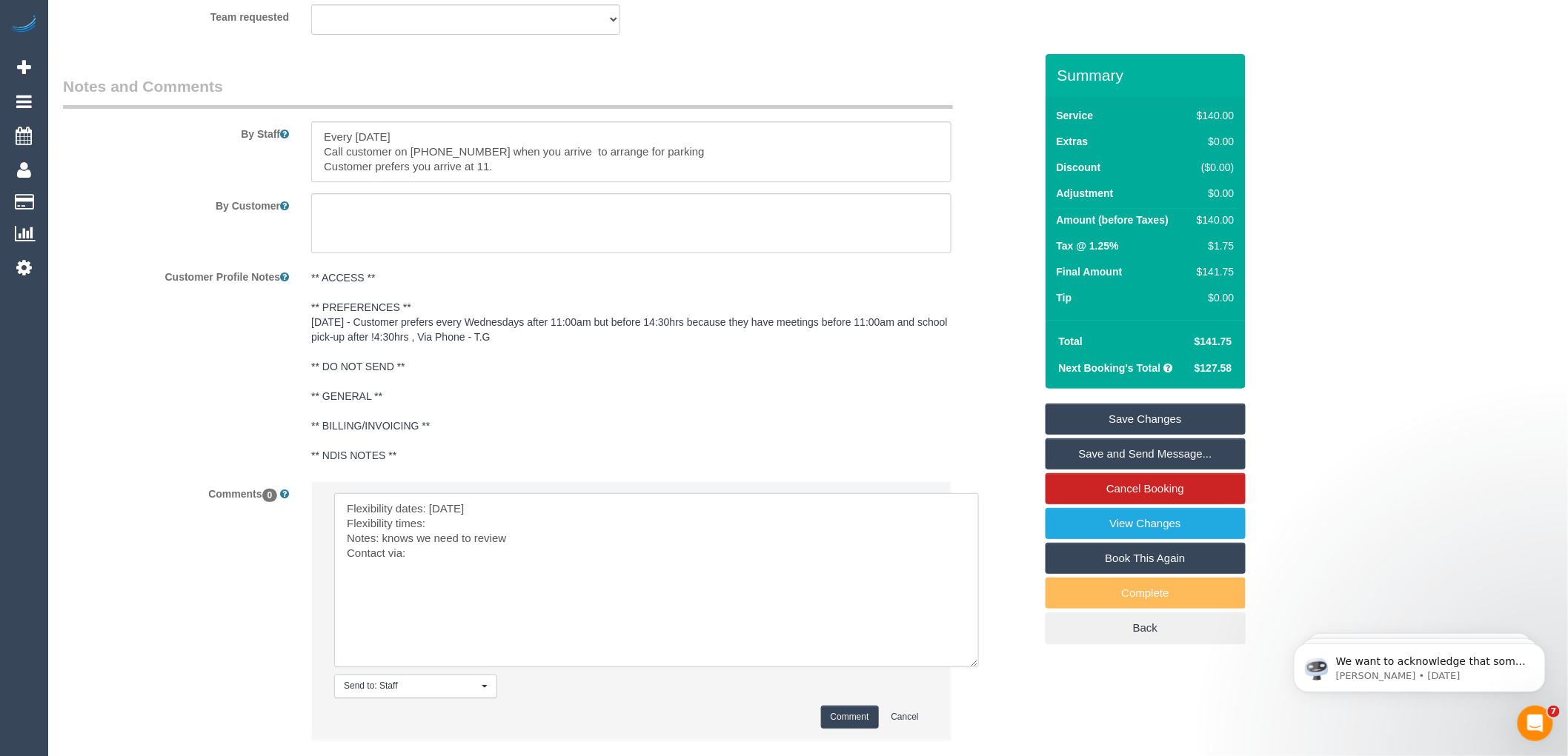
drag, startPoint x: 505, startPoint y: 524, endPoint x: 457, endPoint y: 516, distance: 48.7
click at [440, 521] on textarea at bounding box center [656, 580] width 645 height 174
click at [454, 540] on textarea at bounding box center [656, 580] width 645 height 174
click at [433, 572] on textarea at bounding box center [656, 580] width 645 height 174
drag, startPoint x: 521, startPoint y: 556, endPoint x: 383, endPoint y: 552, distance: 138.1
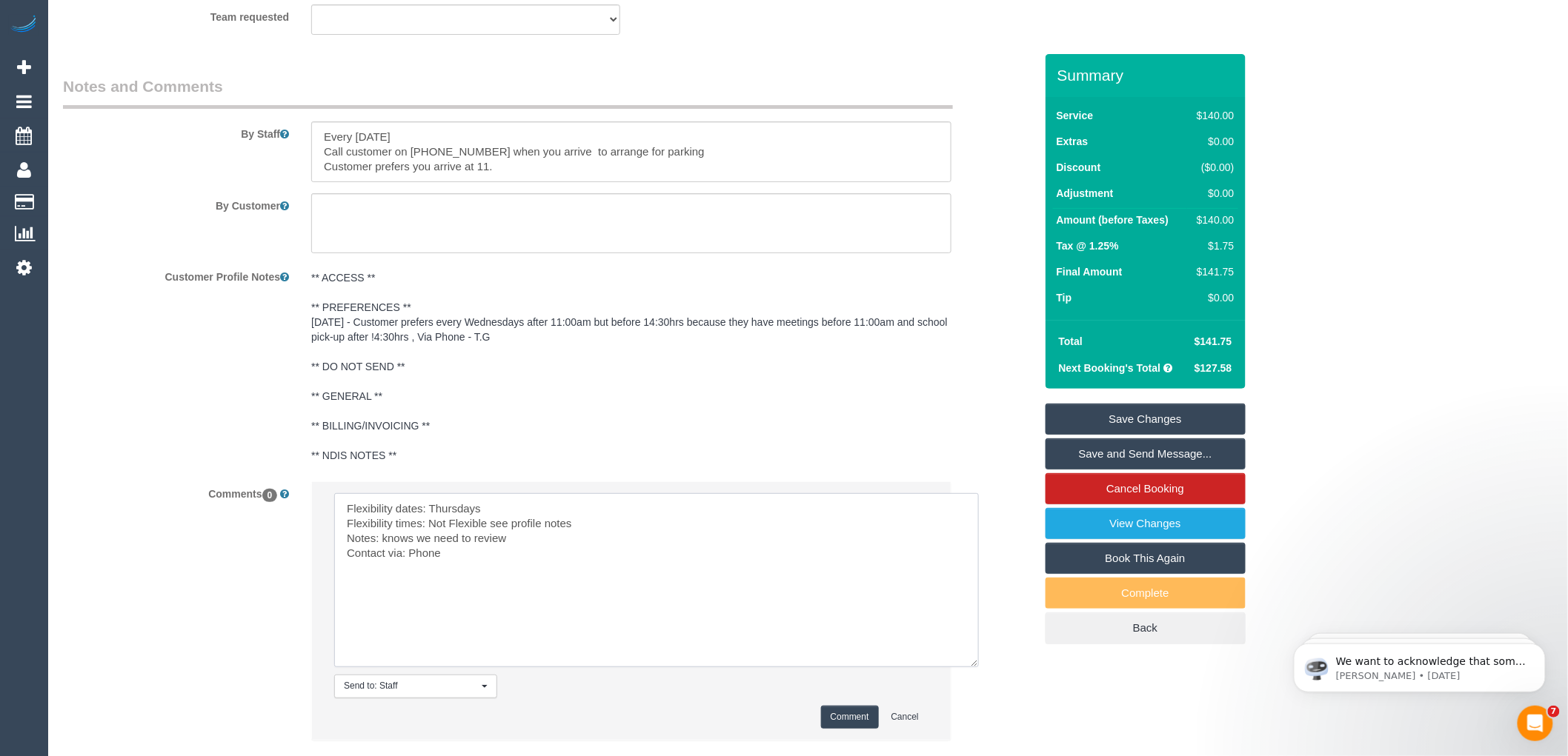
click at [383, 552] on textarea at bounding box center [656, 580] width 645 height 174
click at [549, 597] on textarea at bounding box center [656, 580] width 645 height 174
drag, startPoint x: 460, startPoint y: 552, endPoint x: 382, endPoint y: 553, distance: 78.0
click at [382, 553] on textarea at bounding box center [656, 580] width 645 height 174
click at [424, 550] on textarea at bounding box center [656, 580] width 645 height 174
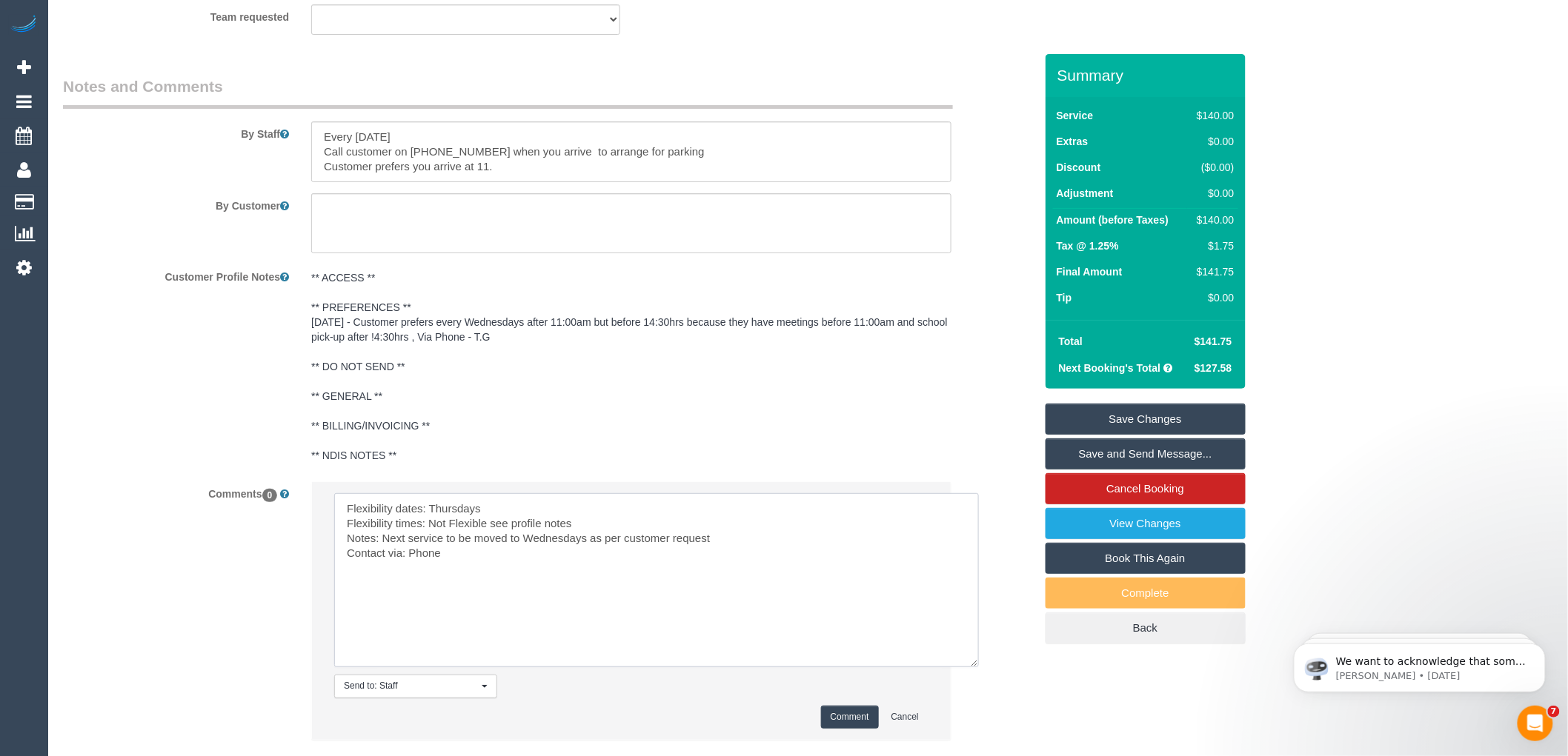
click at [471, 569] on textarea at bounding box center [656, 580] width 645 height 174
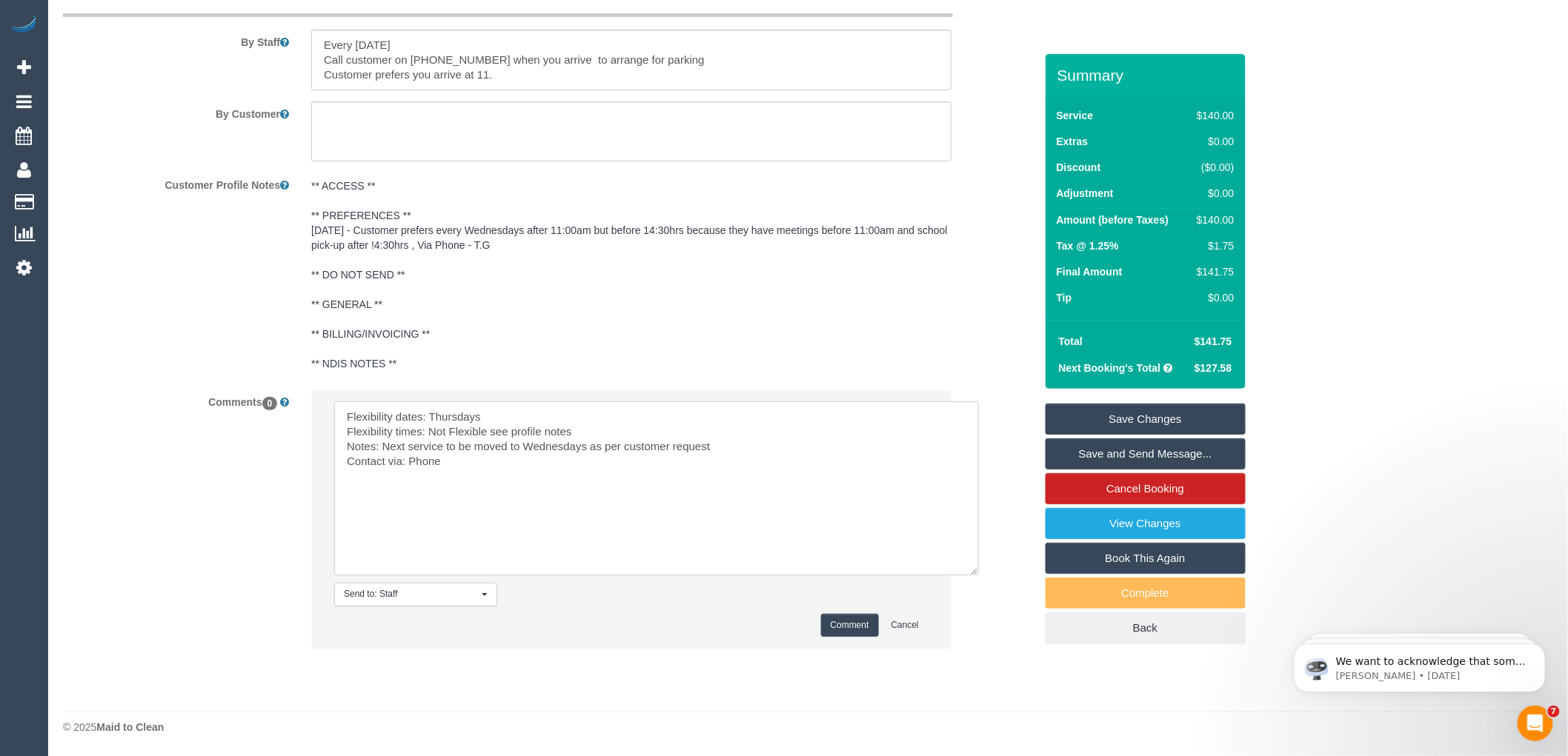
scroll to position [2473, 0]
type textarea "Flexibility dates: Thursdays Flexibility times: Not Flexible see profile notes …"
click at [845, 623] on button "Comment" at bounding box center [850, 625] width 58 height 23
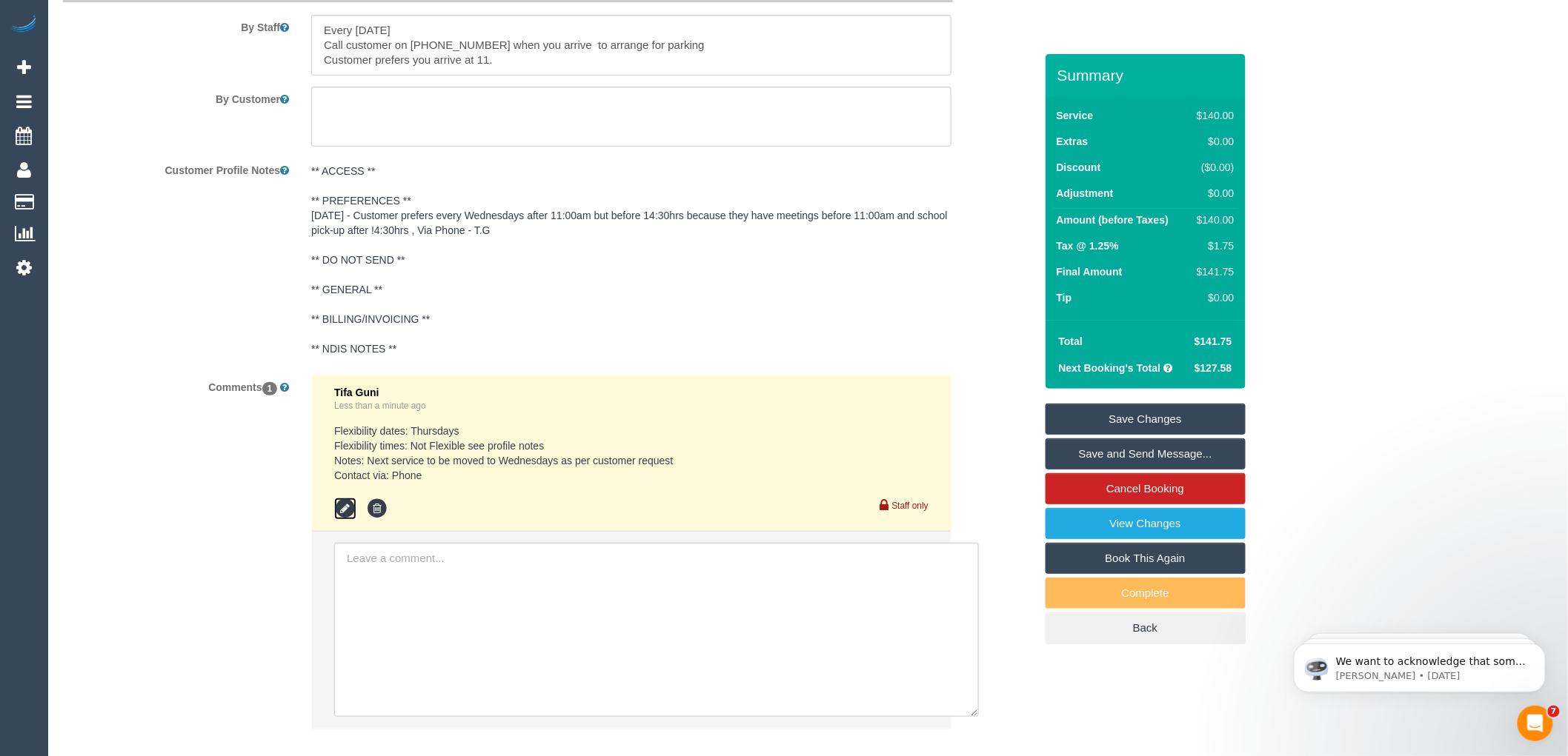
click at [344, 519] on icon at bounding box center [344, 508] width 22 height 22
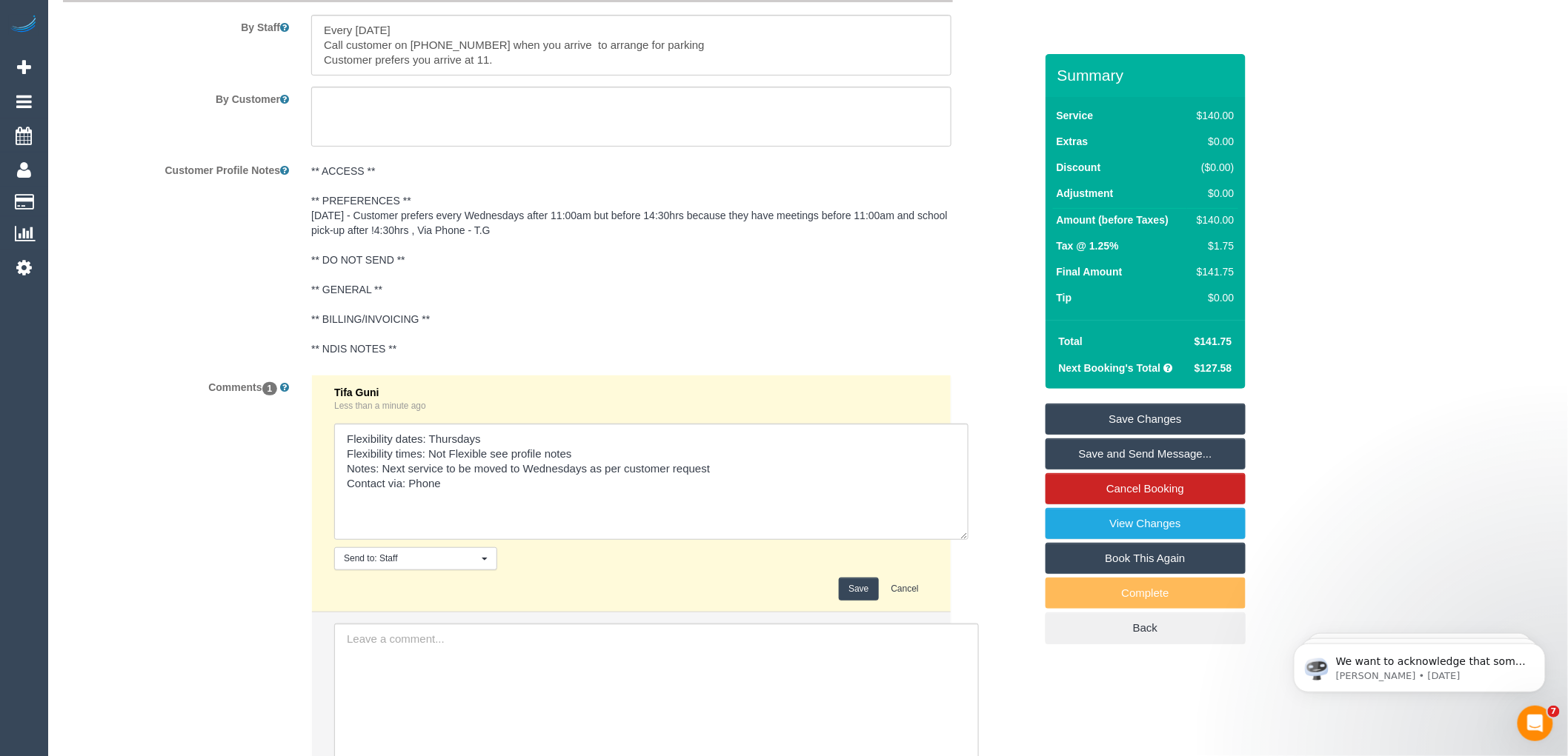
drag, startPoint x: 922, startPoint y: 479, endPoint x: 965, endPoint y: 550, distance: 83.0
click at [965, 540] on textarea at bounding box center [650, 481] width 634 height 116
click at [525, 483] on textarea at bounding box center [651, 481] width 636 height 116
click at [612, 480] on textarea at bounding box center [651, 481] width 636 height 116
type textarea "Flexibility dates: Thursdays Flexibility times: Not Flexible see profile notes …"
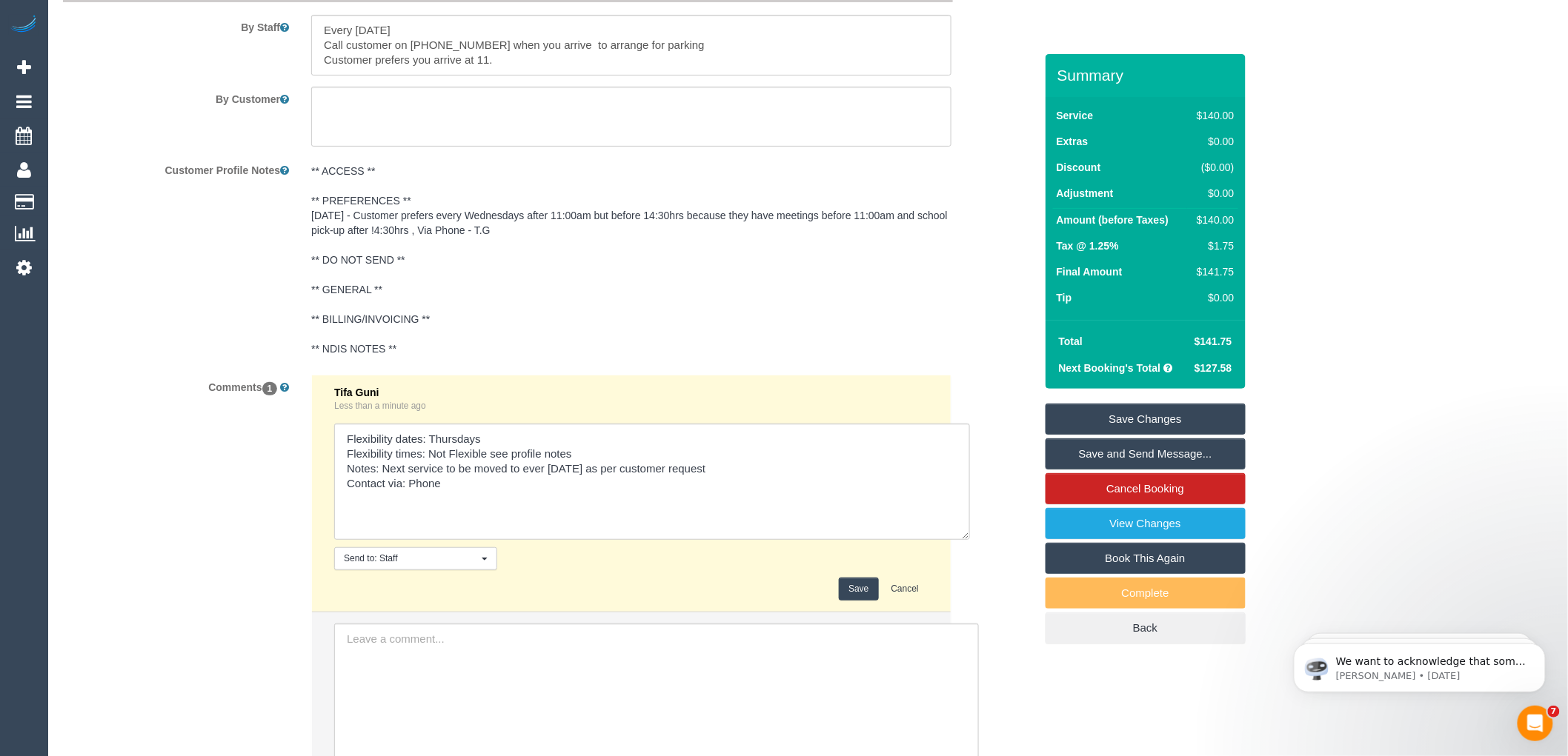
click at [862, 601] on button "Save" at bounding box center [858, 589] width 39 height 23
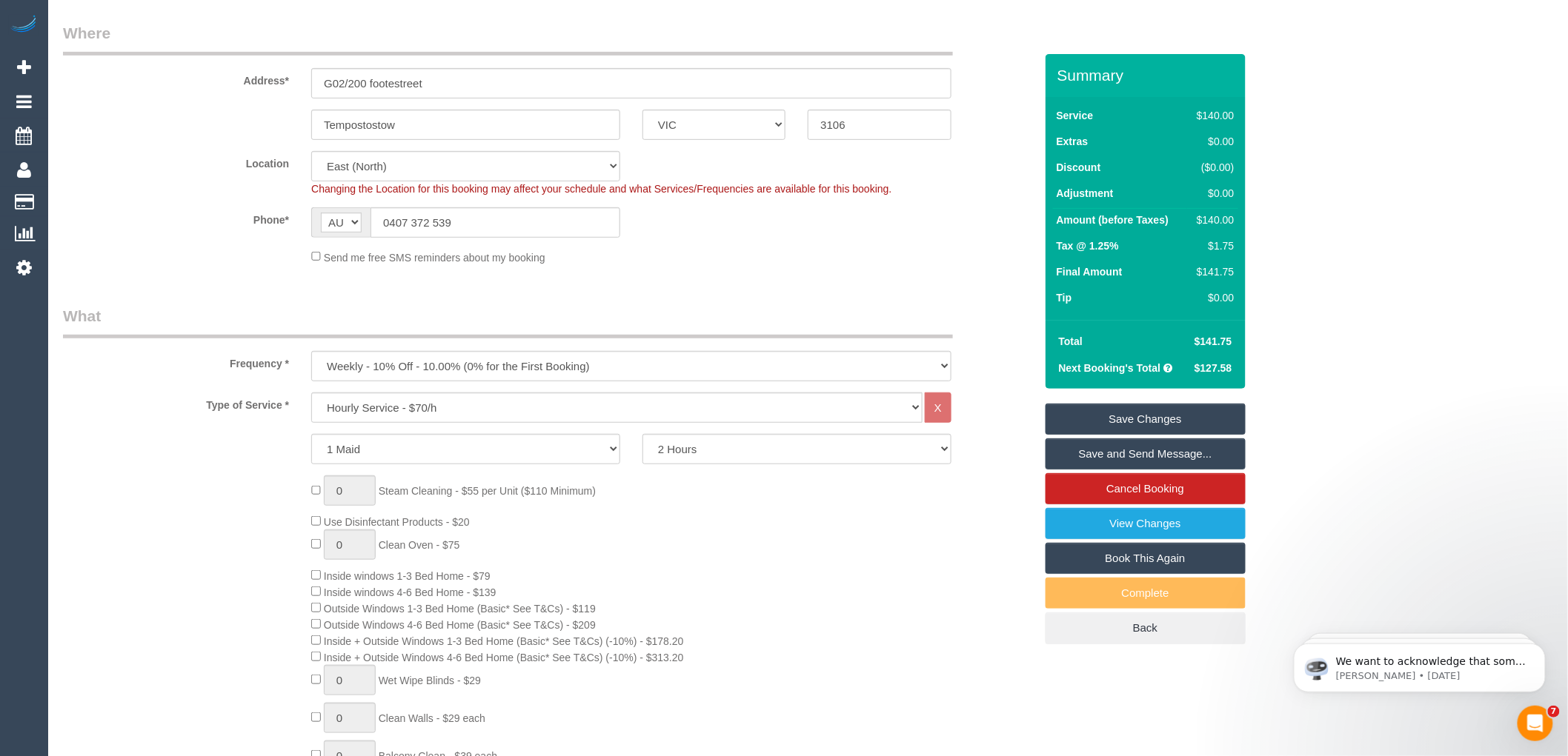
scroll to position [0, 0]
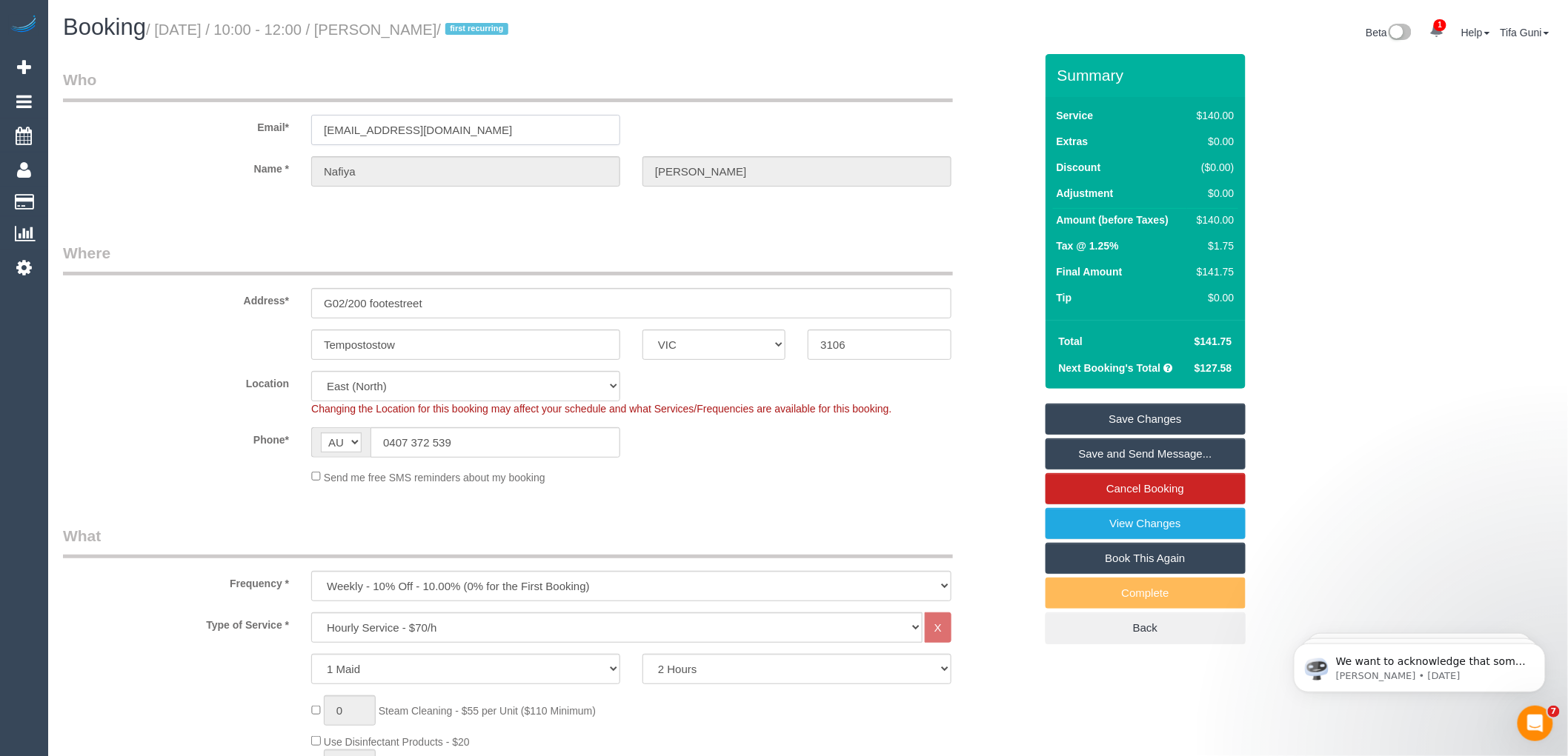
drag, startPoint x: 470, startPoint y: 128, endPoint x: 245, endPoint y: 136, distance: 225.1
click at [245, 136] on div "Email* nafiya.nadeem@gmail.com" at bounding box center [548, 107] width 994 height 76
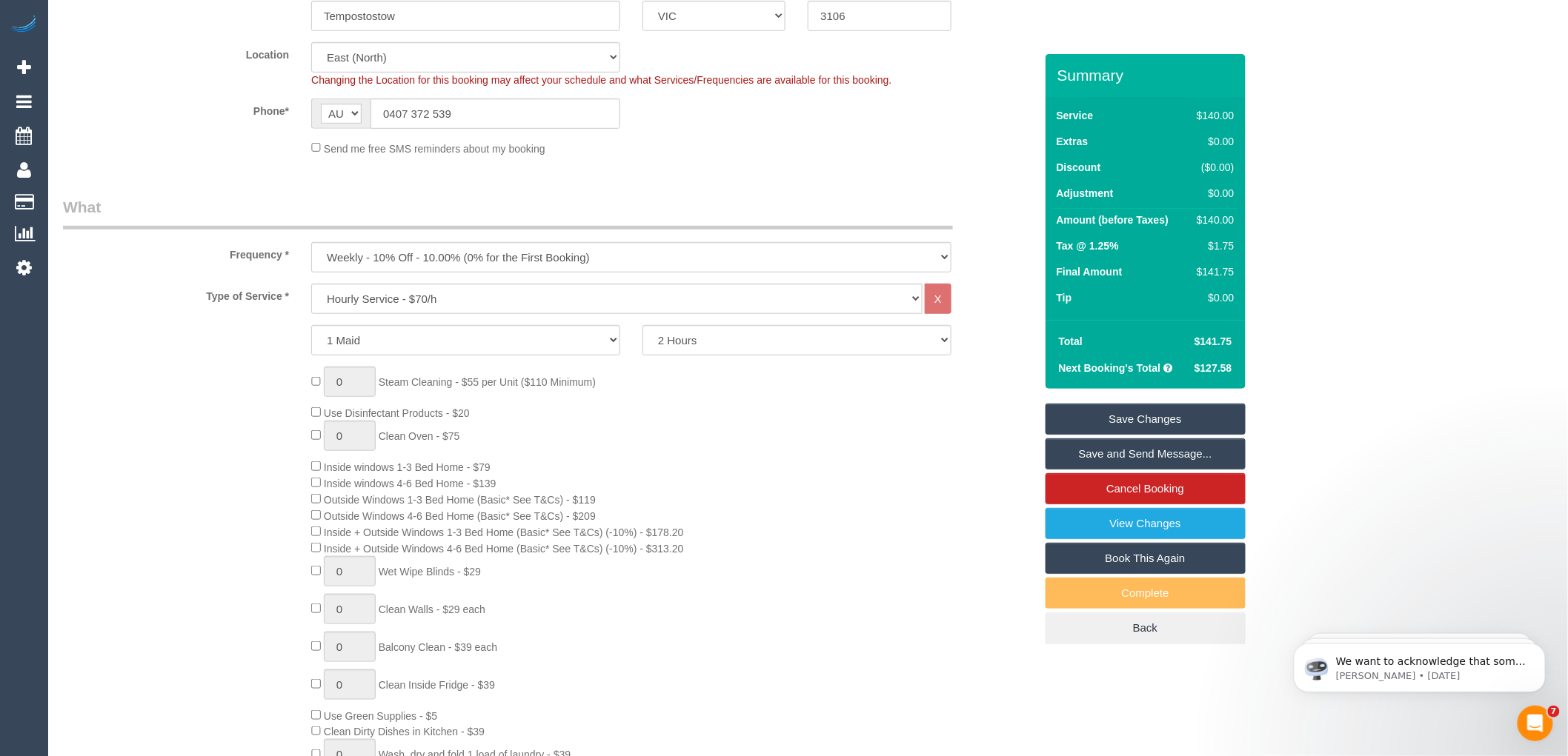
scroll to position [576, 0]
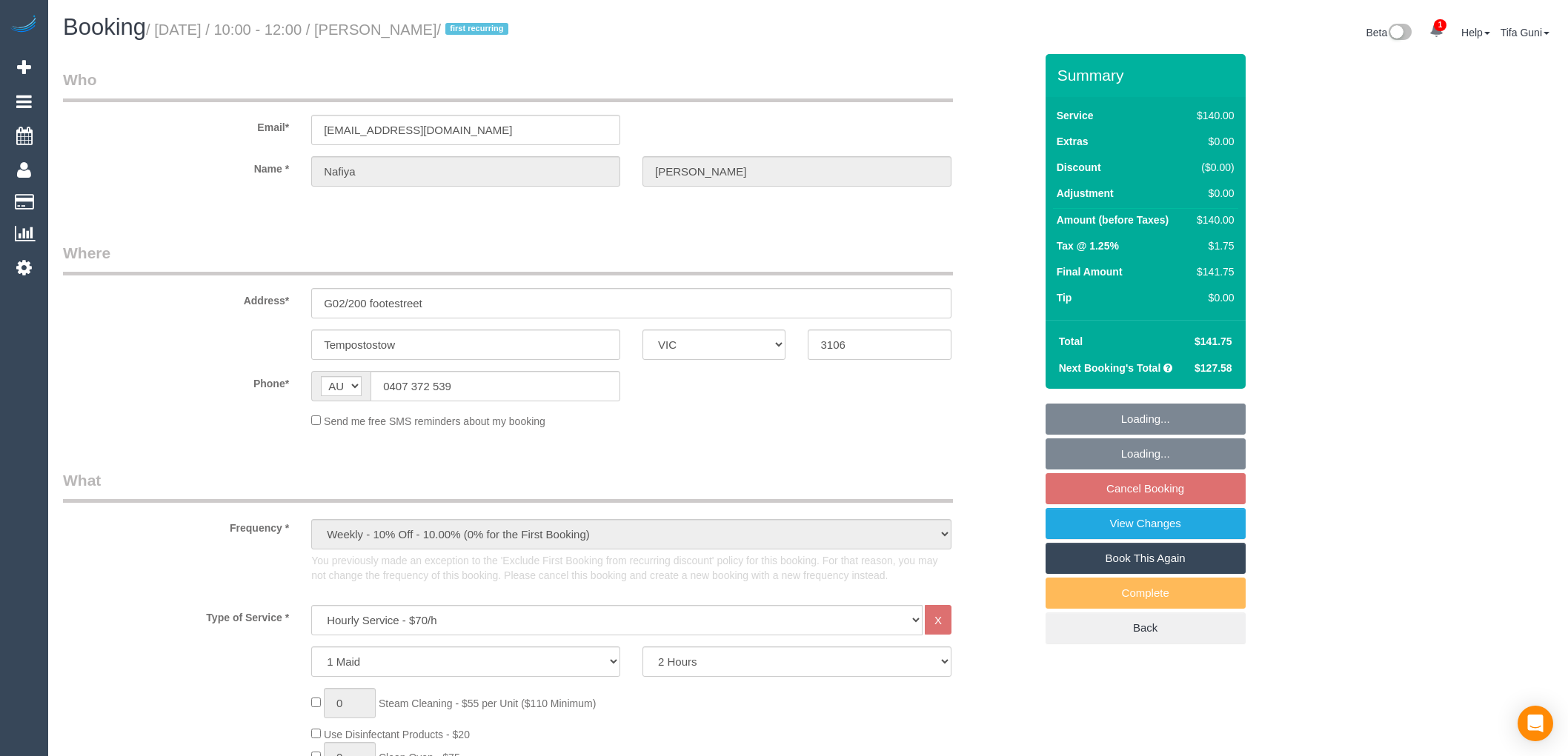
select select "VIC"
select select "string:stripe-card_19LQOv2GScqysDRV1jcieNrg"
select select "number:28"
select select "number:14"
select select "number:18"
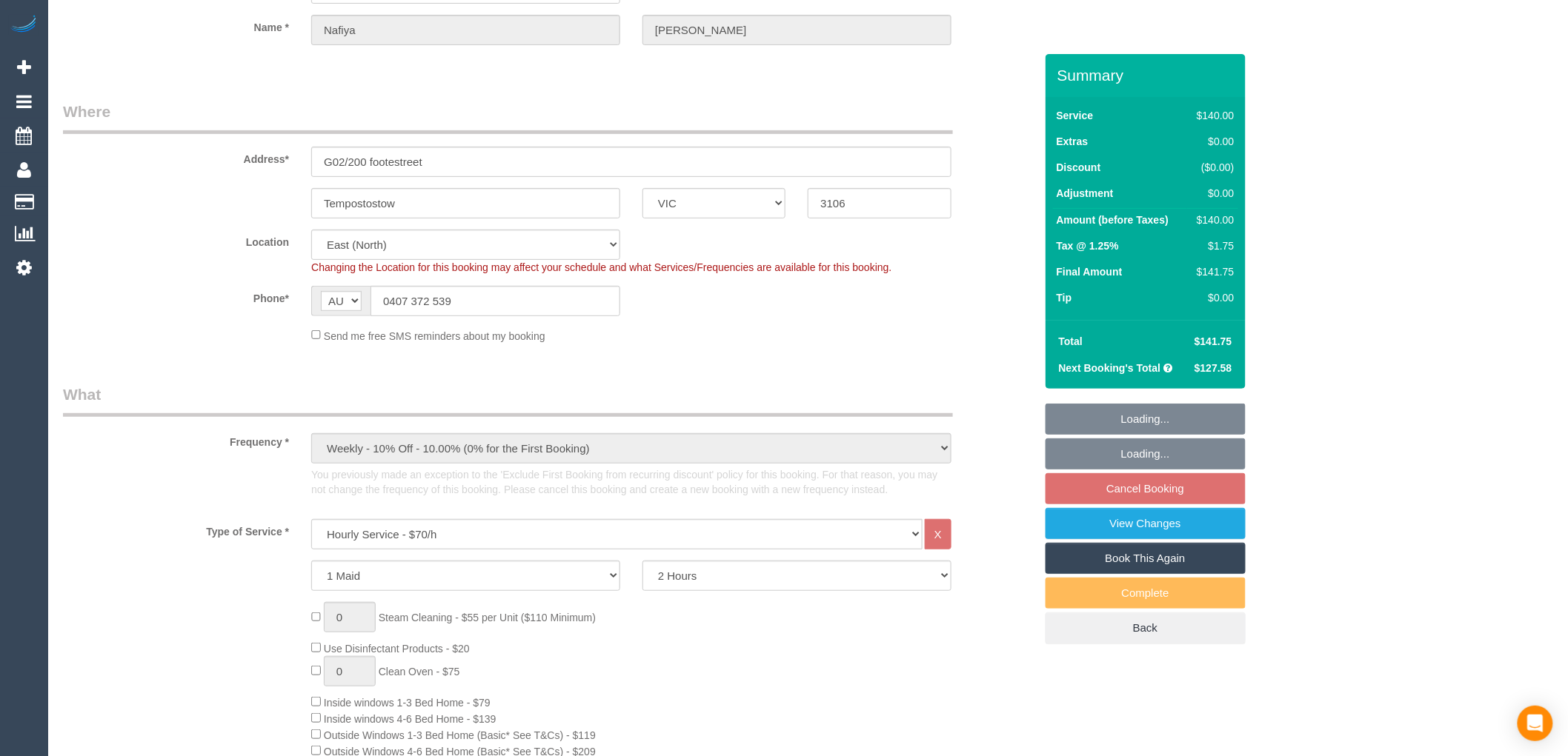
select select "object:896"
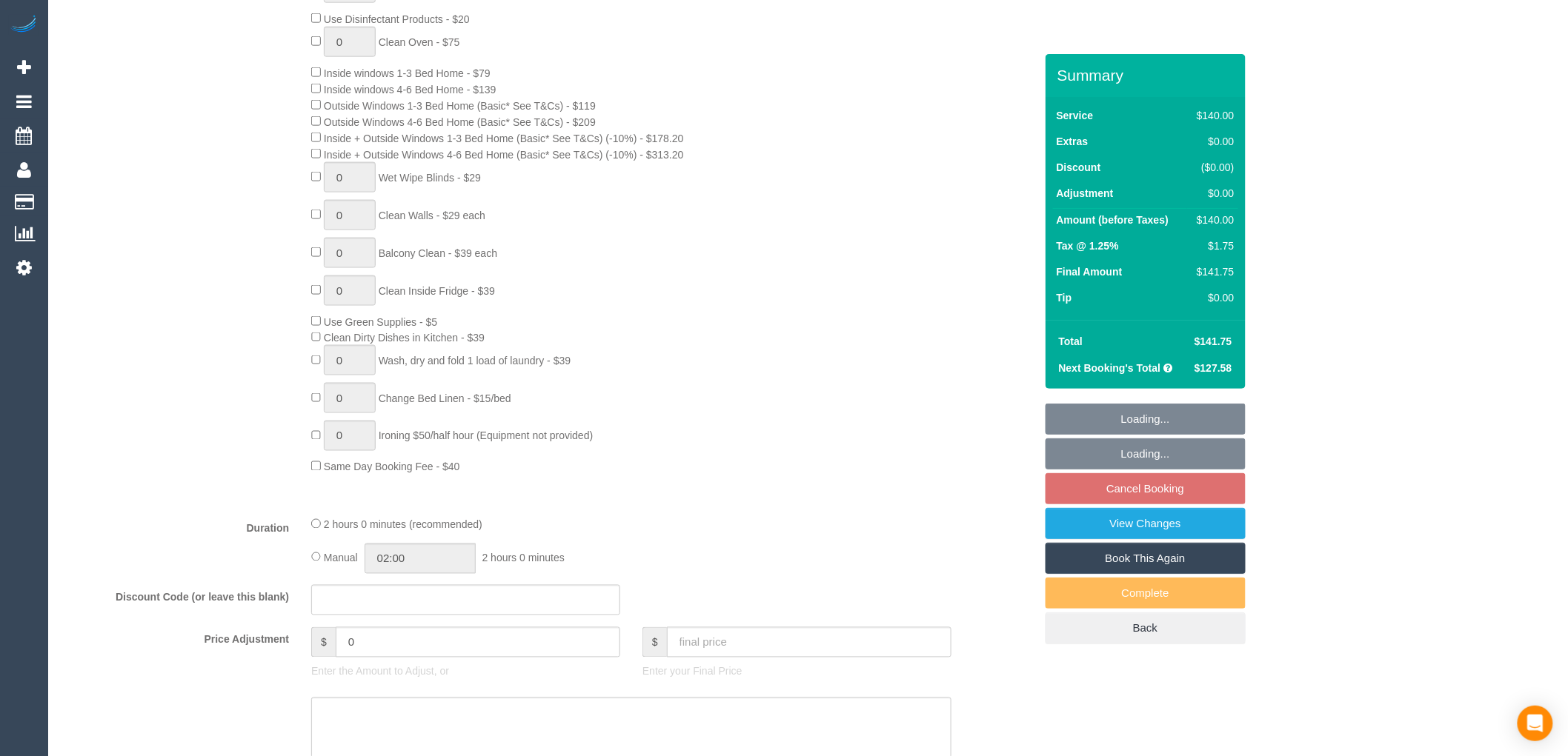
select select "spot3"
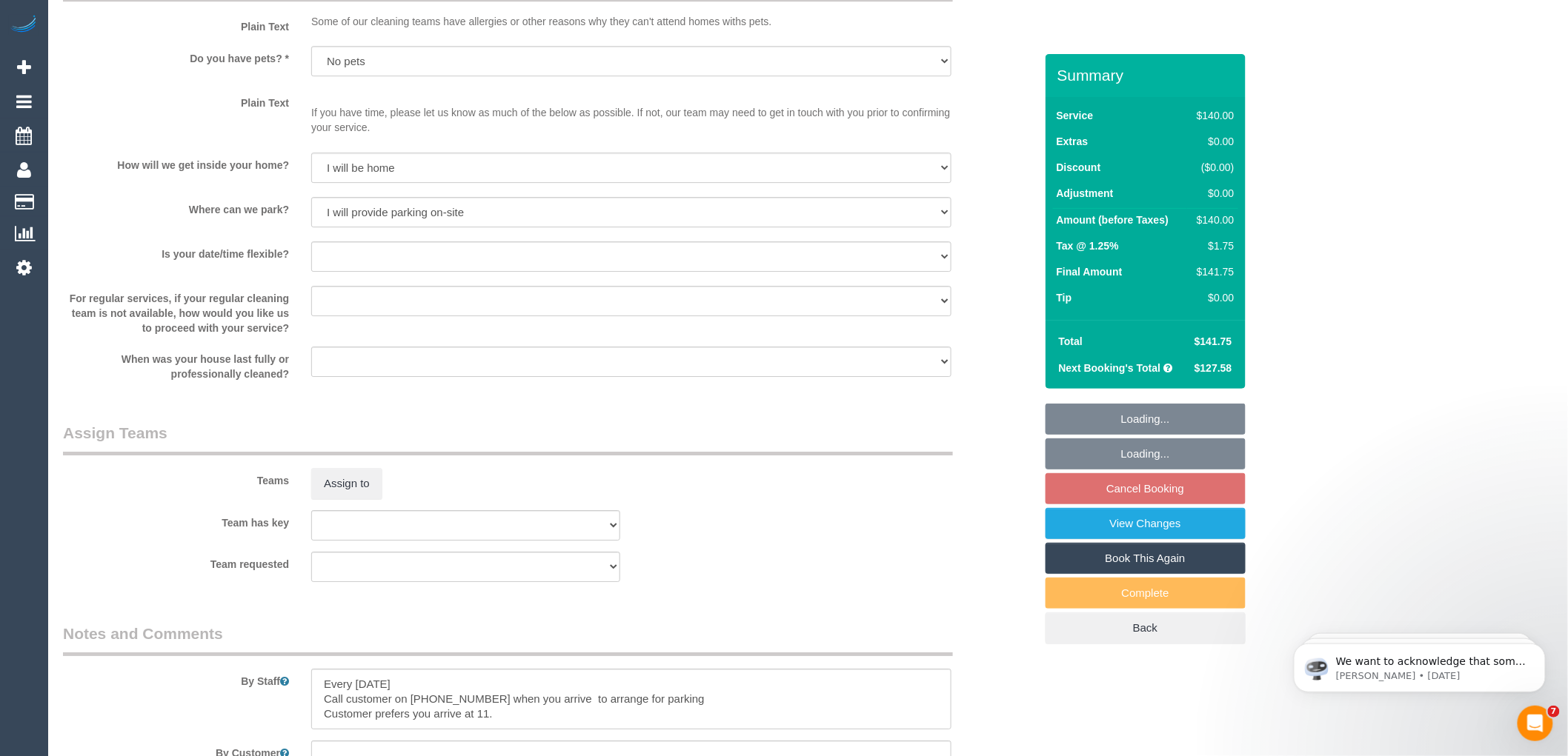
scroll to position [2222, 0]
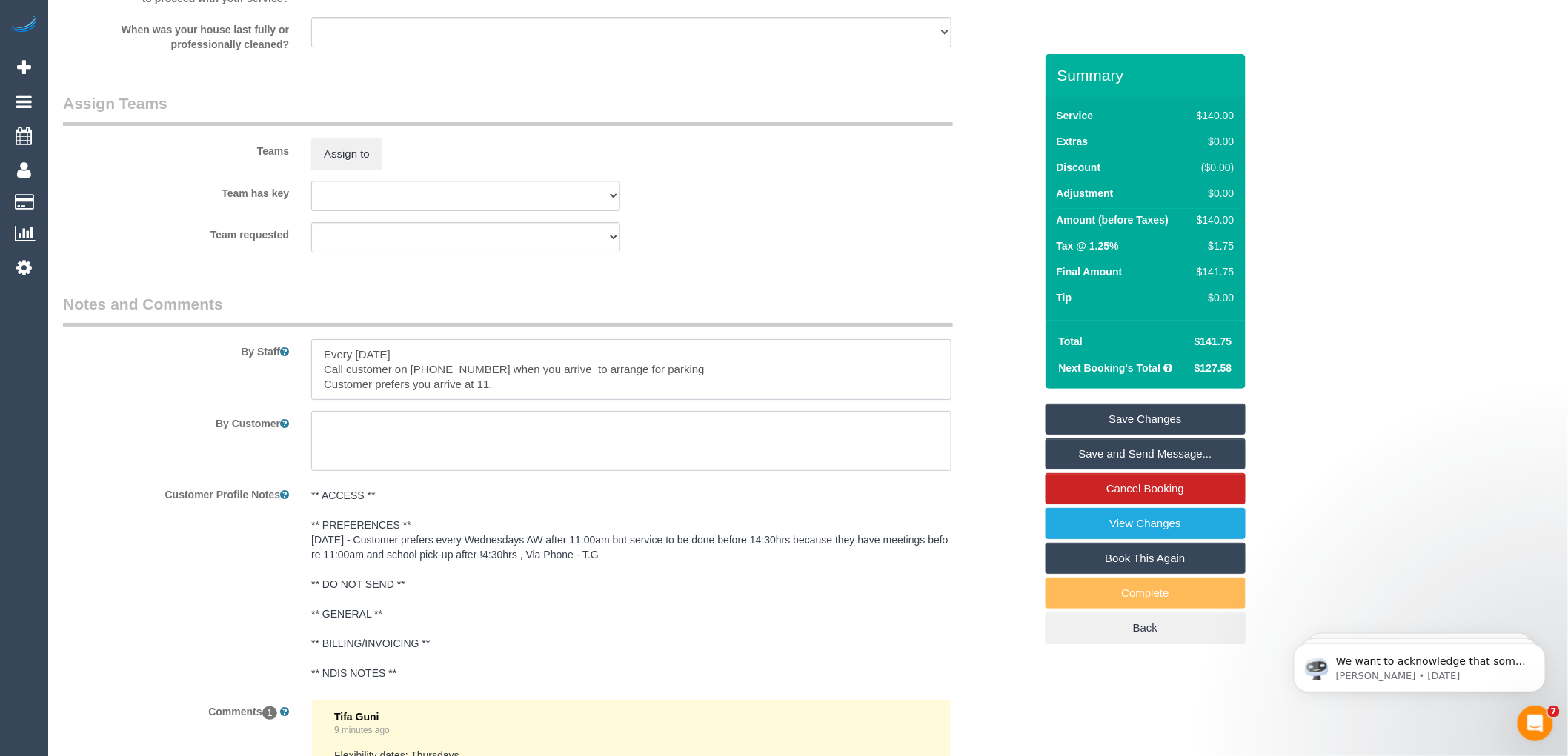
drag, startPoint x: 430, startPoint y: 368, endPoint x: 259, endPoint y: 387, distance: 172.1
click at [259, 387] on div "By Staff" at bounding box center [548, 347] width 994 height 107
click at [444, 367] on textarea at bounding box center [630, 370] width 640 height 61
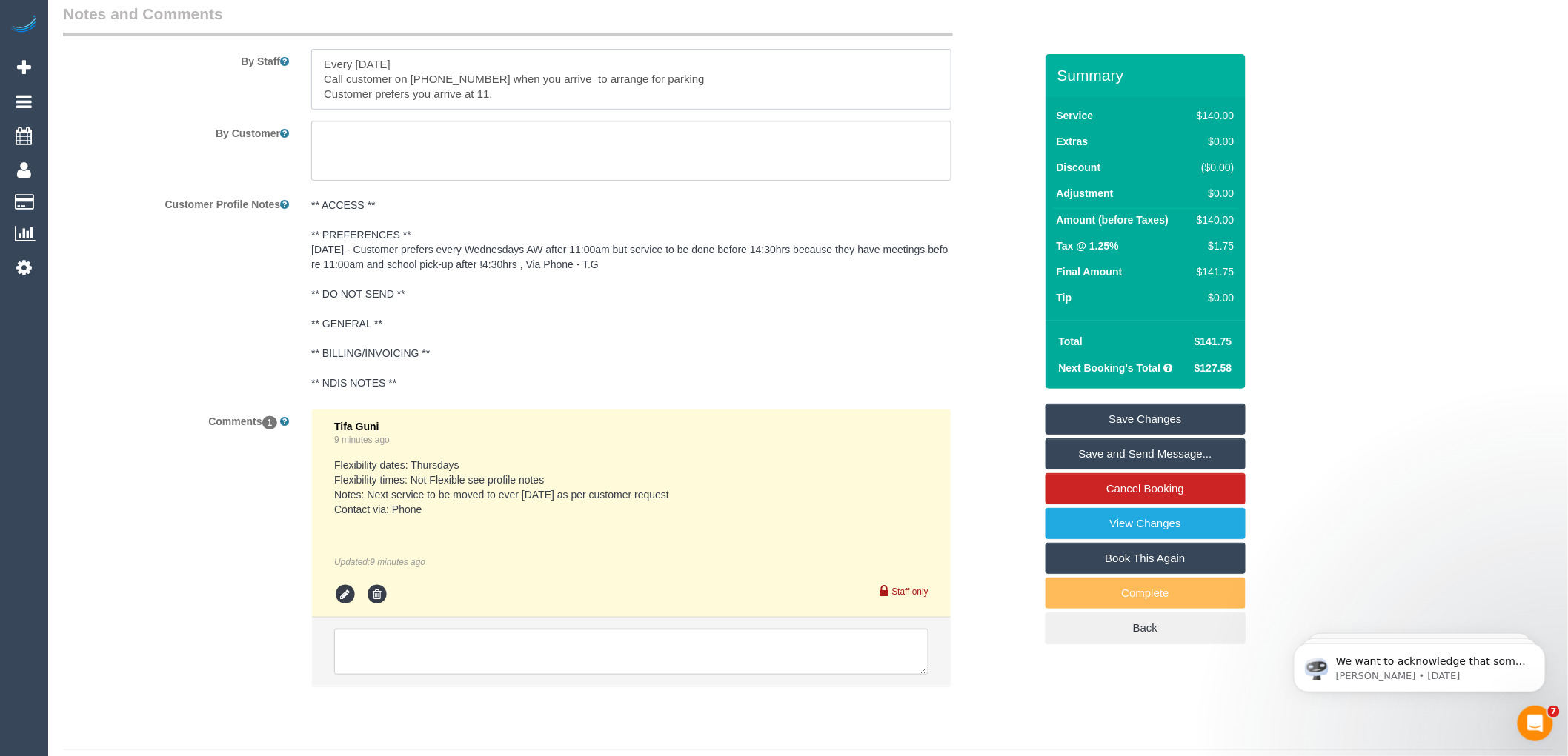
scroll to position [2551, 0]
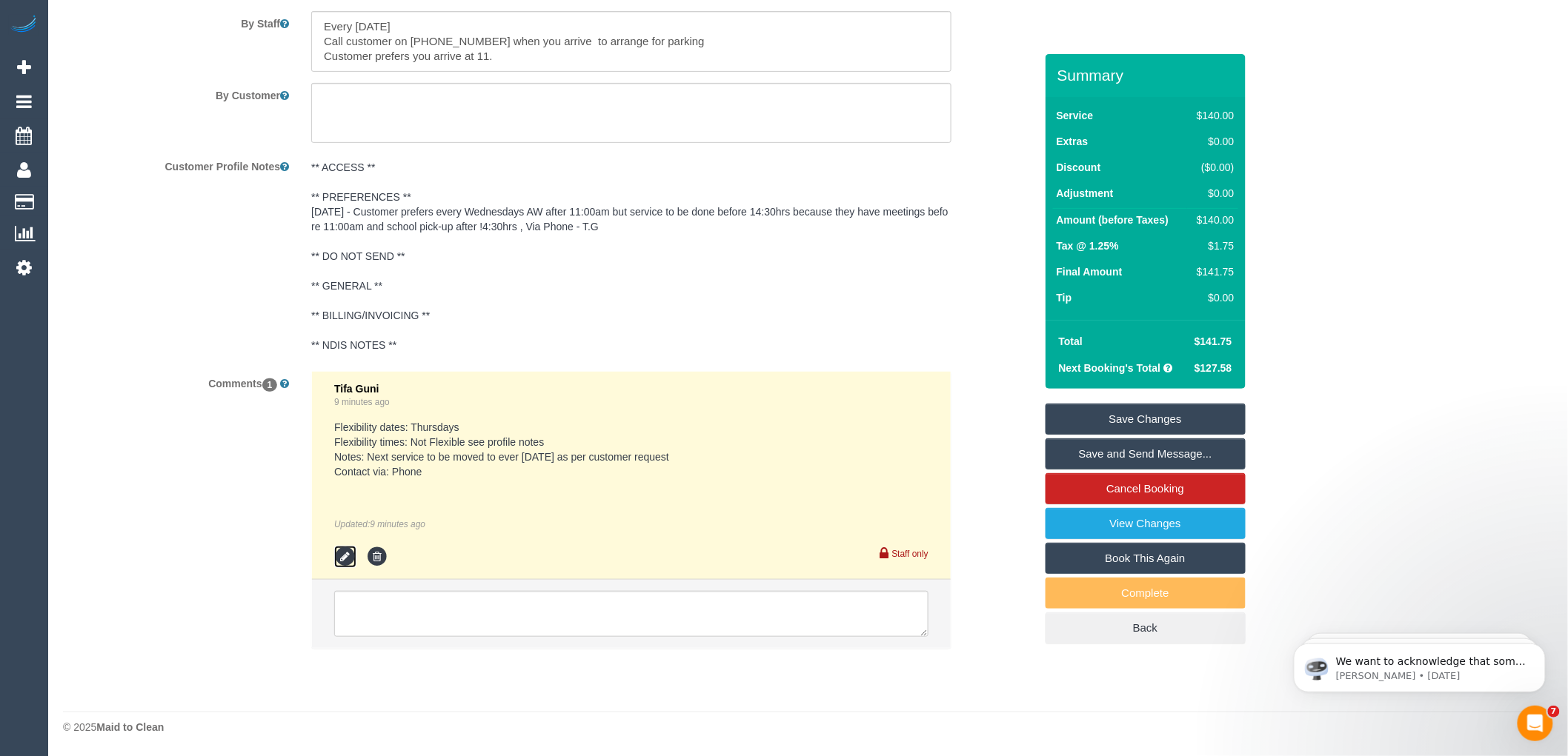
click at [346, 566] on icon at bounding box center [344, 557] width 22 height 22
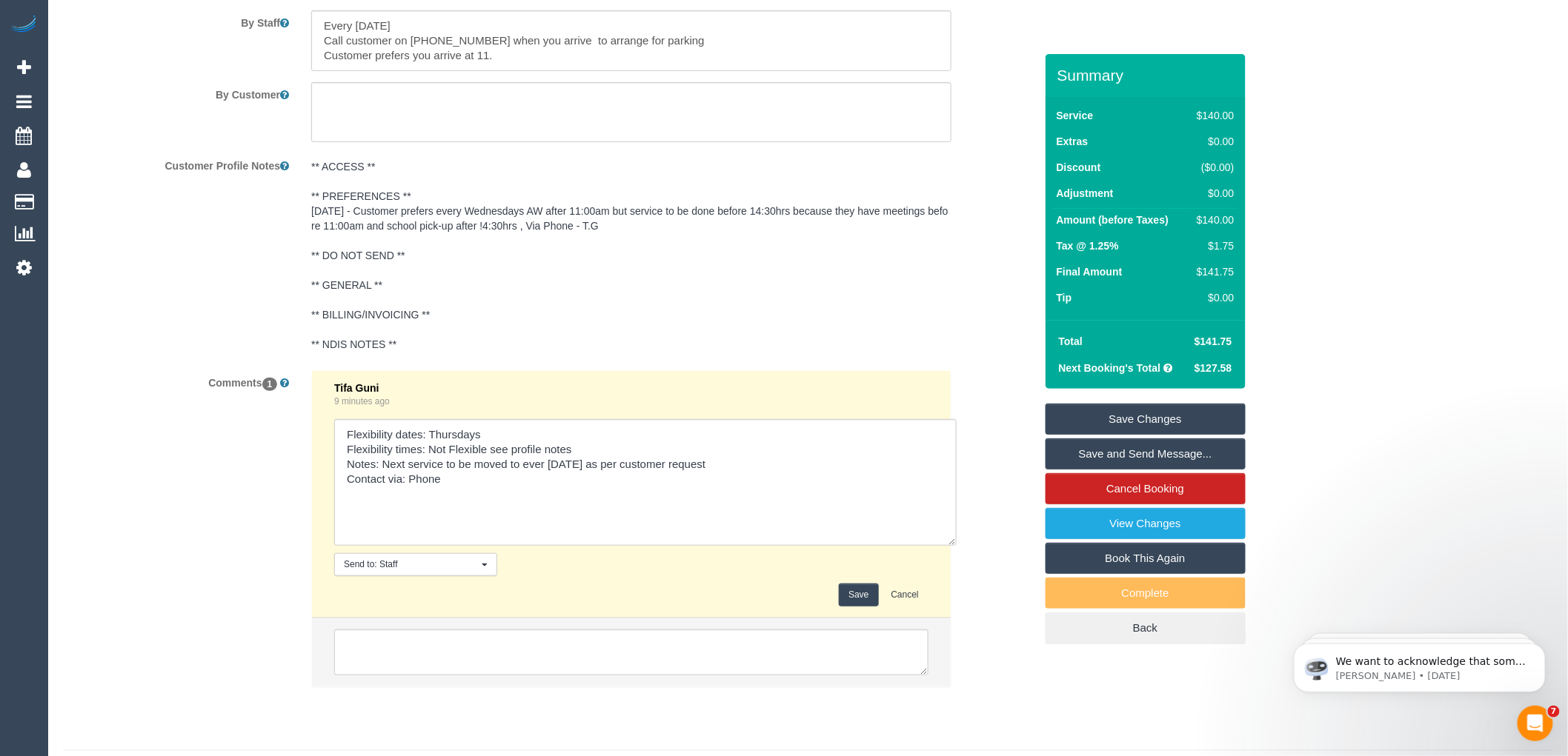
drag, startPoint x: 925, startPoint y: 502, endPoint x: 957, endPoint y: 593, distance: 96.5
click at [957, 593] on div "Tifa Guni 9 minutes ago Send to: Staff Nothing selected Send to: Staff Send to:…" at bounding box center [631, 537] width 663 height 332
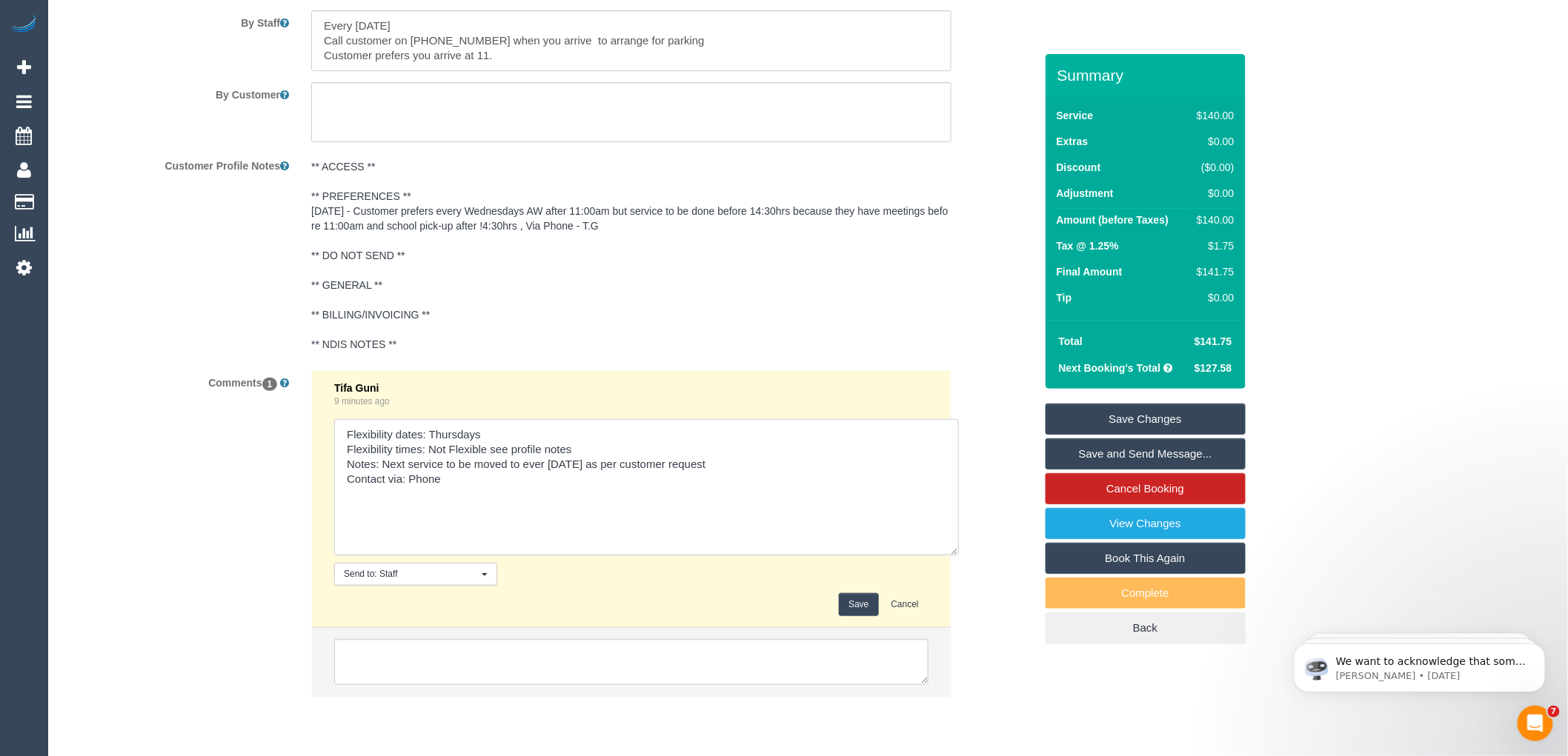
click at [756, 477] on textarea at bounding box center [646, 487] width 625 height 136
type textarea "Flexibility dates: Thursdays Flexibility times: Not Flexible see profile notes …"
click at [862, 615] on button "Save" at bounding box center [858, 604] width 39 height 23
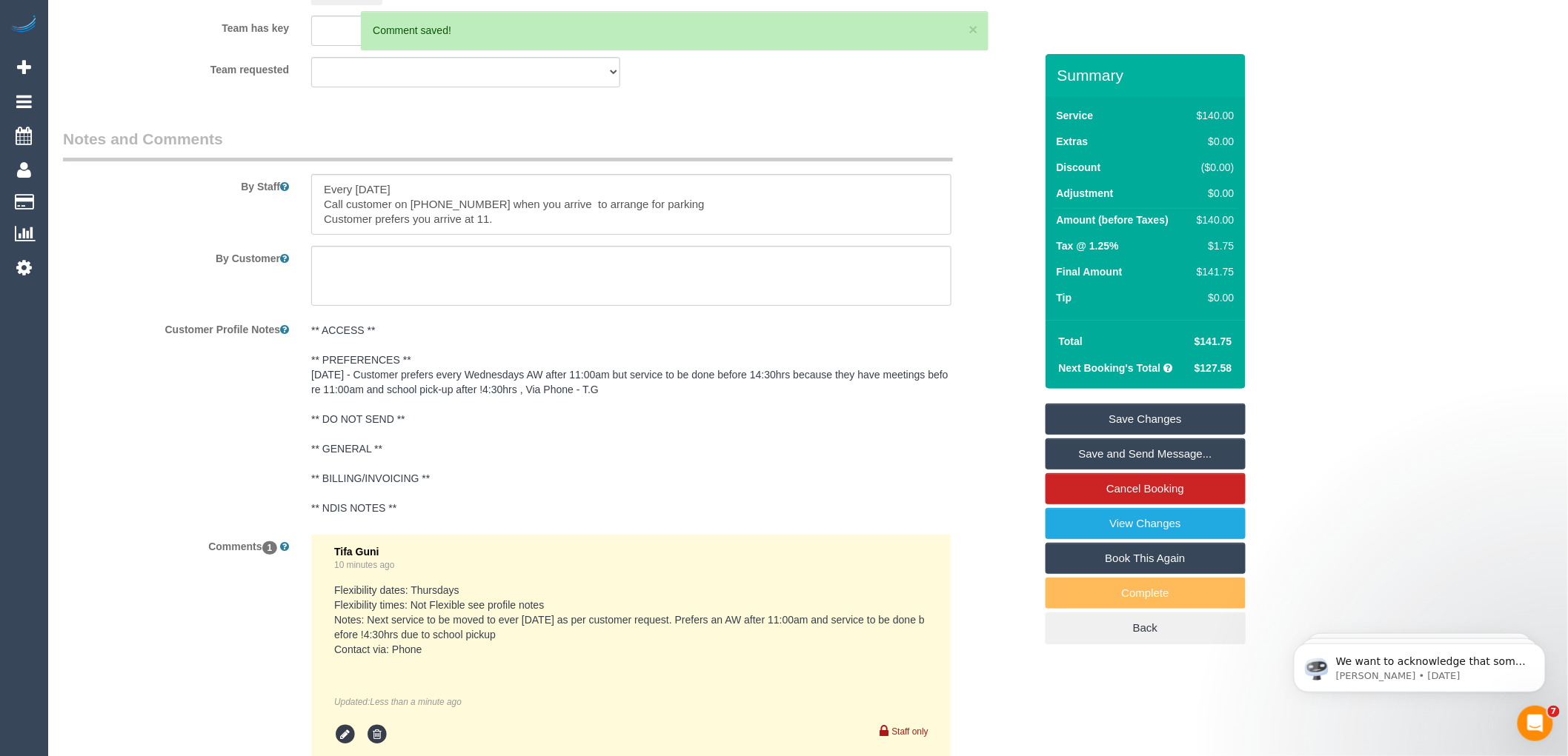
scroll to position [2387, 0]
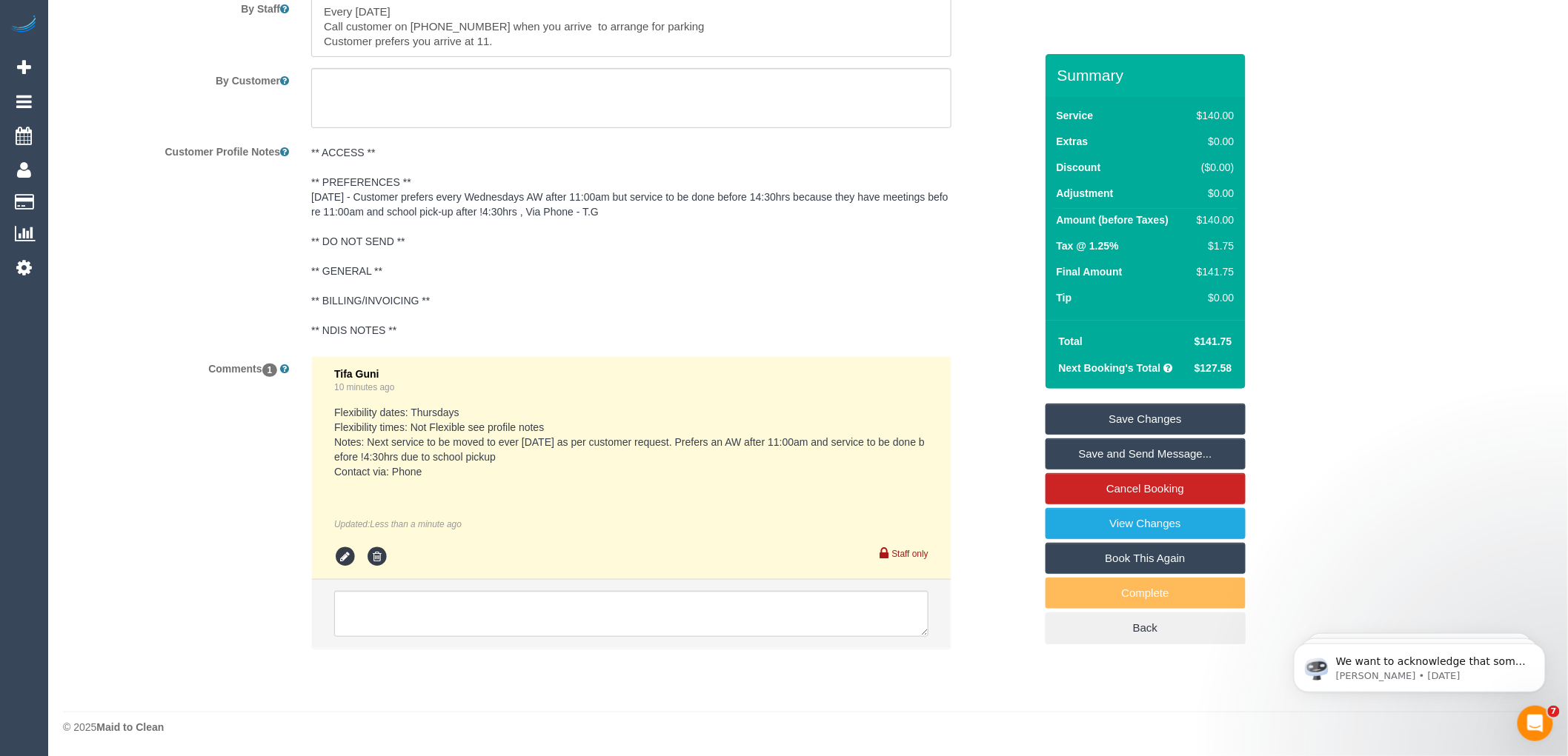
click at [831, 270] on pre "** ACCESS ** ** PREFERENCES ** 09/10/2025 - Customer prefers every Wednesdays A…" at bounding box center [630, 241] width 640 height 193
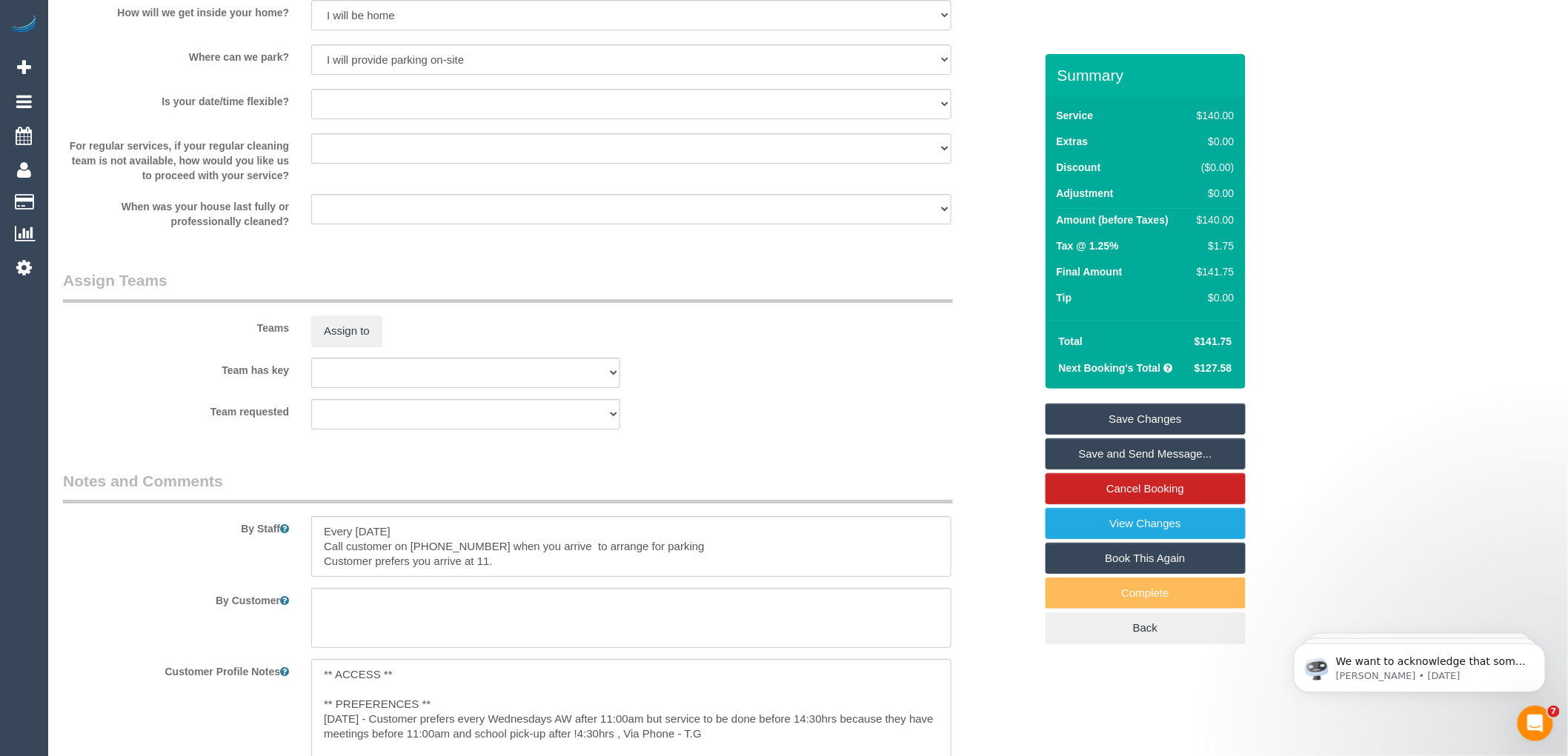
scroll to position [2045, 0]
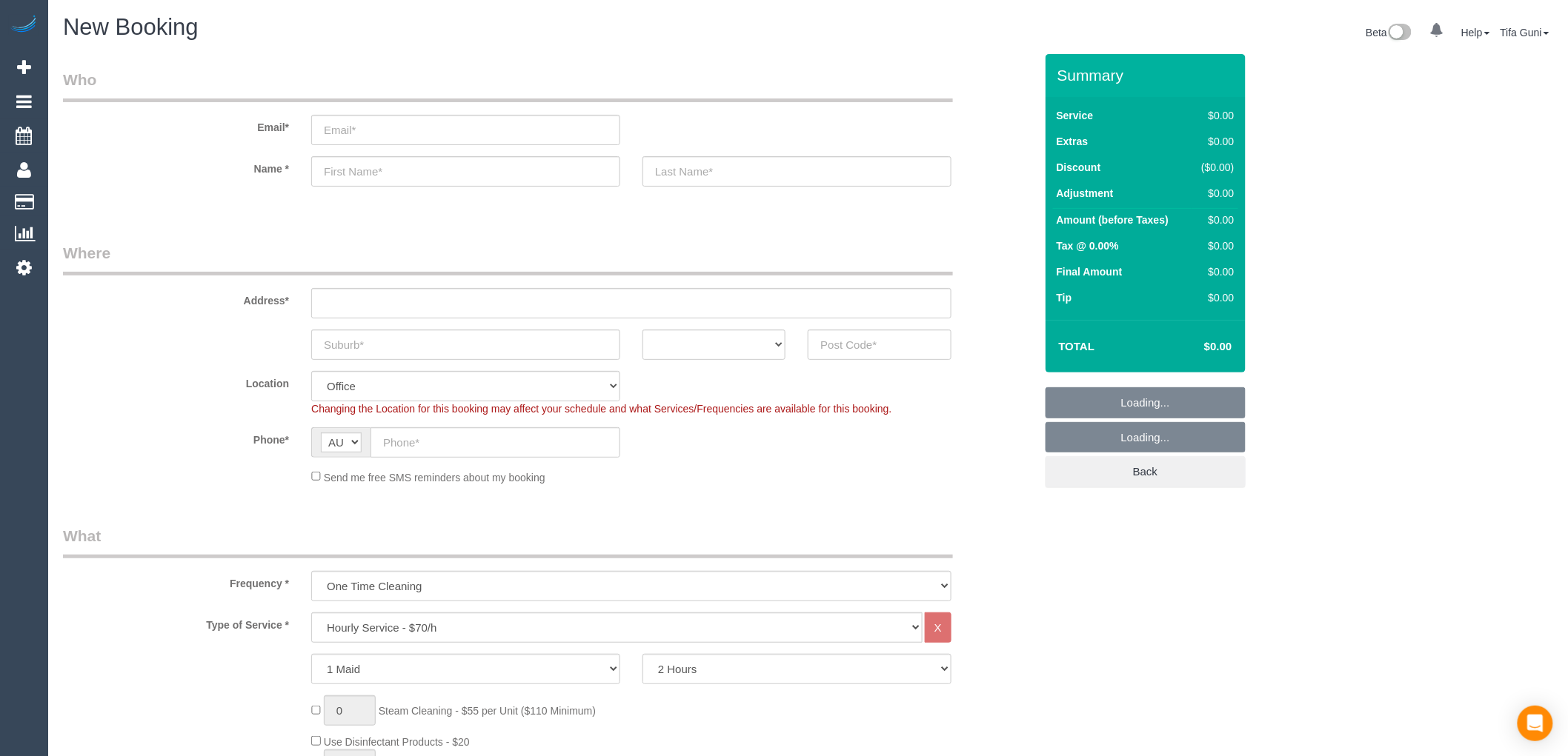
select select "object:831"
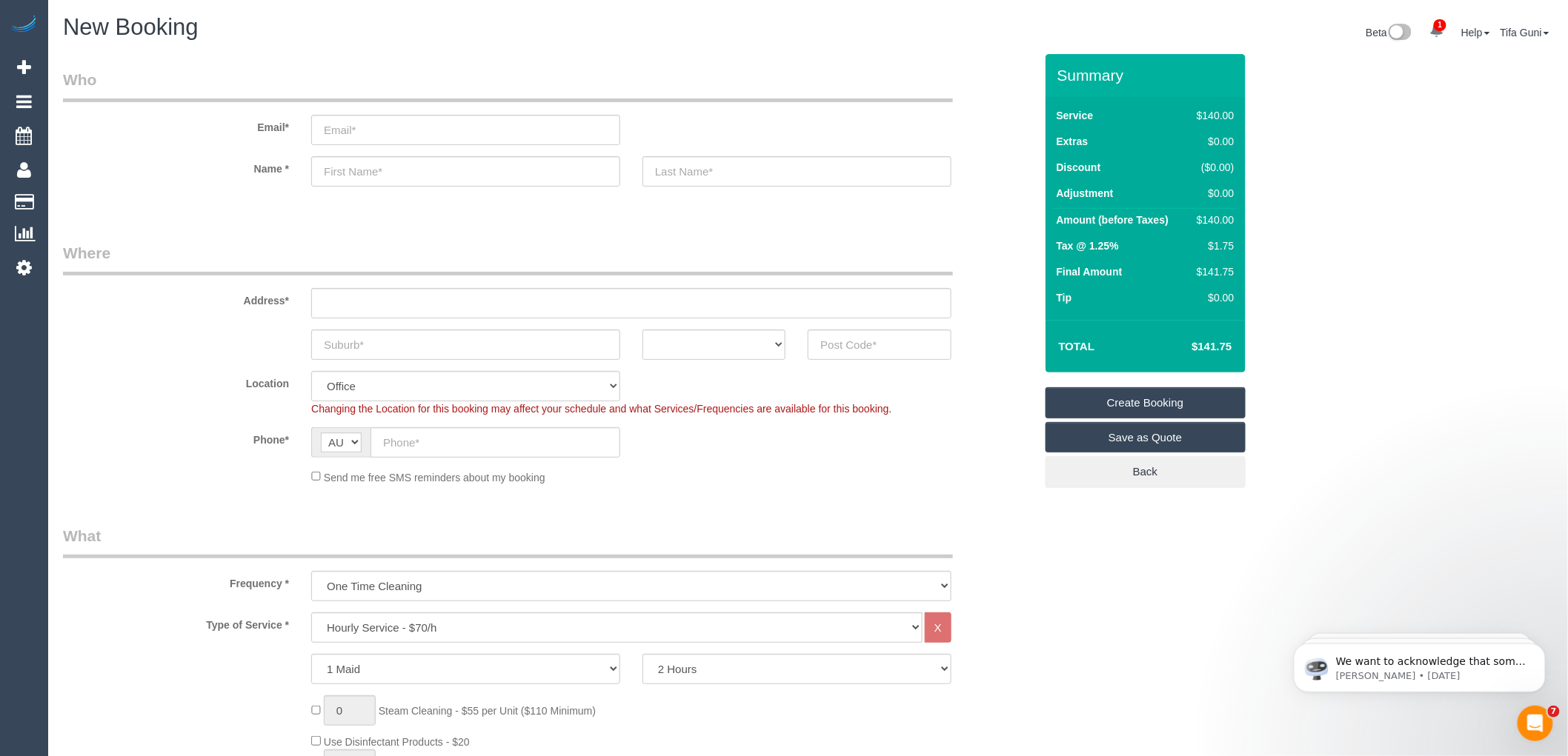
scroll to position [164, 0]
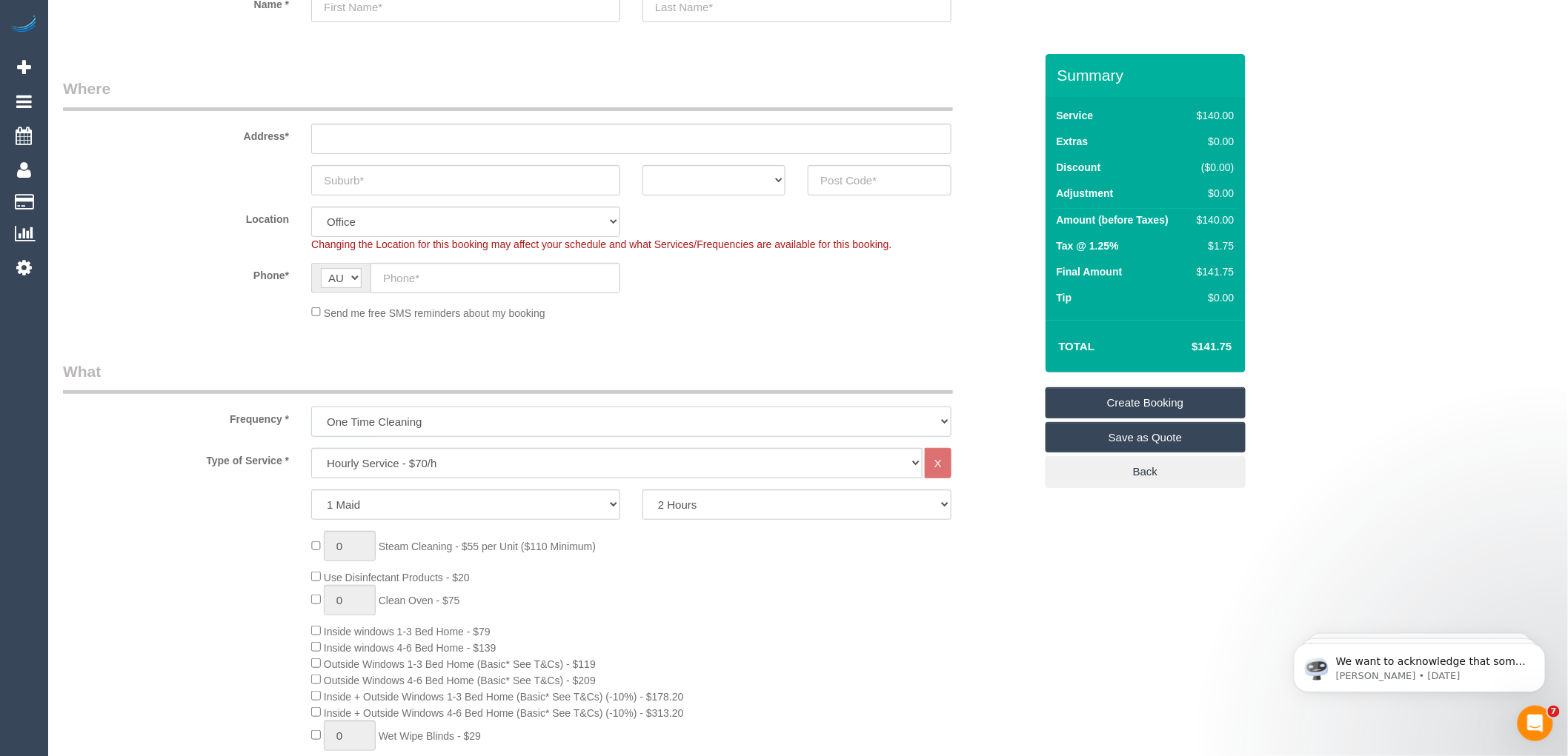
click at [425, 422] on select "One Time Cleaning Weekly - 10% Off - 10.00% (0% for the First Booking) Fortnigh…" at bounding box center [630, 422] width 640 height 31
click at [420, 472] on select "Hourly Service - $70/h Hourly Service - $65/h Hourly Service - $60/h Hourly Ser…" at bounding box center [616, 463] width 611 height 31
click at [311, 449] on select "Hourly Service - $70/h Hourly Service - $65/h Hourly Service - $60/h Hourly Ser…" at bounding box center [616, 463] width 611 height 31
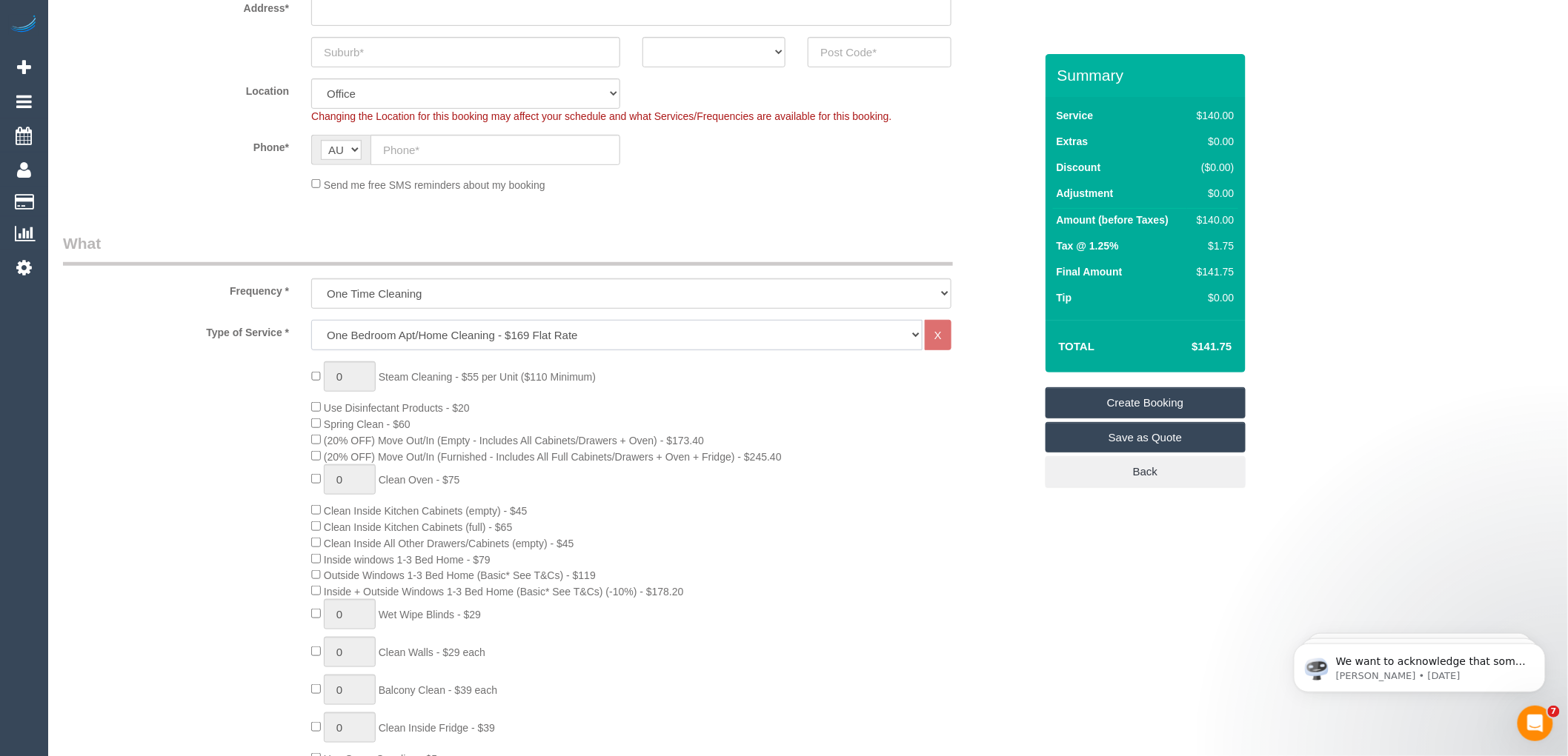
scroll to position [329, 0]
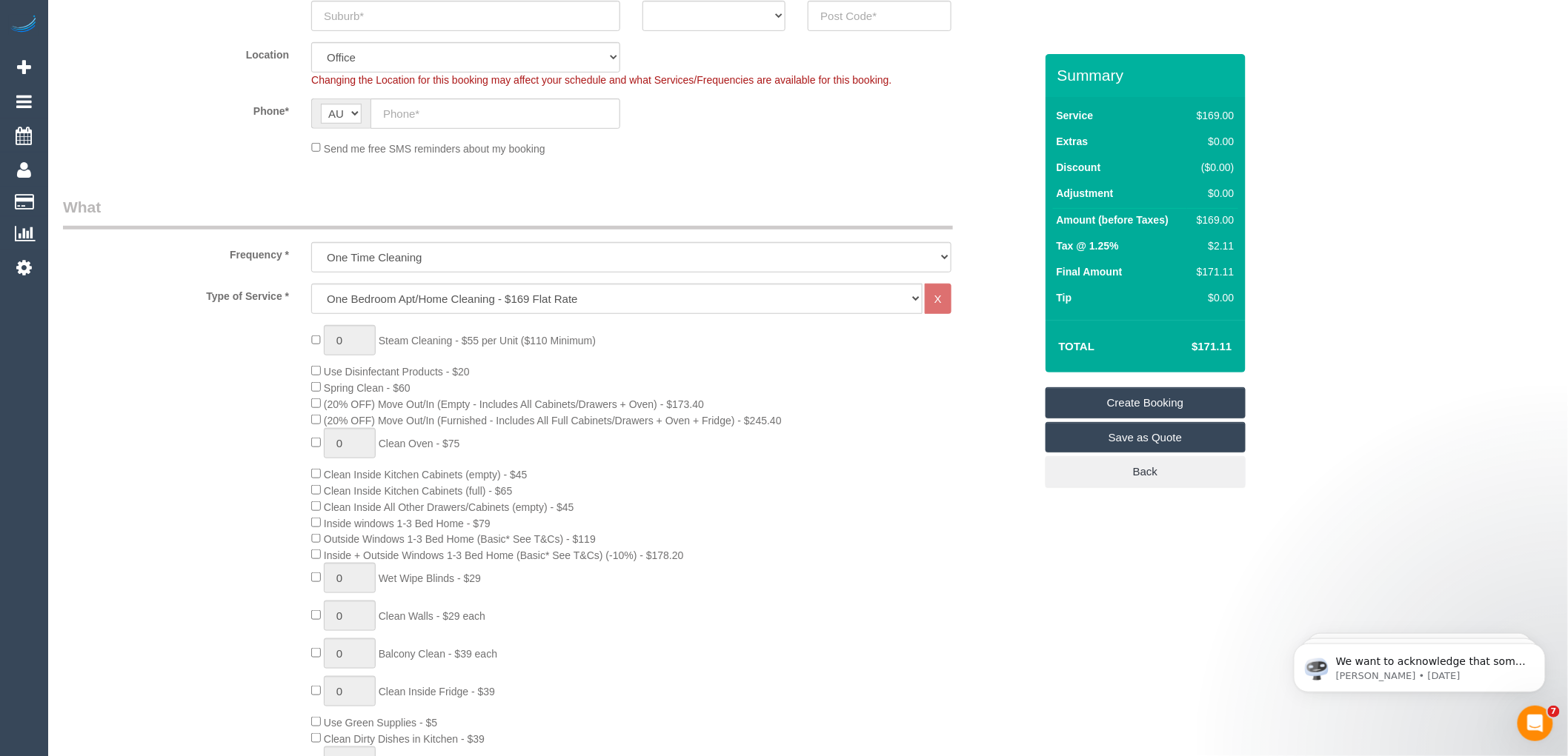
click at [824, 332] on div "0 Steam Cleaning - $55 per Unit ($110 Minimum) Use Disinfectant Products - $20 …" at bounding box center [672, 601] width 745 height 551
drag, startPoint x: 1235, startPoint y: 218, endPoint x: 1204, endPoint y: 224, distance: 31.6
click at [1204, 224] on td "$342.40" at bounding box center [1212, 222] width 51 height 27
copy div "342.40"
click at [379, 291] on select "Hourly Service - $70/h Hourly Service - $65/h Hourly Service - $60/h Hourly Ser…" at bounding box center [616, 299] width 611 height 31
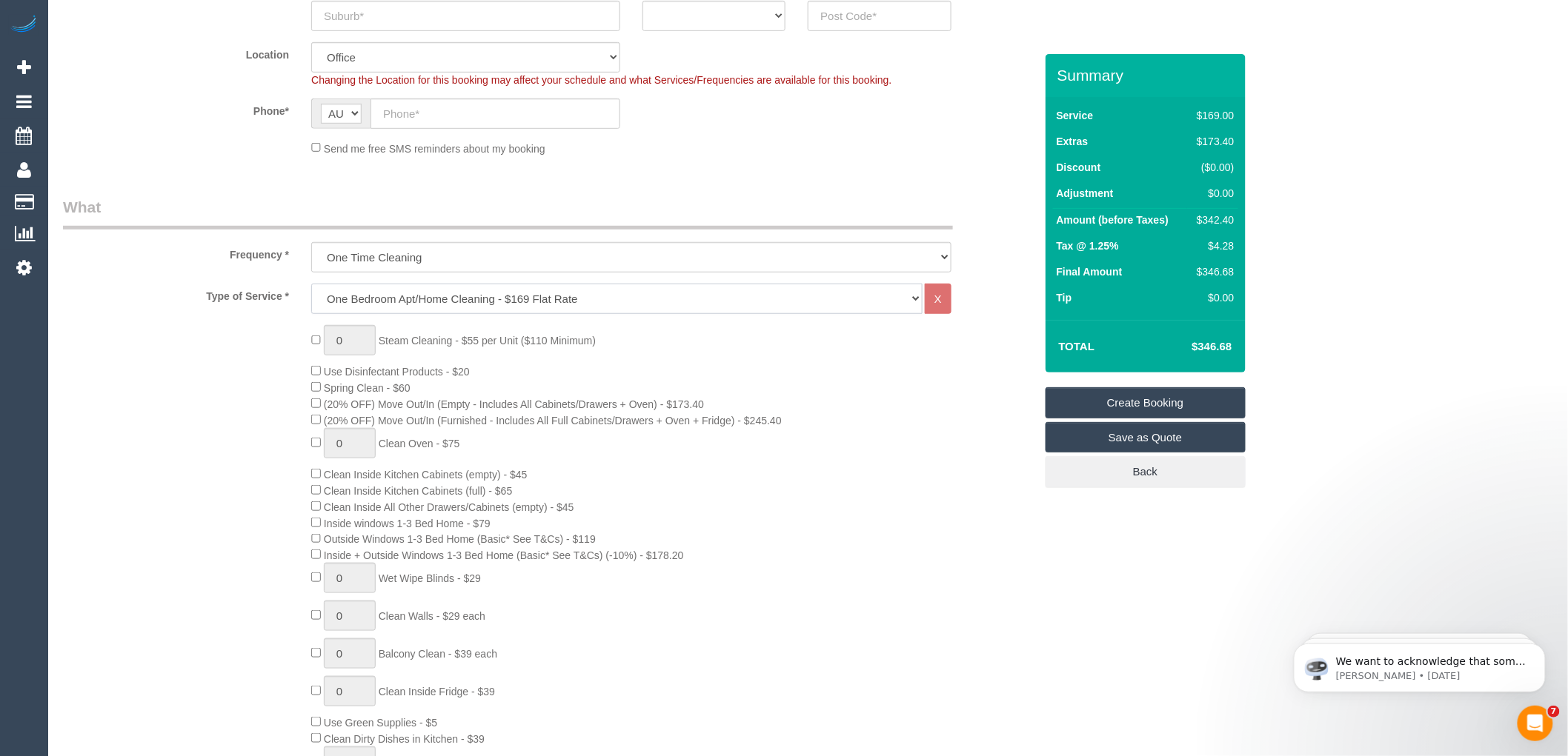
select select "29"
click at [311, 284] on select "Hourly Service - $70/h Hourly Service - $65/h Hourly Service - $60/h Hourly Ser…" at bounding box center [616, 299] width 611 height 31
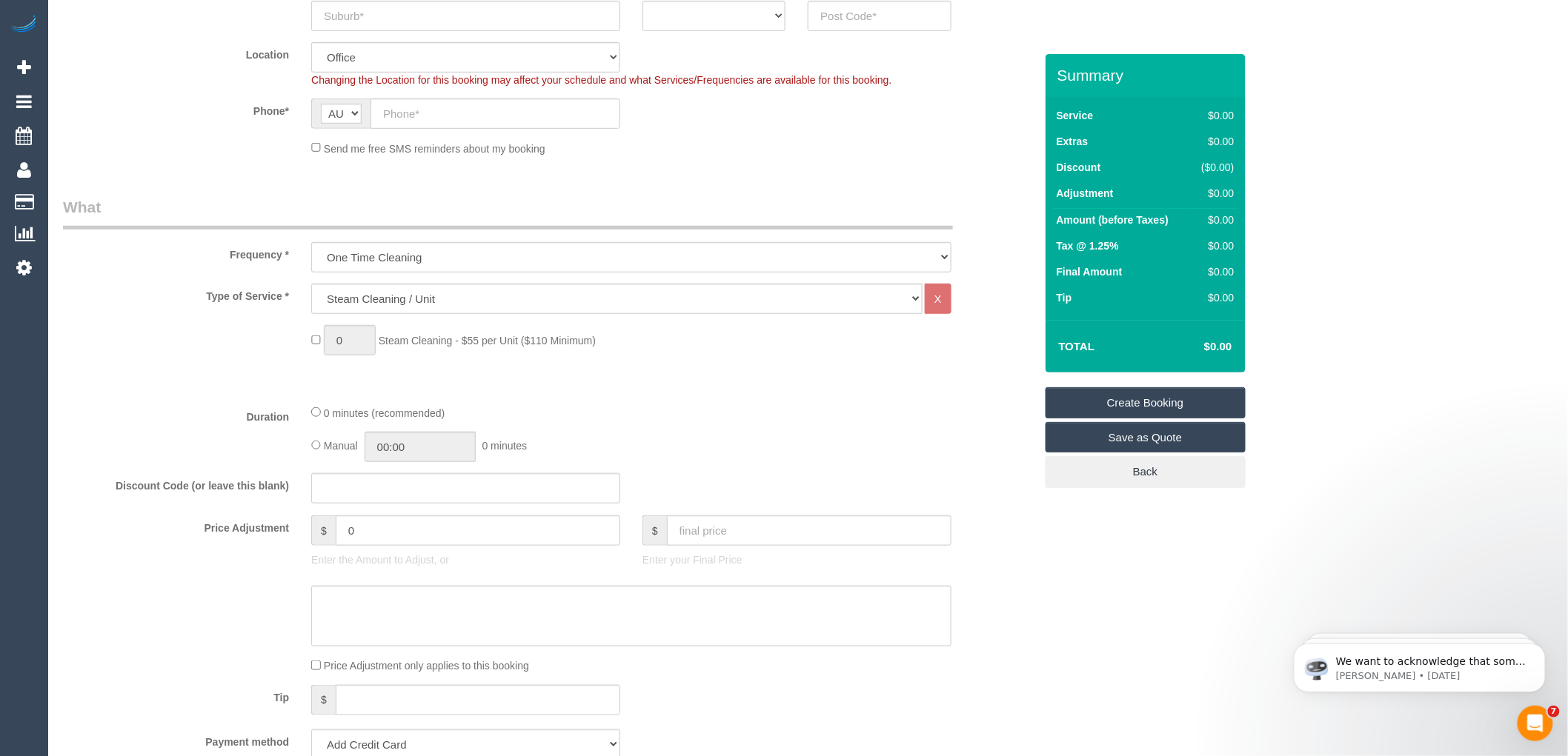
click at [613, 374] on div "Type of Service * Hourly Service - $70/h Hourly Service - $65/h Hourly Service …" at bounding box center [548, 338] width 972 height 109
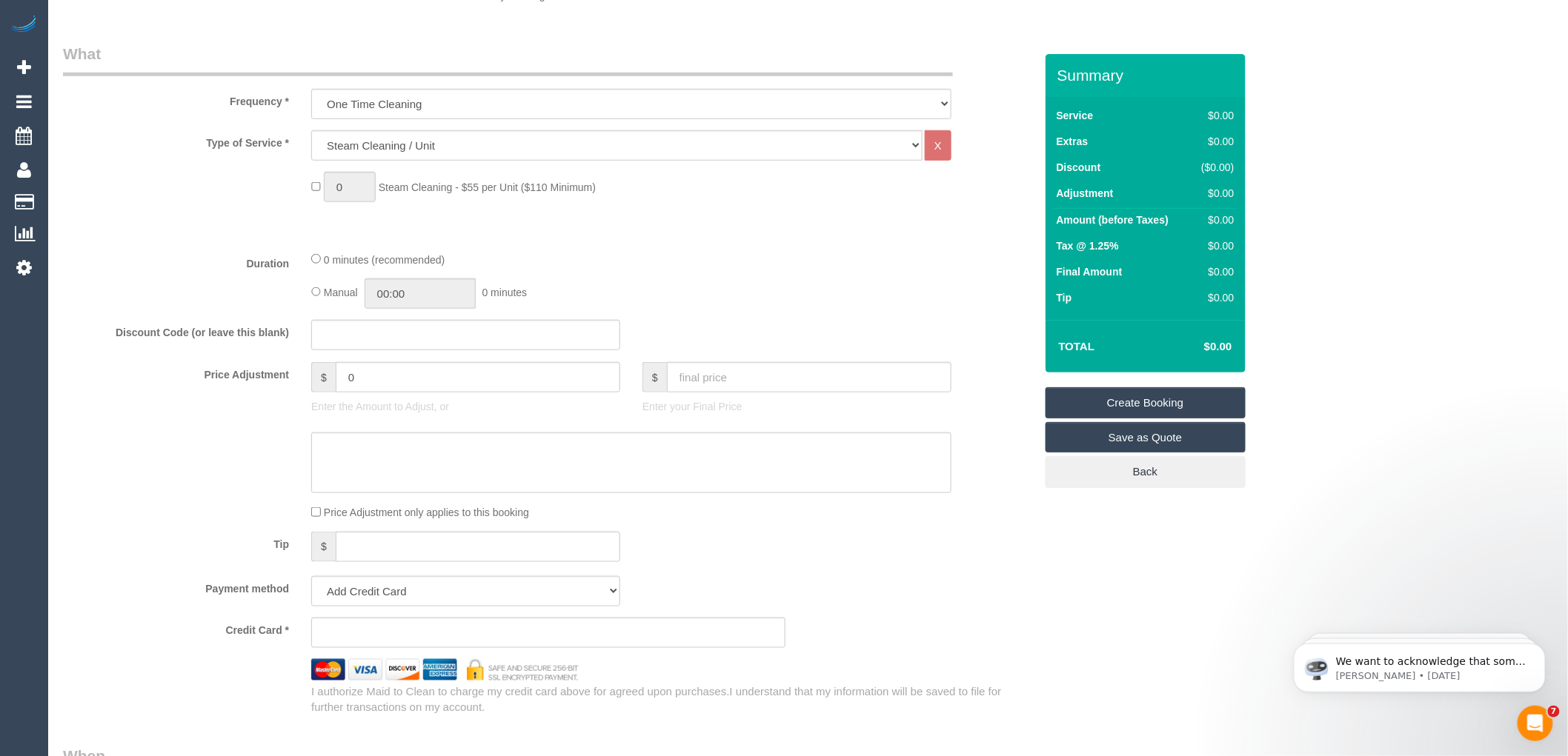
scroll to position [493, 0]
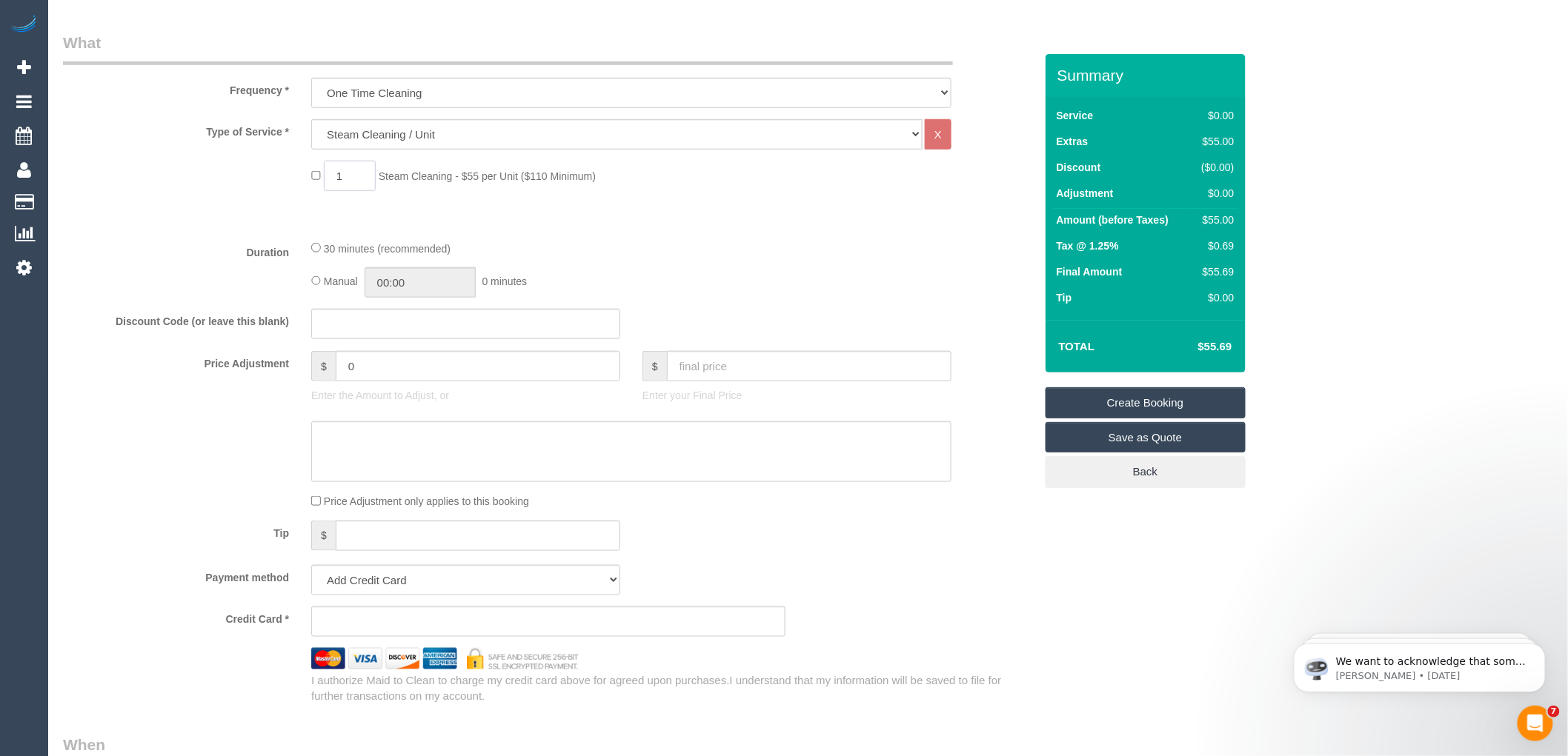
click at [319, 172] on span "1 Steam Cleaning - $55 per Unit ($110 Minimum)" at bounding box center [453, 176] width 284 height 11
type input "9"
click at [625, 255] on div "30 minutes (recommended)" at bounding box center [630, 248] width 640 height 16
click at [351, 174] on input "9" at bounding box center [350, 176] width 52 height 31
type input "5"
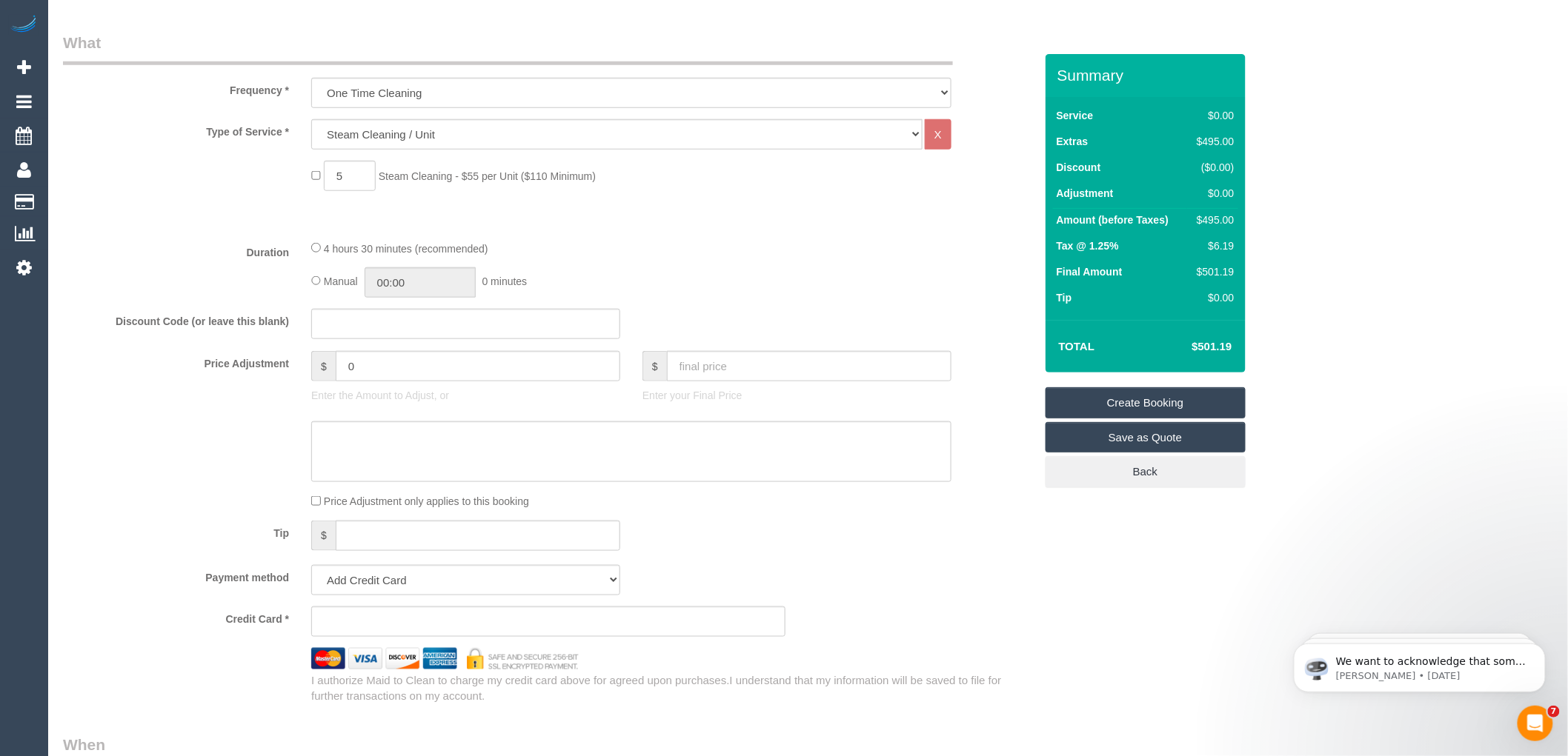
click at [623, 229] on div at bounding box center [631, 228] width 663 height 1
click at [1031, 237] on fieldset "What Frequency * One Time Cleaning Weekly - 10% Off - 10.00% (0% for the First …" at bounding box center [548, 368] width 972 height 673
